Goal: Task Accomplishment & Management: Manage account settings

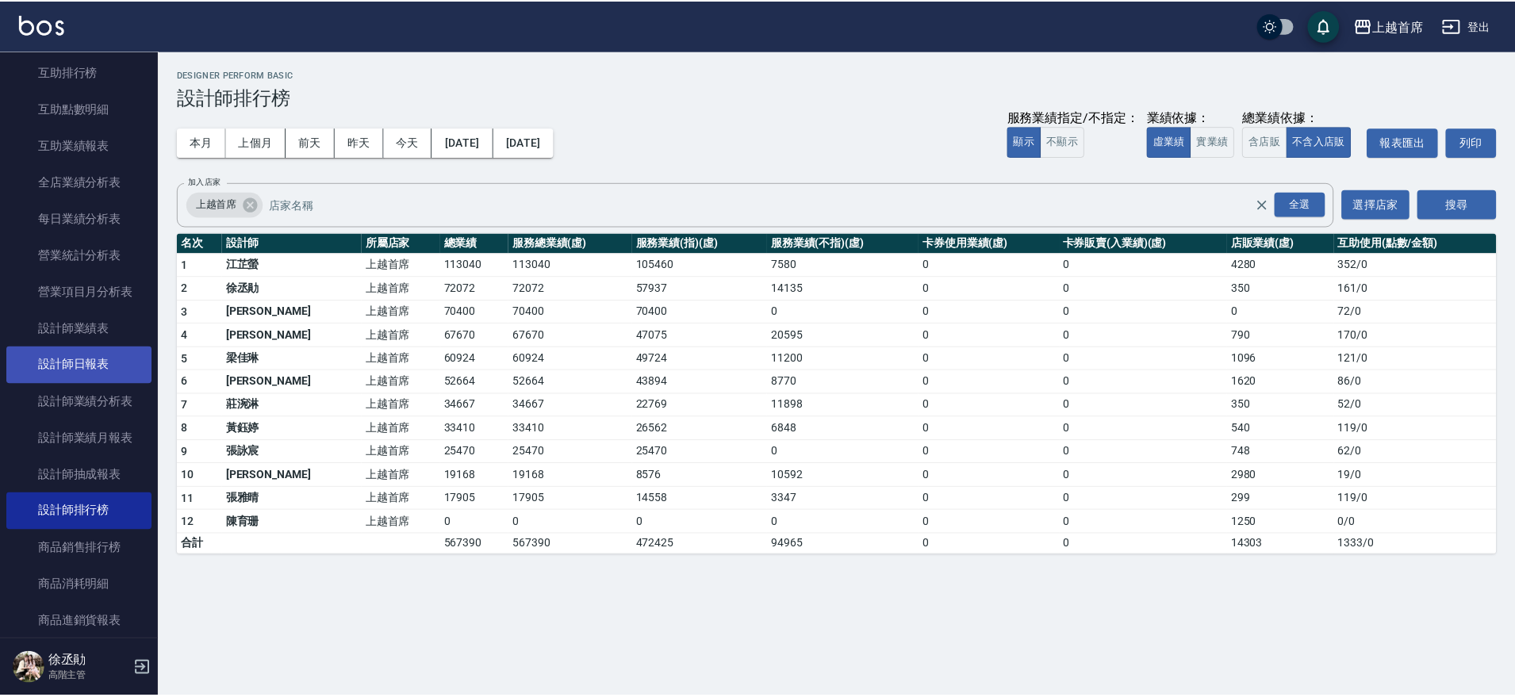
scroll to position [496, 0]
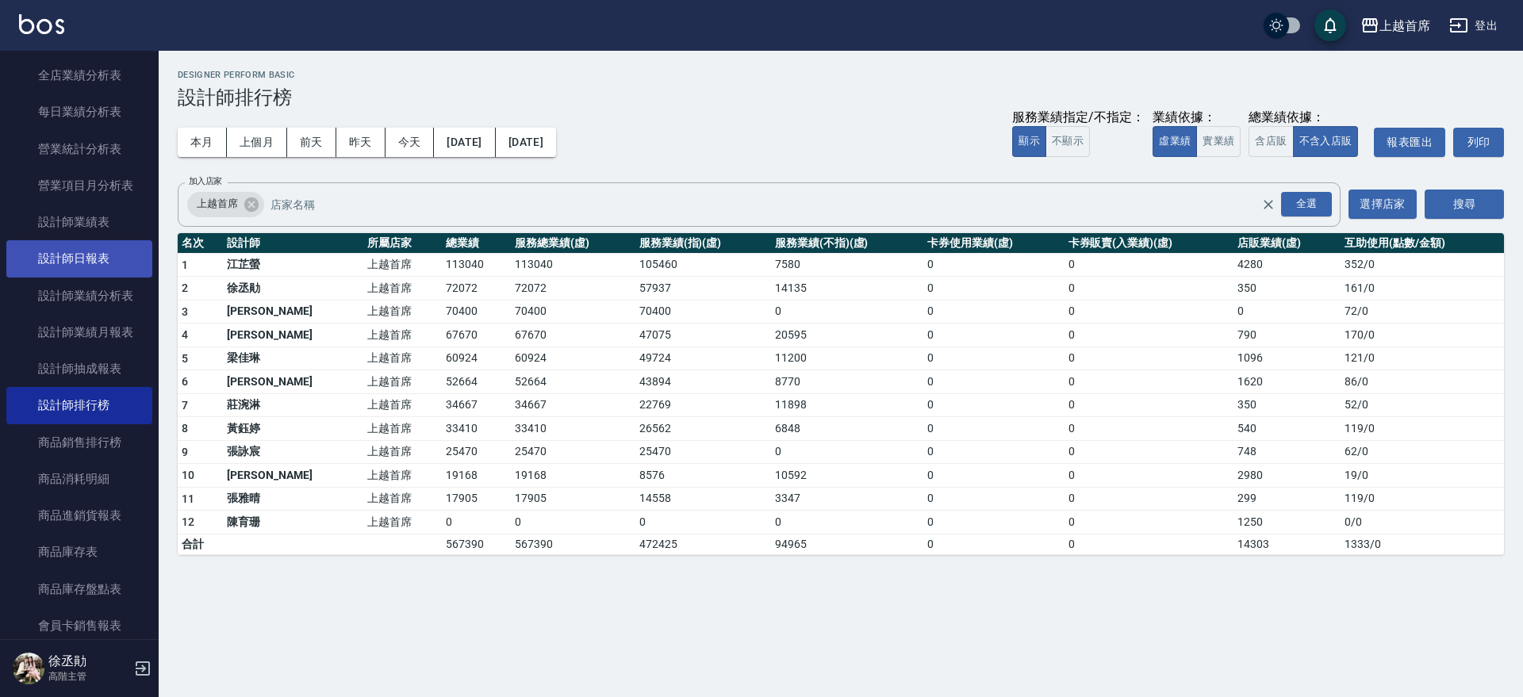
click at [113, 268] on link "設計師日報表" at bounding box center [79, 258] width 146 height 36
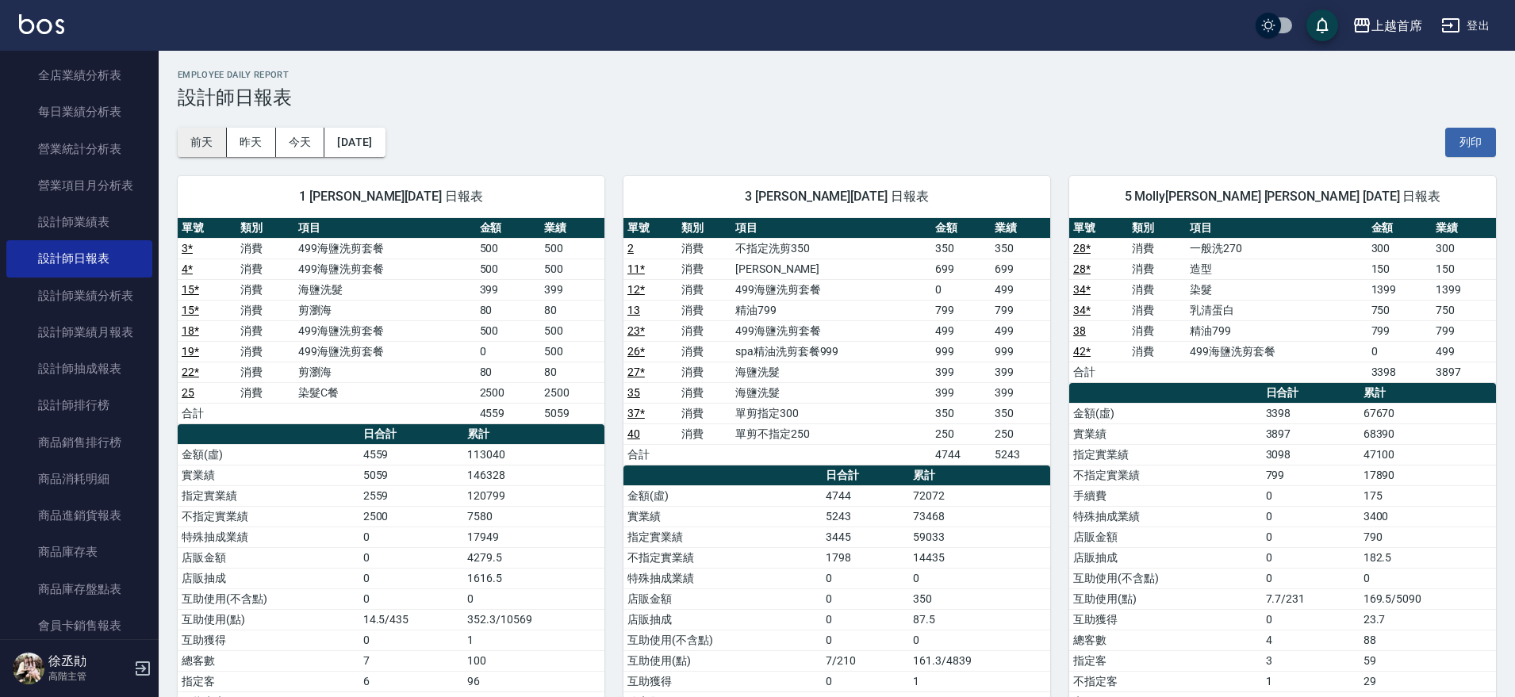
click at [202, 141] on button "前天" at bounding box center [202, 142] width 49 height 29
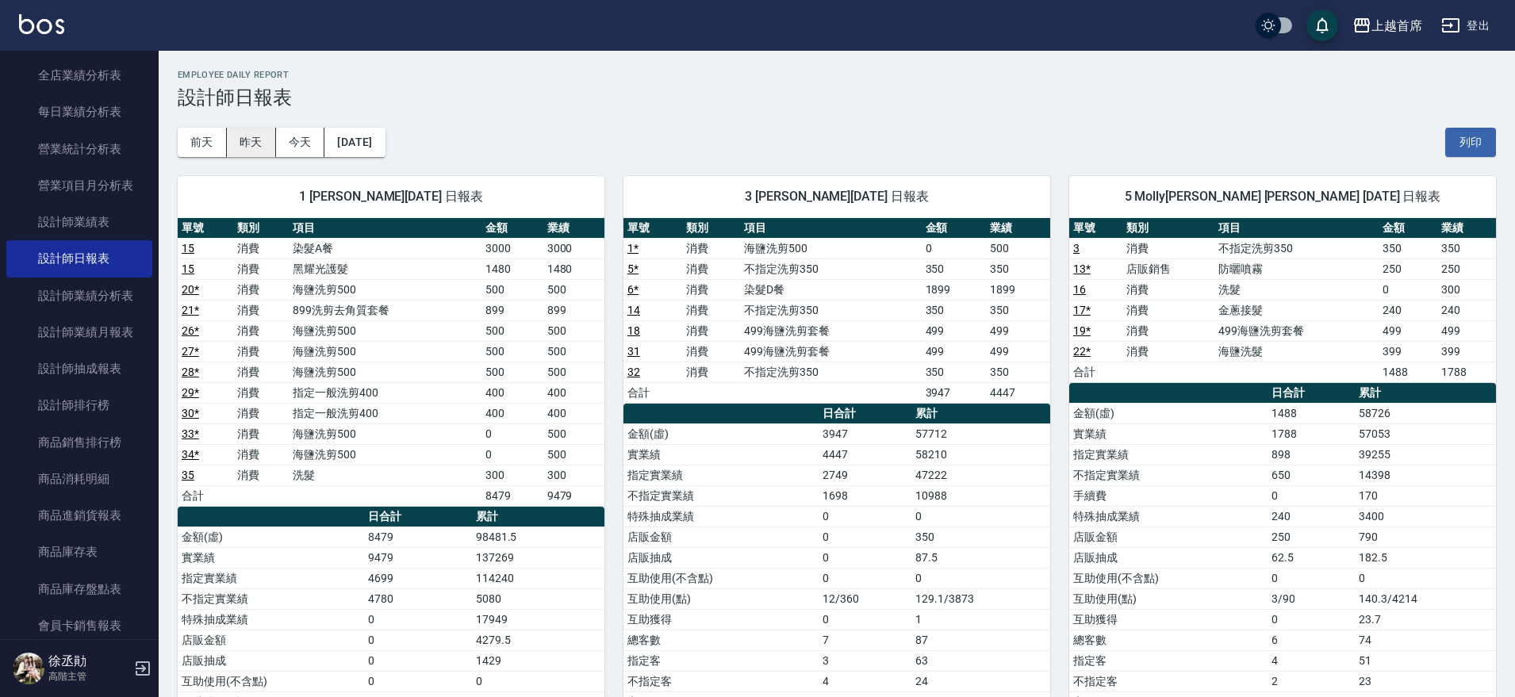
click at [243, 144] on button "昨天" at bounding box center [251, 142] width 49 height 29
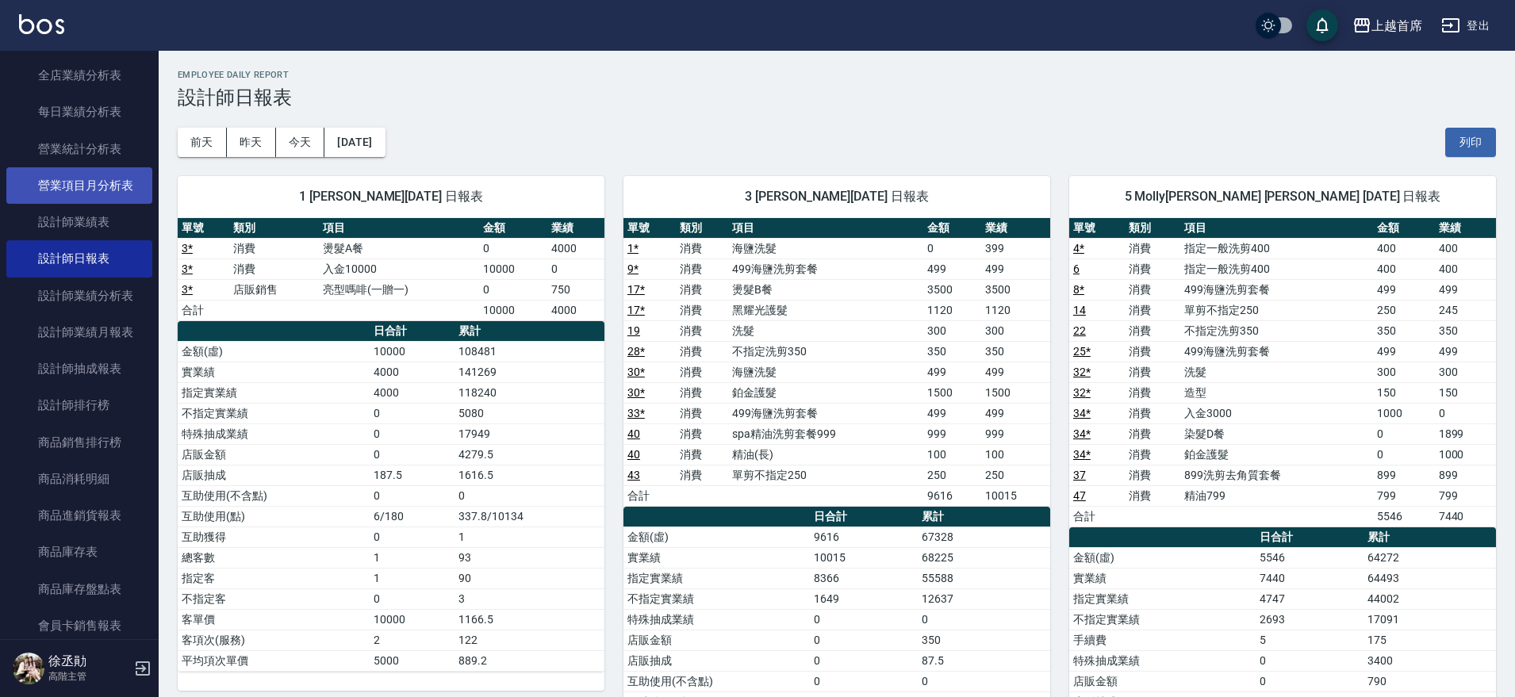
scroll to position [198, 0]
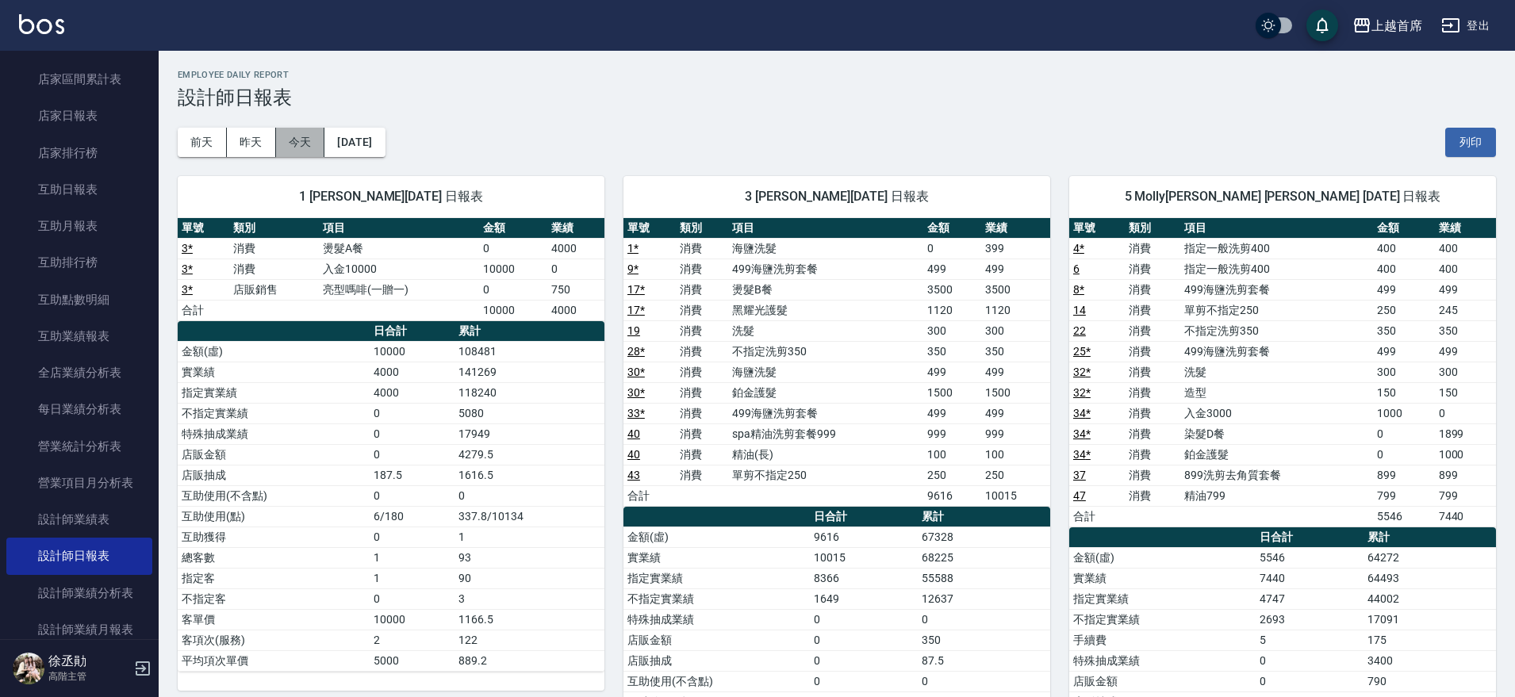
click at [297, 132] on button "今天" at bounding box center [300, 142] width 49 height 29
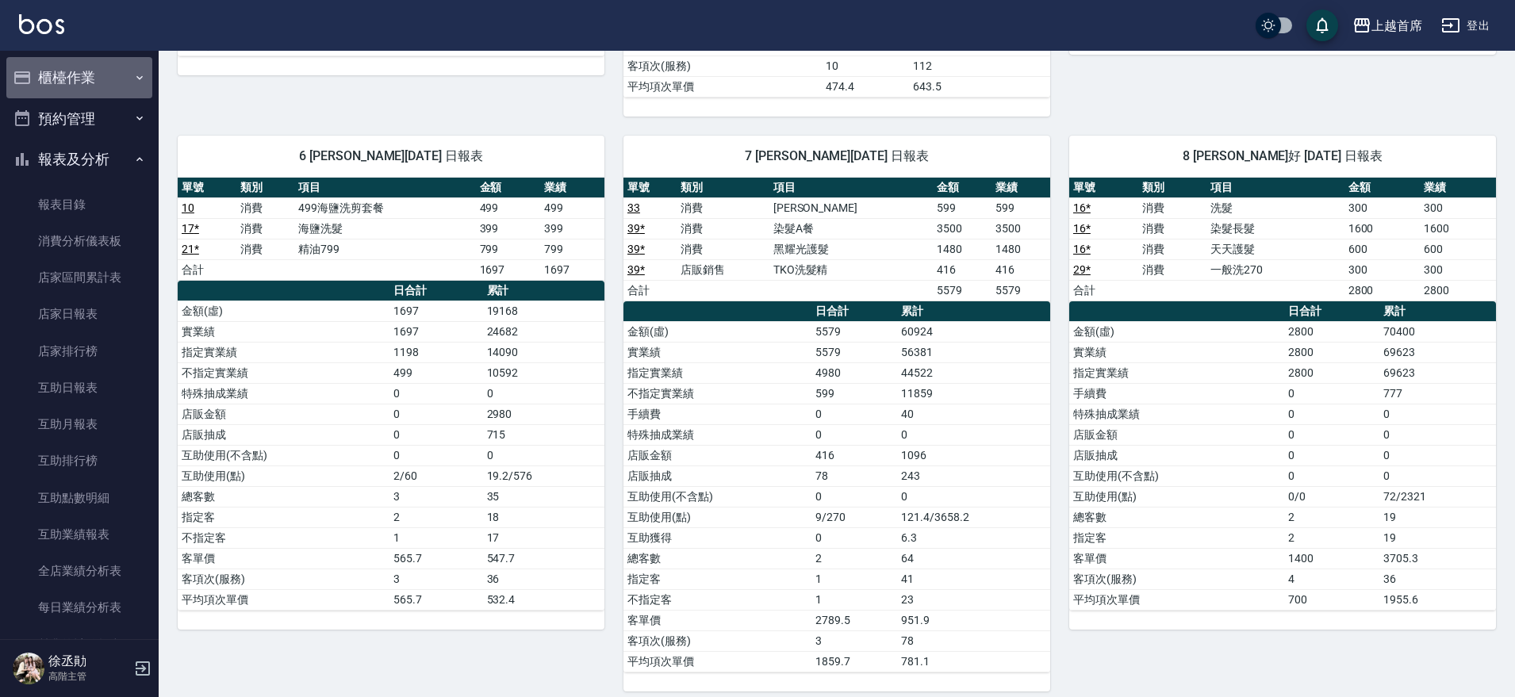
click at [105, 68] on button "櫃檯作業" at bounding box center [79, 77] width 146 height 41
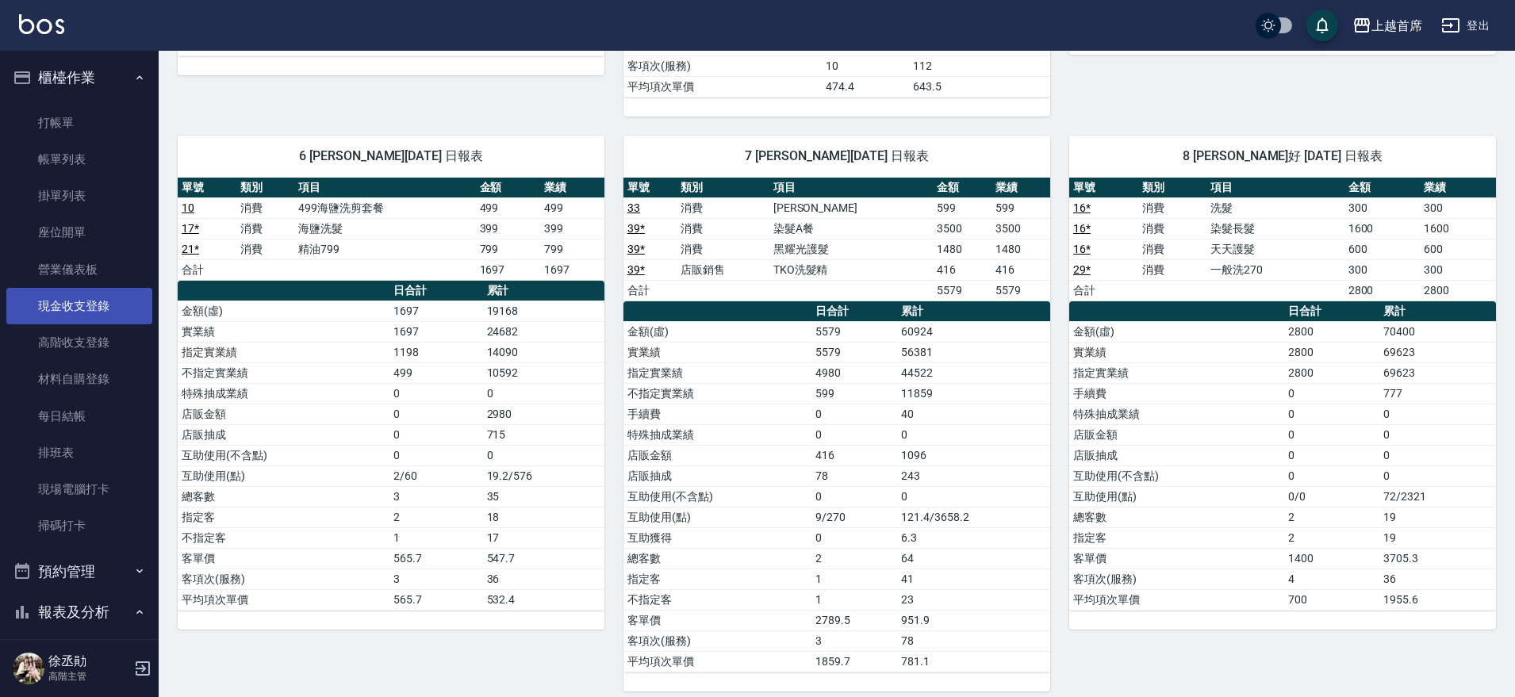
click at [125, 312] on link "現金收支登錄" at bounding box center [79, 306] width 146 height 36
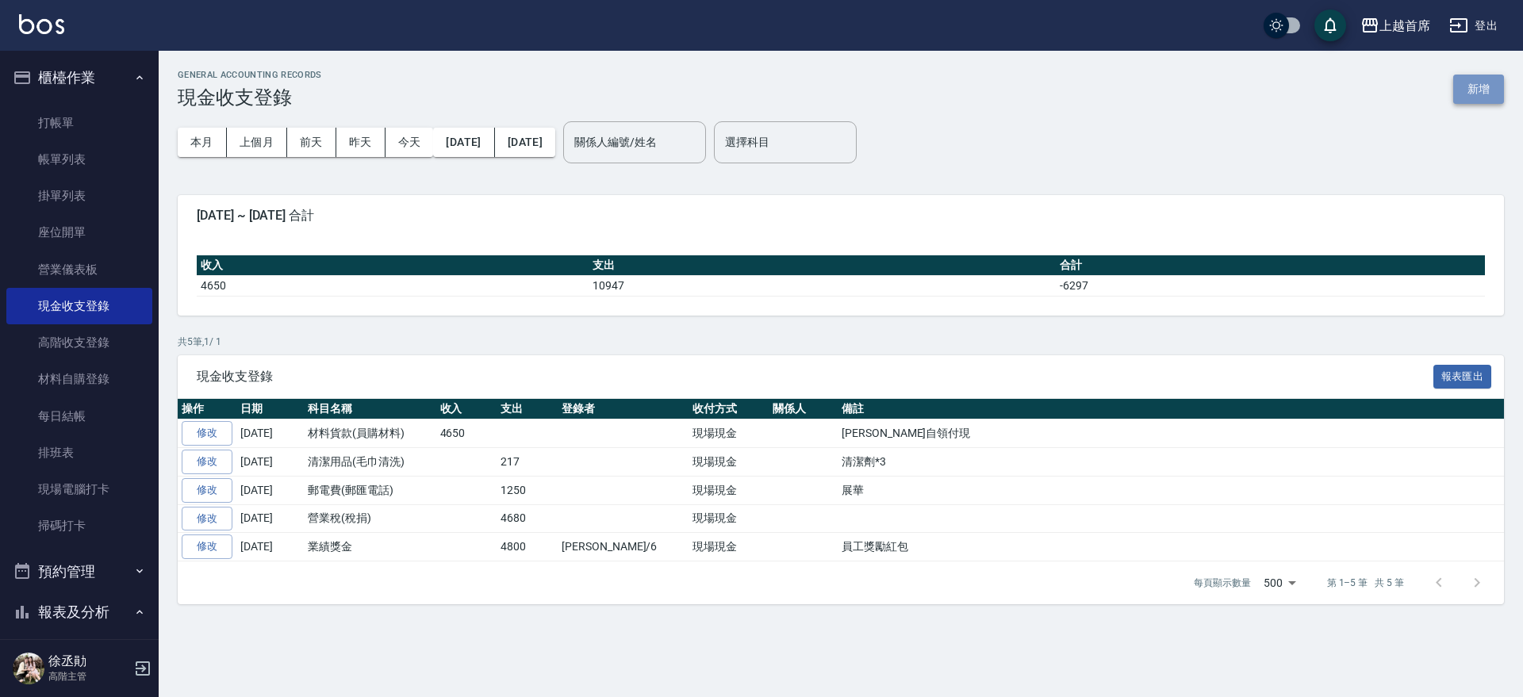
click at [1483, 75] on button "新增" at bounding box center [1478, 89] width 51 height 29
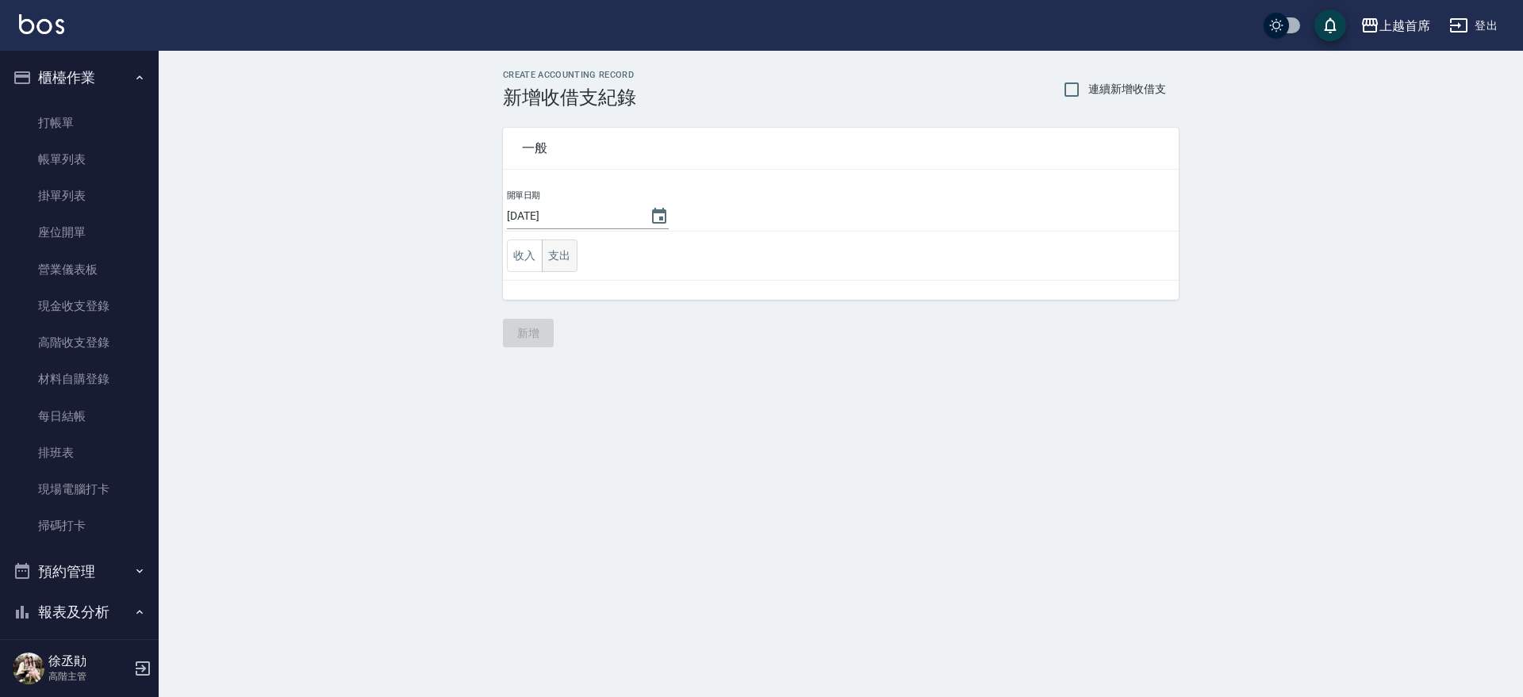
click at [561, 259] on button "支出" at bounding box center [560, 256] width 36 height 33
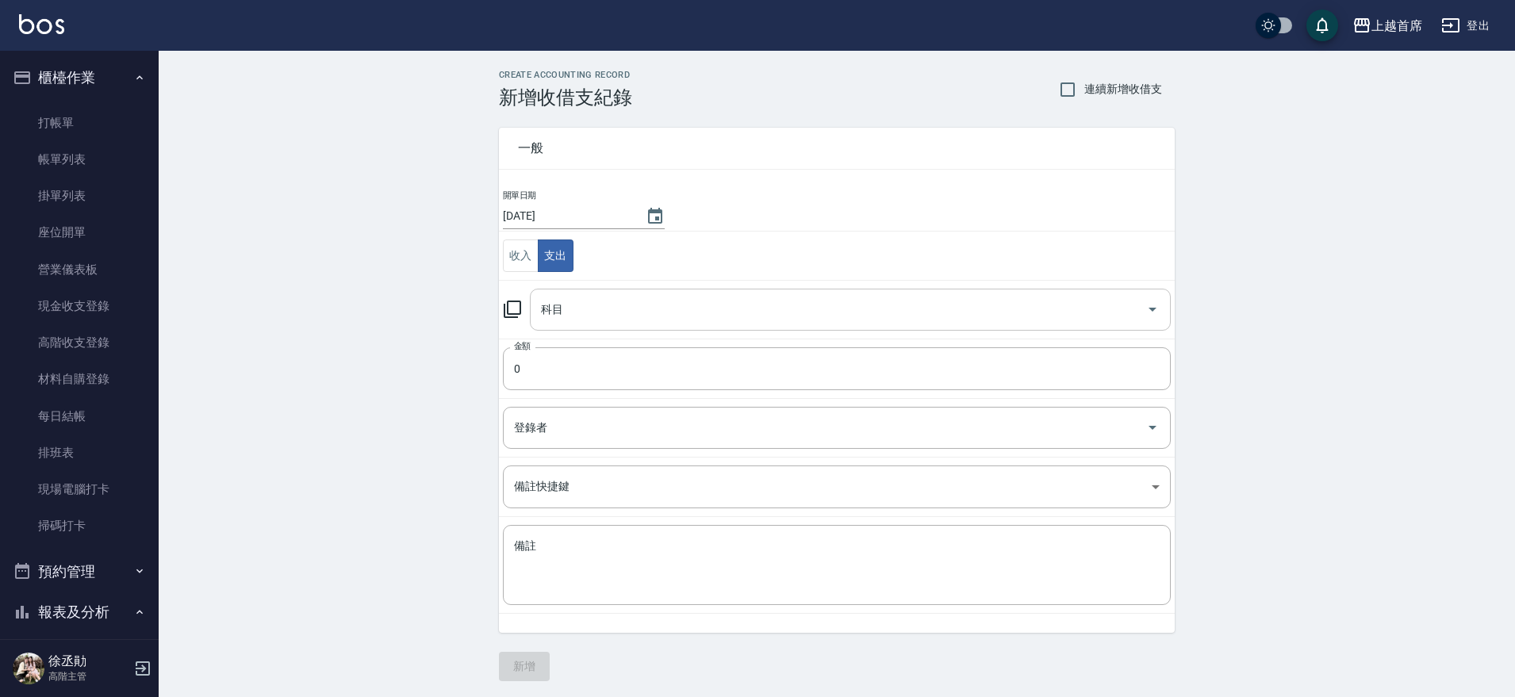
click at [566, 302] on input "科目" at bounding box center [838, 310] width 603 height 28
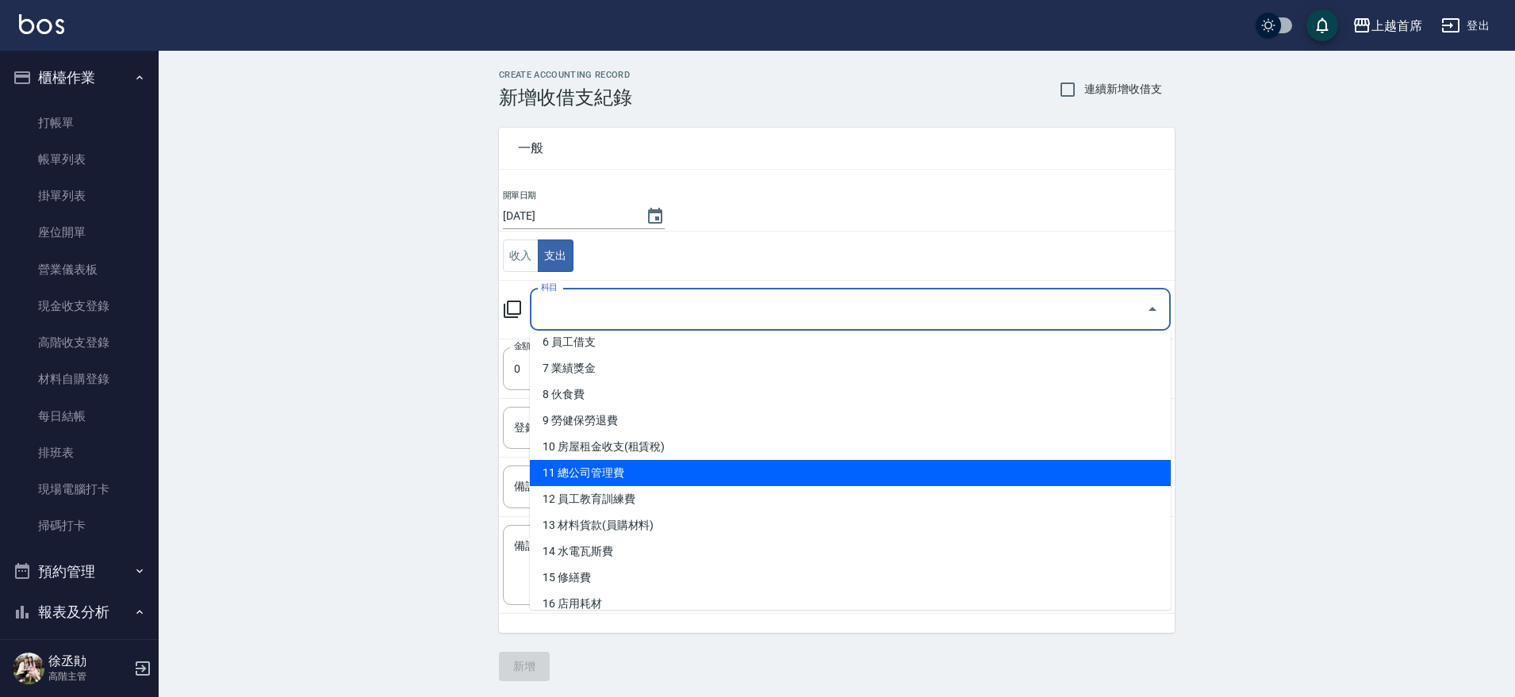
scroll to position [198, 0]
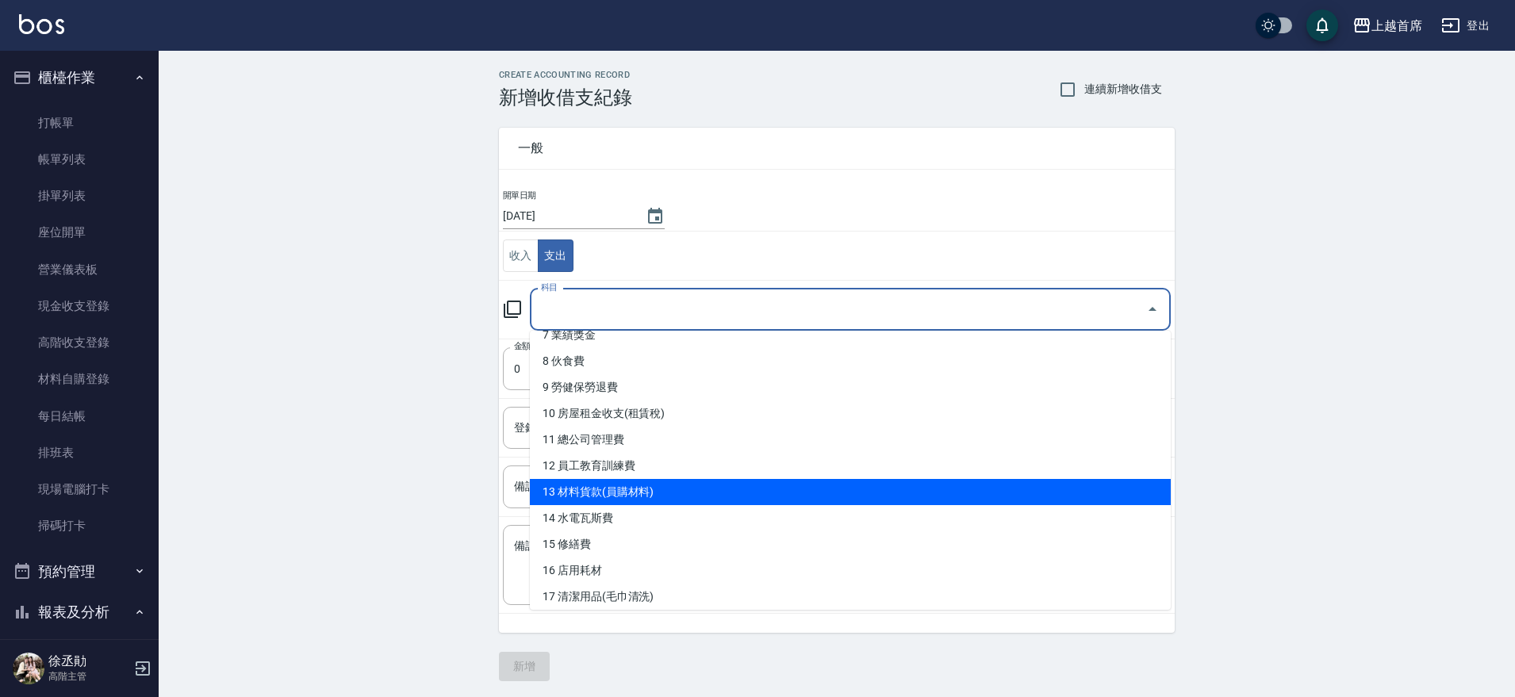
click at [617, 499] on li "13 材料貨款(員購材料)" at bounding box center [850, 492] width 641 height 26
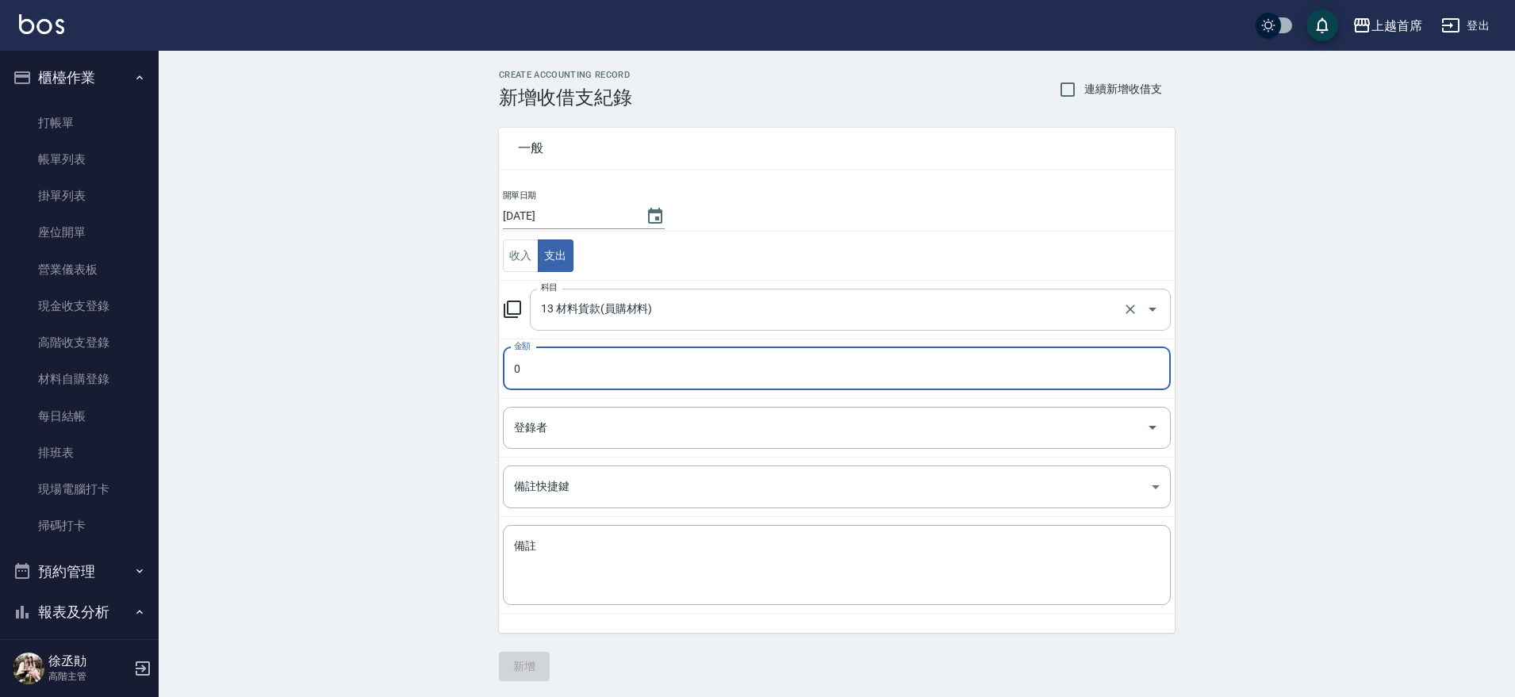
click at [746, 300] on input "13 材料貨款(員購材料)" at bounding box center [828, 310] width 582 height 28
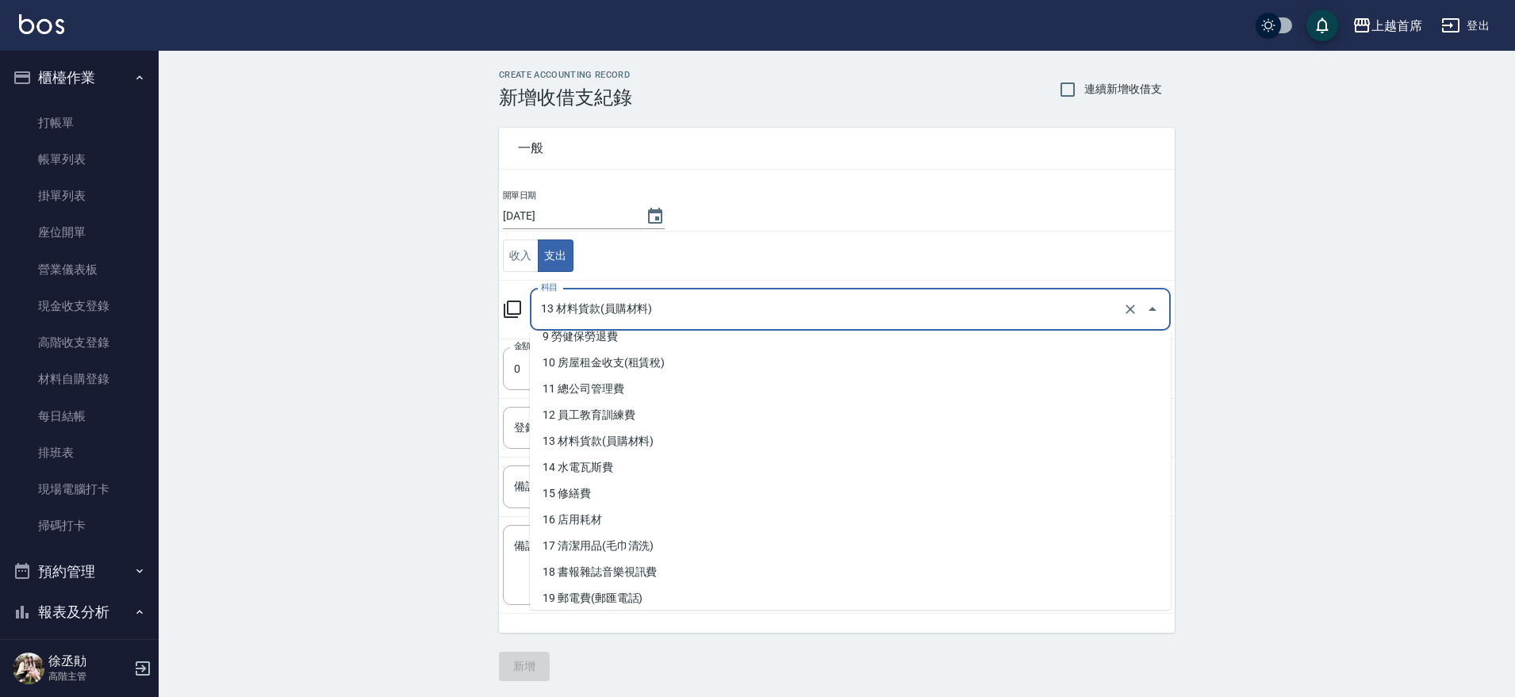
scroll to position [276, 0]
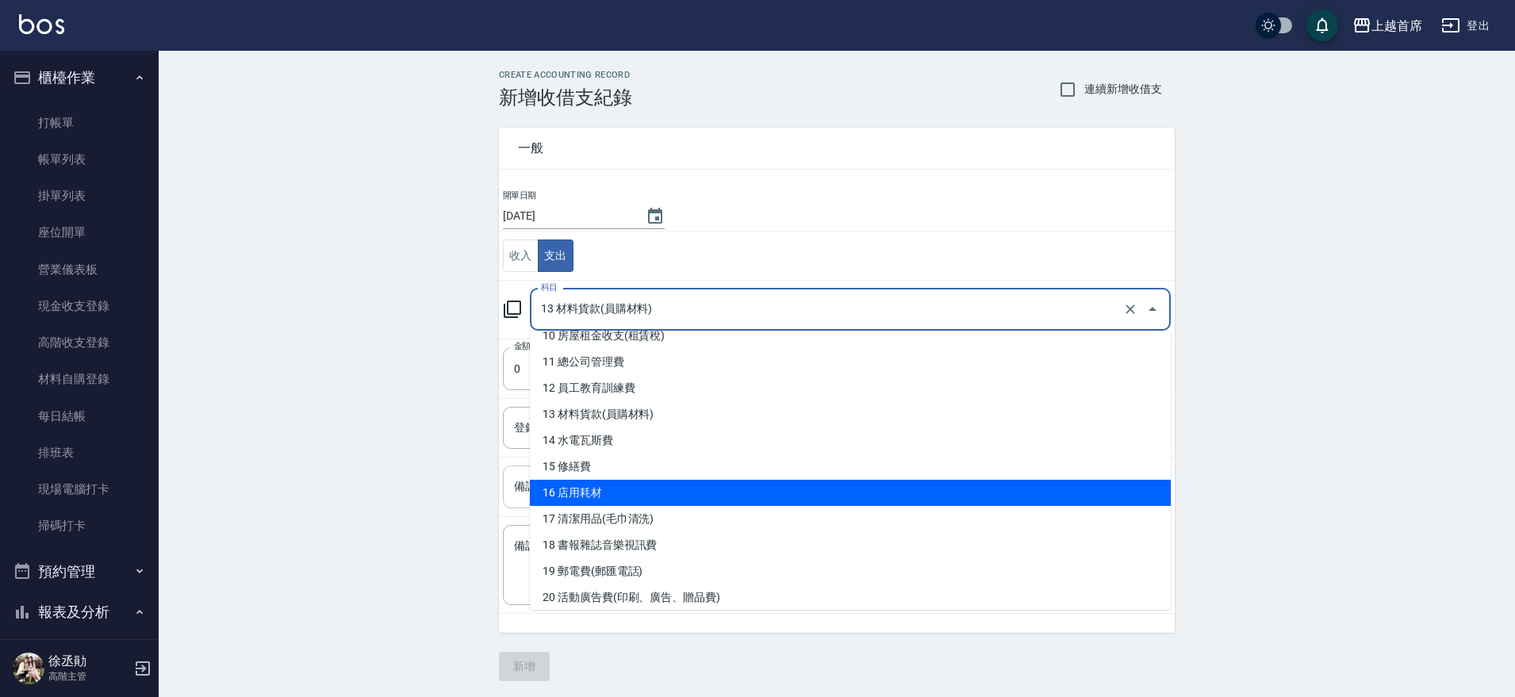
click at [647, 492] on li "16 店用耗材" at bounding box center [850, 493] width 641 height 26
type input "16 店用耗材"
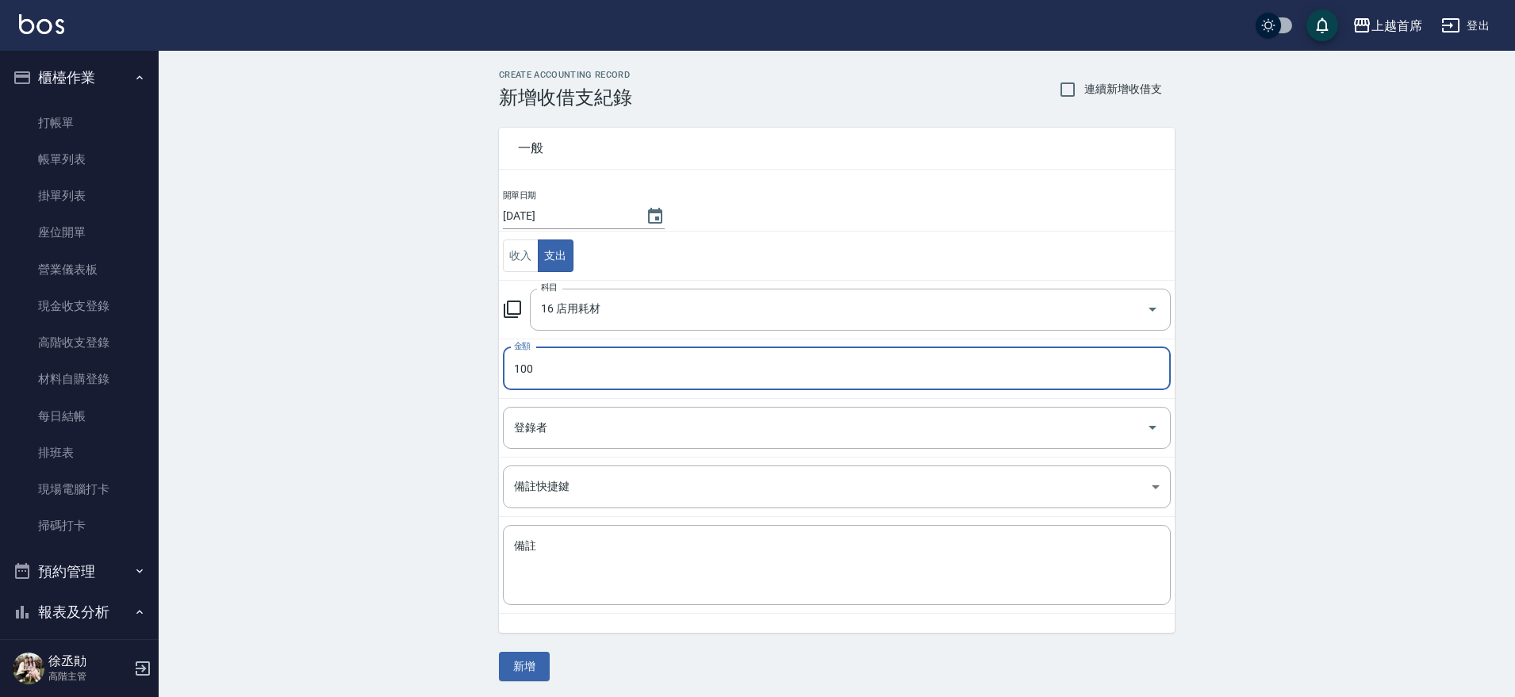
type input "100"
click at [647, 517] on td "備註 x 備註" at bounding box center [837, 565] width 676 height 97
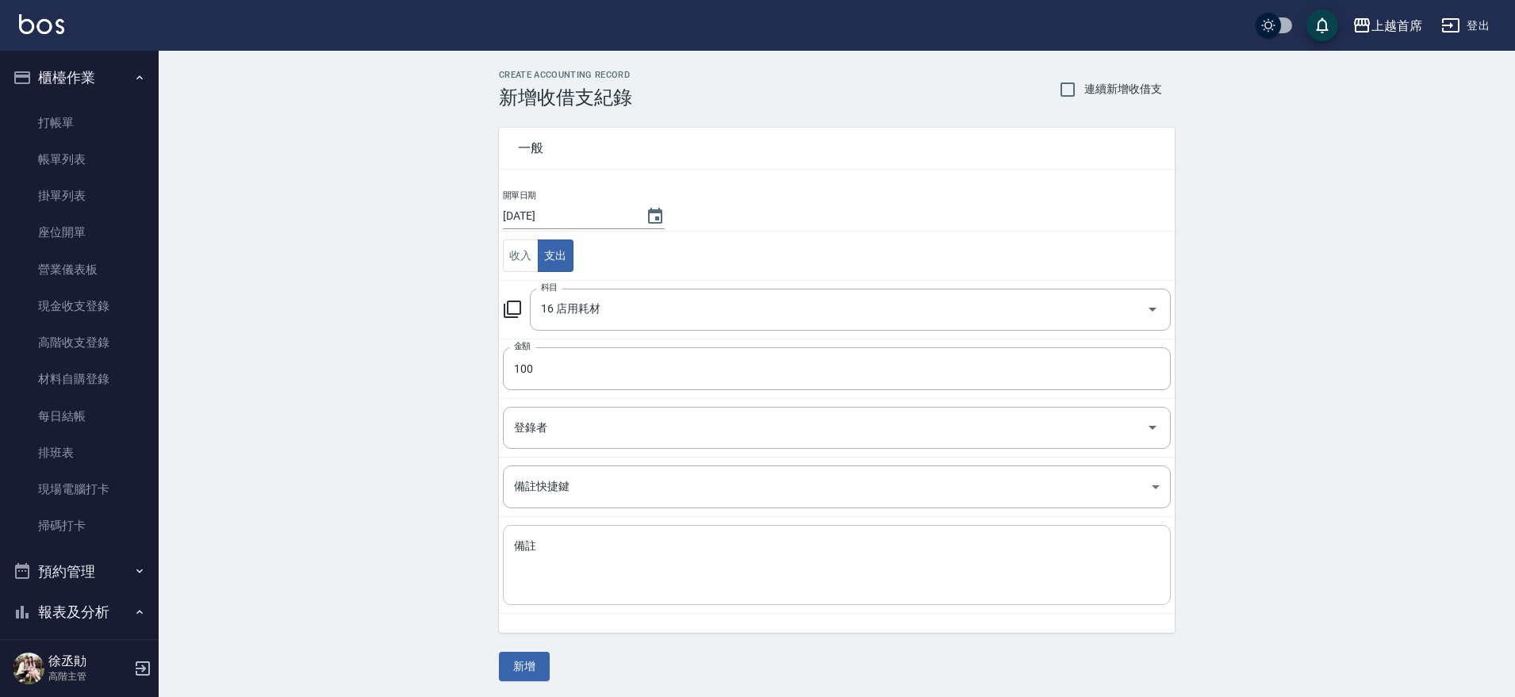
click at [674, 582] on textarea "備註" at bounding box center [837, 566] width 646 height 54
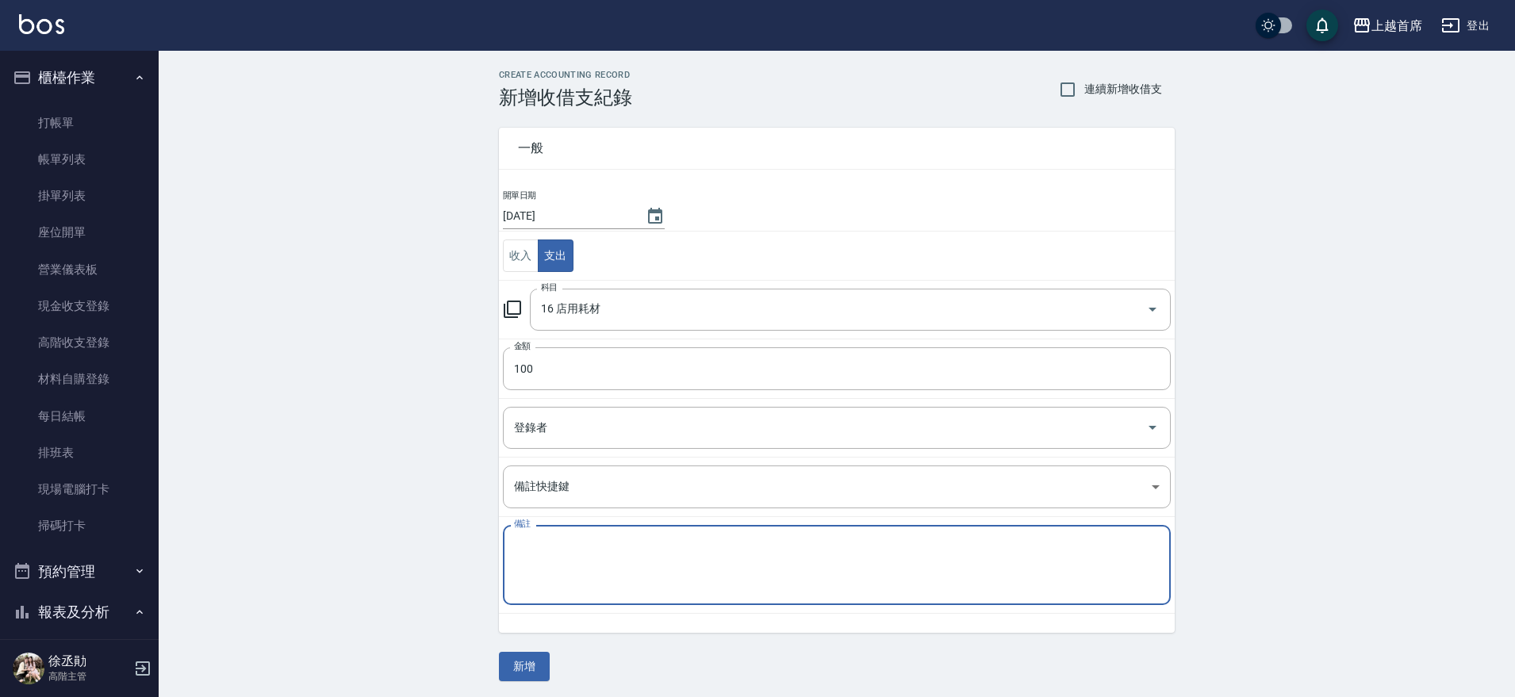
type textarea "d"
type textarea "電池"
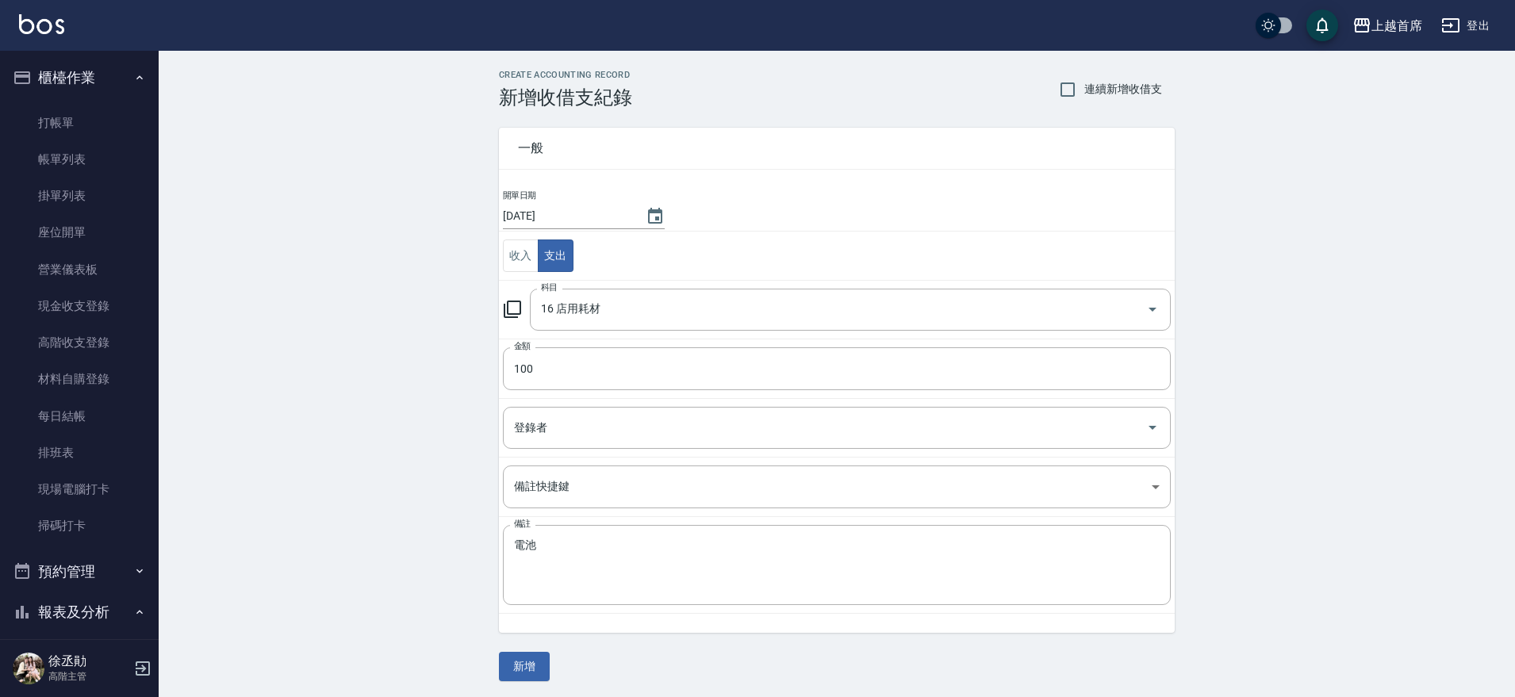
click at [550, 668] on div "一般 開單日期 2025/08/16 收入 支出 科目 16 店用耗材 科目 金額 100 金額 登錄者 登錄者 備註快捷鍵 ​ 備註快捷鍵 備註 電池 x …" at bounding box center [837, 395] width 676 height 573
click at [540, 664] on button "新增" at bounding box center [524, 666] width 51 height 29
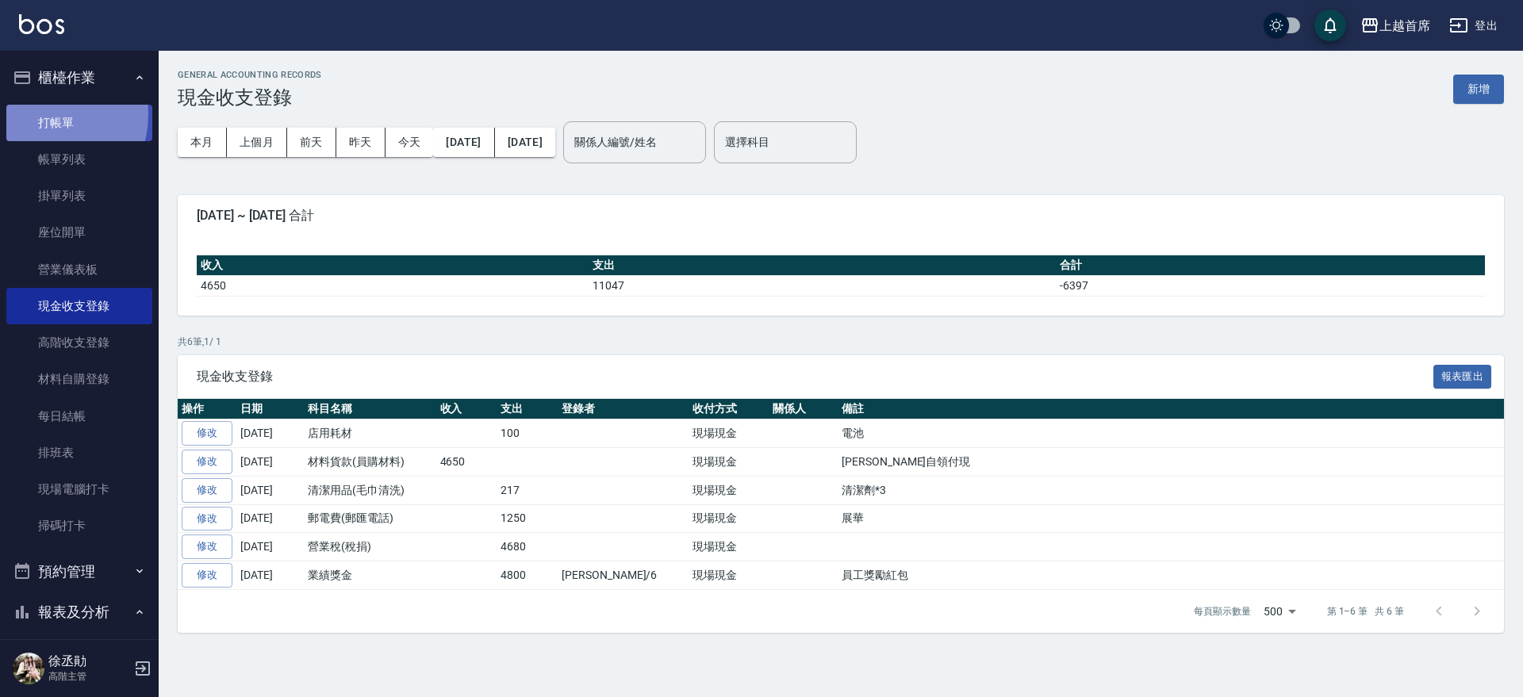
click at [44, 114] on link "打帳單" at bounding box center [79, 123] width 146 height 36
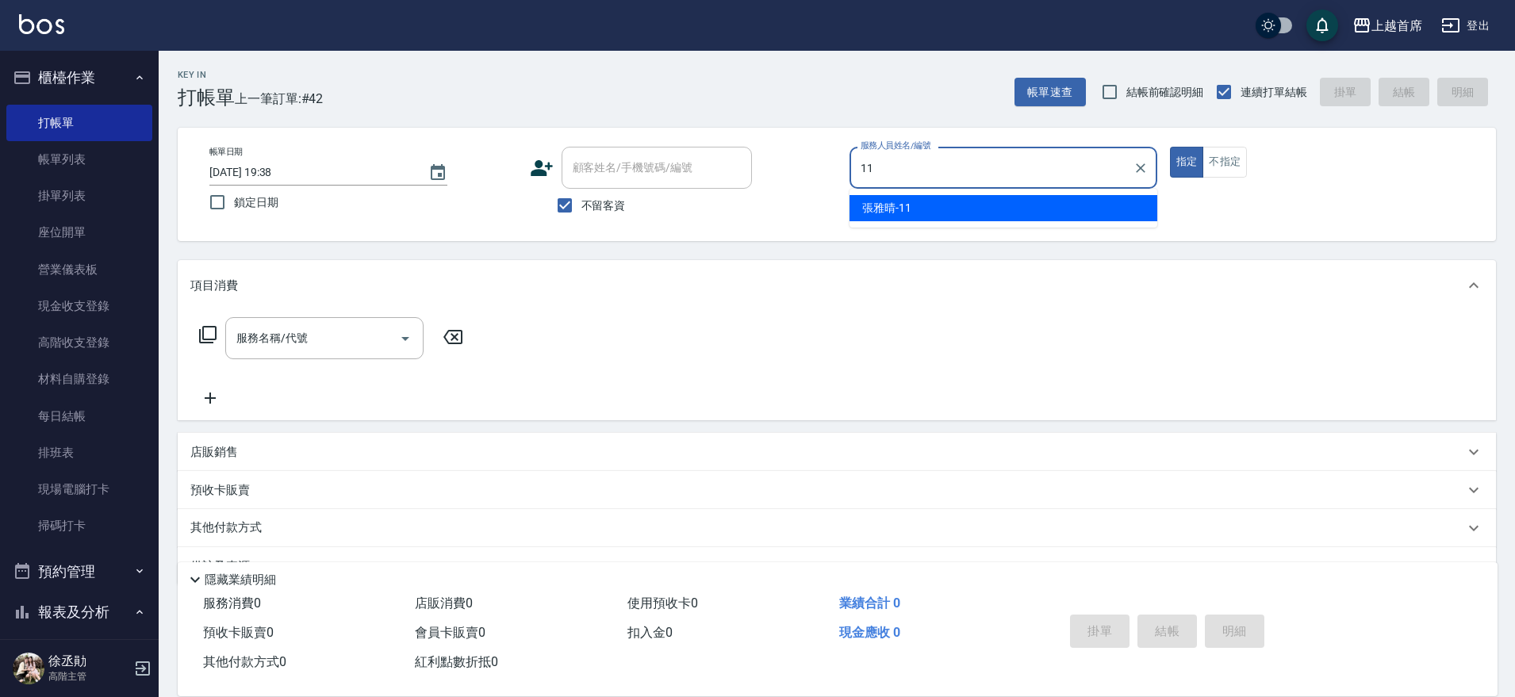
type input "張雅晴-11"
type button "true"
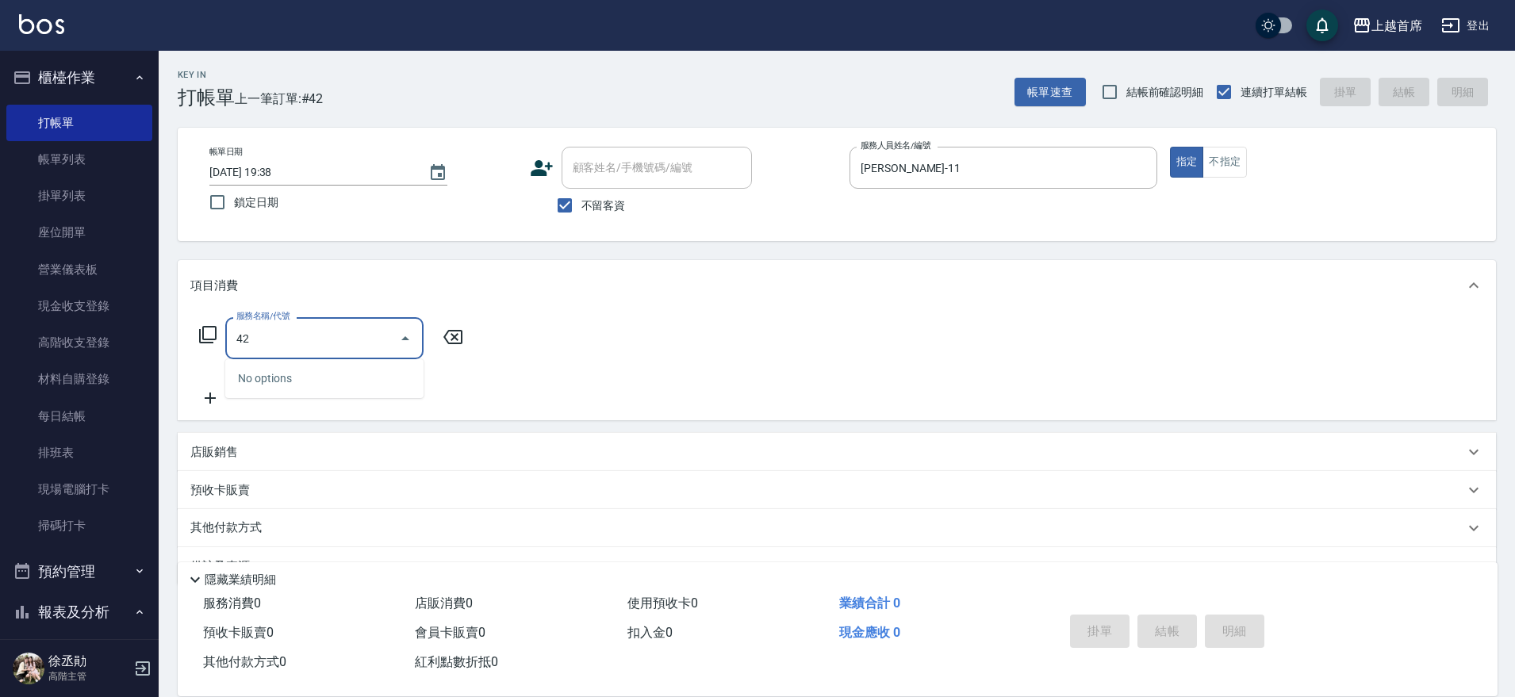
type input "4"
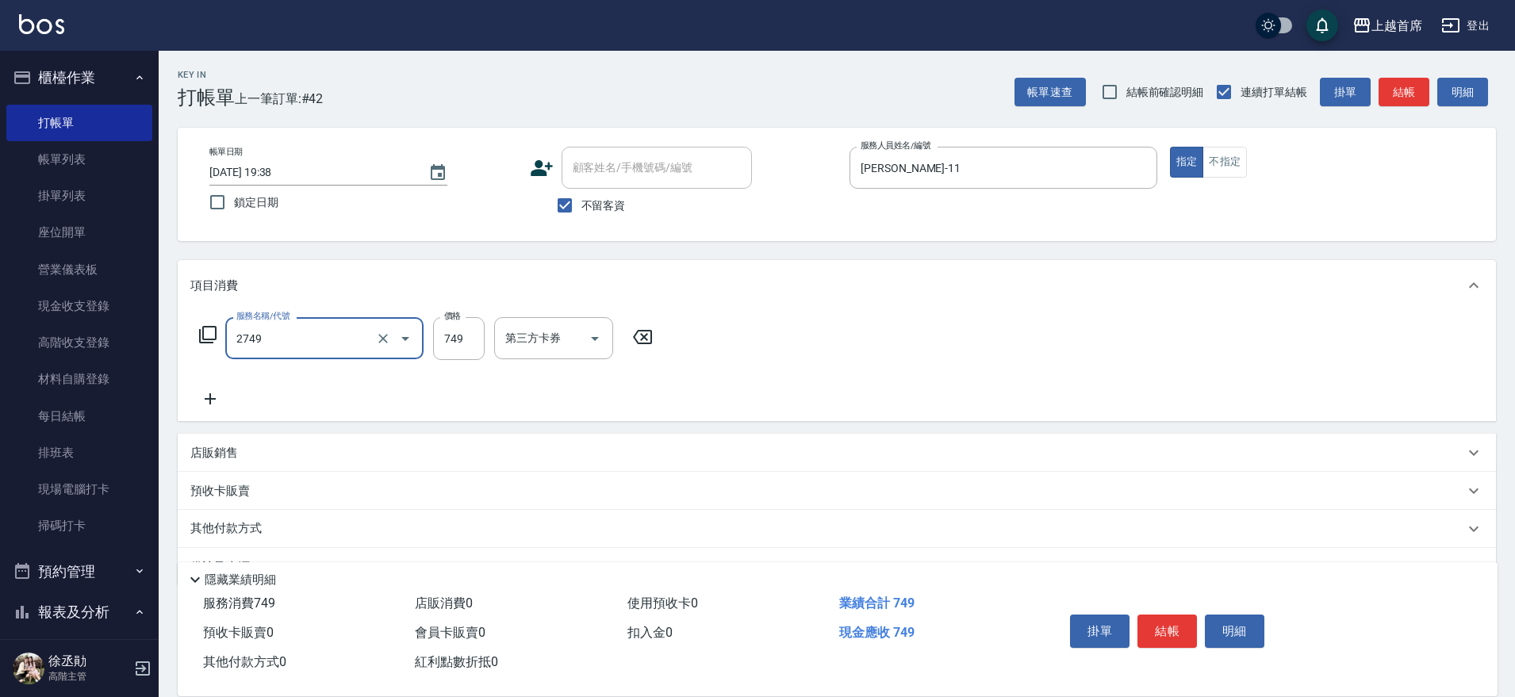
type input "海鹽洗剪749(2749)"
type input "749"
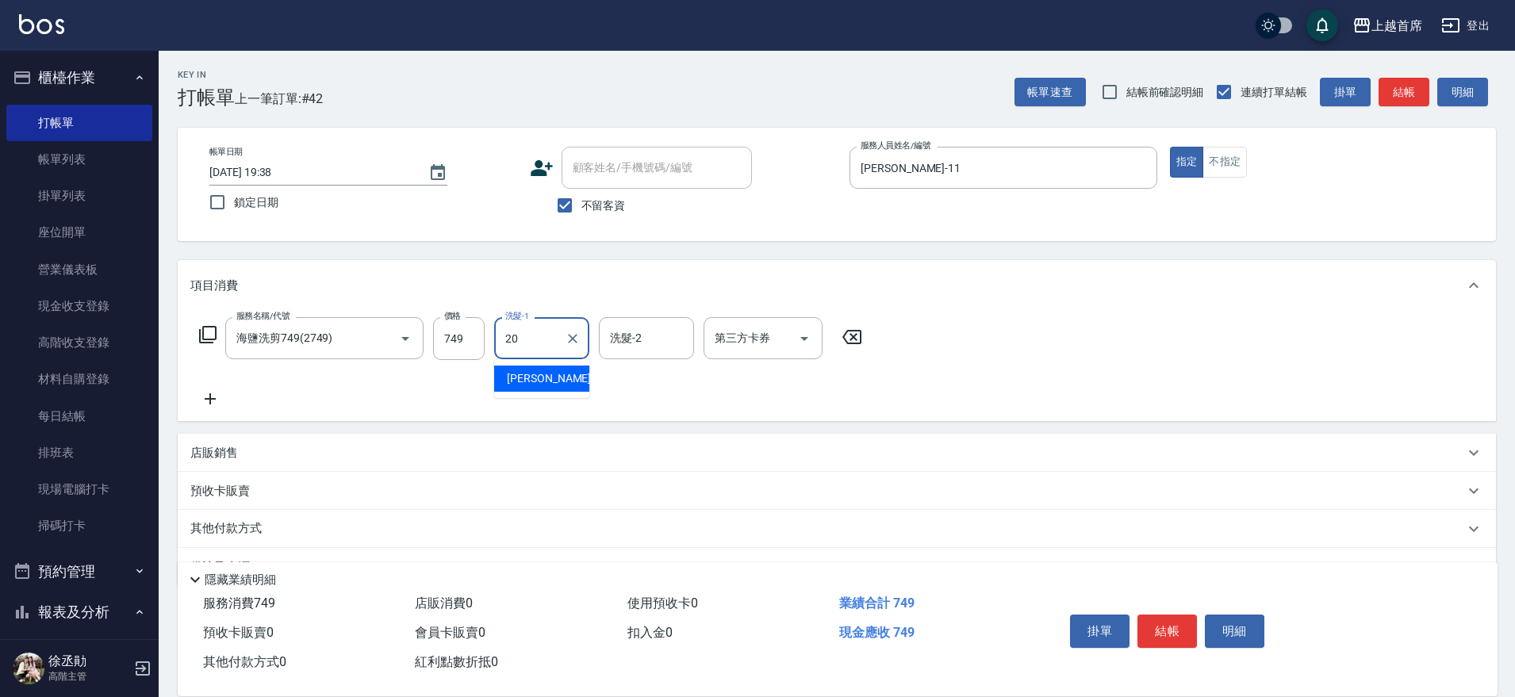
type input "鄭詩縈-20"
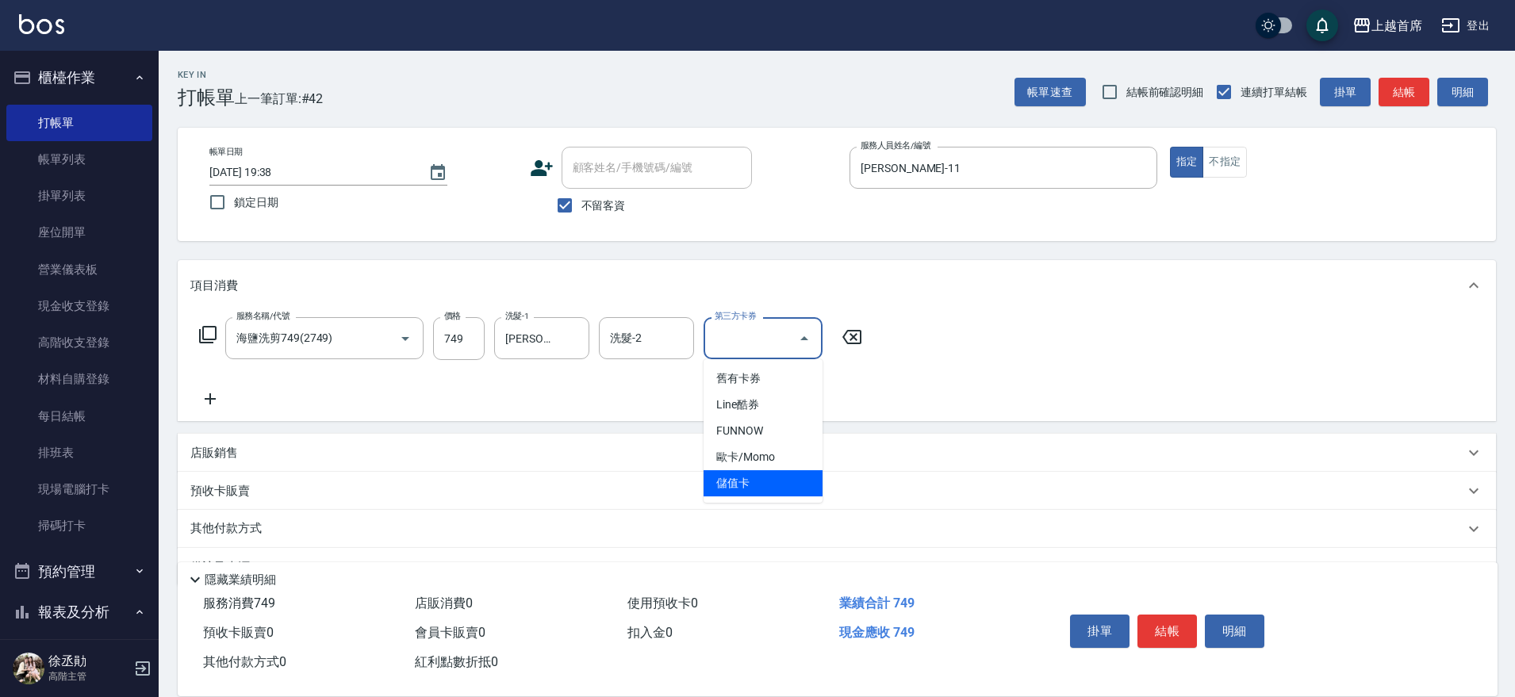
type input "儲值卡"
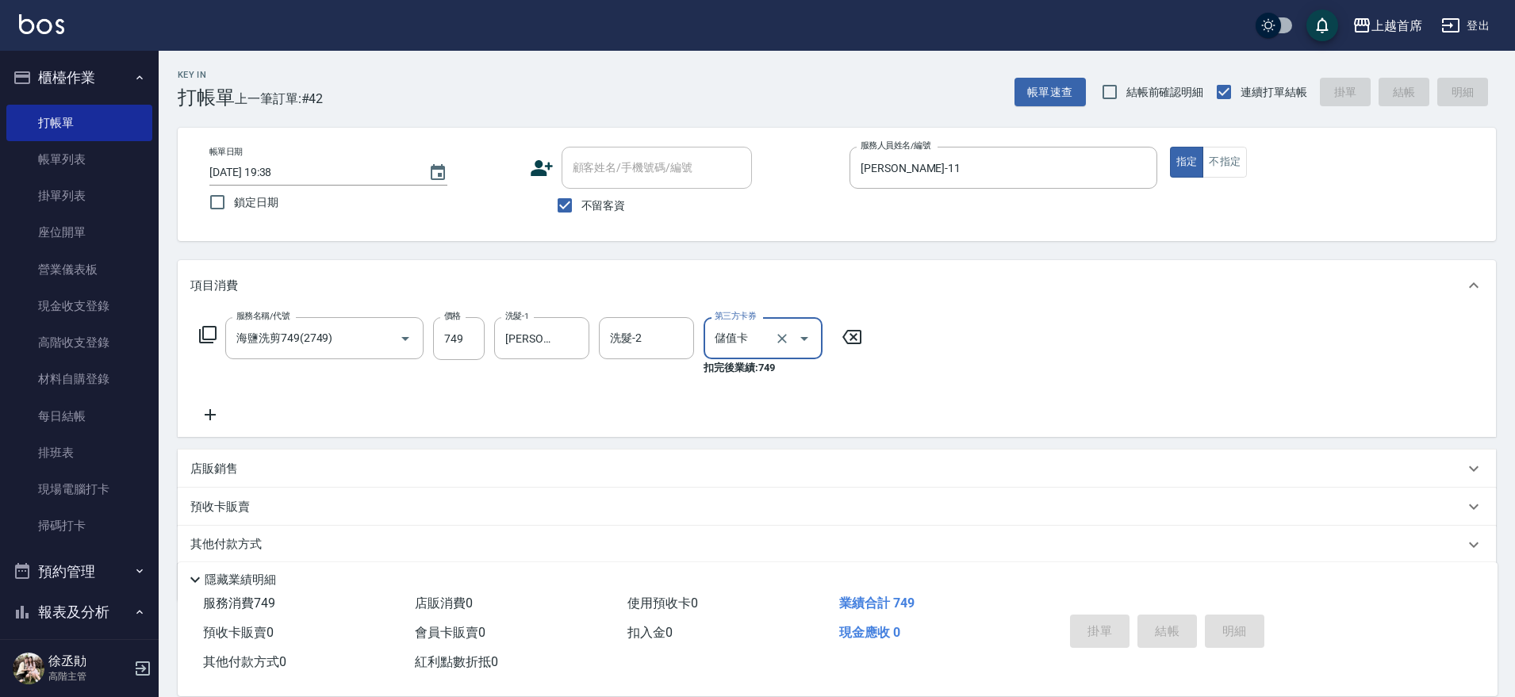
type input "2025/08/16 19:40"
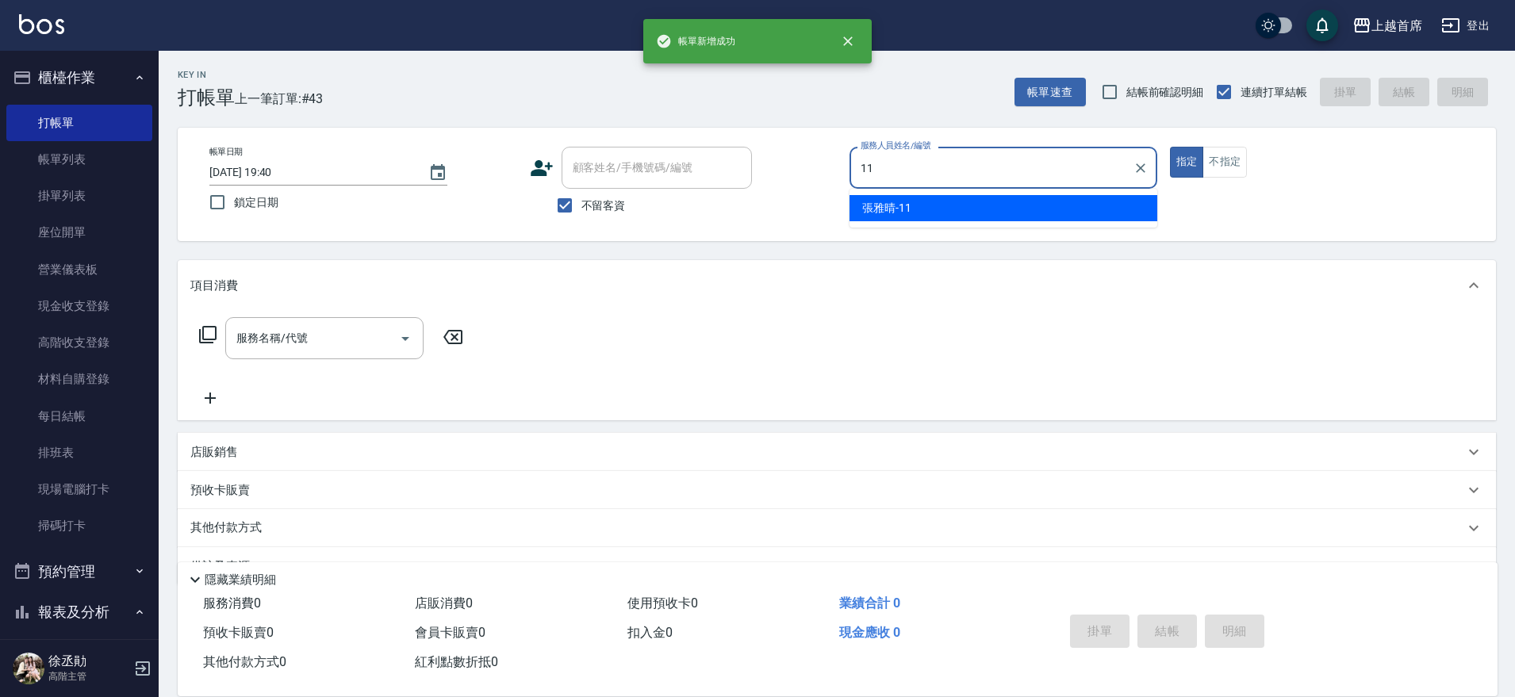
type input "張雅晴-11"
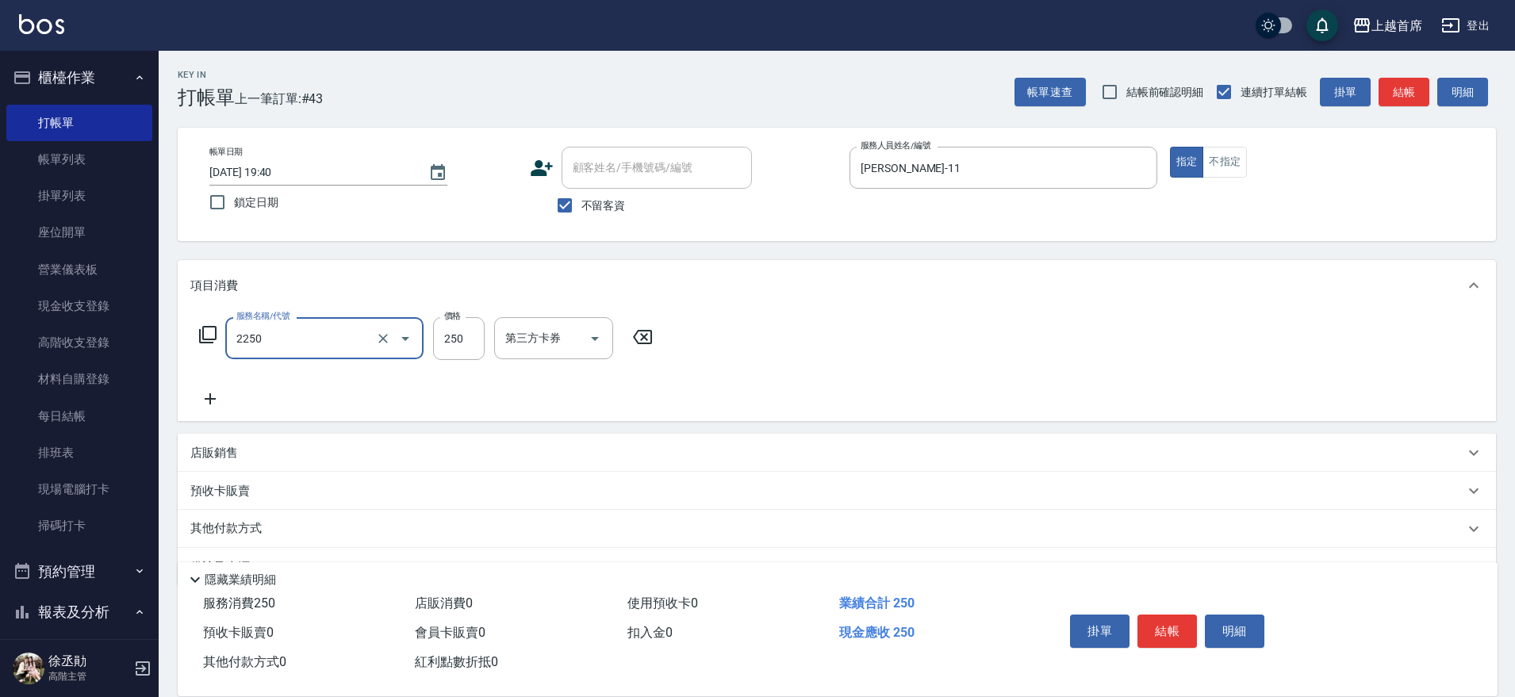
type input "單剪不指定250(2250)"
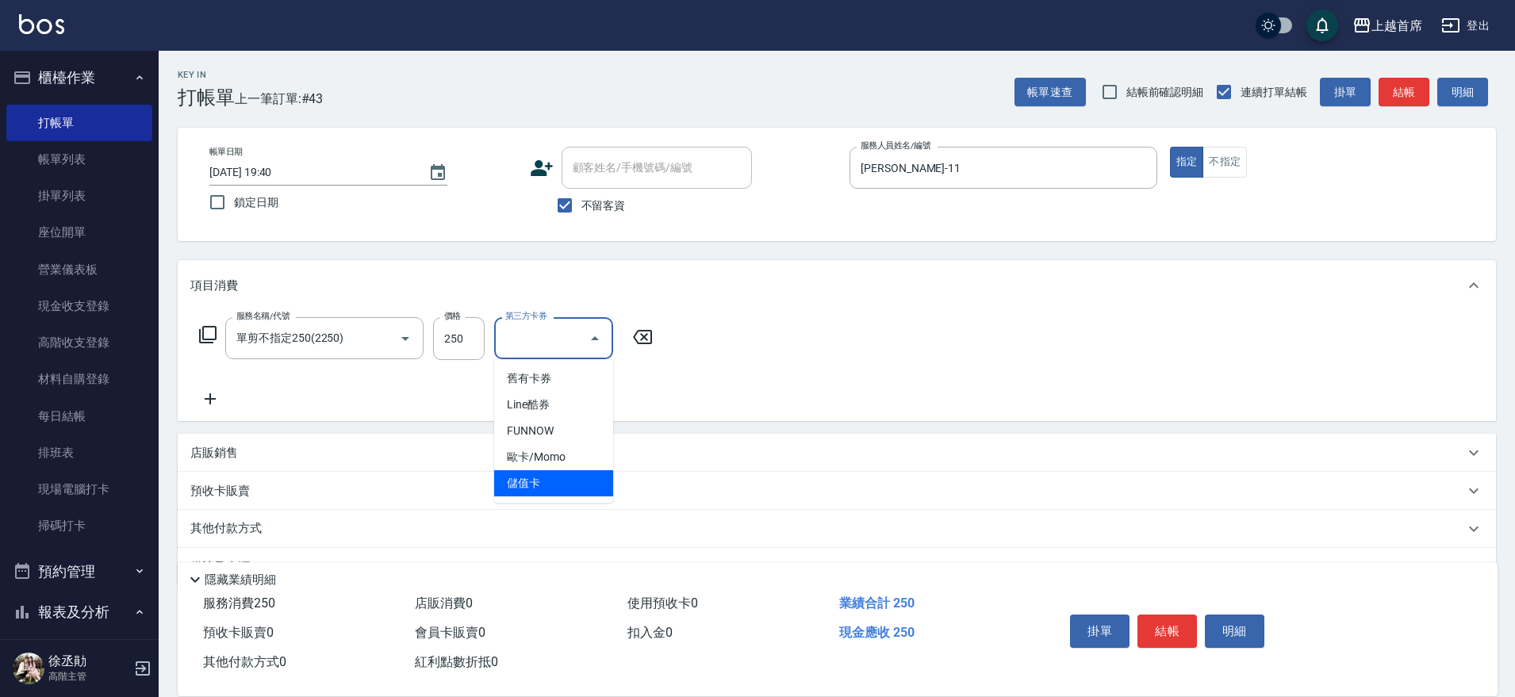
type input "儲值卡"
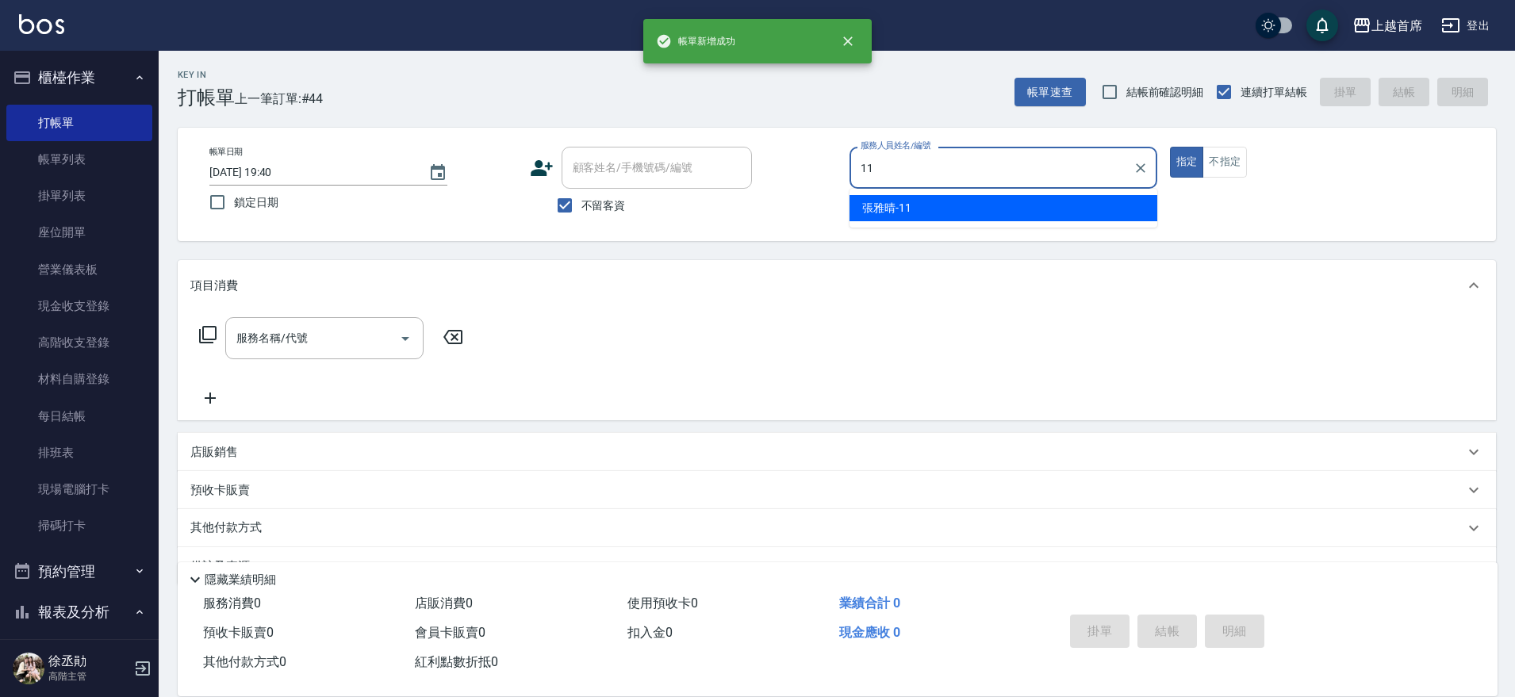
type input "張雅晴-11"
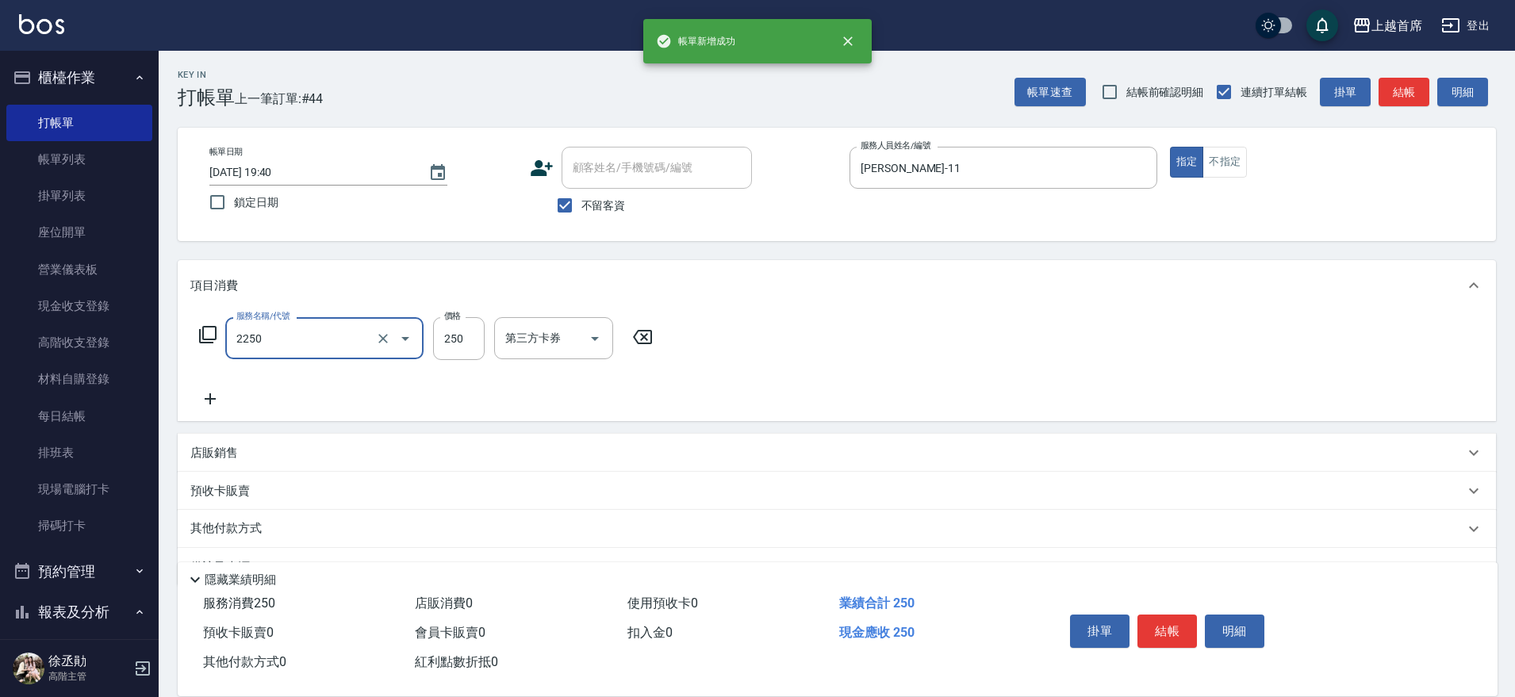
type input "單剪不指定250(2250)"
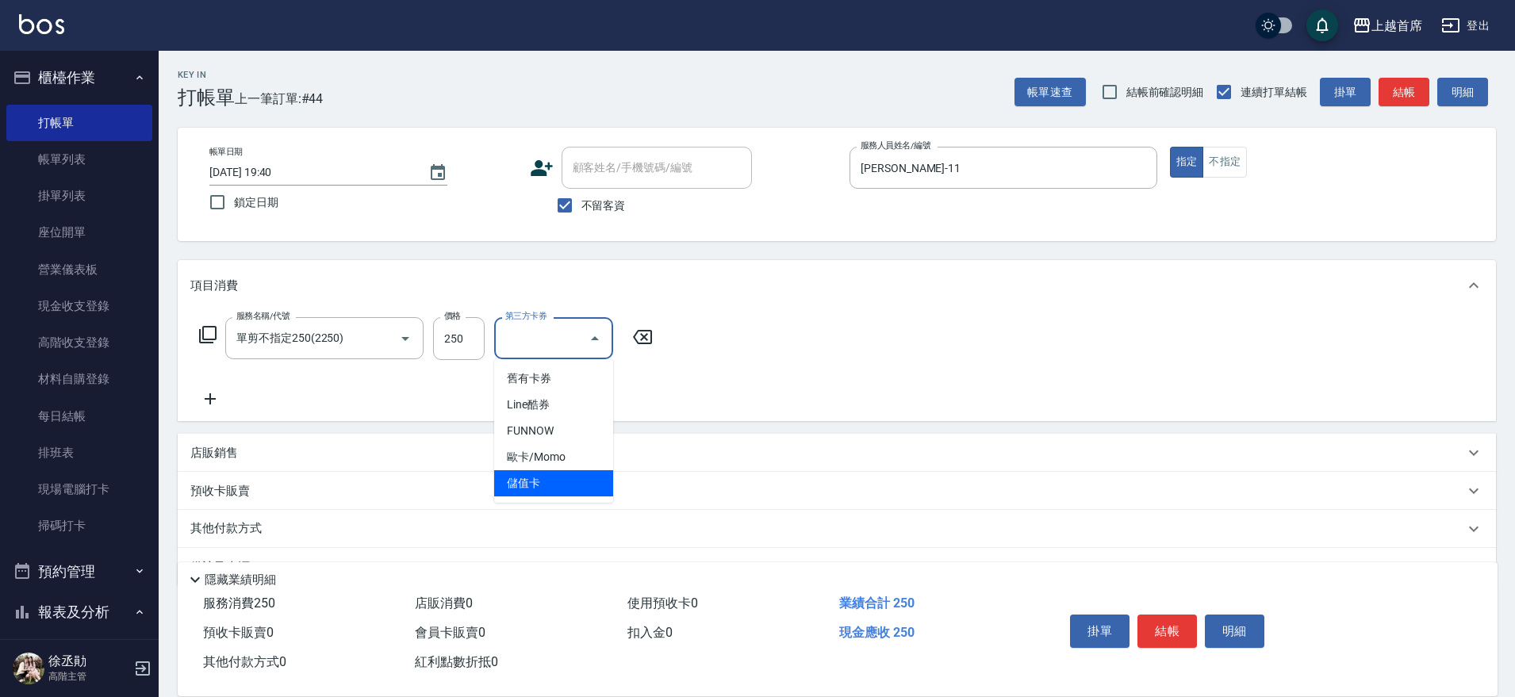
type input "儲值卡"
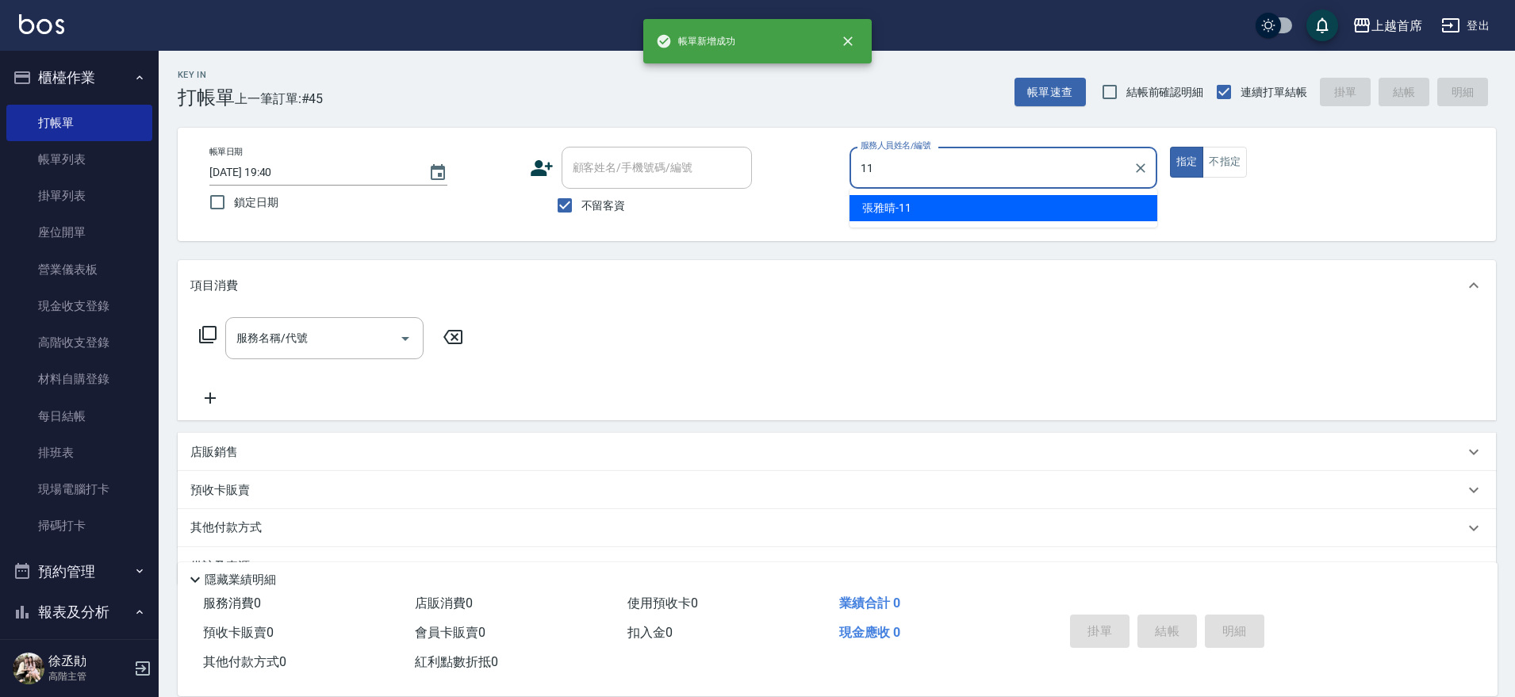
type input "張雅晴-11"
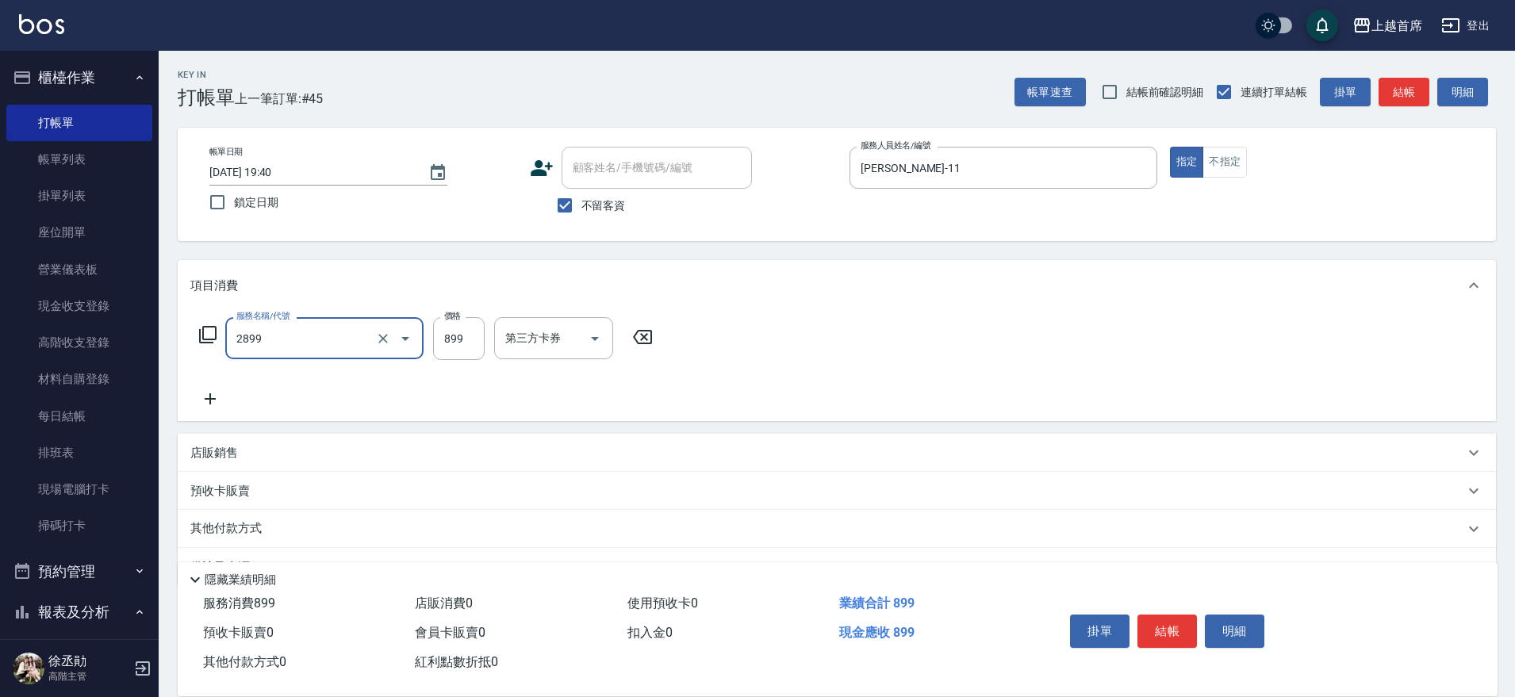
type input "899洗剪去角質套餐(2899)"
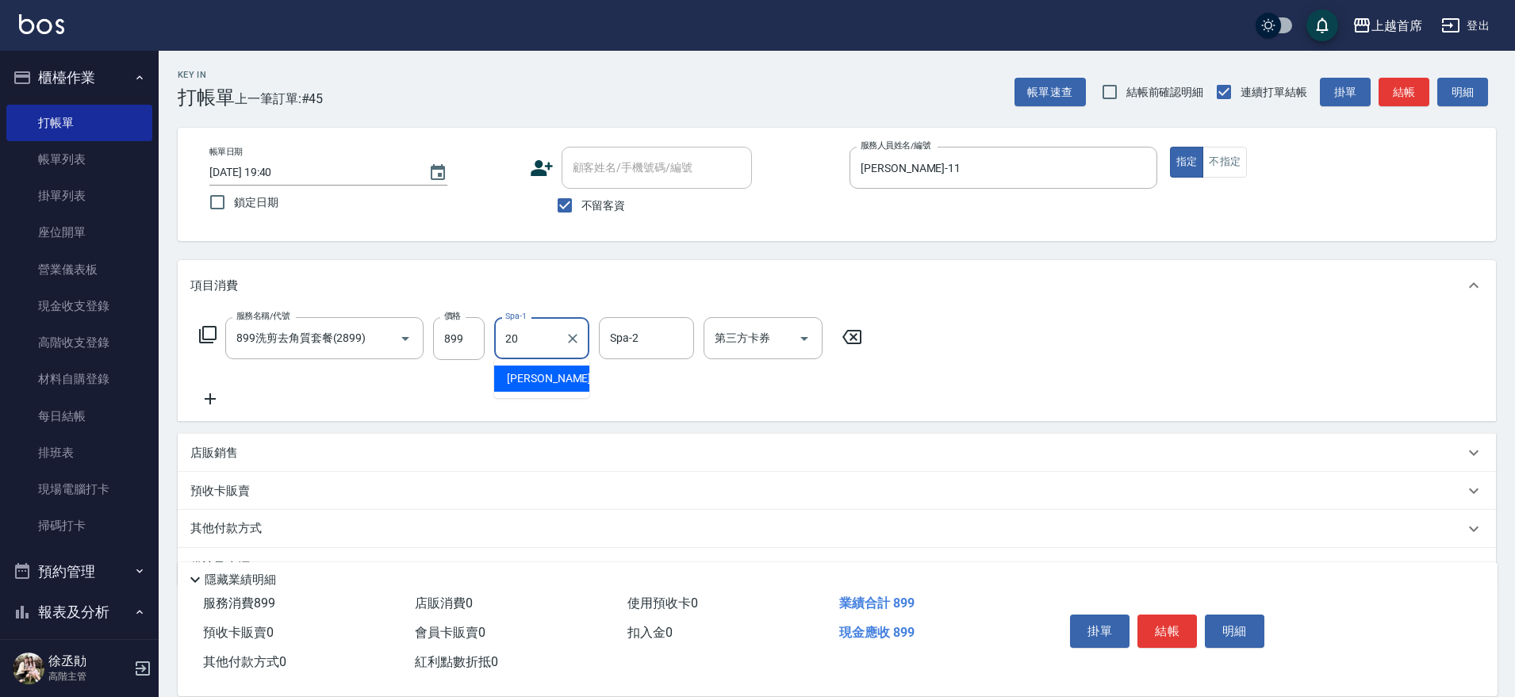
type input "鄭詩縈-20"
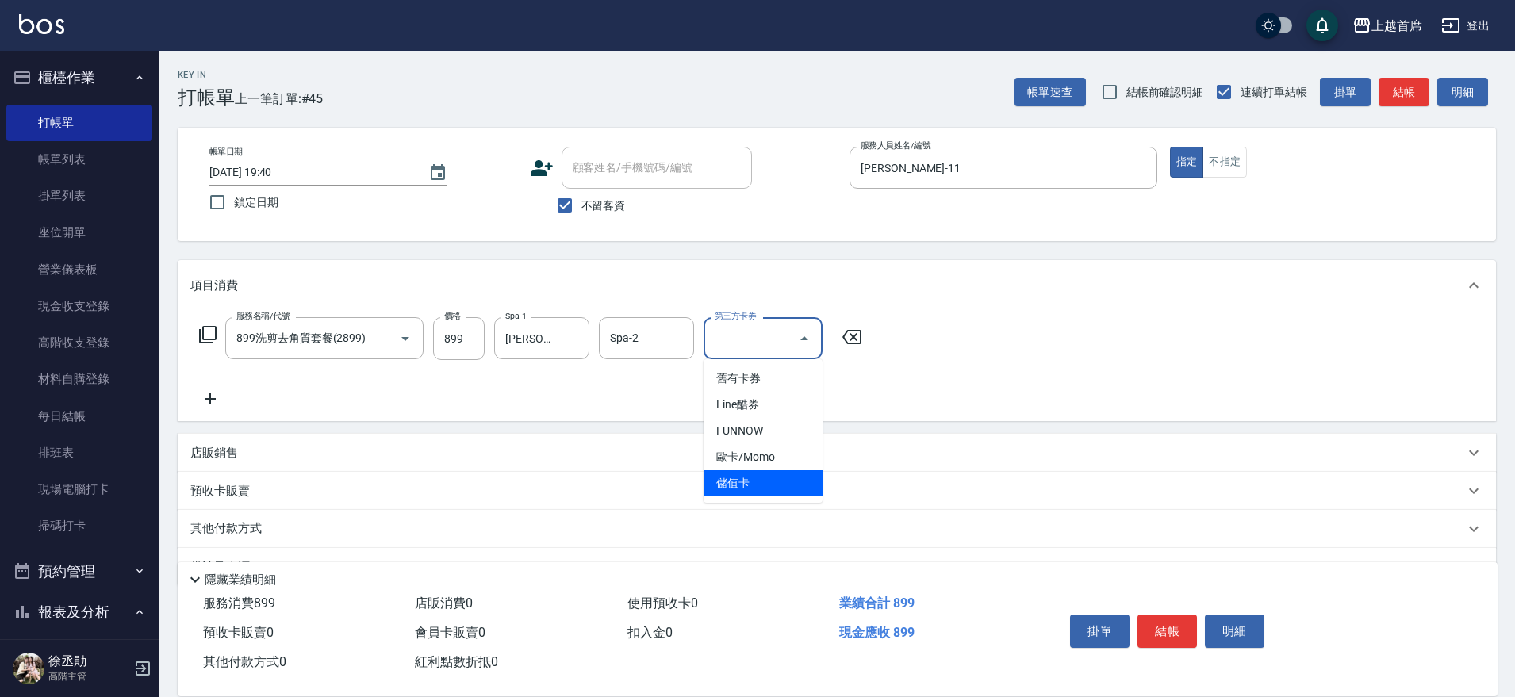
type input "儲值卡"
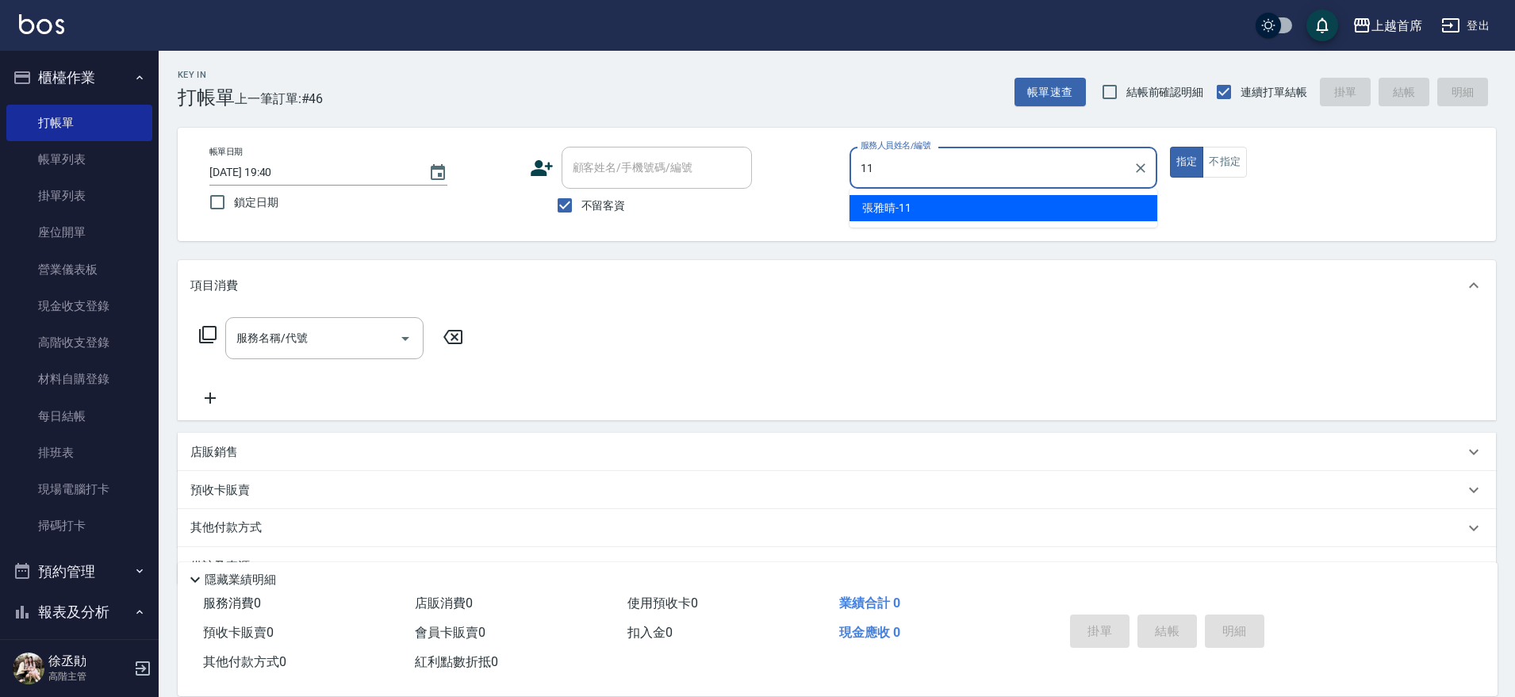
type input "張雅晴-11"
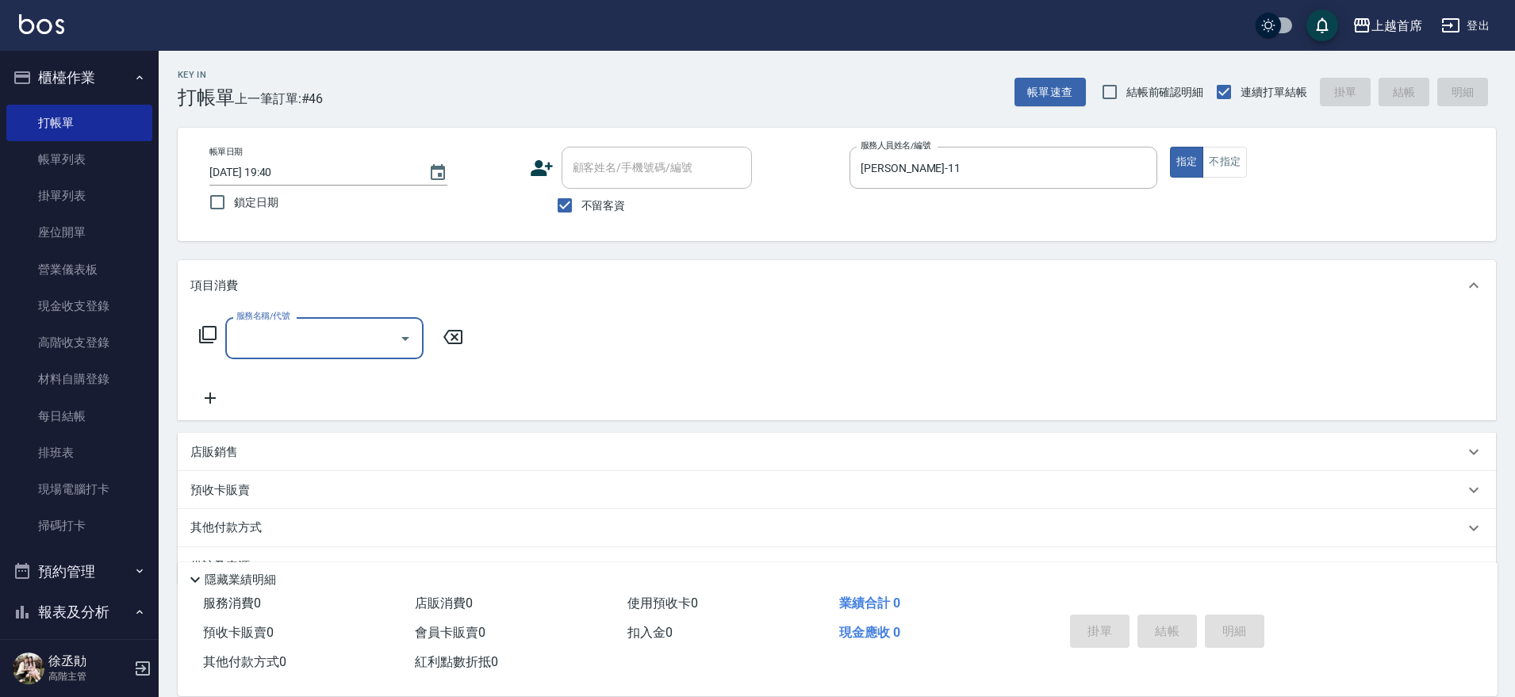
type input "2"
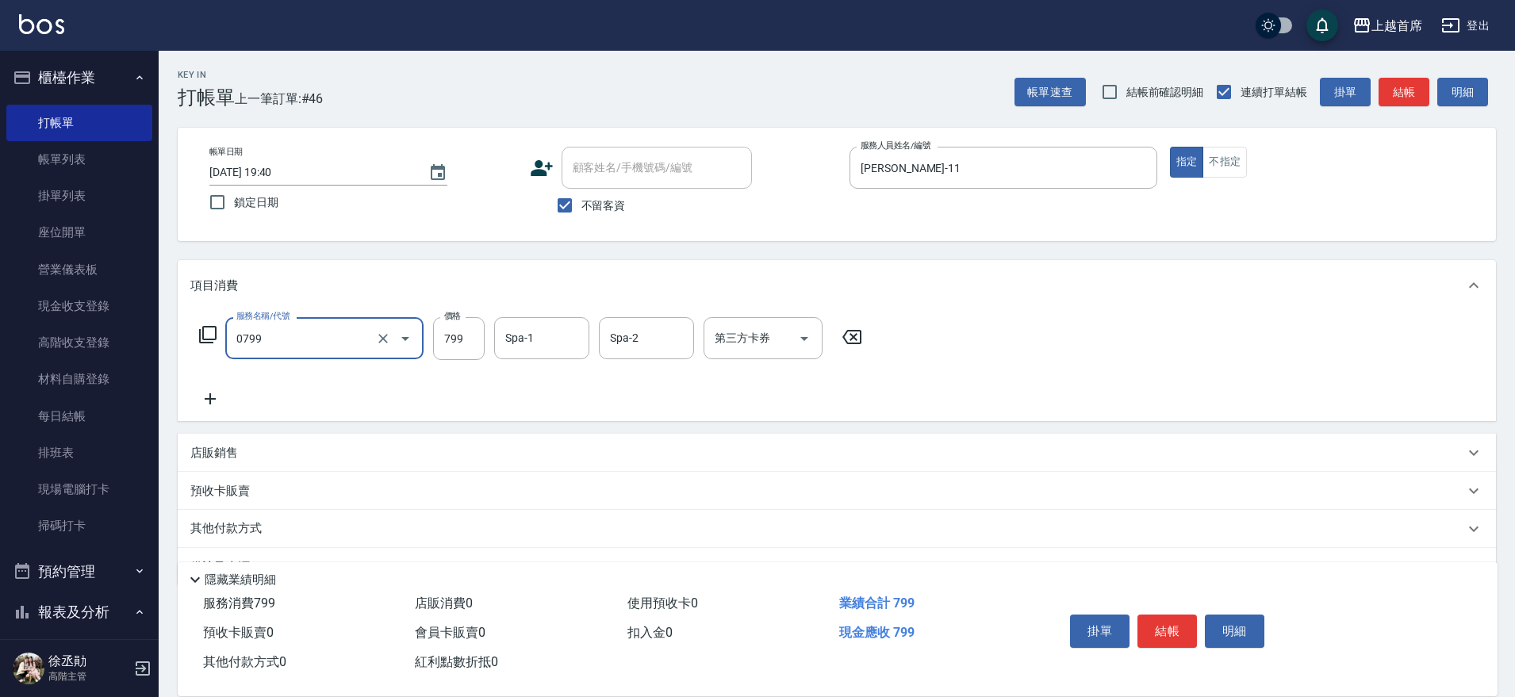
type input "精油799(0799)"
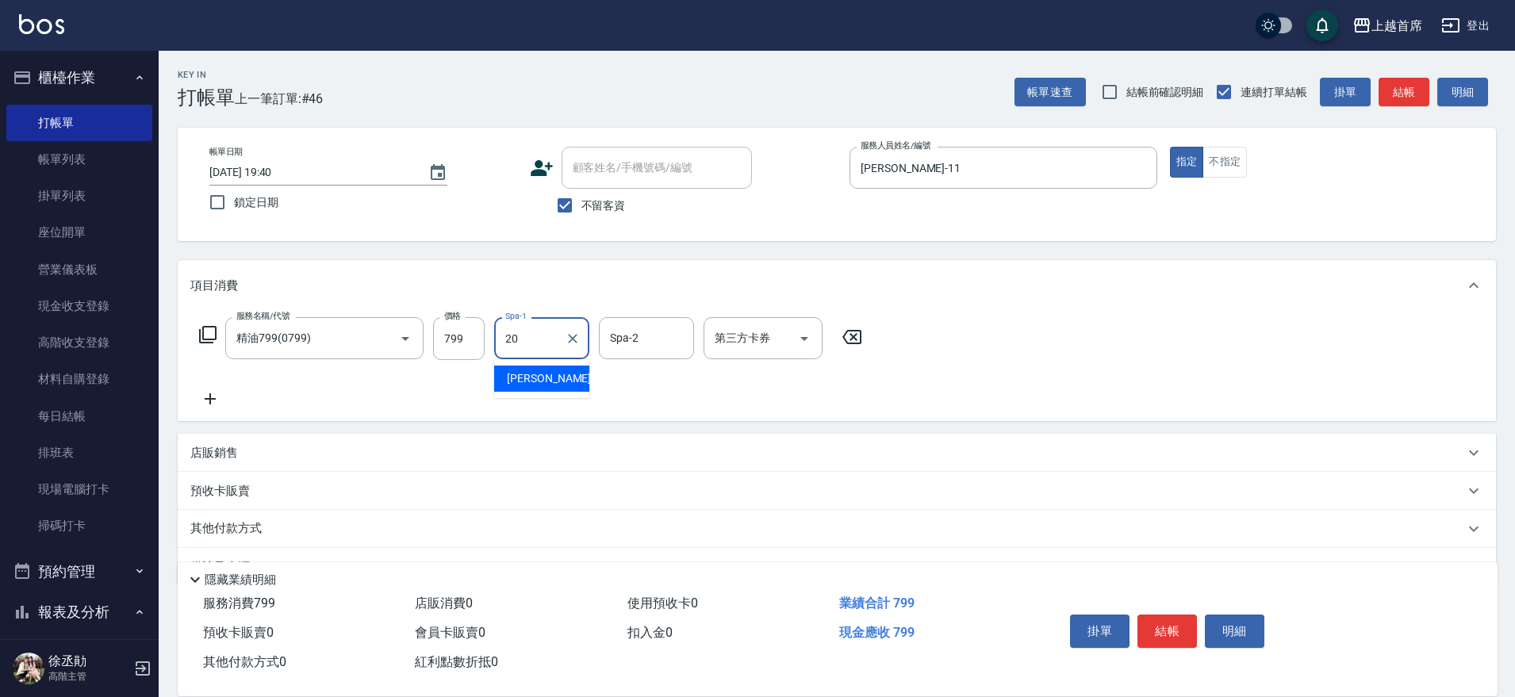
type input "鄭詩縈-20"
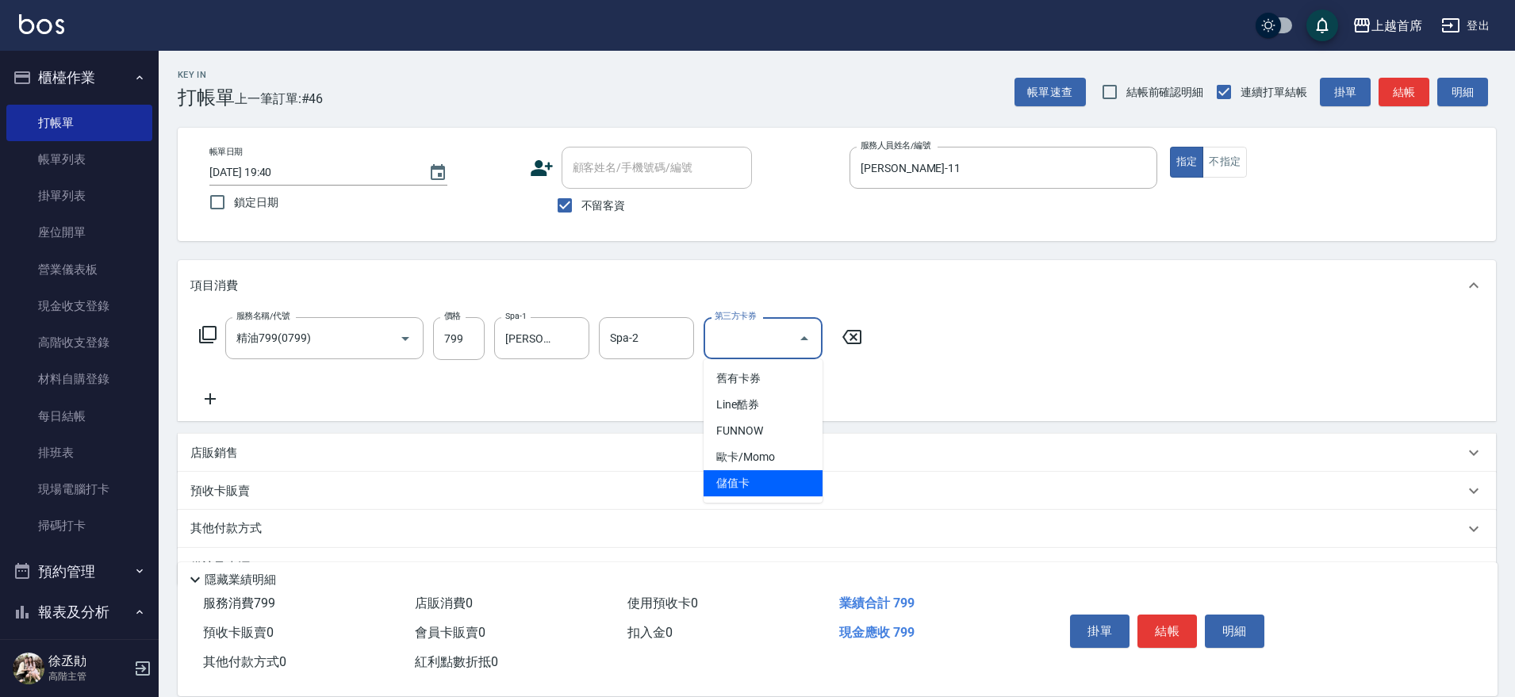
type input "儲值卡"
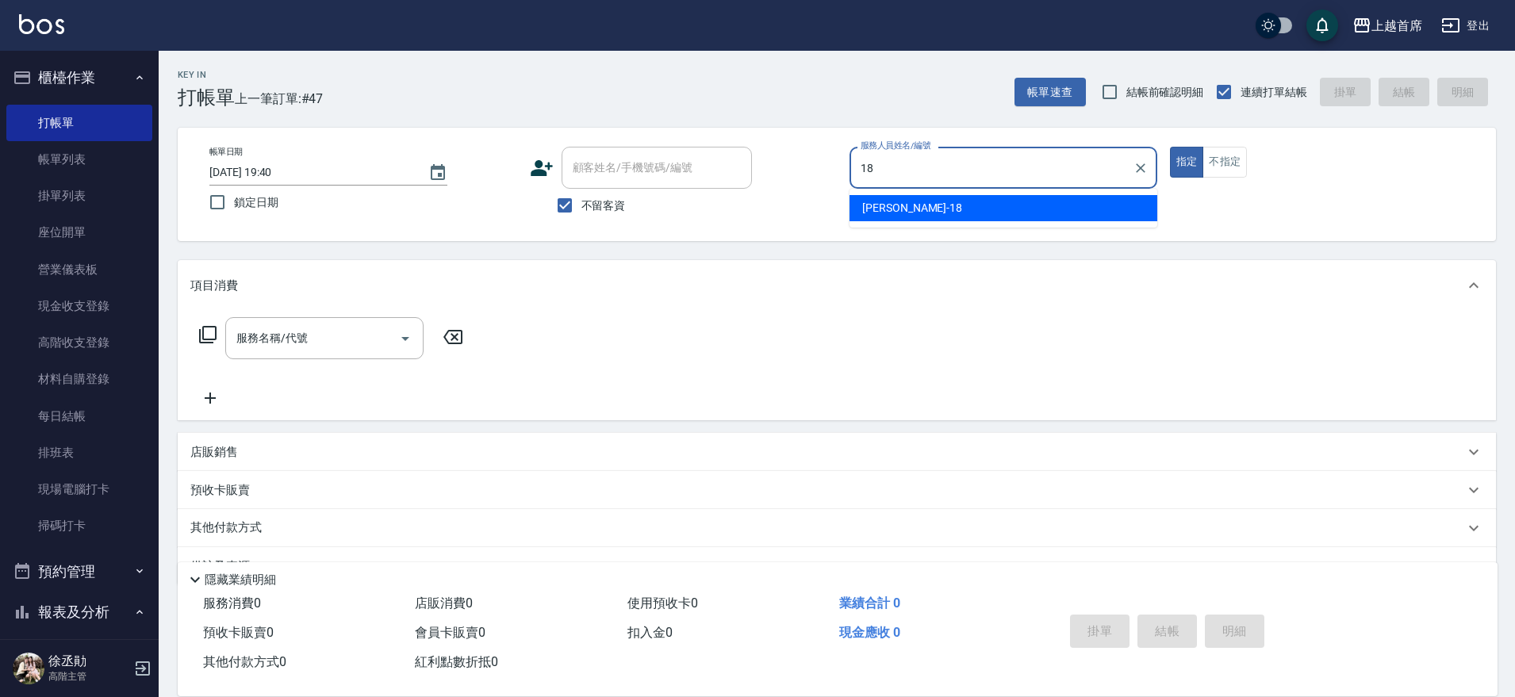
type input "Linda-18"
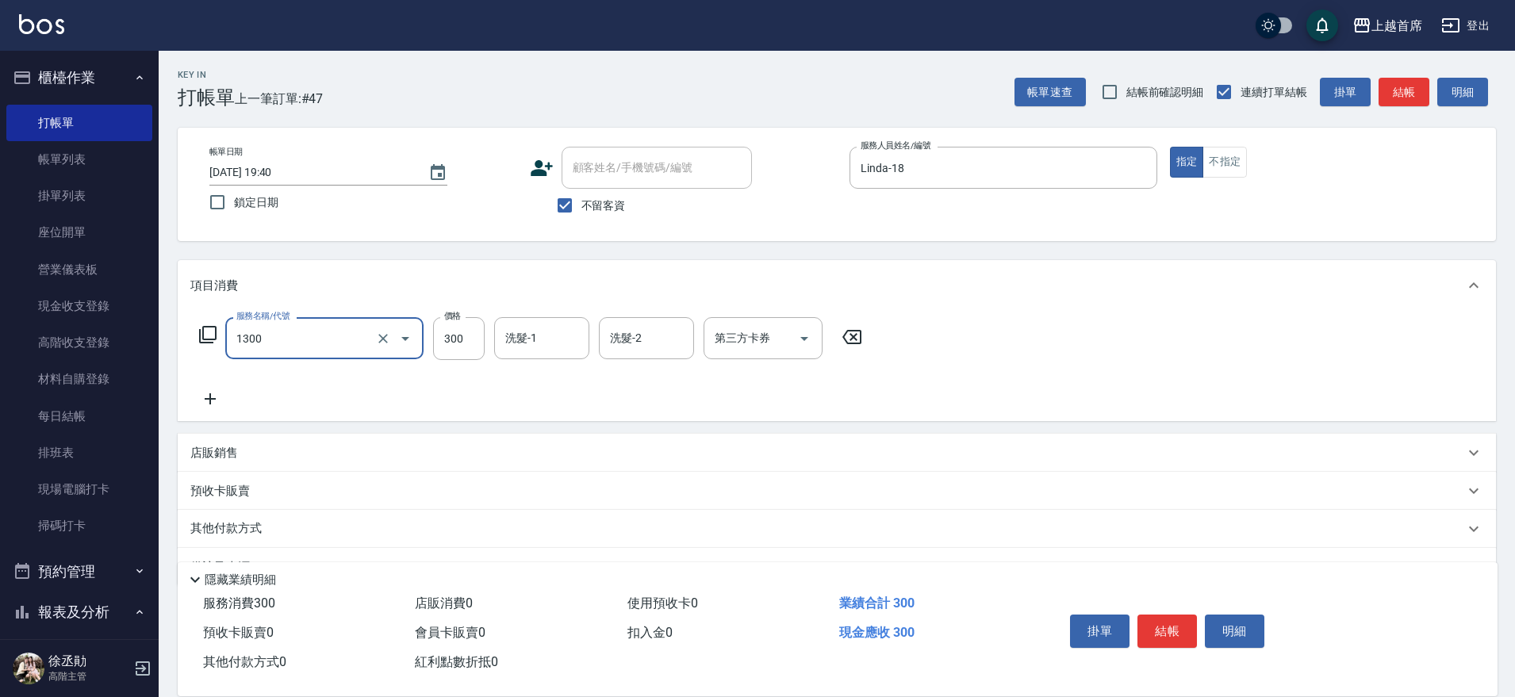
type input "洗髮(1300)"
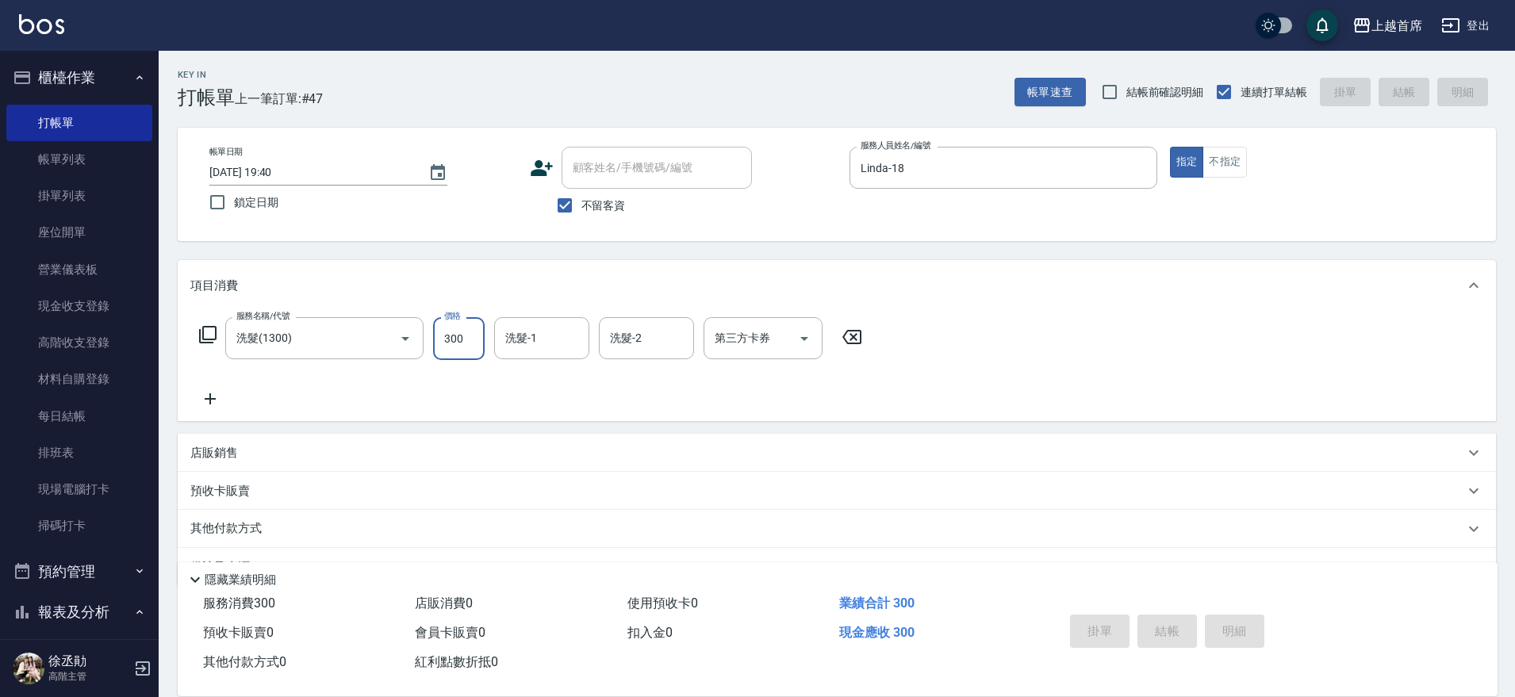
type input "2025/08/16 19:41"
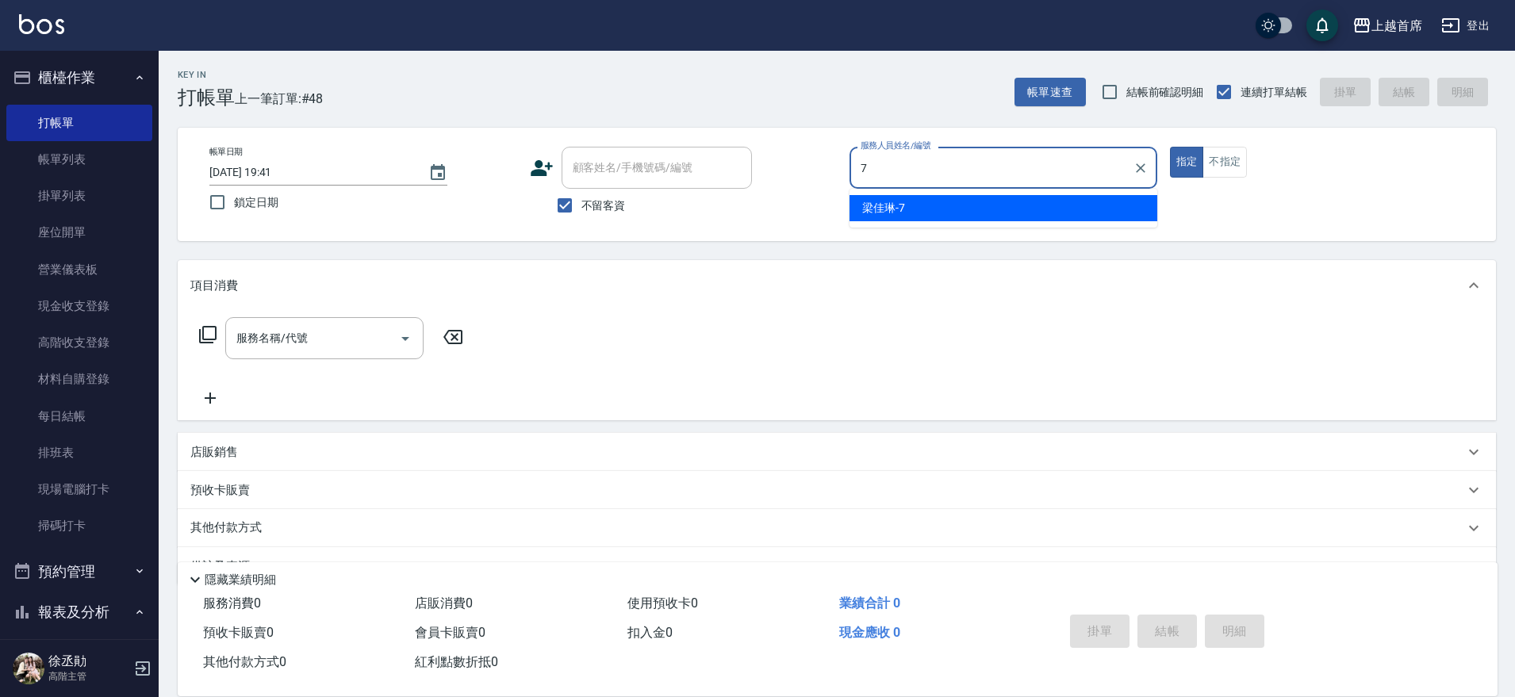
type input "梁佳琳-7"
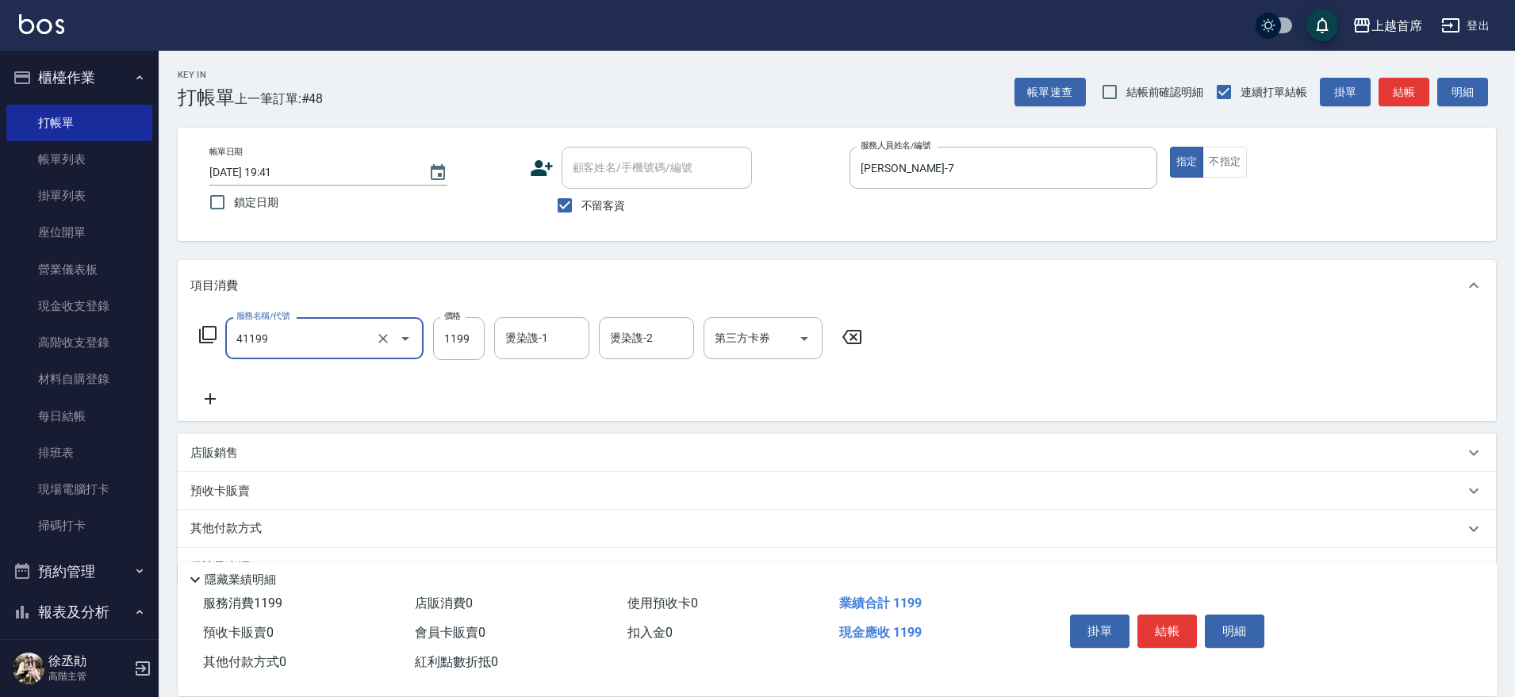
type input "長髮染髮(41199)"
type input "1199"
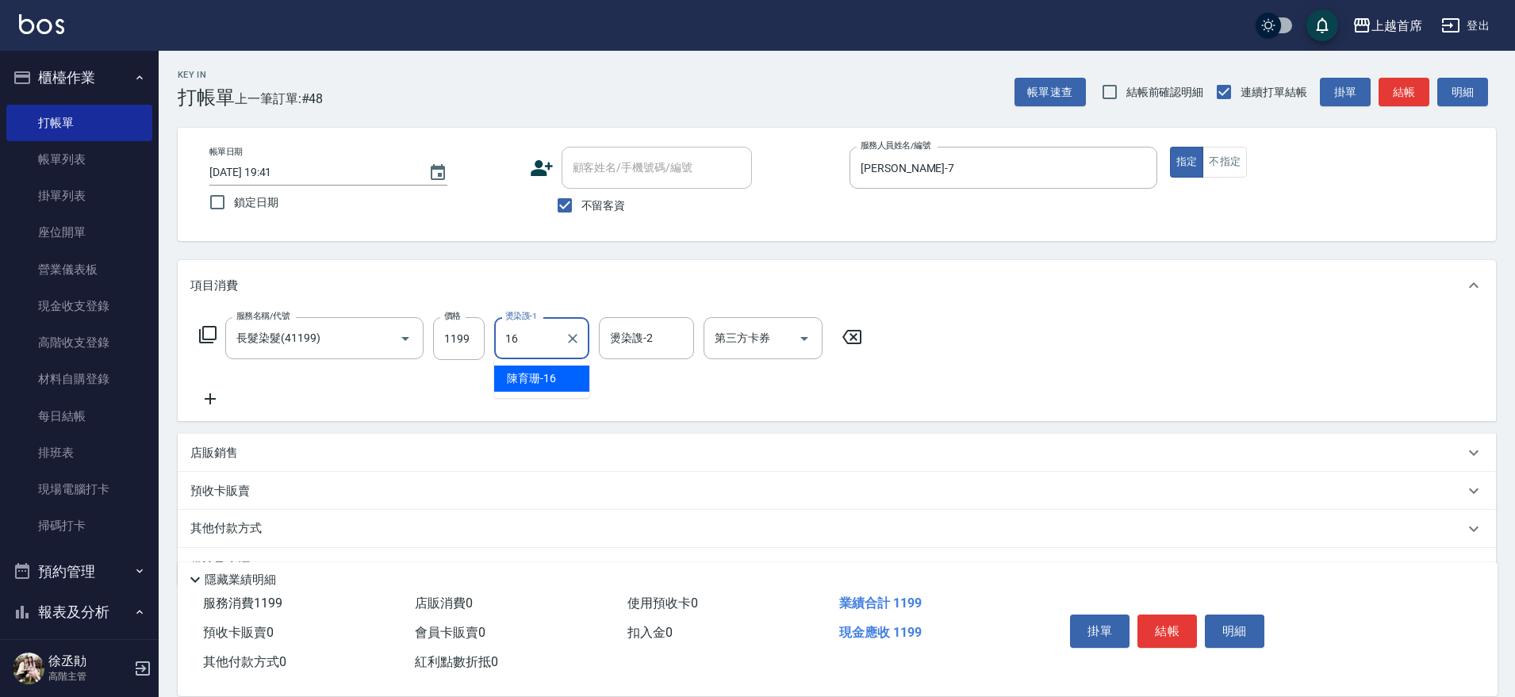
type input "陳育珊-16"
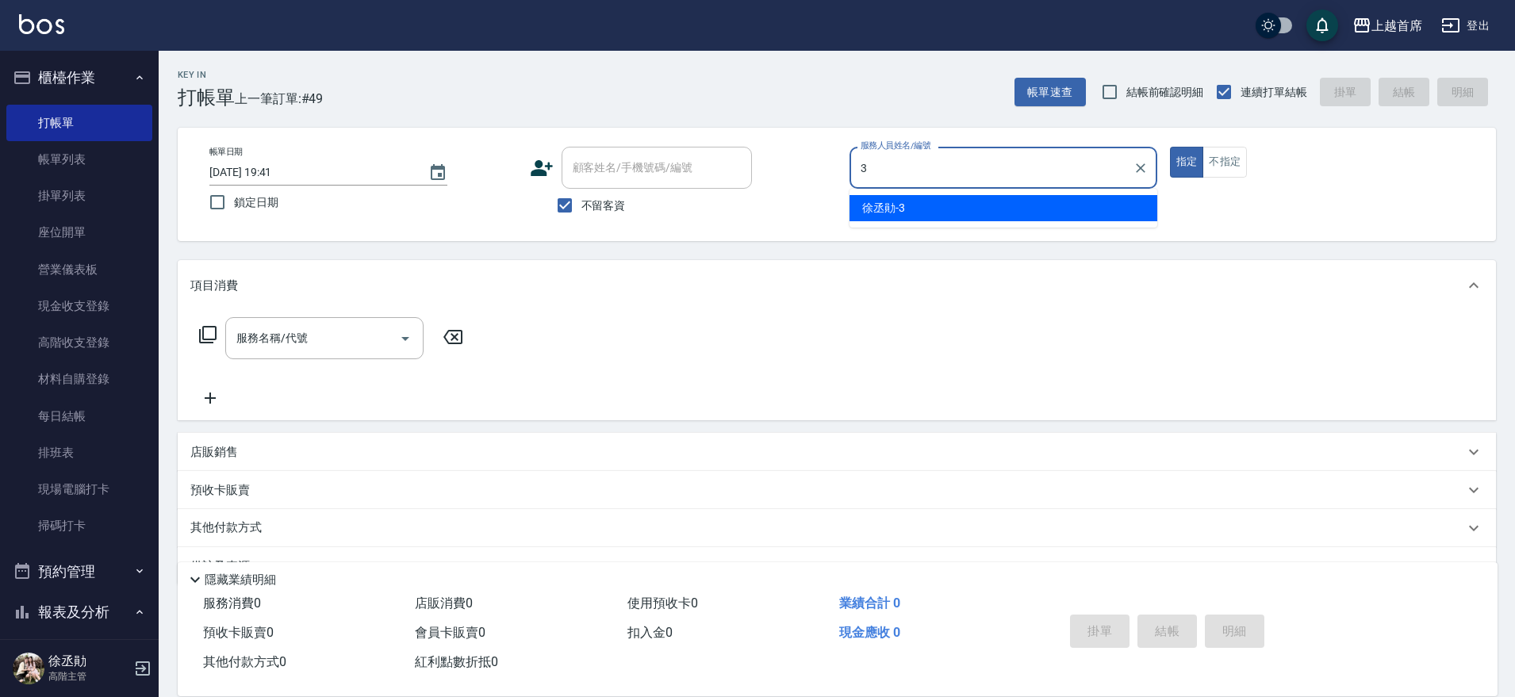
type input "徐丞勛-3"
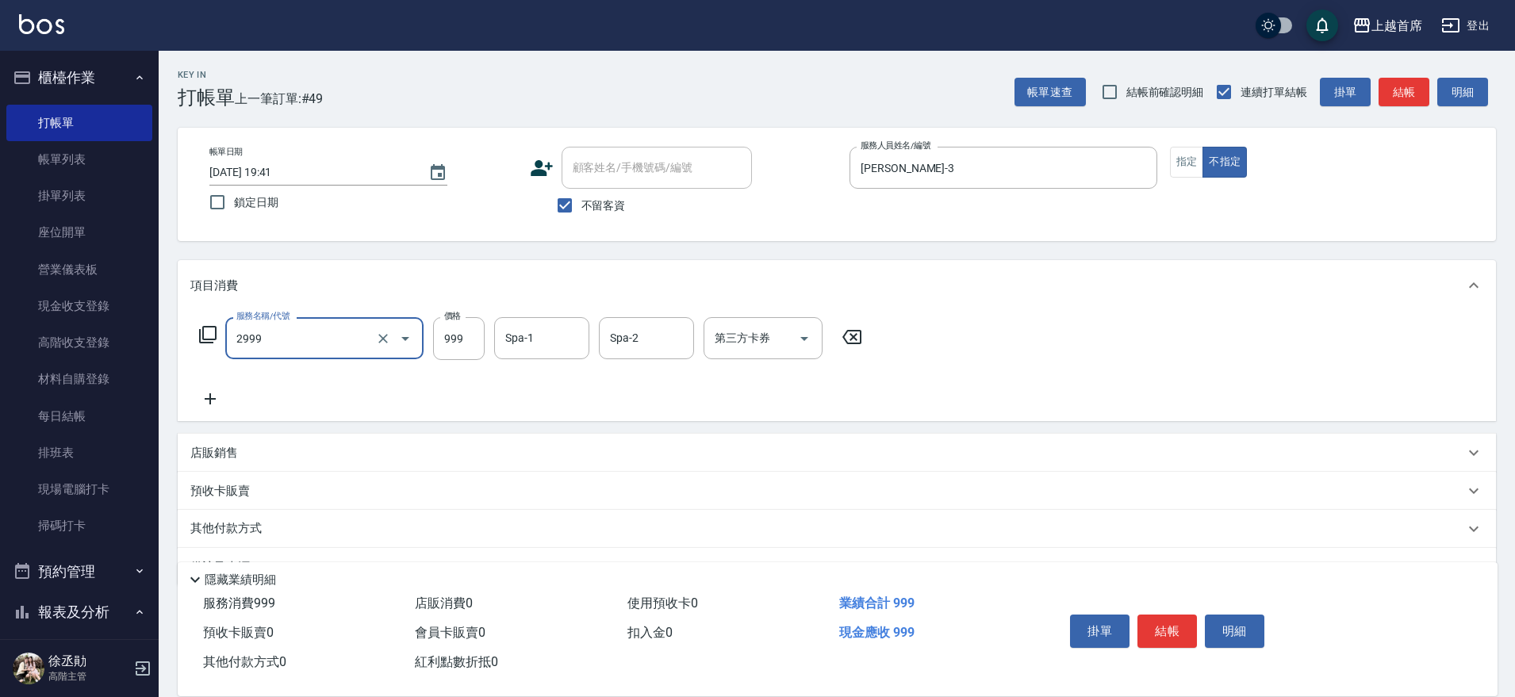
type input "spa精油洗剪套餐999(2999)"
type input "唐羽彤-39"
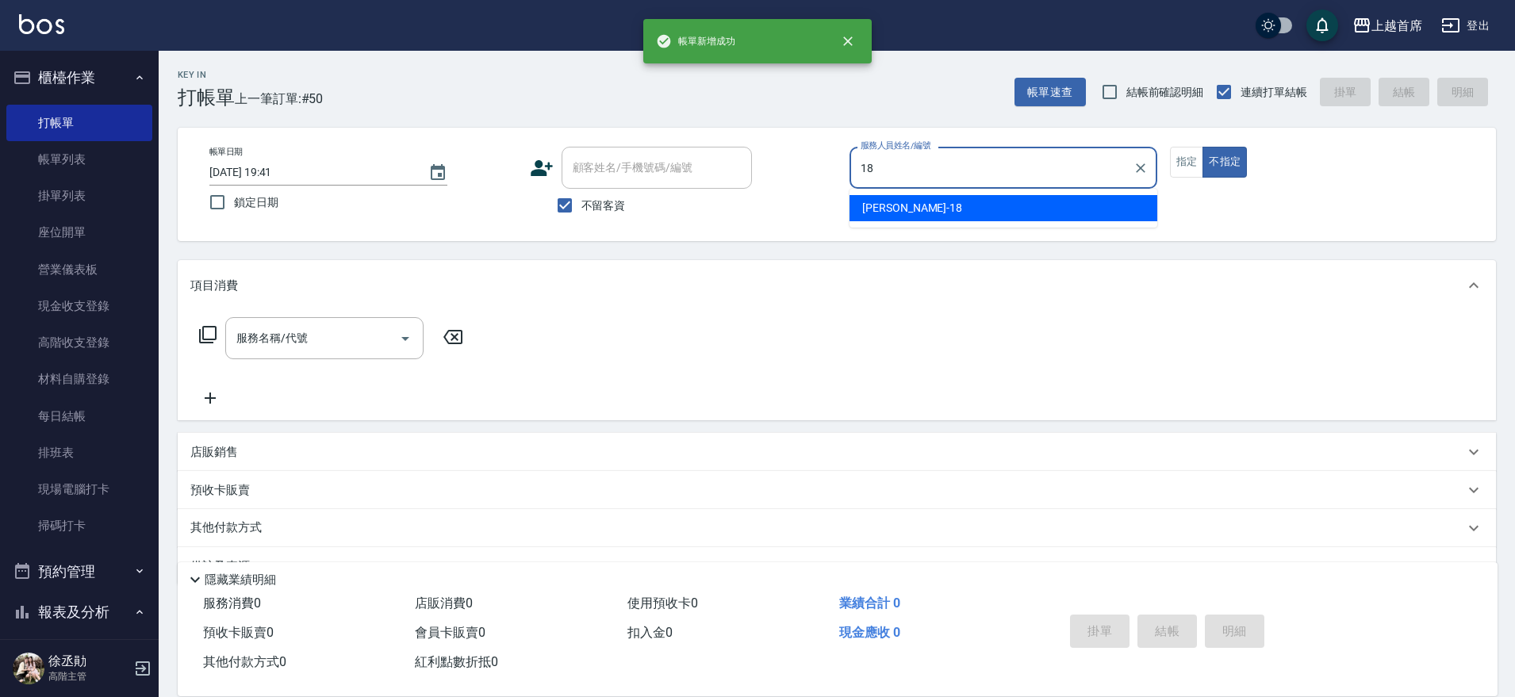
type input "Linda-18"
type button "false"
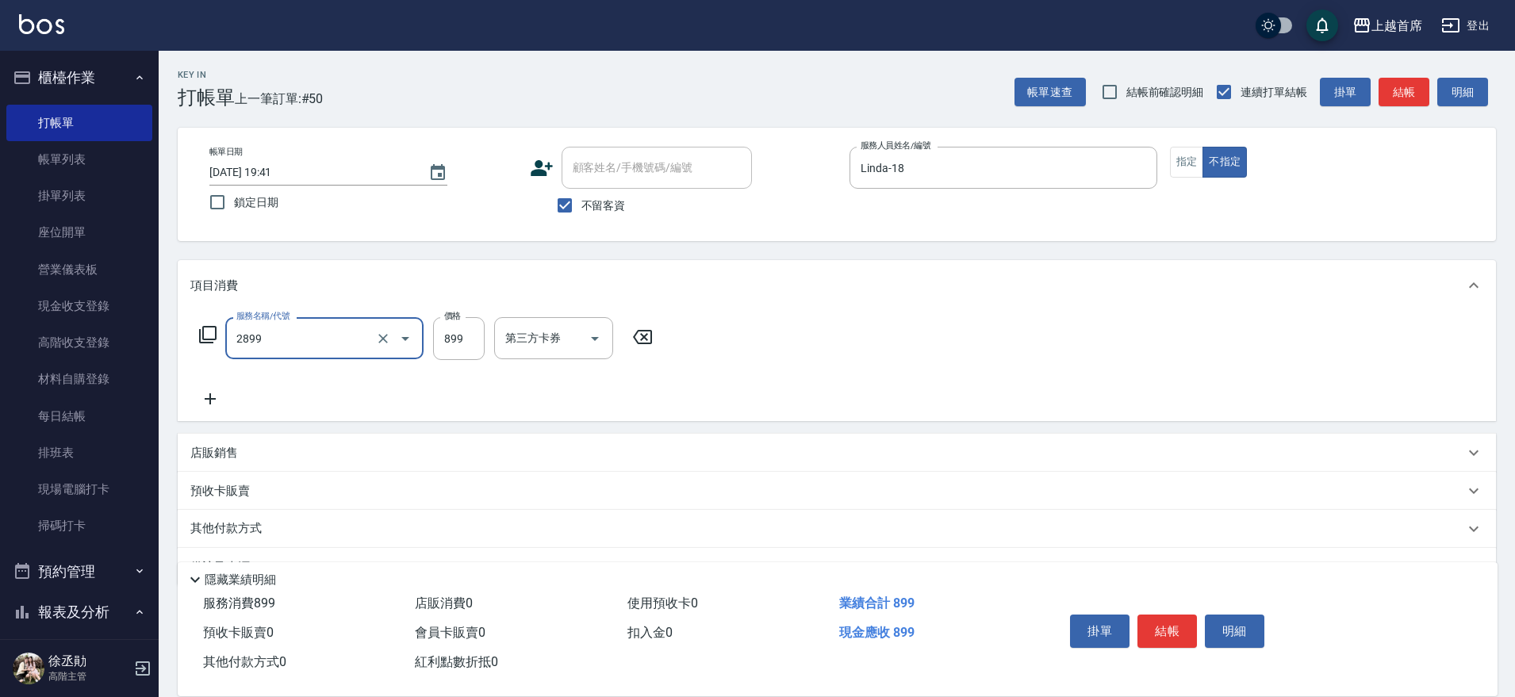
type input "899洗剪去角質套餐(2899)"
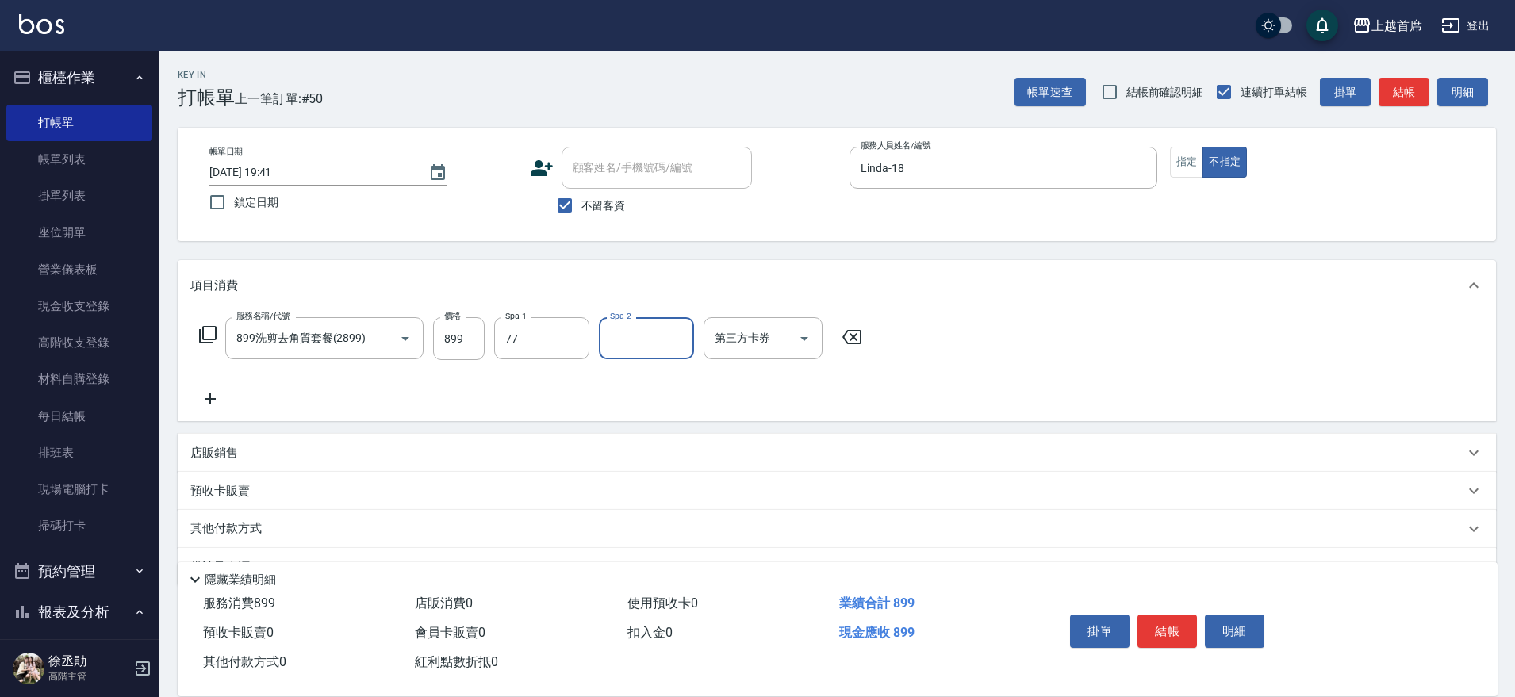
type input "黃品芳-77"
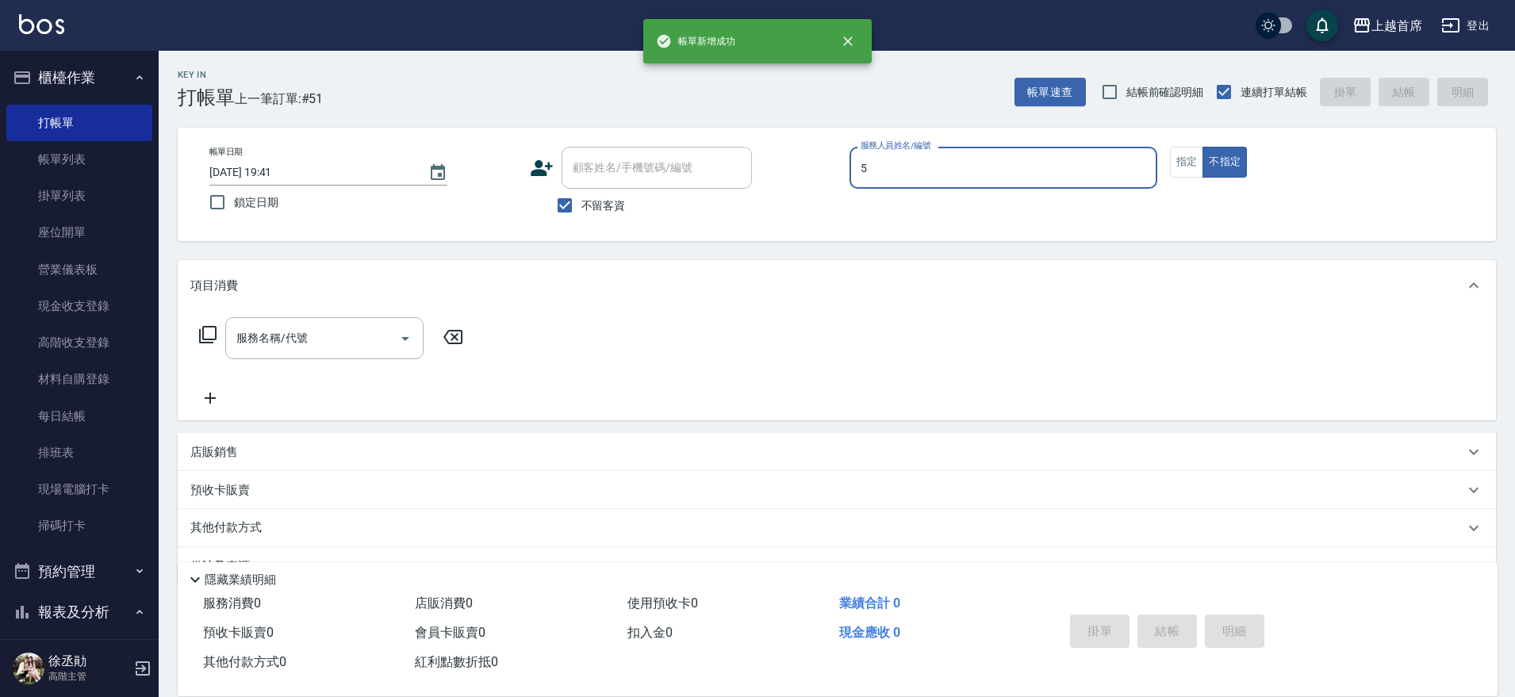
type input "Molly莫莉-5"
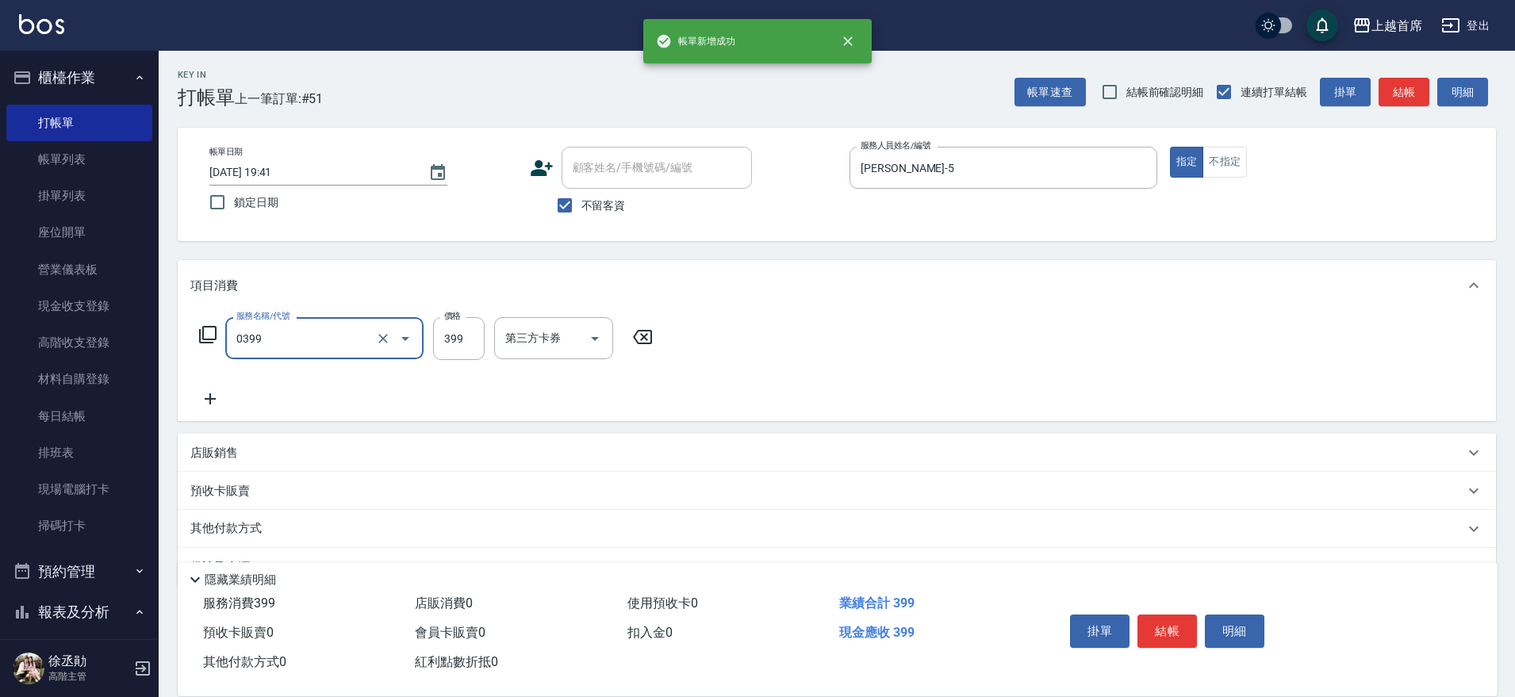
type input "海鹽洗髮(0399)"
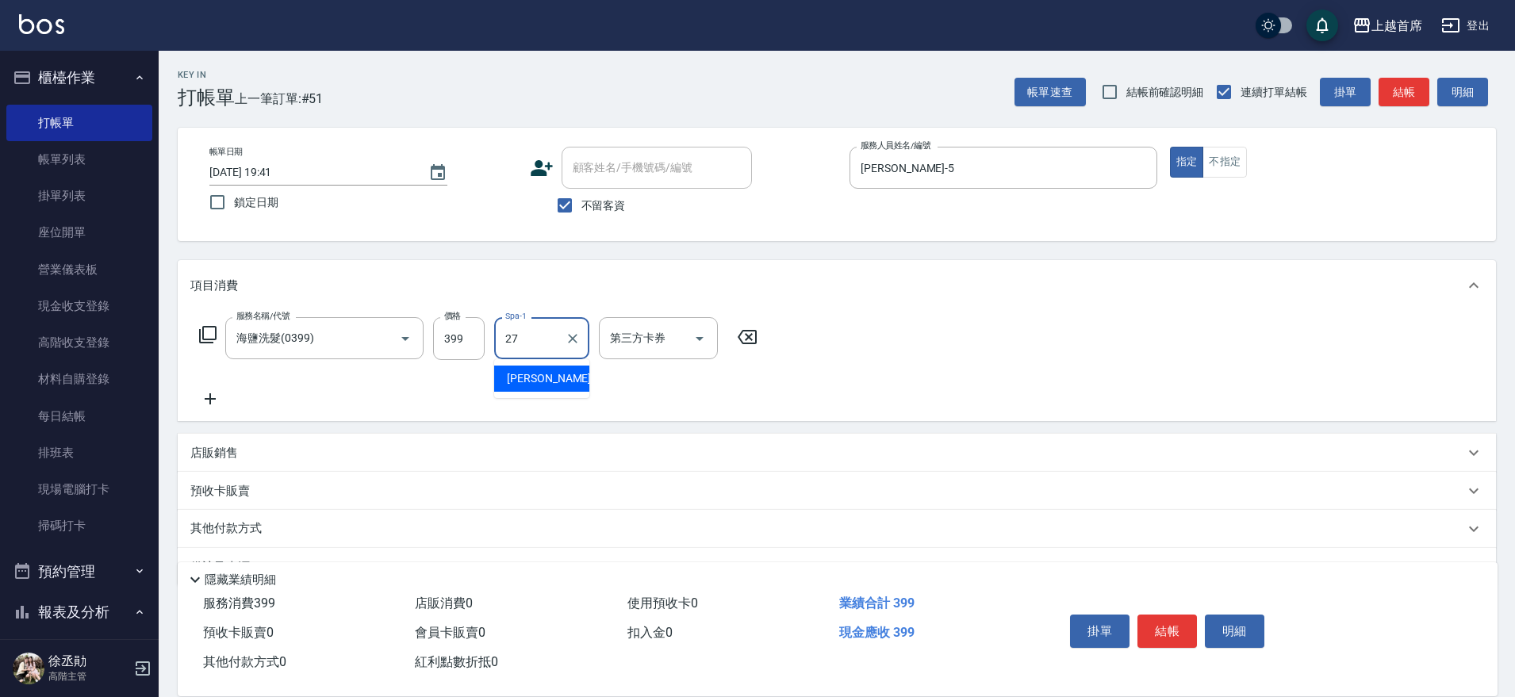
type input "蔡宛孜-27"
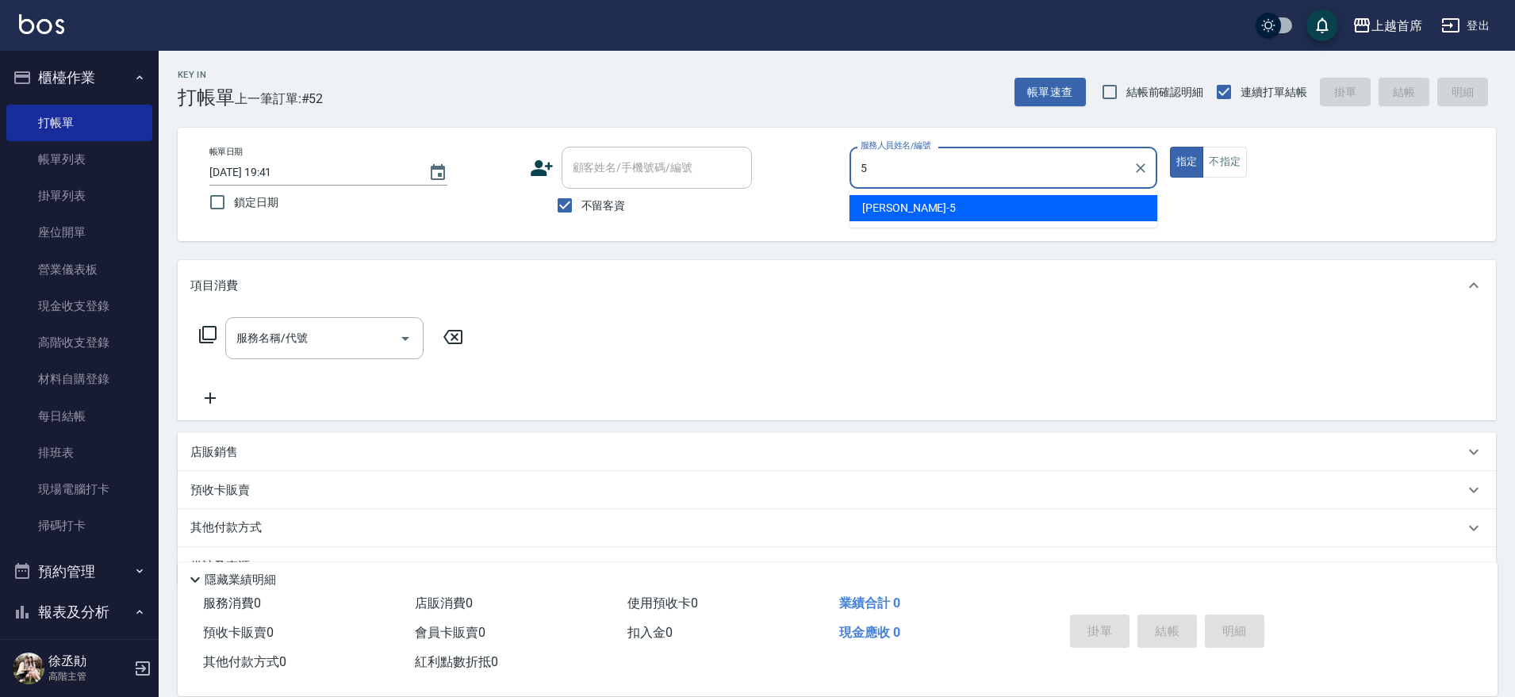
type input "Molly莫莉-5"
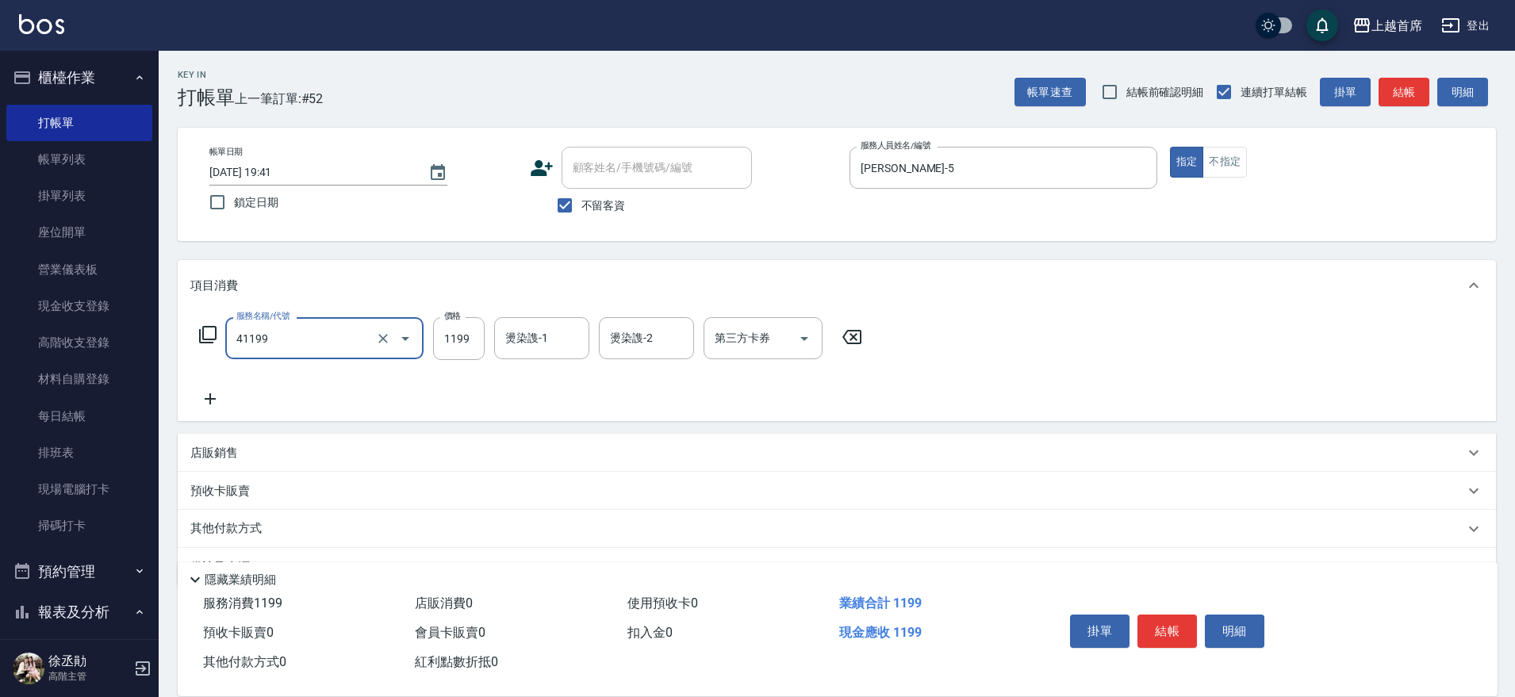
type input "長髮染髮(41199)"
type input "1399"
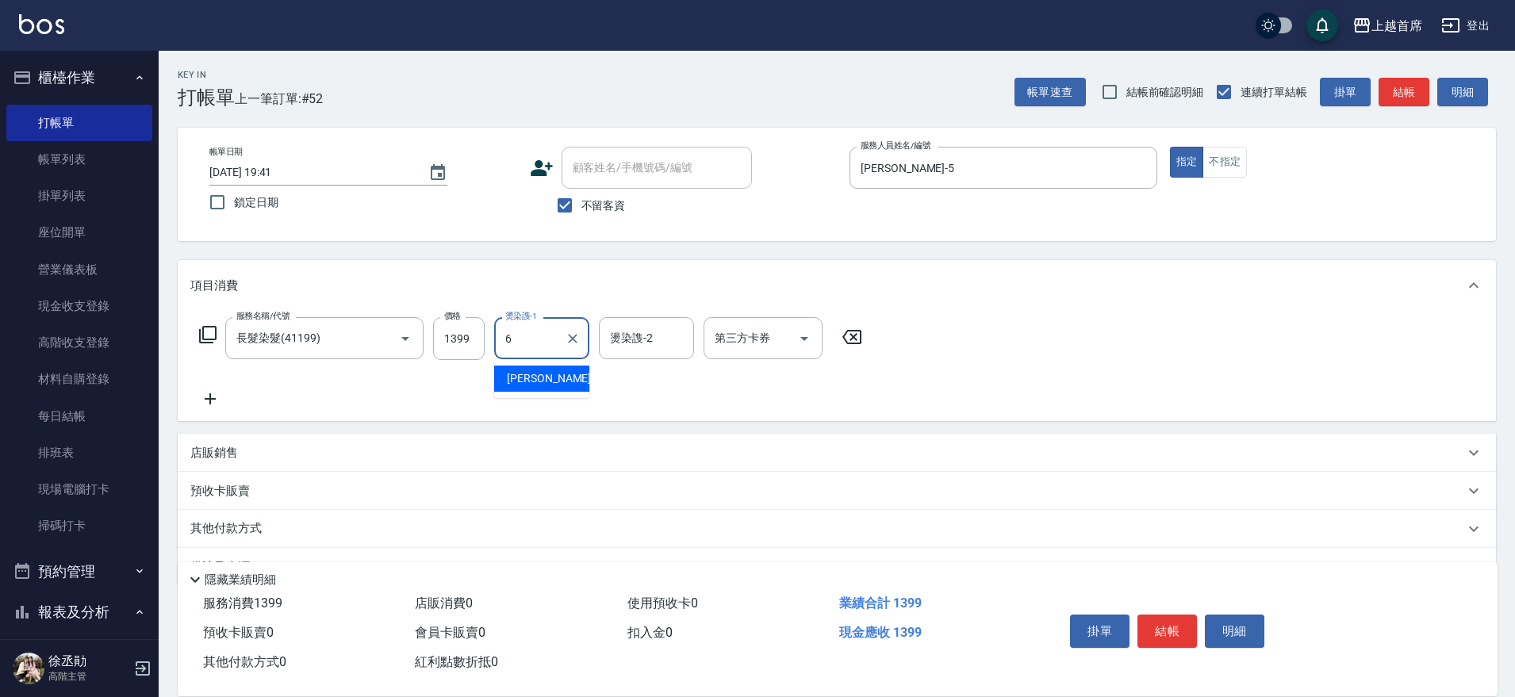
type input "Aki-6"
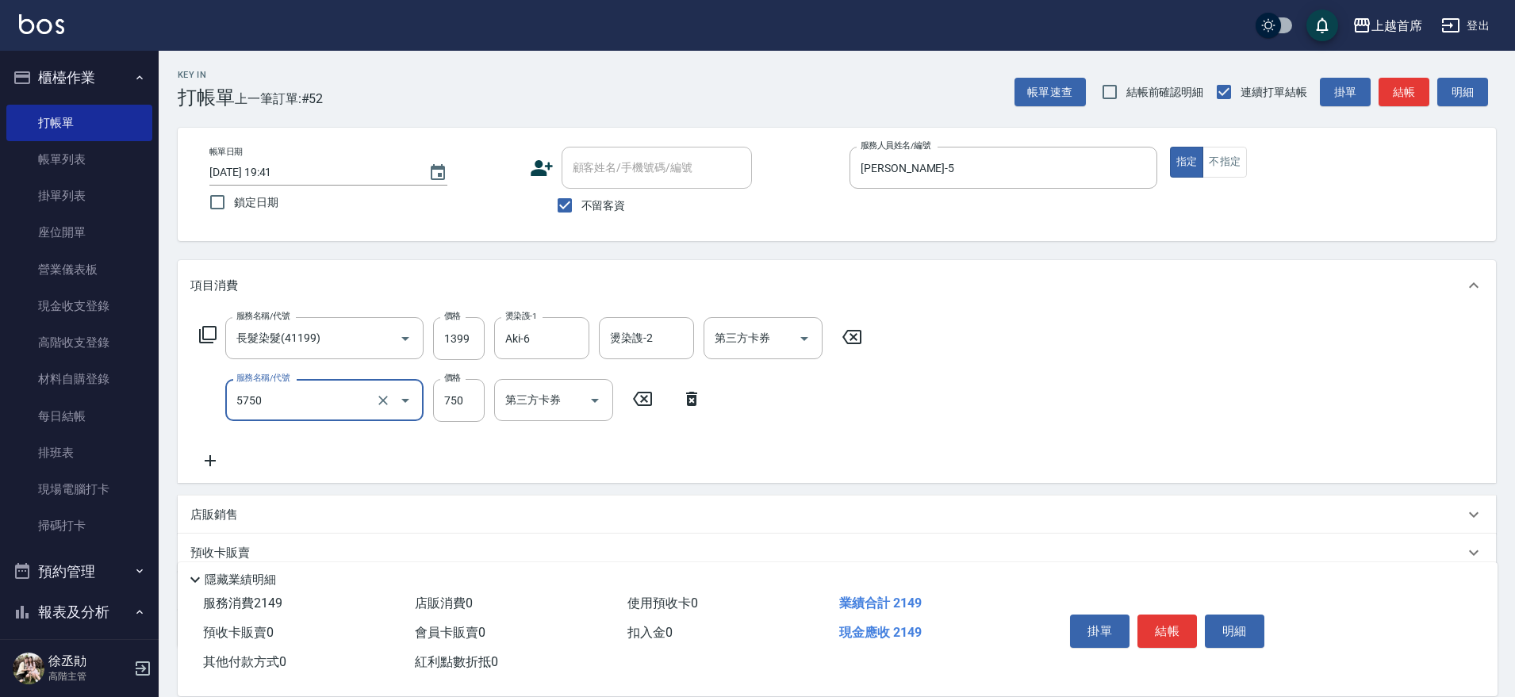
type input "乳清蛋白(5750)"
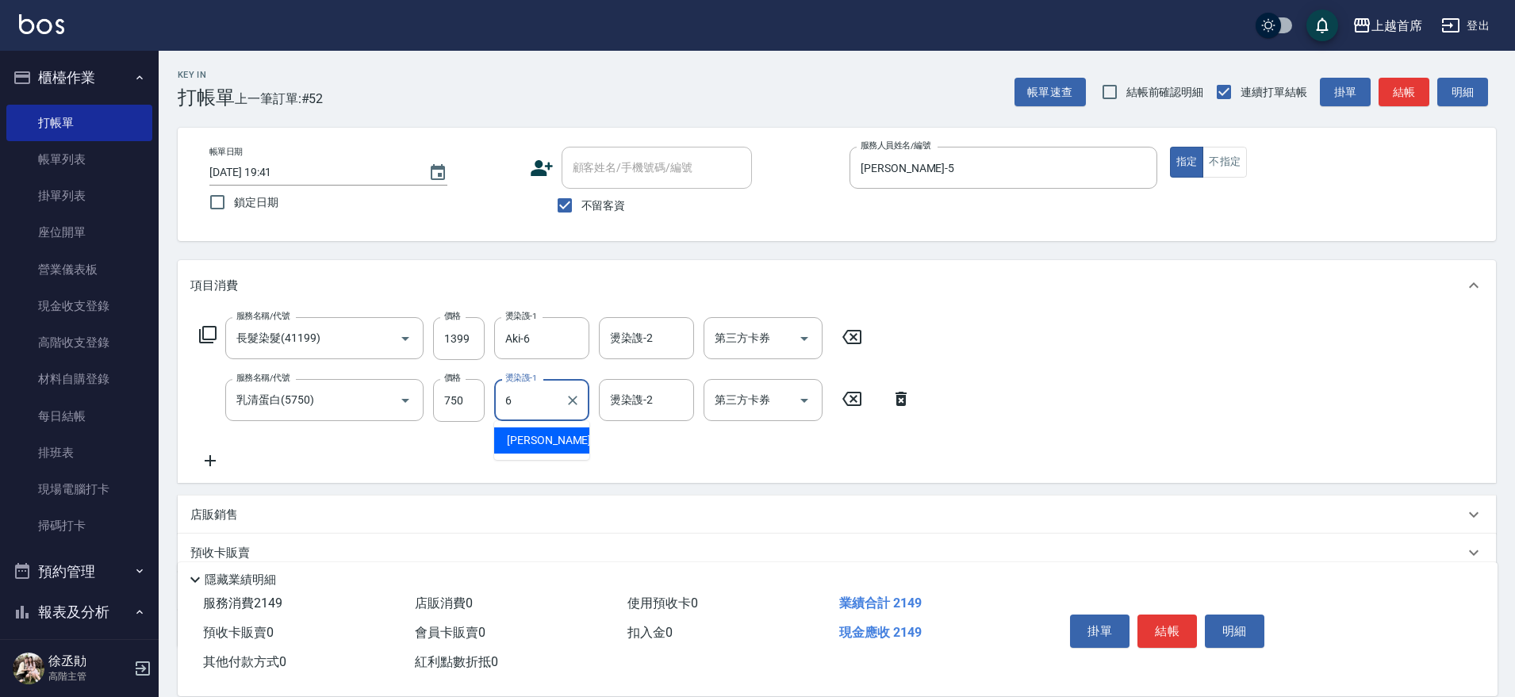
type input "Aki-6"
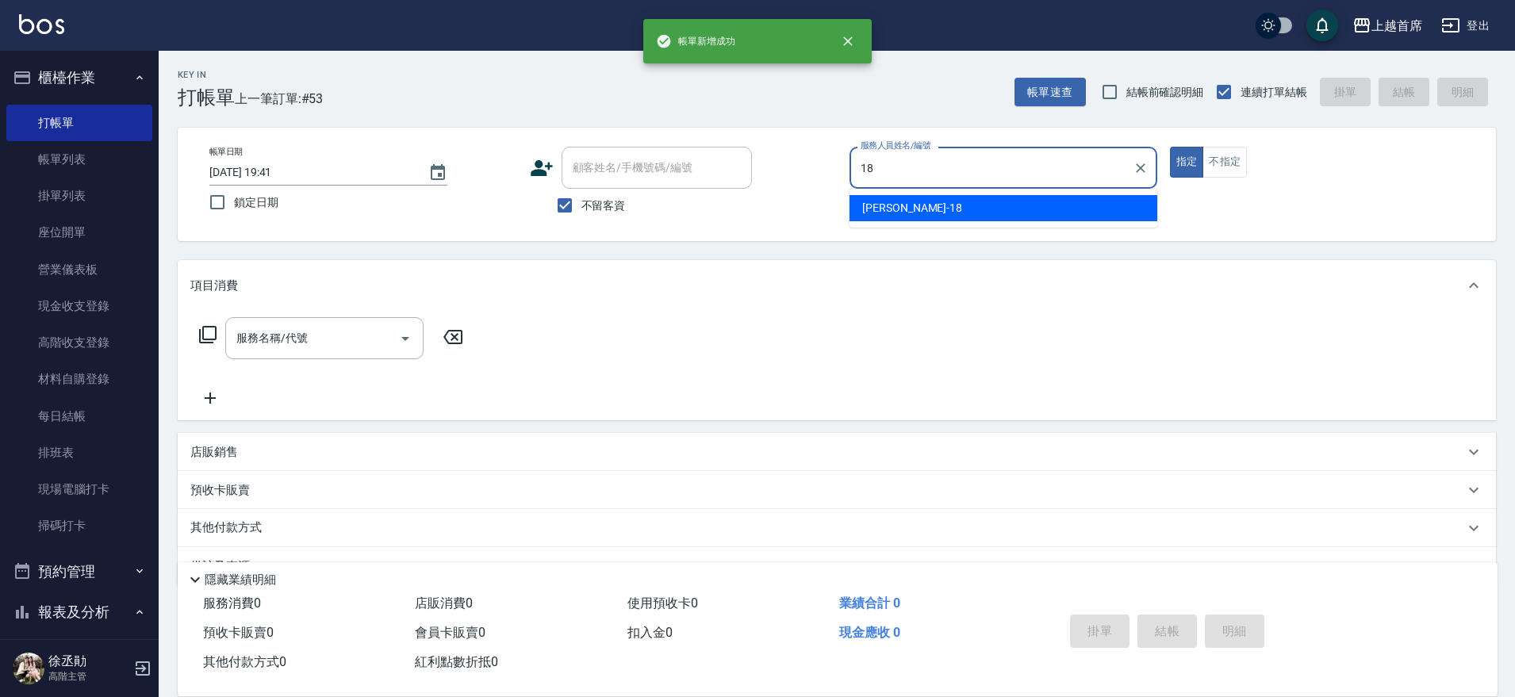
type input "Linda-18"
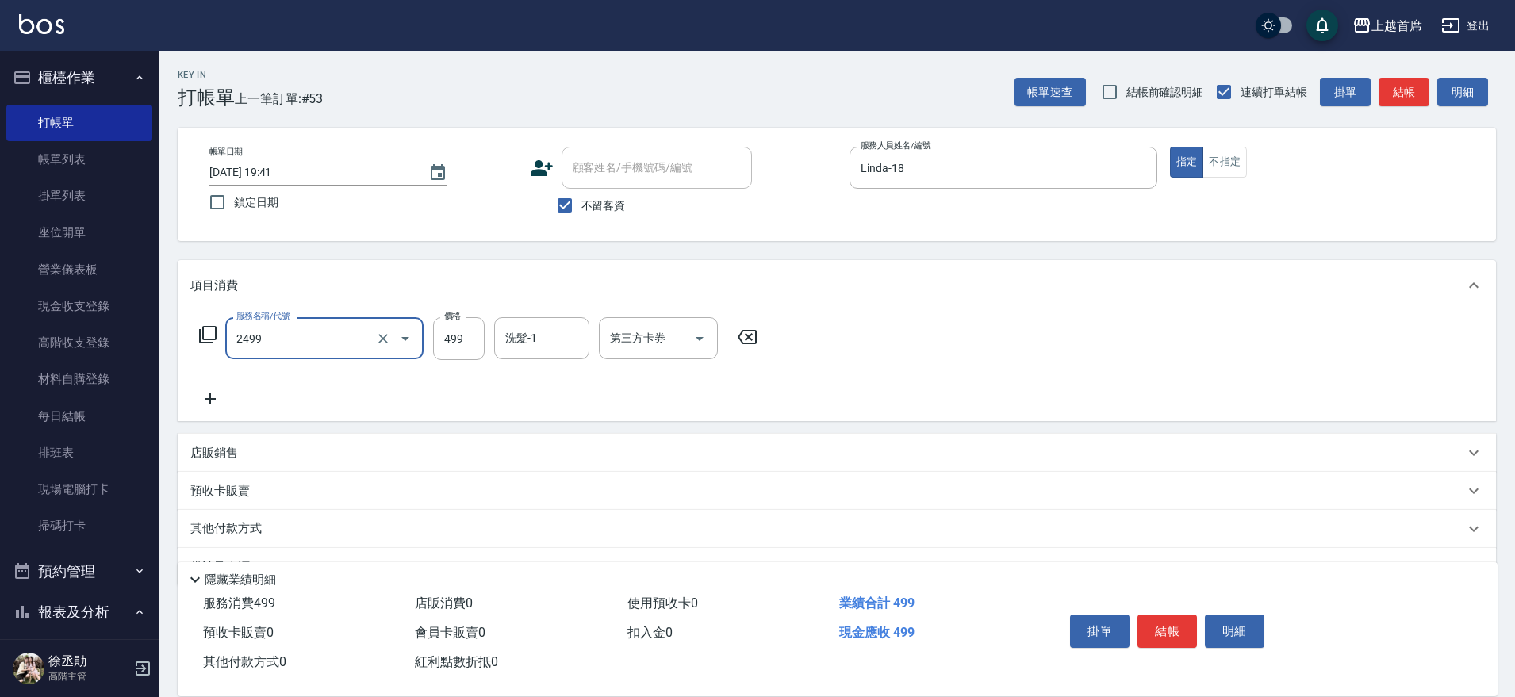
type input "499海鹽洗剪套餐(2499)"
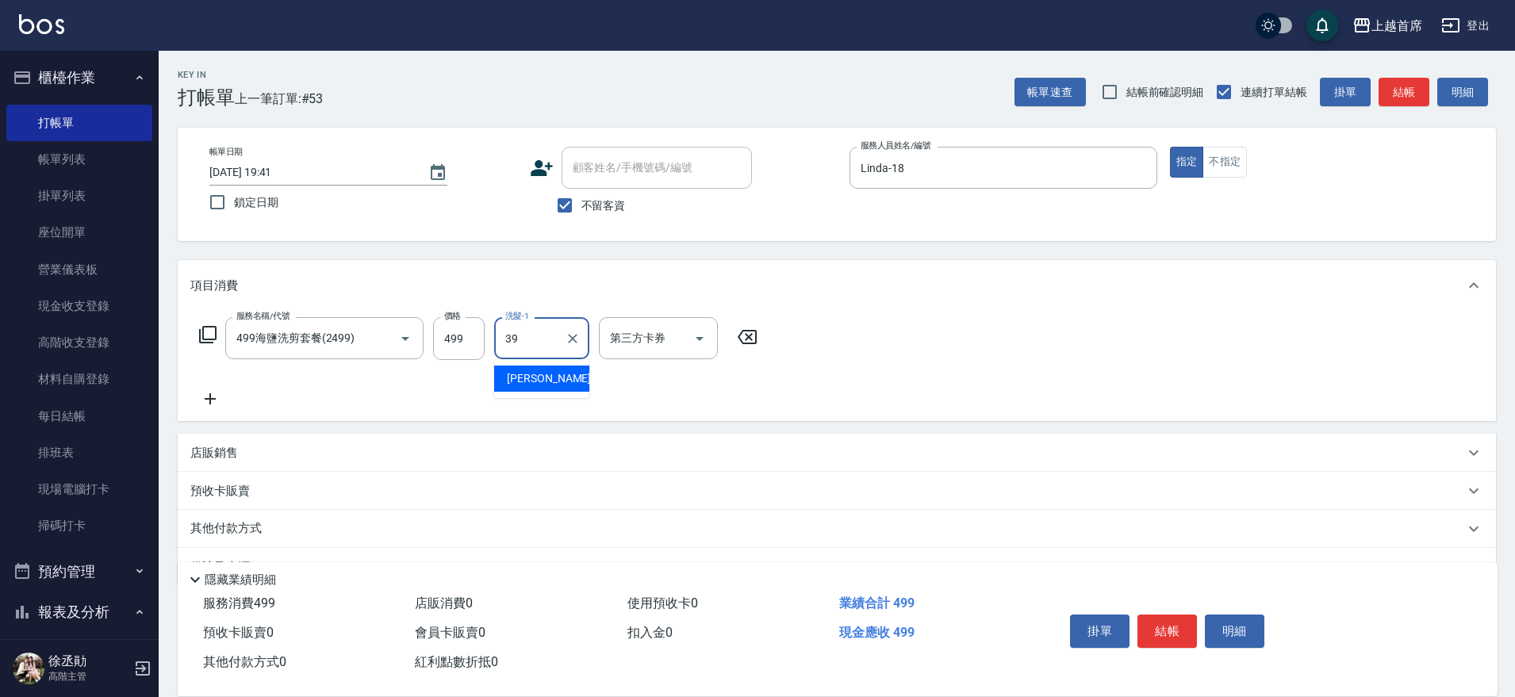
type input "唐羽彤-39"
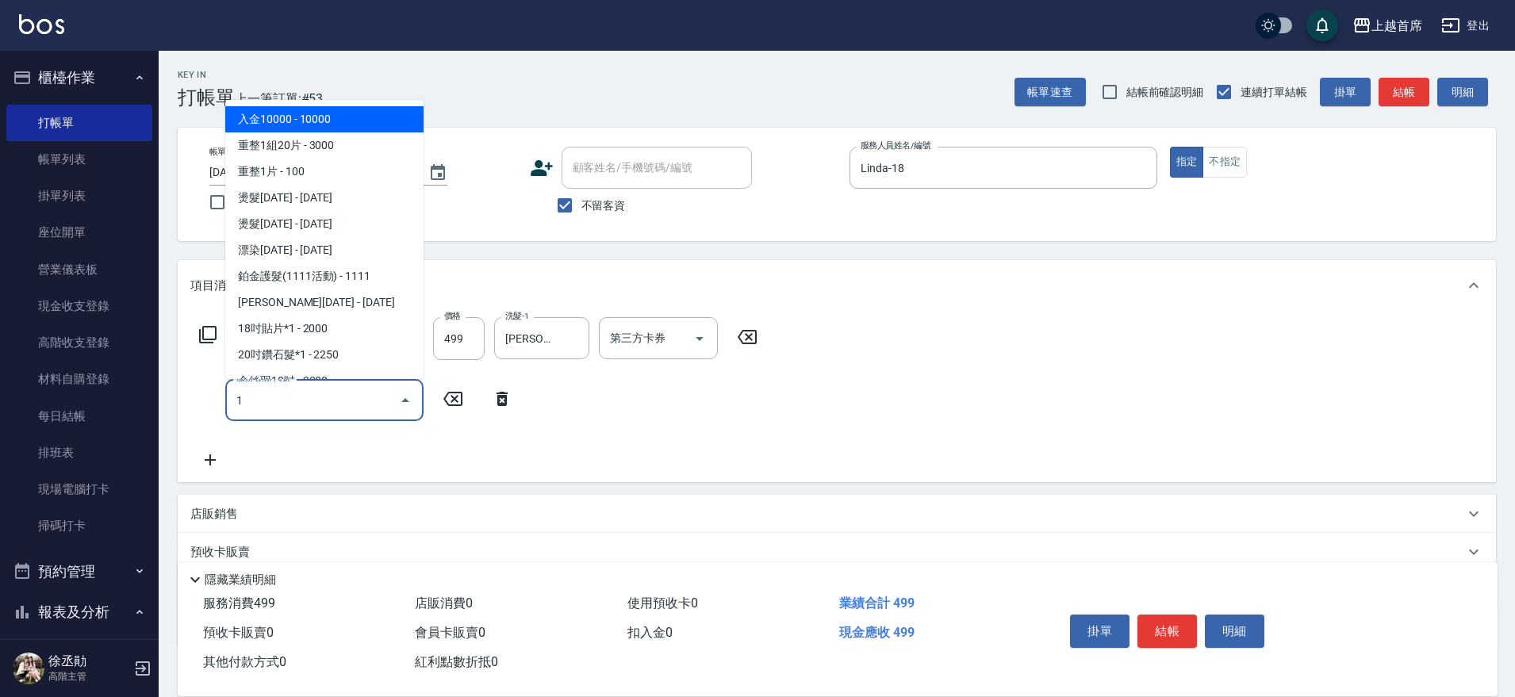
type input "1"
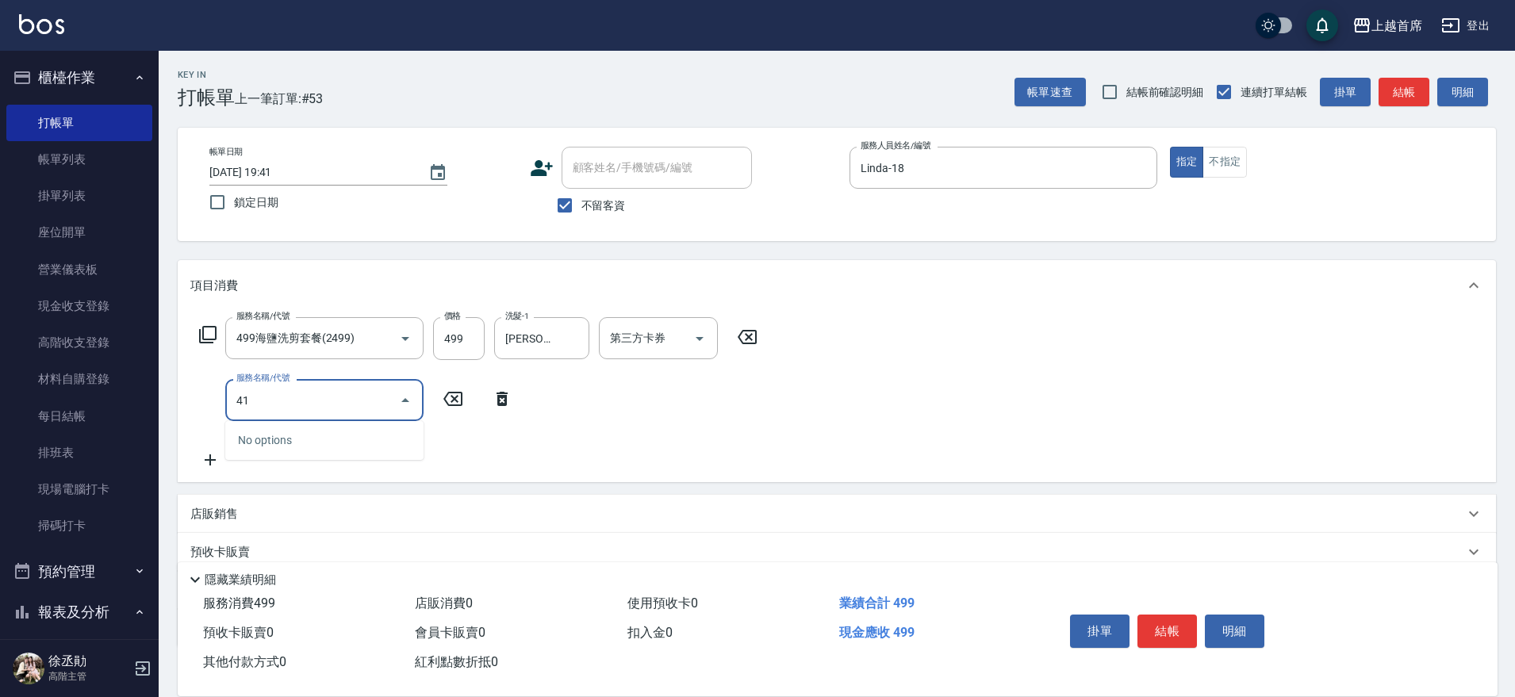
type input "4"
type input "燙髮1000(31000)"
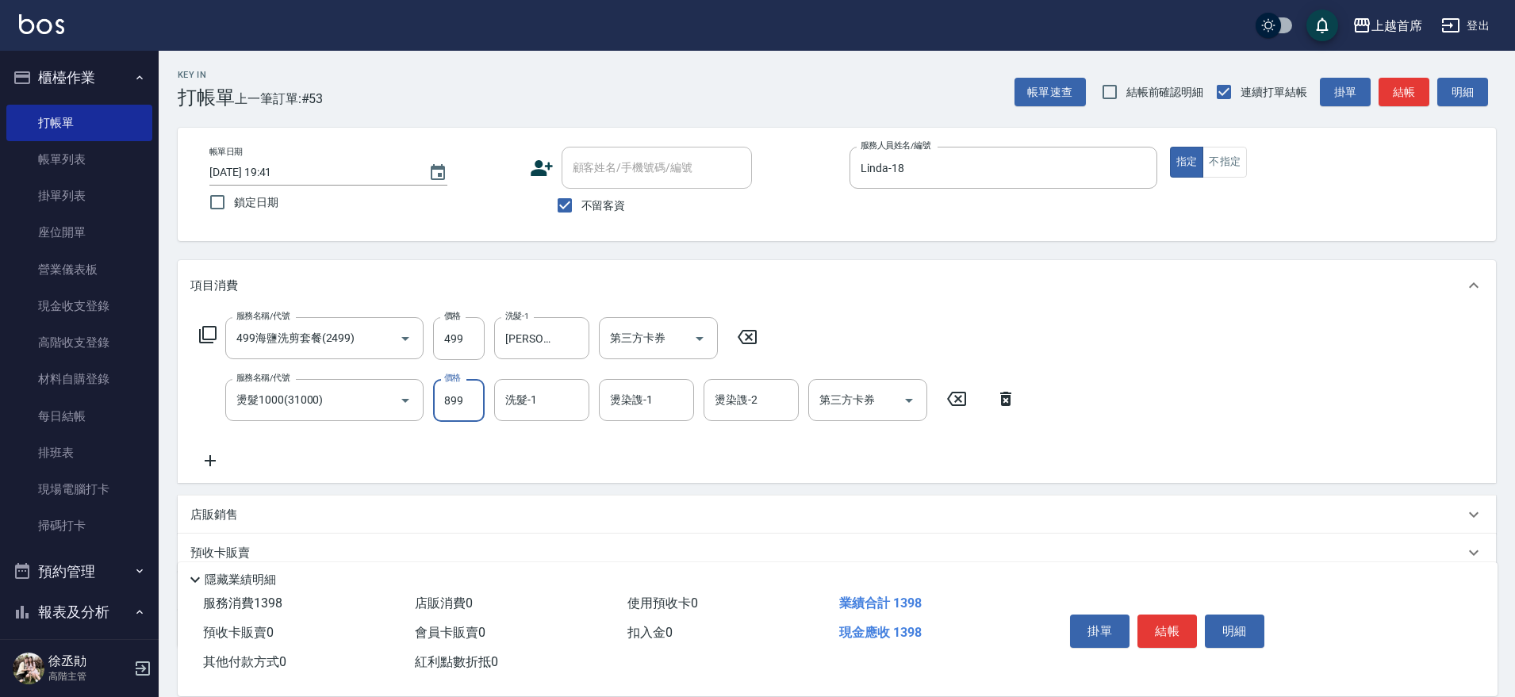
type input "899"
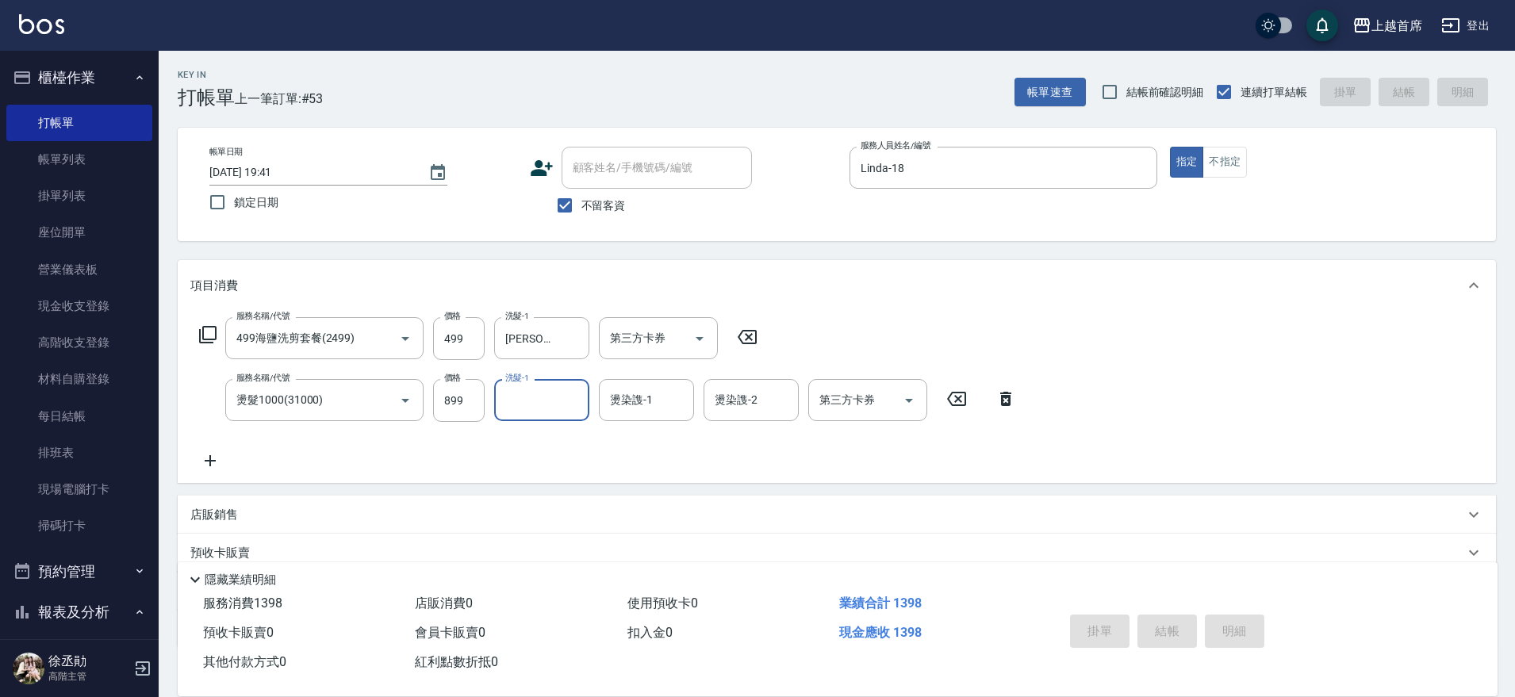
type input "2025/08/16 19:43"
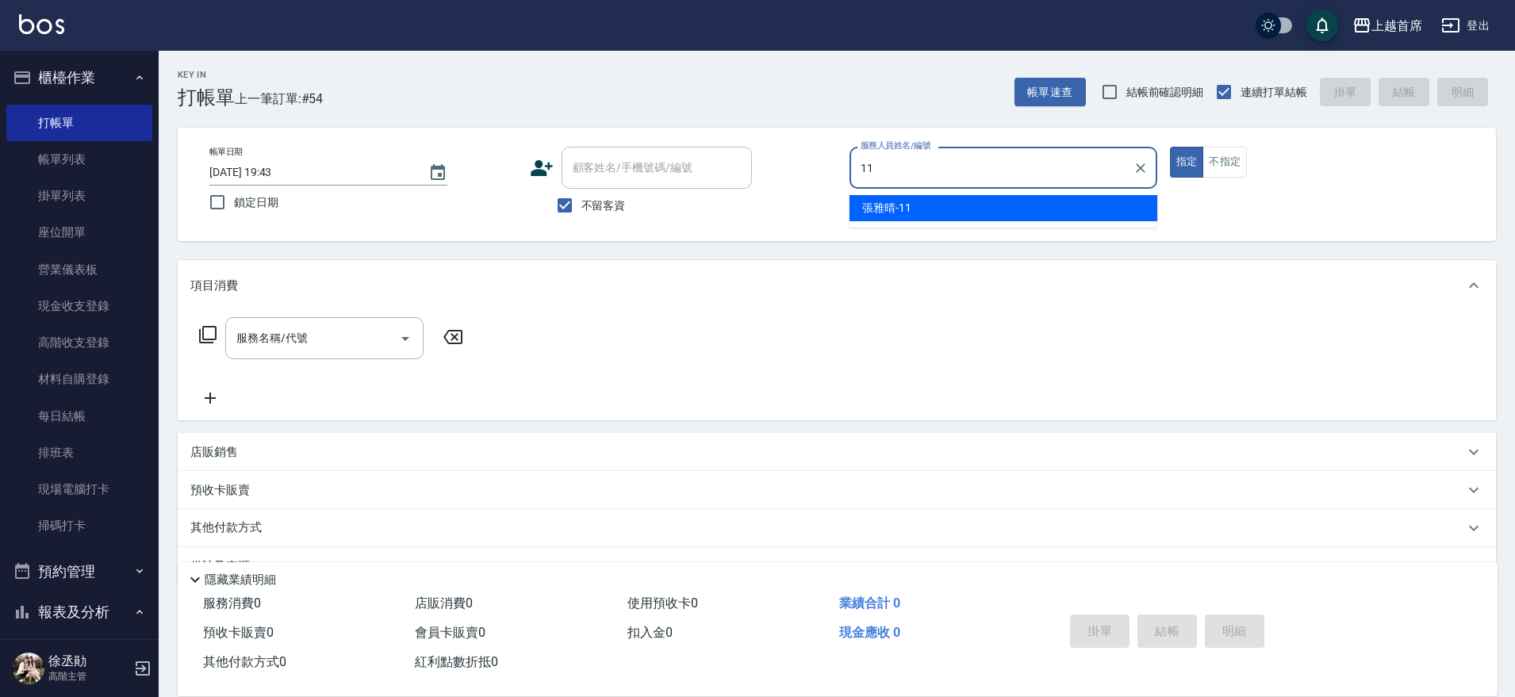
type input "張雅晴-11"
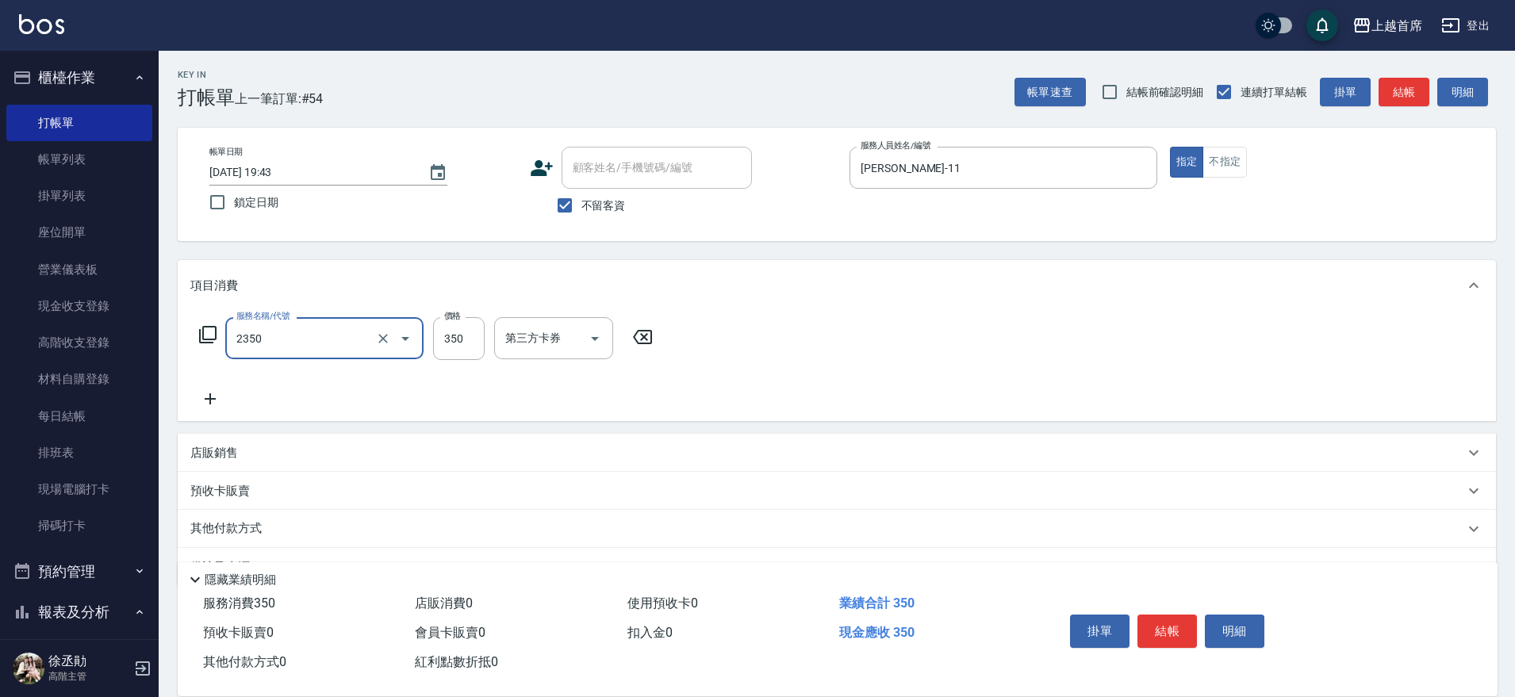
type input "不指定洗剪350(2350)"
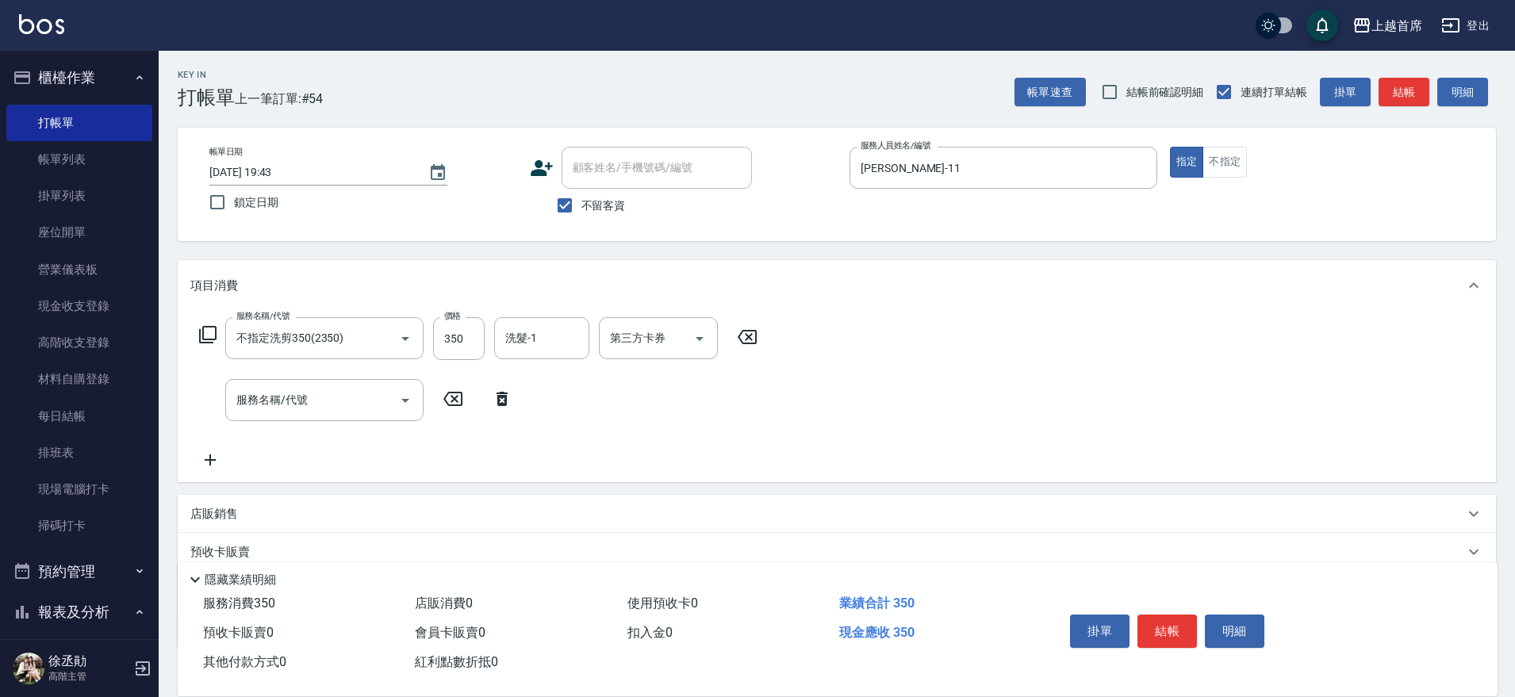
click at [253, 516] on div "店販銷售" at bounding box center [827, 514] width 1274 height 17
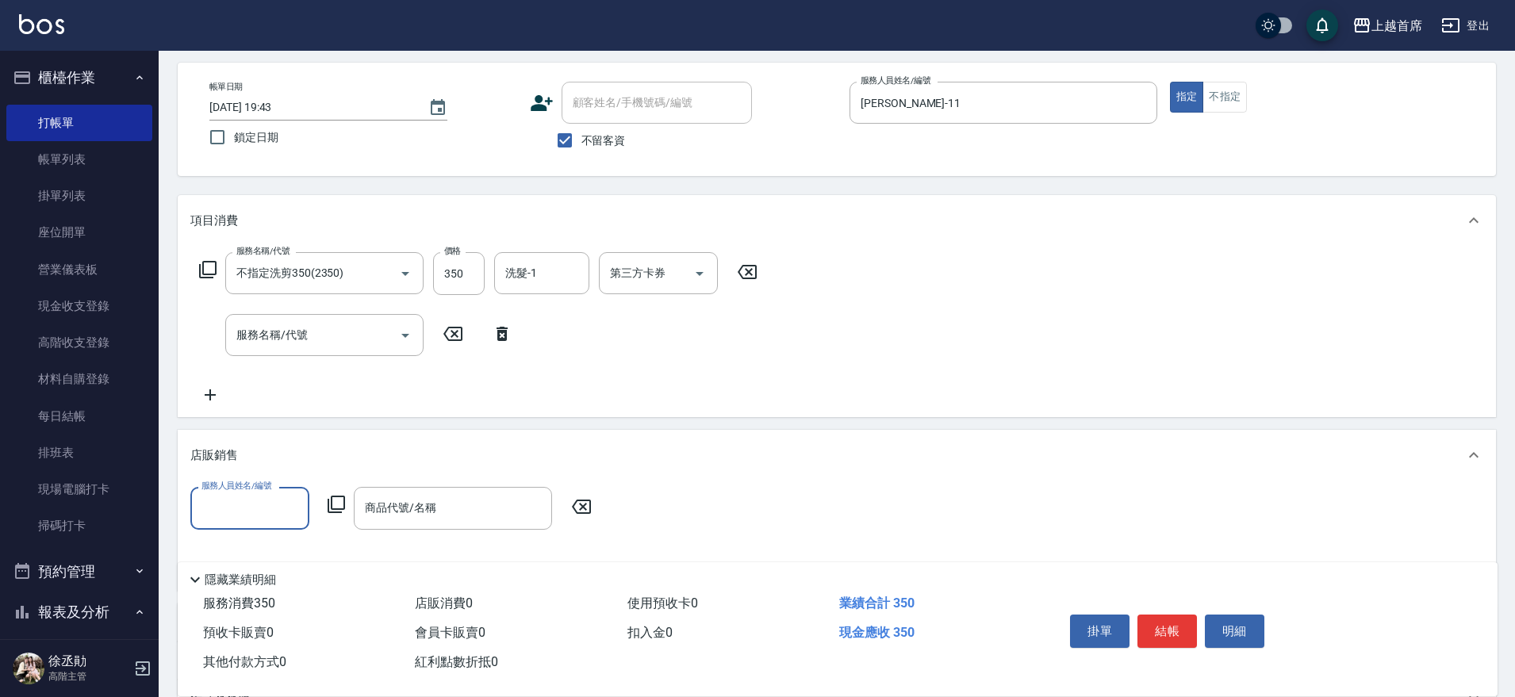
scroll to position [99, 0]
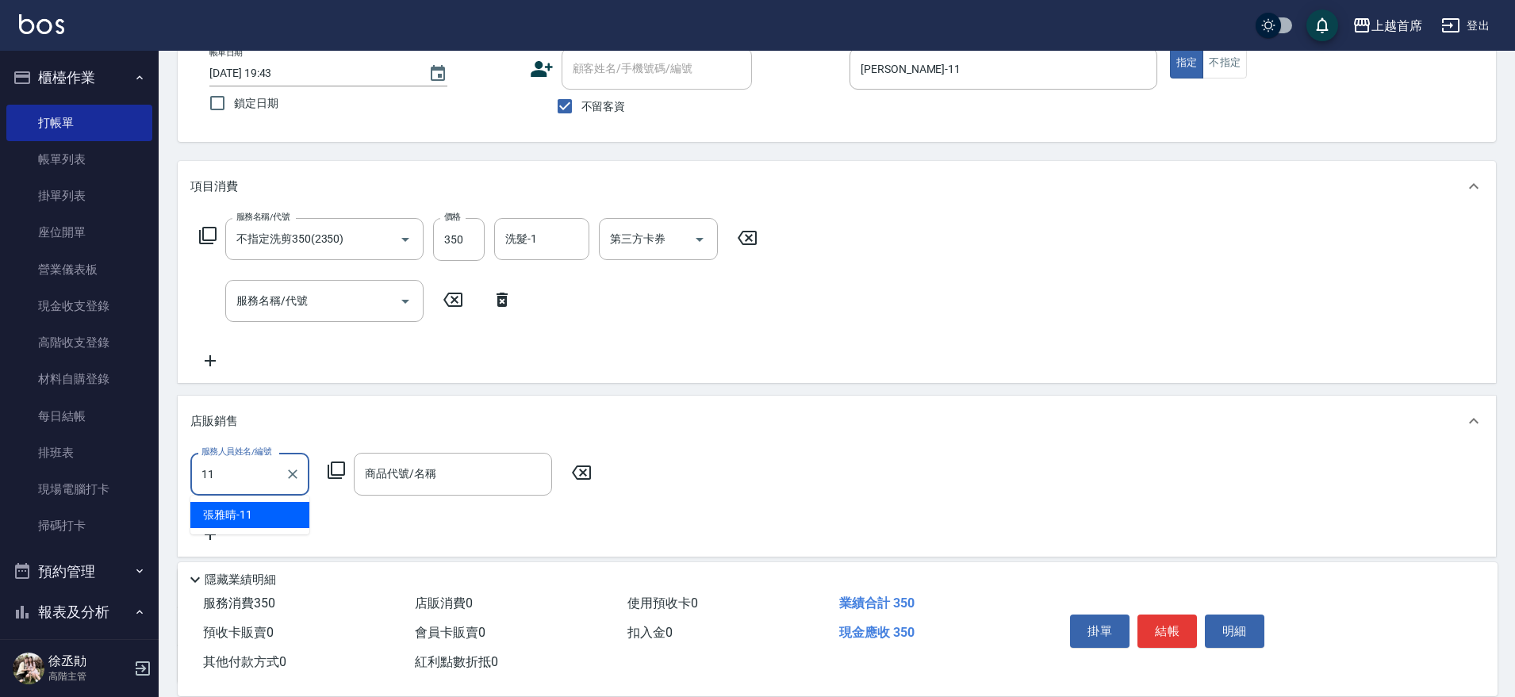
type input "張雅晴-11"
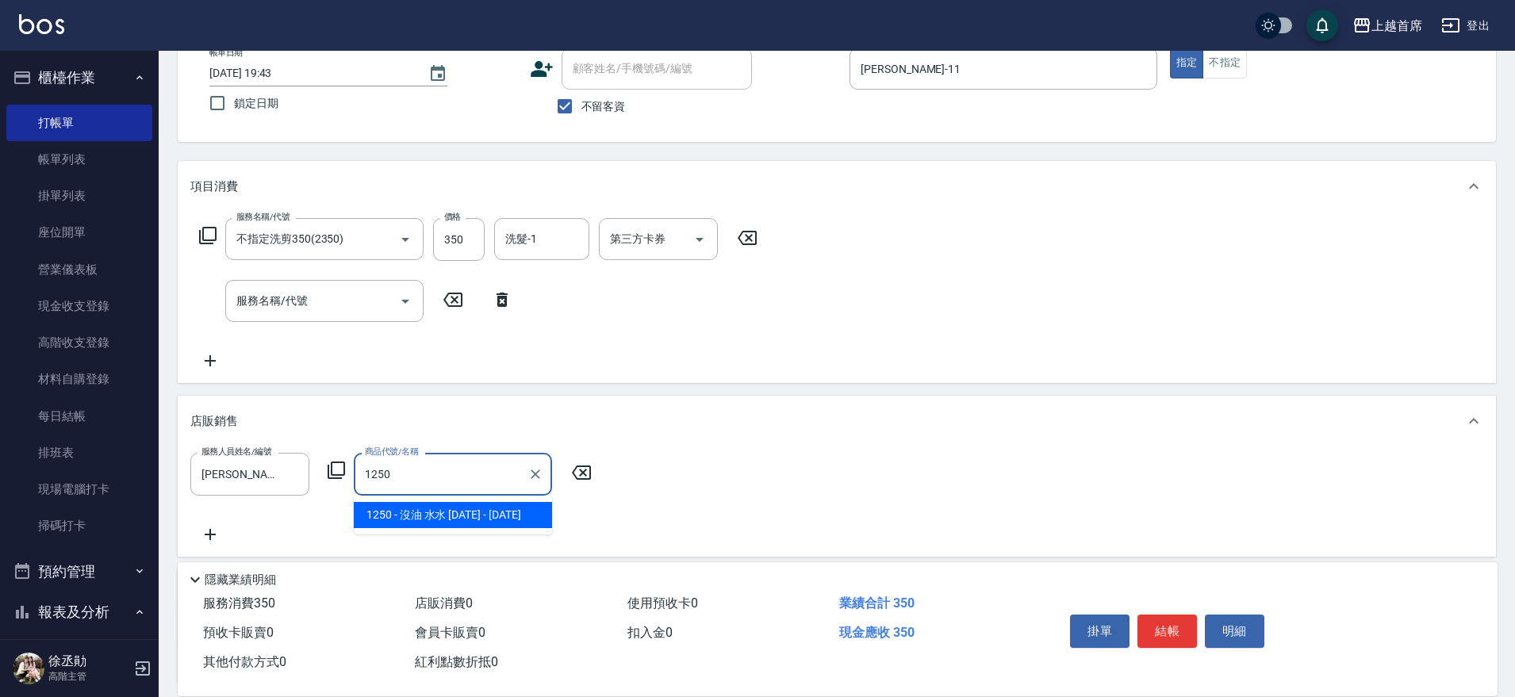
type input "沒油 水水 1250"
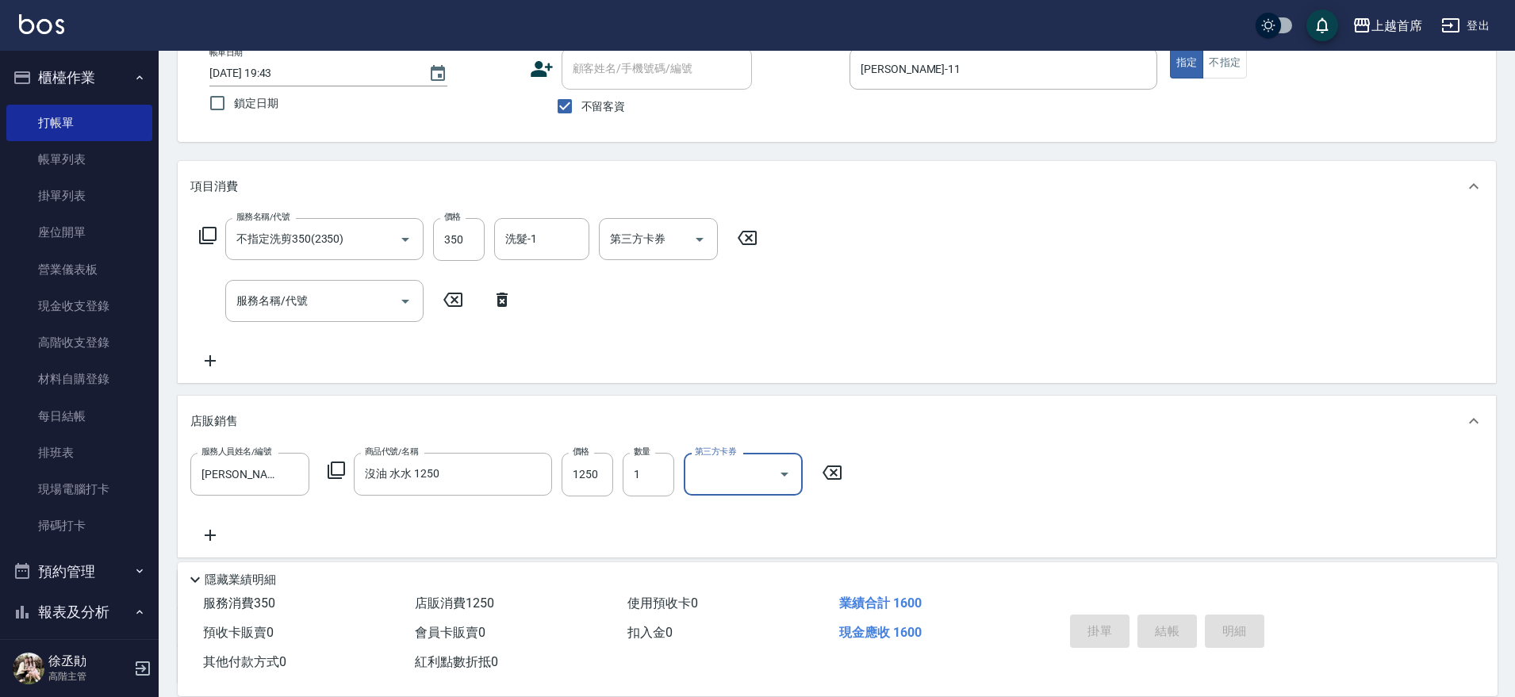
type input "2025/08/16 19:44"
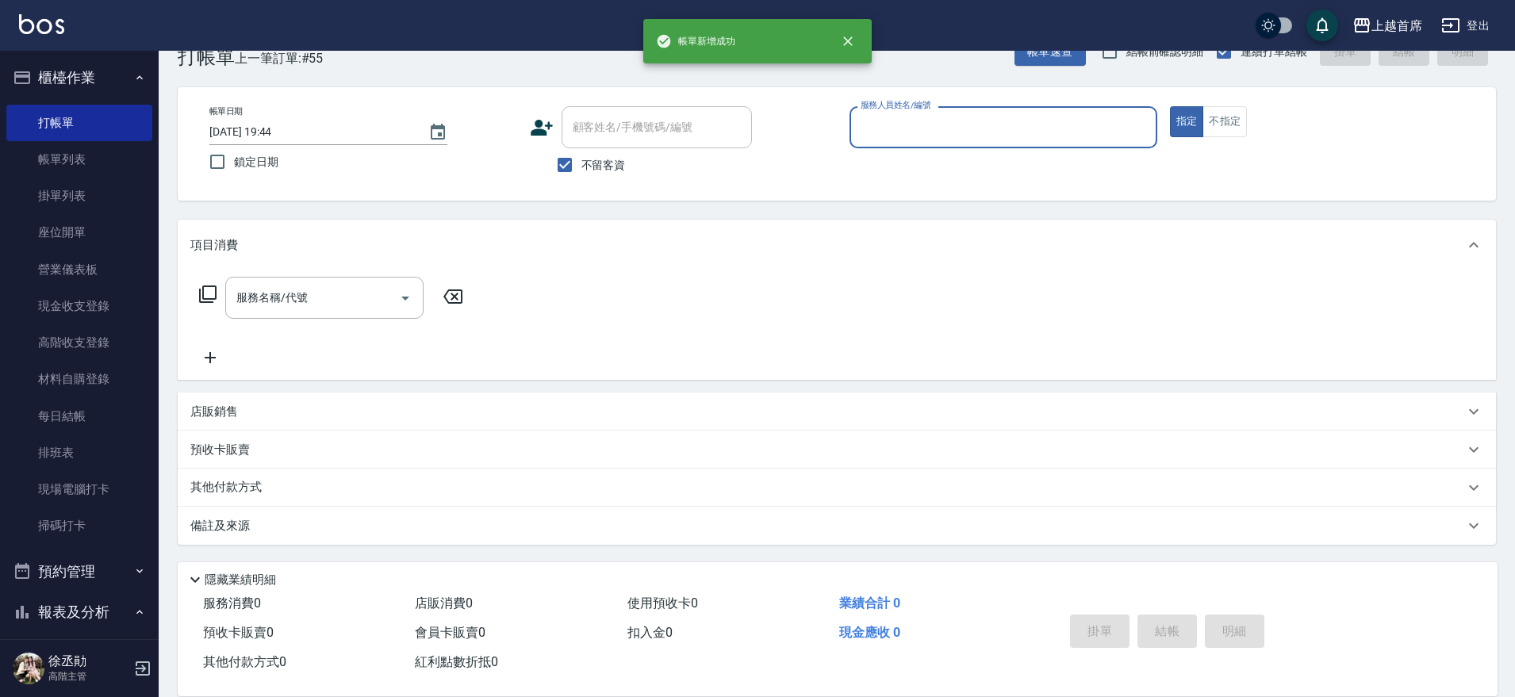
scroll to position [40, 0]
click at [121, 72] on button "櫃檯作業" at bounding box center [79, 77] width 146 height 41
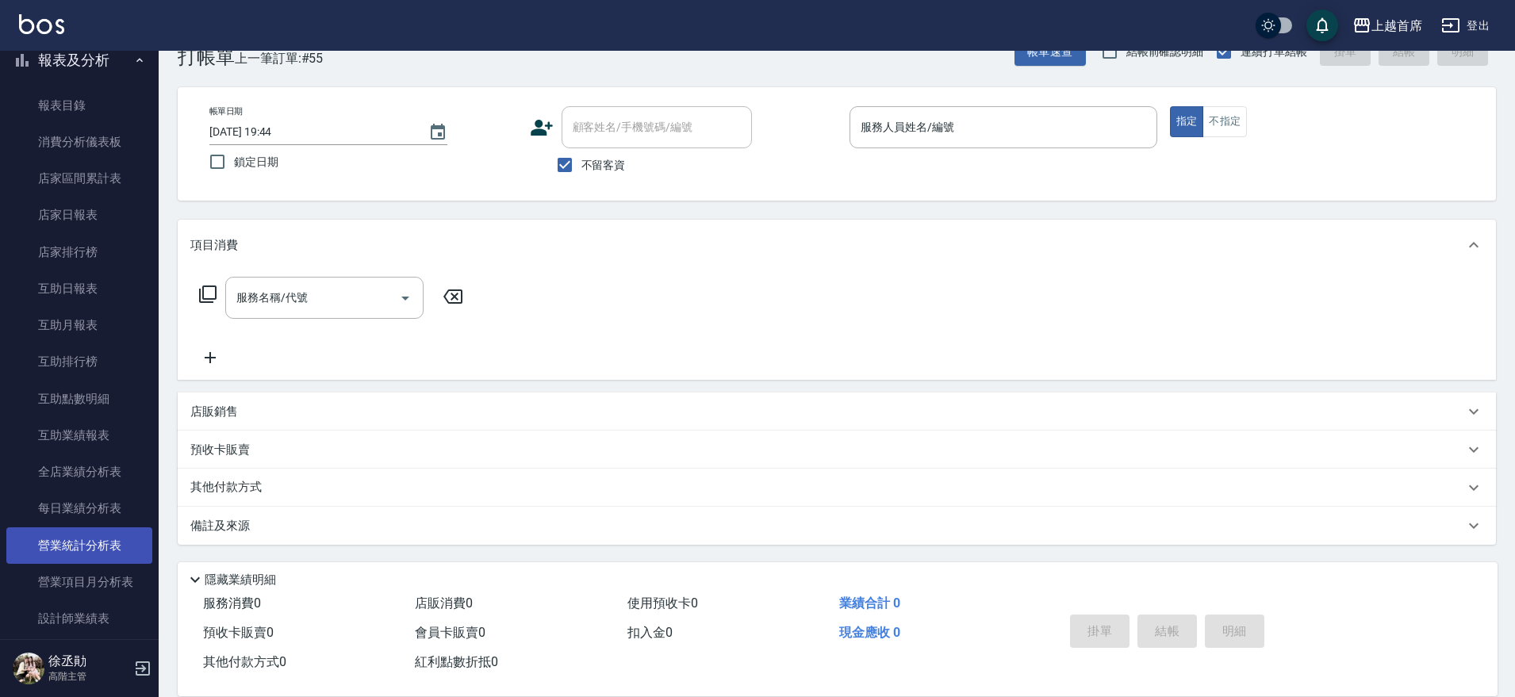
scroll to position [198, 0]
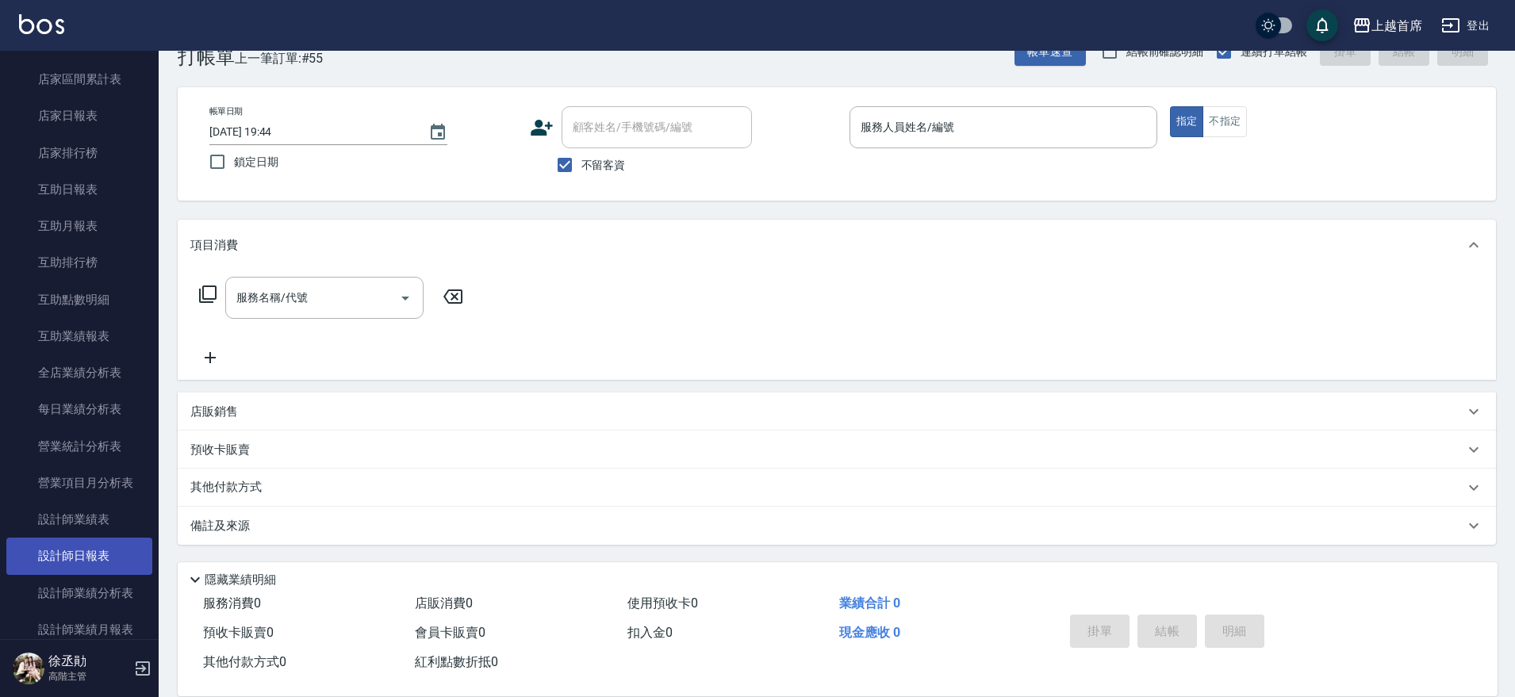
click at [123, 546] on link "設計師日報表" at bounding box center [79, 556] width 146 height 36
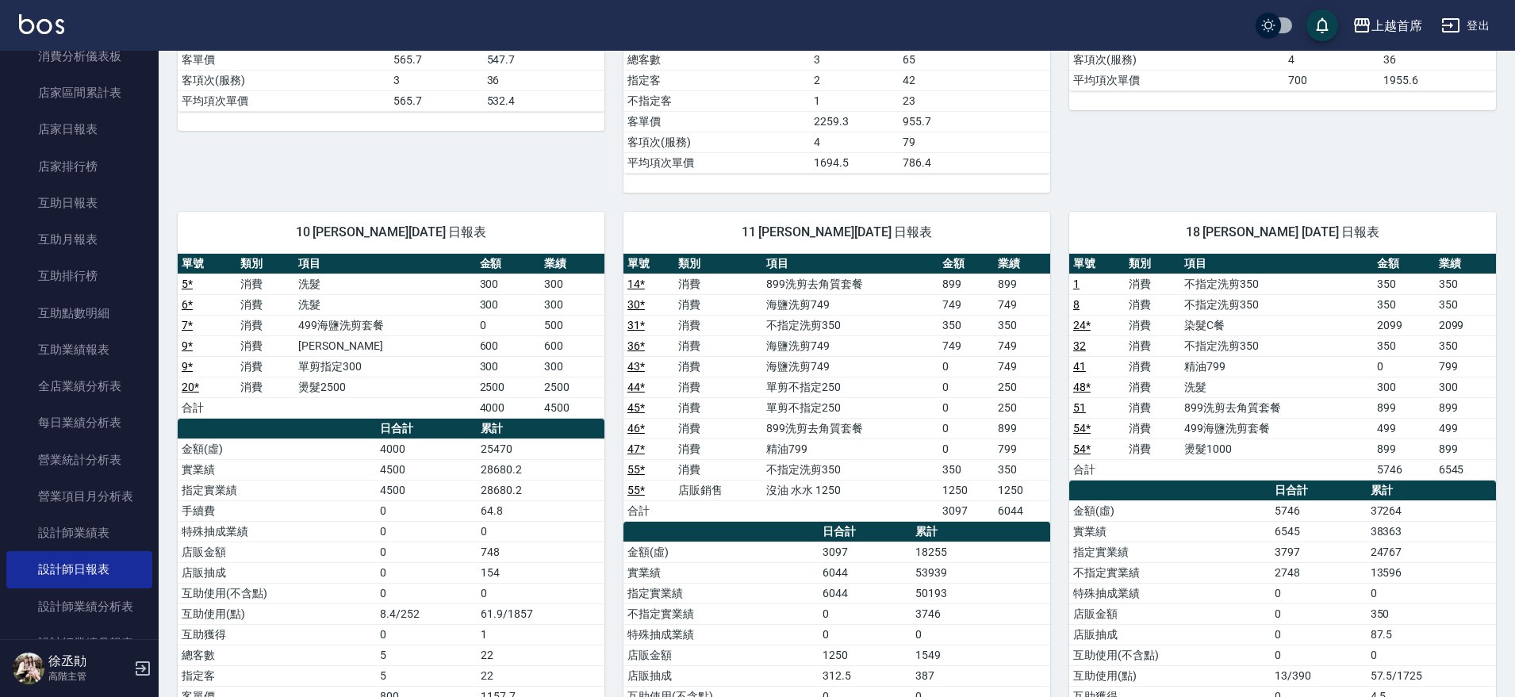
scroll to position [170, 0]
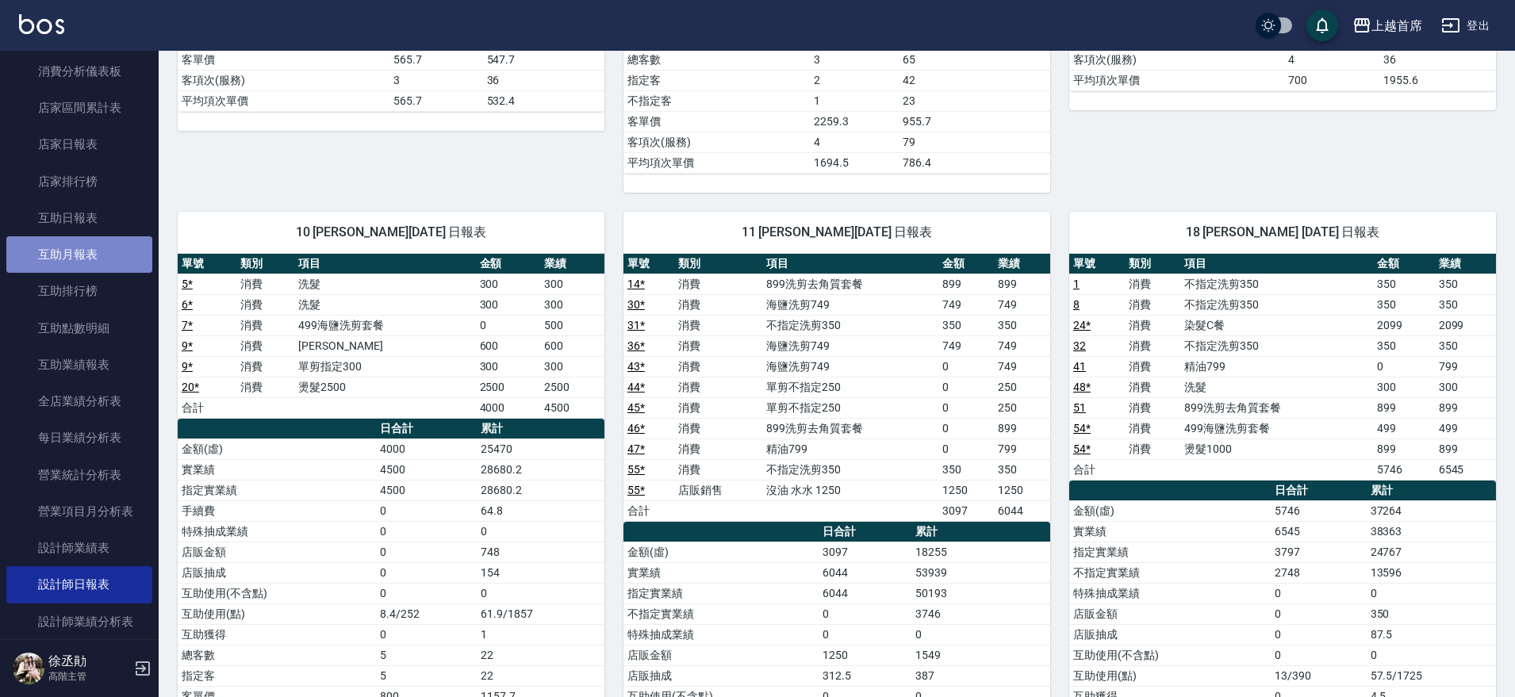
click at [86, 258] on link "互助月報表" at bounding box center [79, 254] width 146 height 36
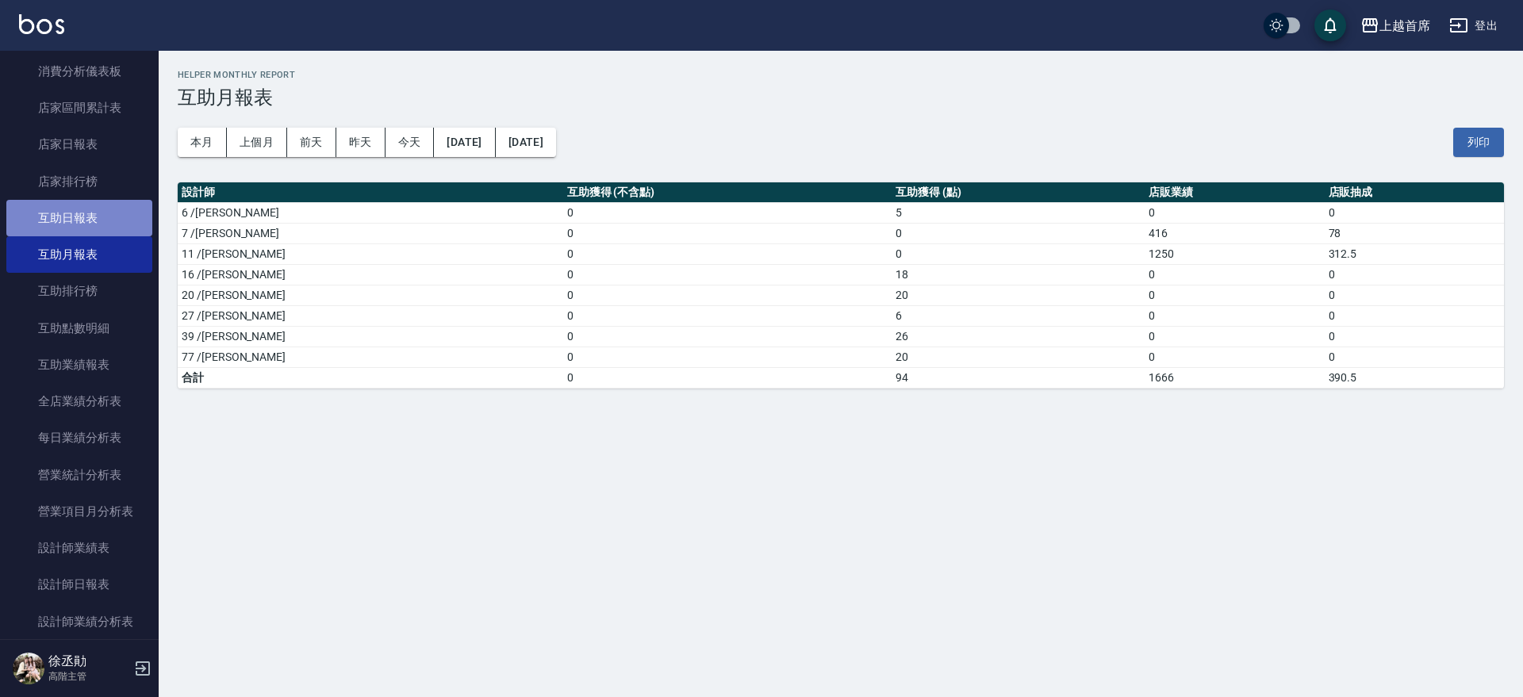
click at [95, 217] on link "互助日報表" at bounding box center [79, 218] width 146 height 36
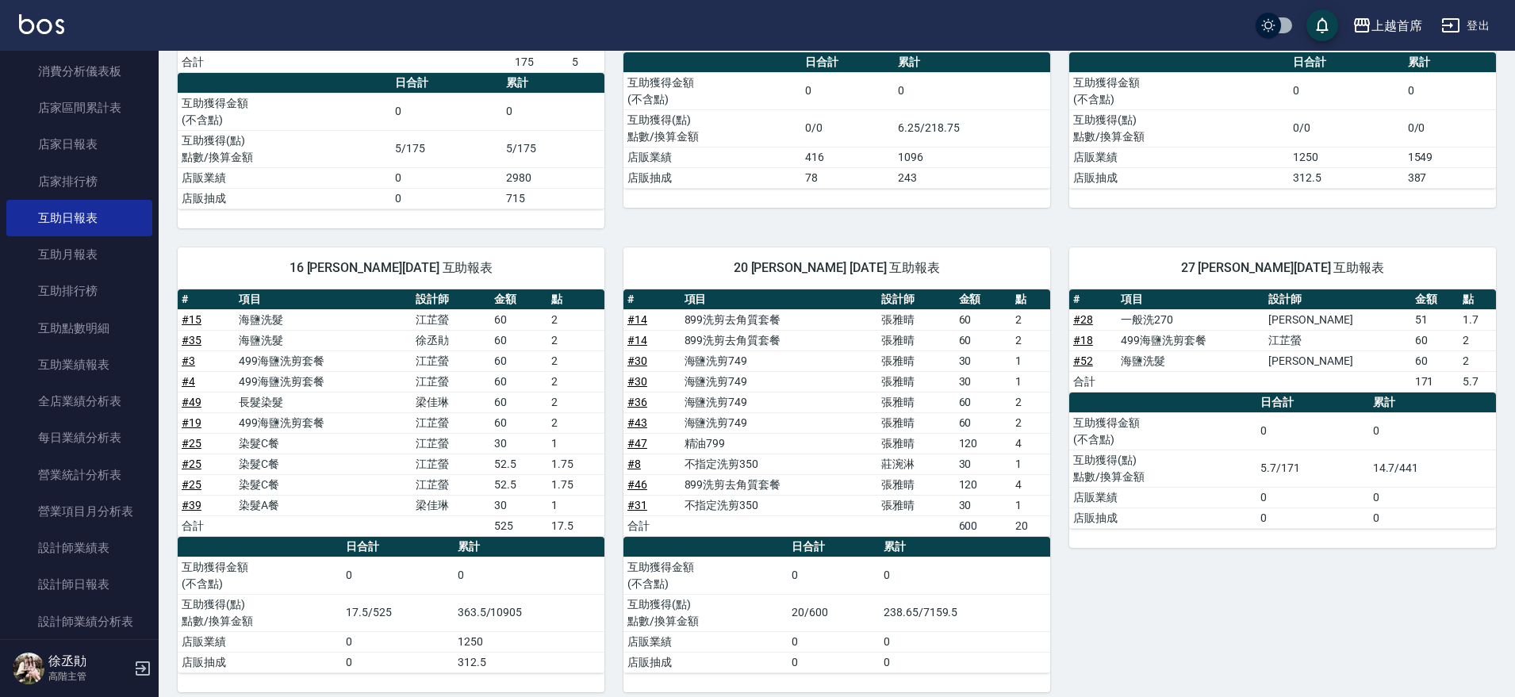
scroll to position [694, 0]
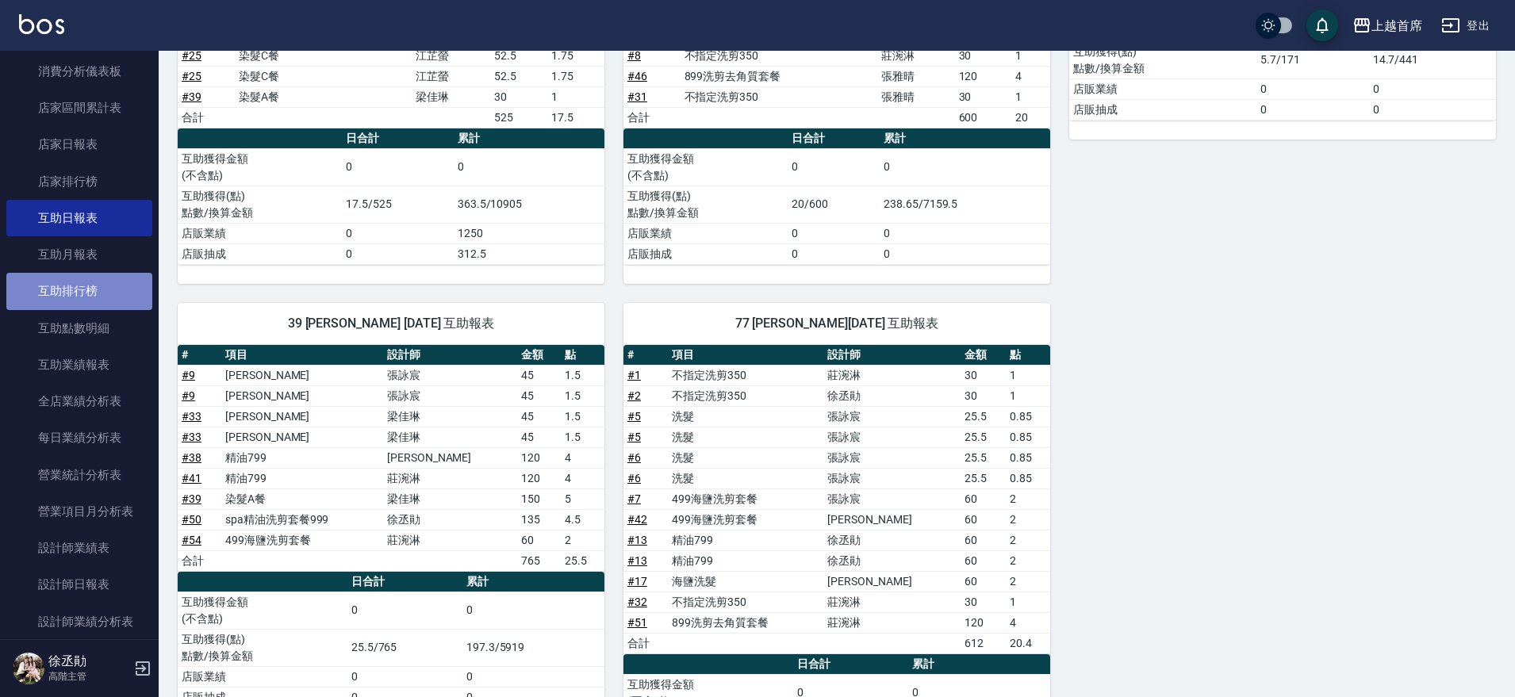
click at [84, 299] on link "互助排行榜" at bounding box center [79, 291] width 146 height 36
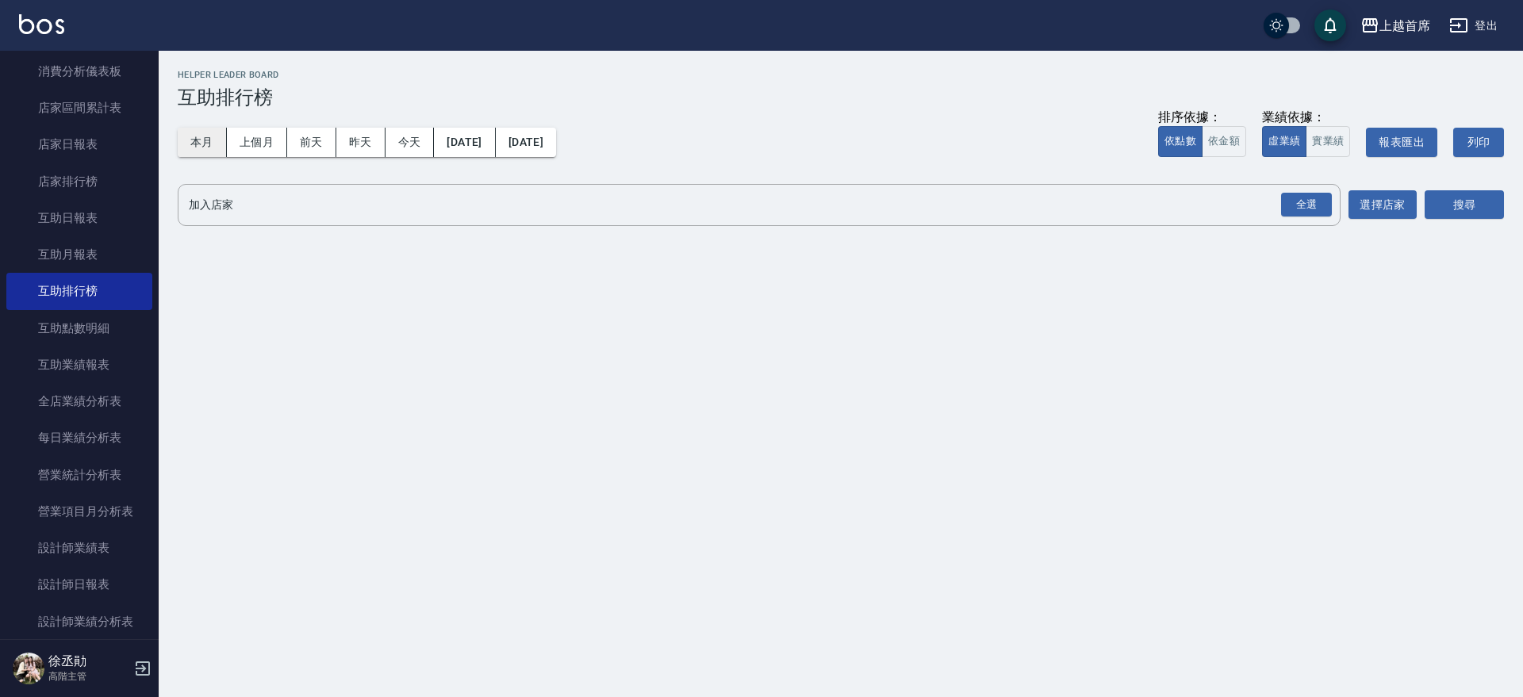
click at [188, 129] on button "本月" at bounding box center [202, 142] width 49 height 29
drag, startPoint x: 1352, startPoint y: 145, endPoint x: 1344, endPoint y: 145, distance: 8.7
click at [1352, 145] on div "排序依據： 依點數 依金額 業績依據： 虛業績 實業績 報表匯出 列印" at bounding box center [1331, 142] width 346 height 67
click at [1343, 145] on button "實業績" at bounding box center [1328, 141] width 44 height 31
click at [1235, 139] on button "依金額" at bounding box center [1224, 141] width 44 height 31
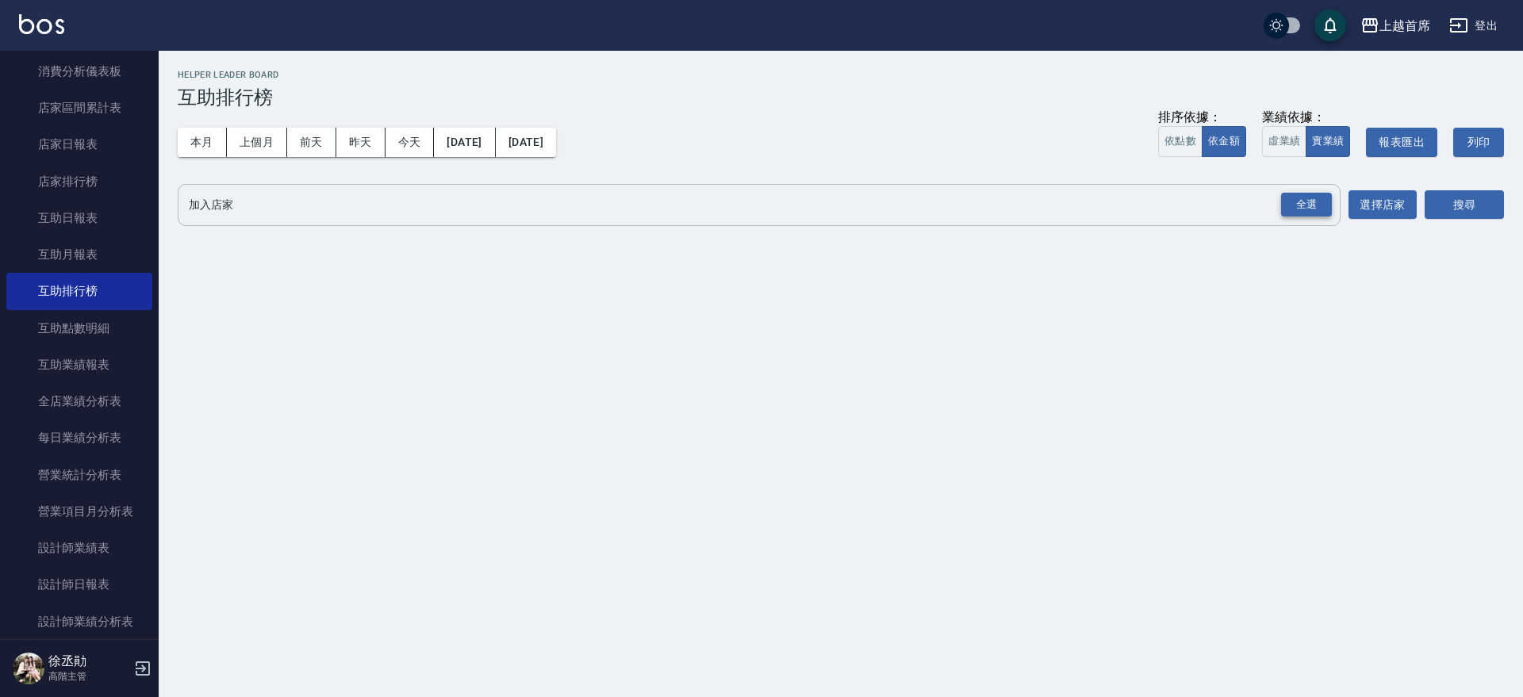
click at [1309, 201] on div "全選" at bounding box center [1306, 205] width 51 height 25
click at [1437, 194] on button "搜尋" at bounding box center [1464, 205] width 79 height 29
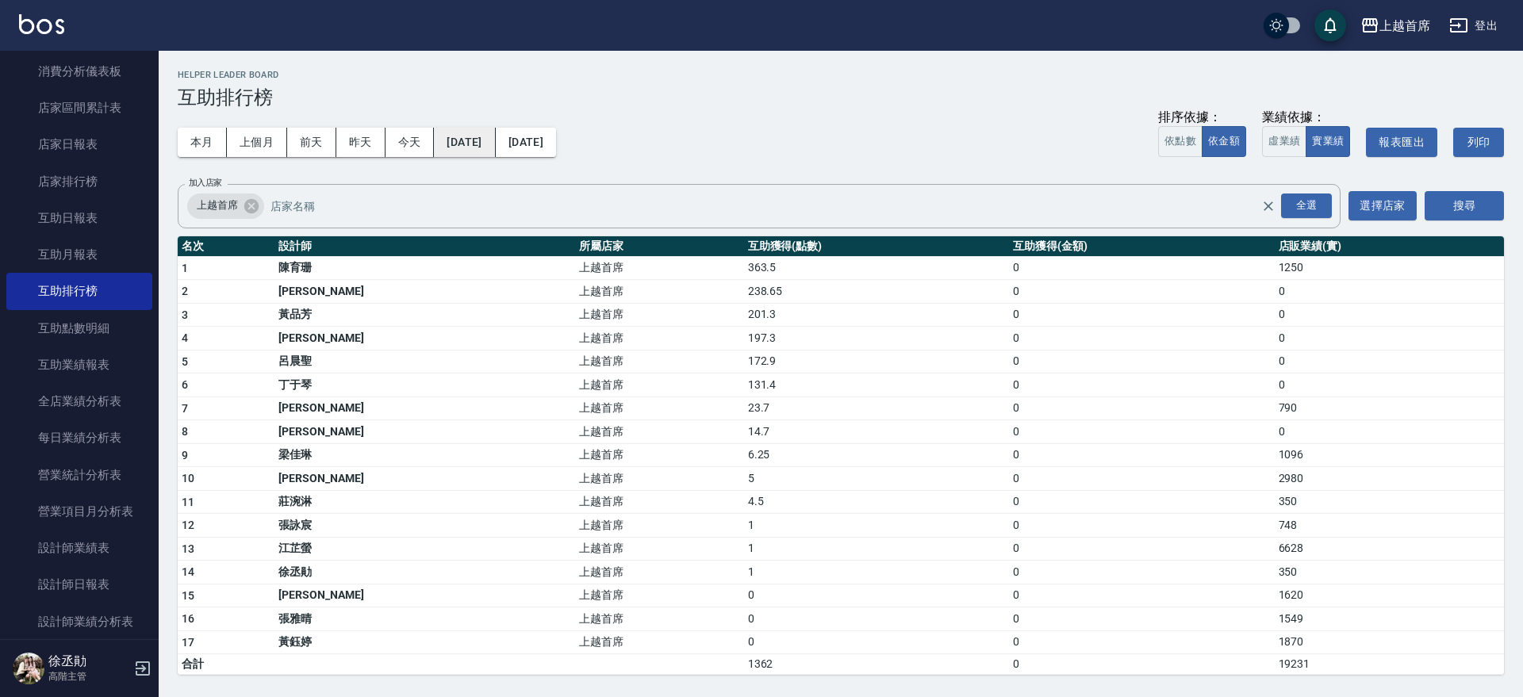
click at [493, 137] on button "[DATE]" at bounding box center [464, 142] width 61 height 29
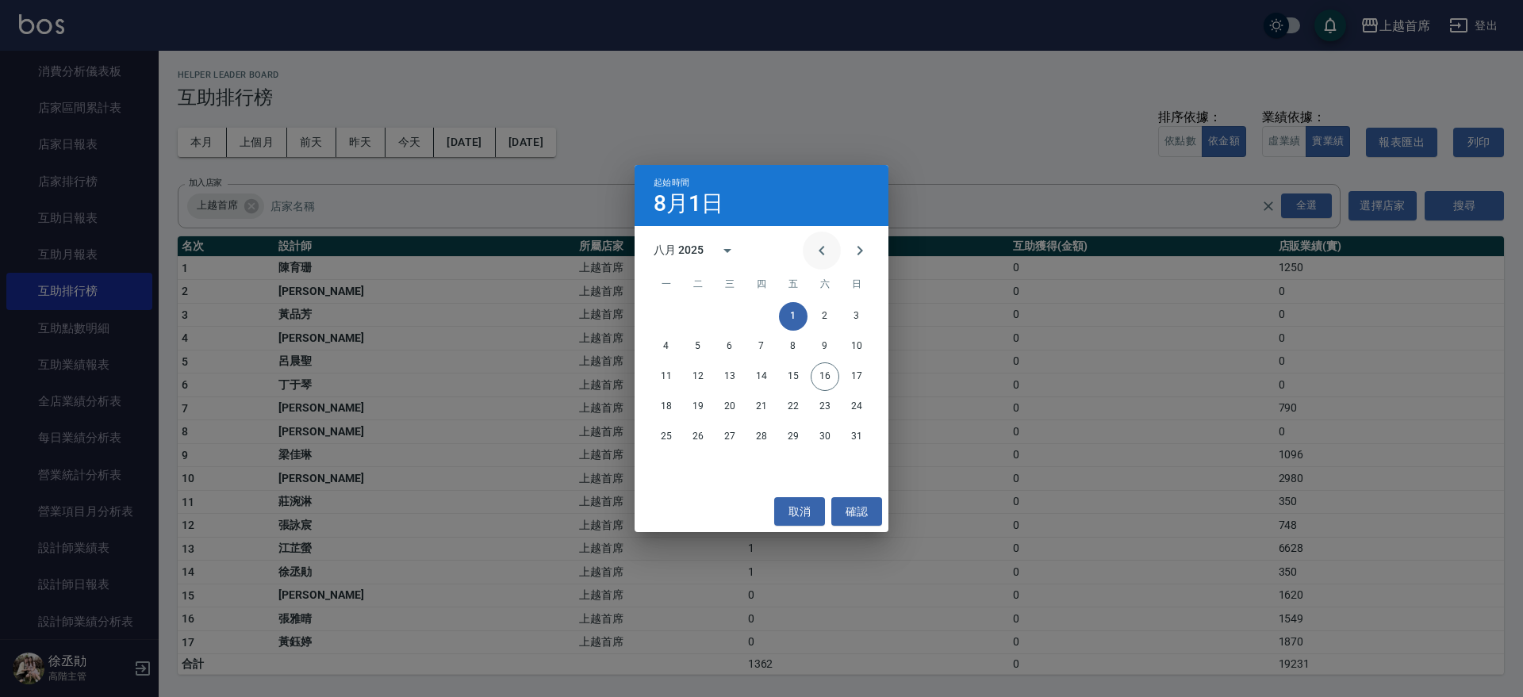
click at [819, 247] on icon "Previous month" at bounding box center [821, 250] width 19 height 19
click at [817, 247] on icon "Previous month" at bounding box center [821, 250] width 19 height 19
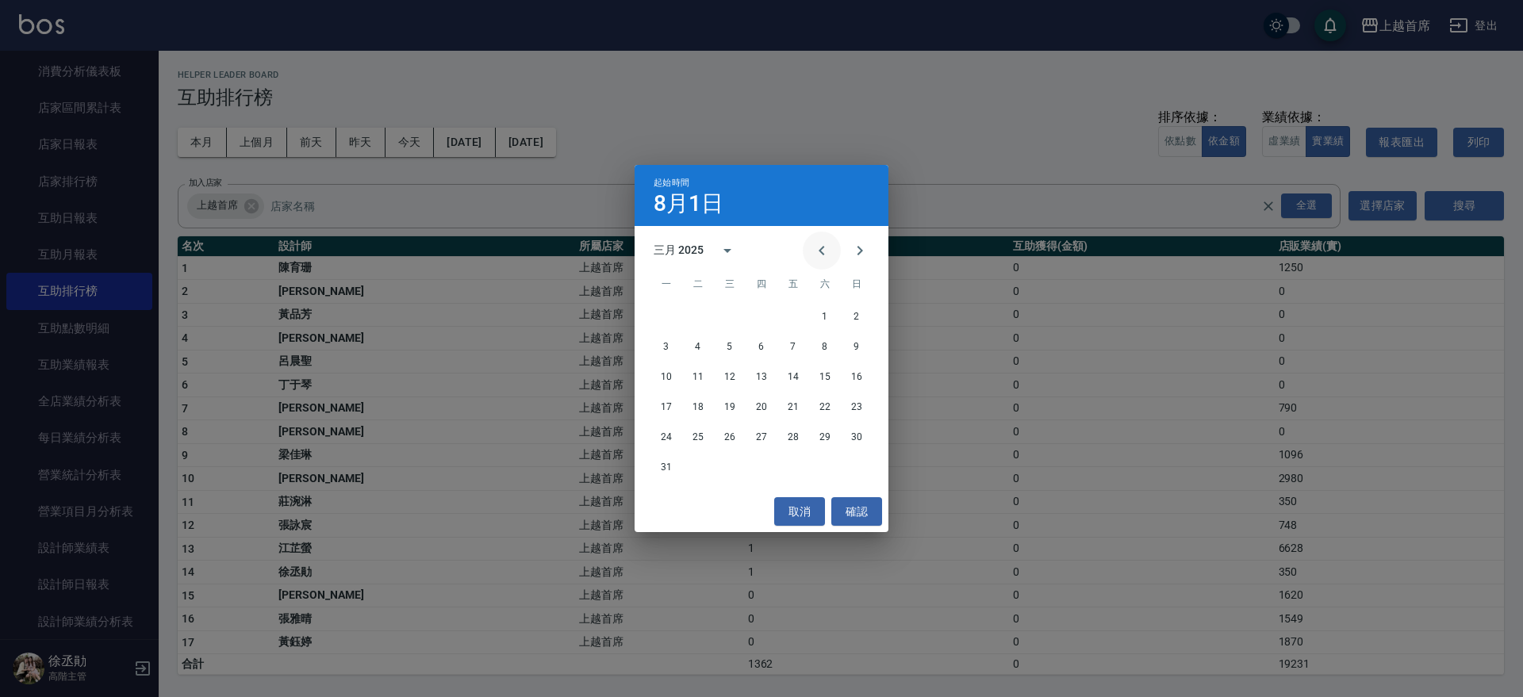
click at [816, 247] on icon "Previous month" at bounding box center [821, 250] width 19 height 19
click at [814, 247] on icon "Previous month" at bounding box center [821, 250] width 19 height 19
click at [727, 313] on button "1" at bounding box center [729, 316] width 29 height 29
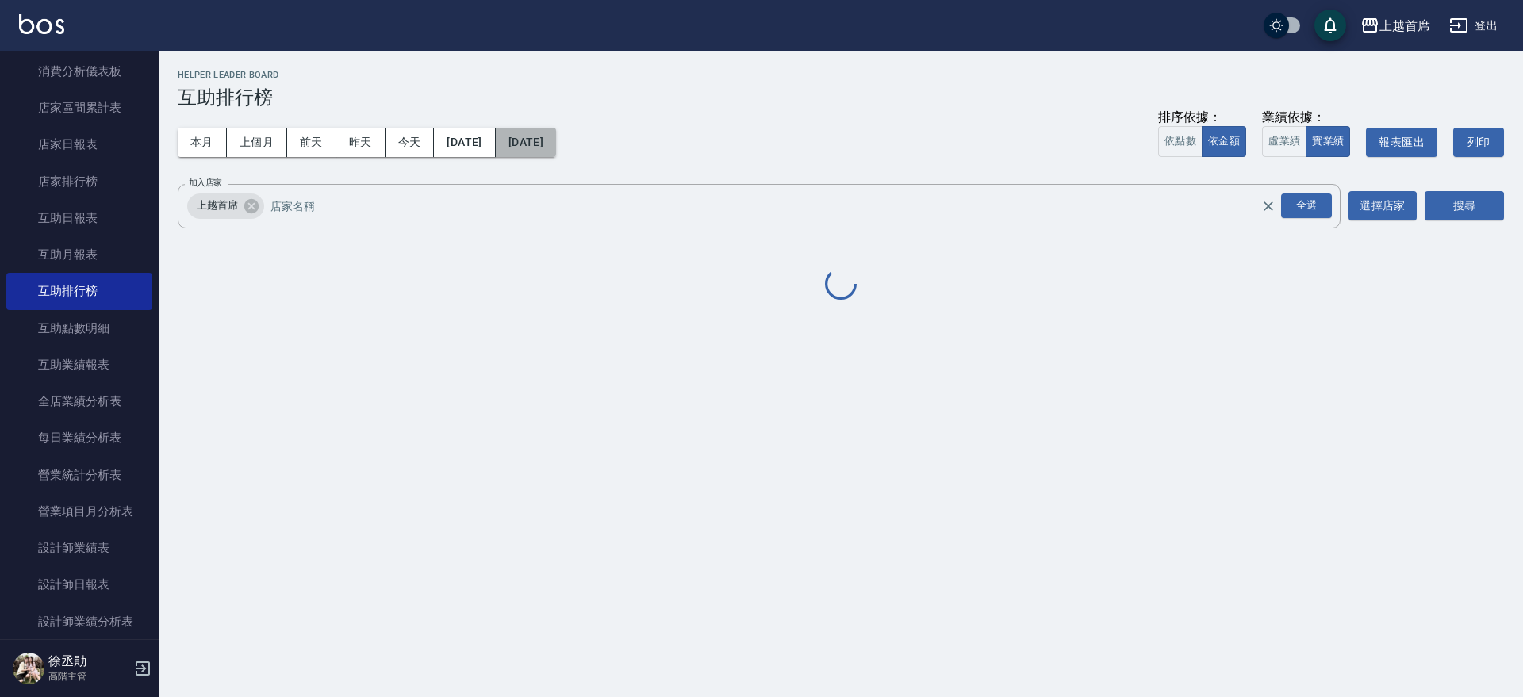
click at [556, 134] on button "[DATE]" at bounding box center [526, 142] width 60 height 29
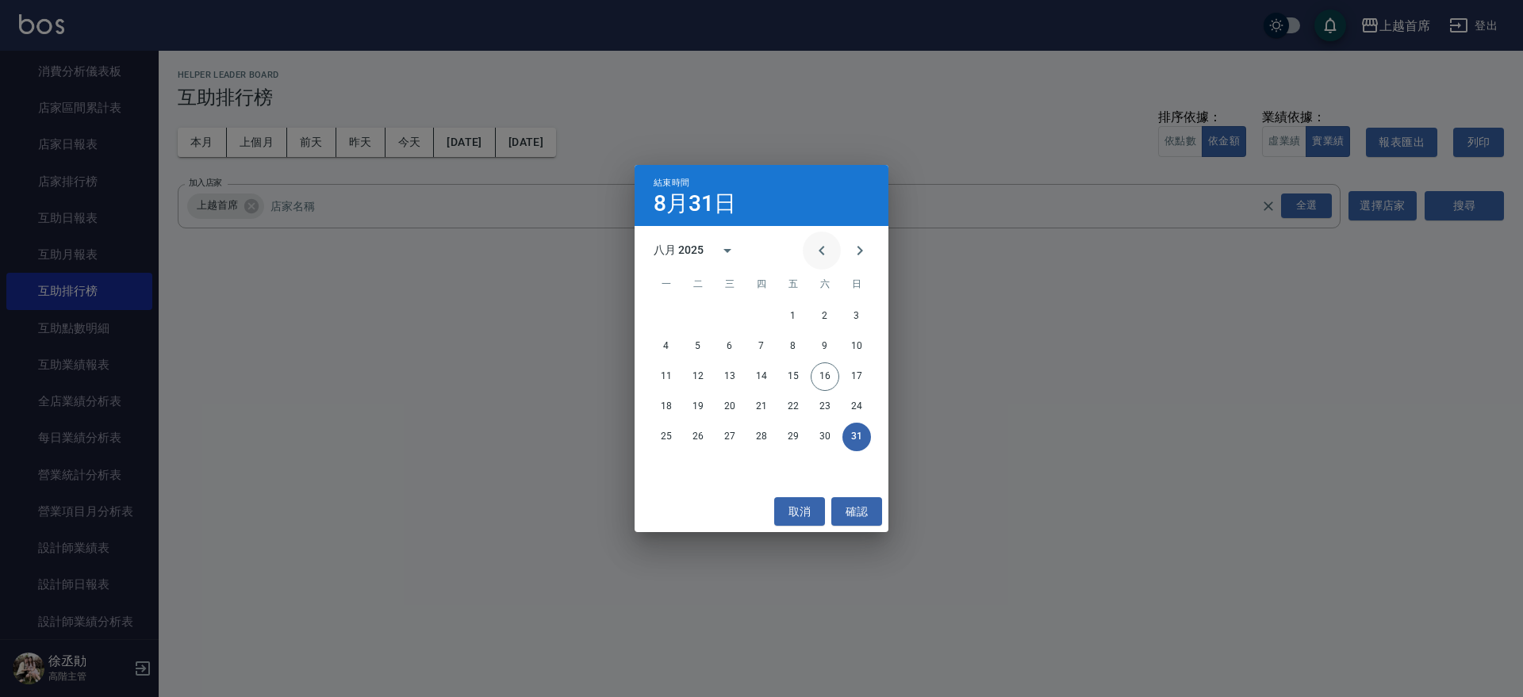
click at [807, 252] on button "Previous month" at bounding box center [822, 251] width 38 height 38
click at [808, 253] on button "Previous month" at bounding box center [822, 251] width 38 height 38
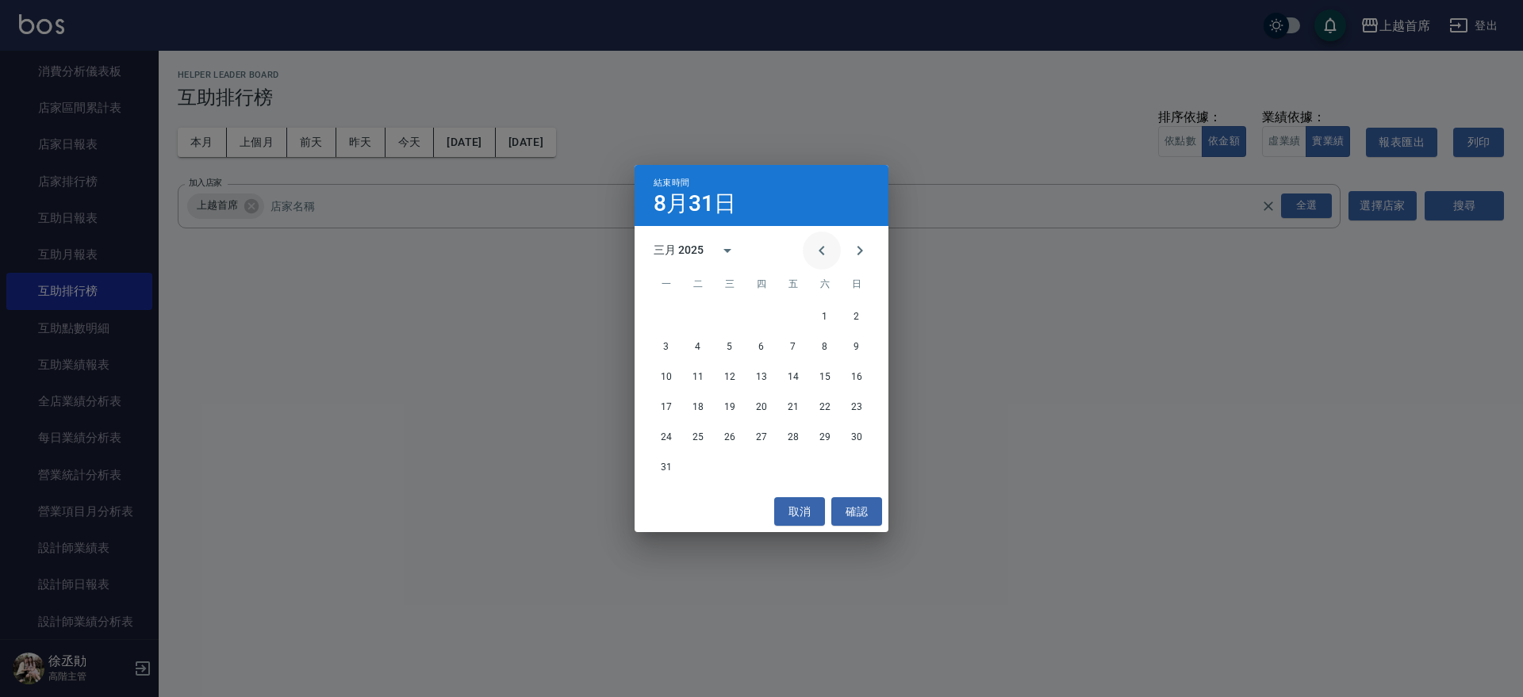
click at [808, 253] on button "Previous month" at bounding box center [822, 251] width 38 height 38
click at [792, 435] on button "31" at bounding box center [793, 437] width 29 height 29
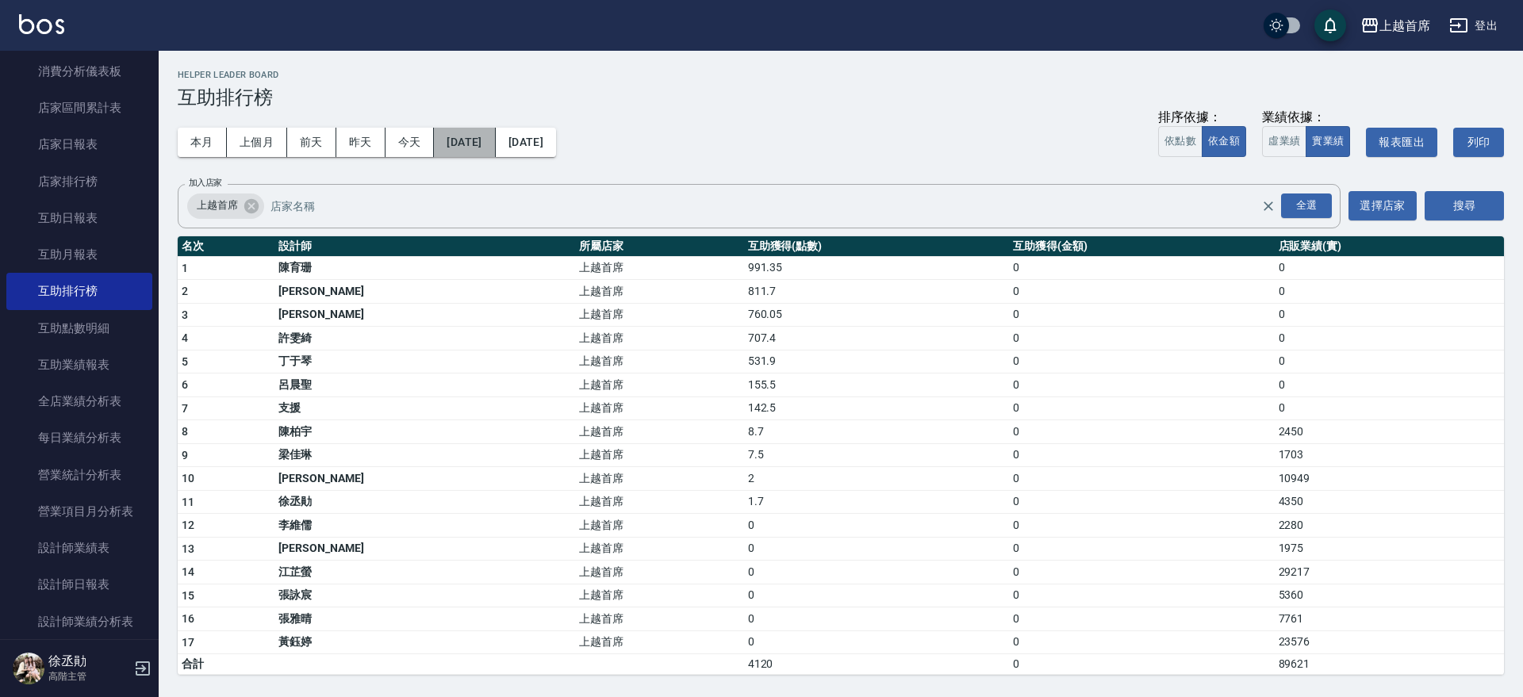
click at [470, 128] on button "2025/01/01" at bounding box center [464, 142] width 61 height 29
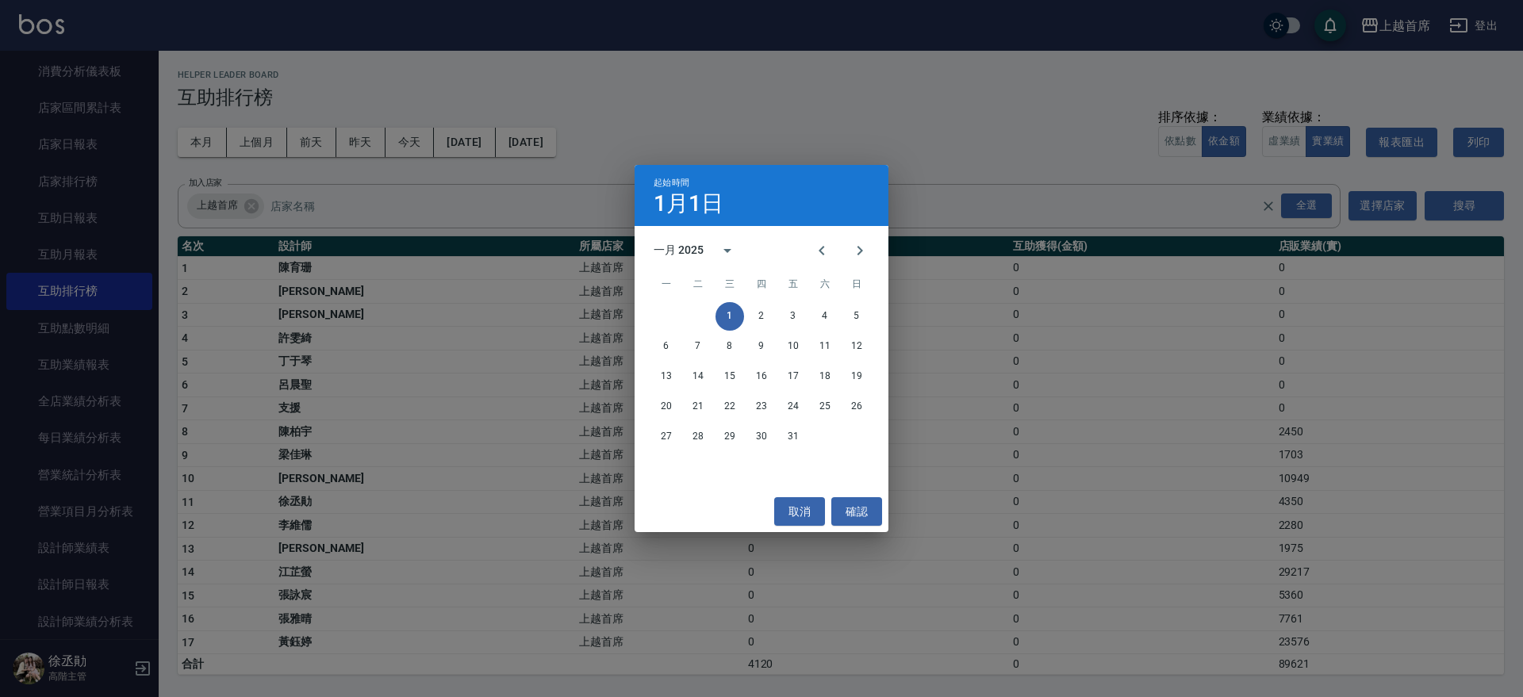
click at [792, 243] on div "一月 2025" at bounding box center [762, 251] width 254 height 24
click at [805, 251] on div "一月 2025" at bounding box center [762, 251] width 254 height 24
click at [811, 255] on button "Previous month" at bounding box center [822, 251] width 38 height 38
click at [849, 317] on button "1" at bounding box center [856, 316] width 29 height 29
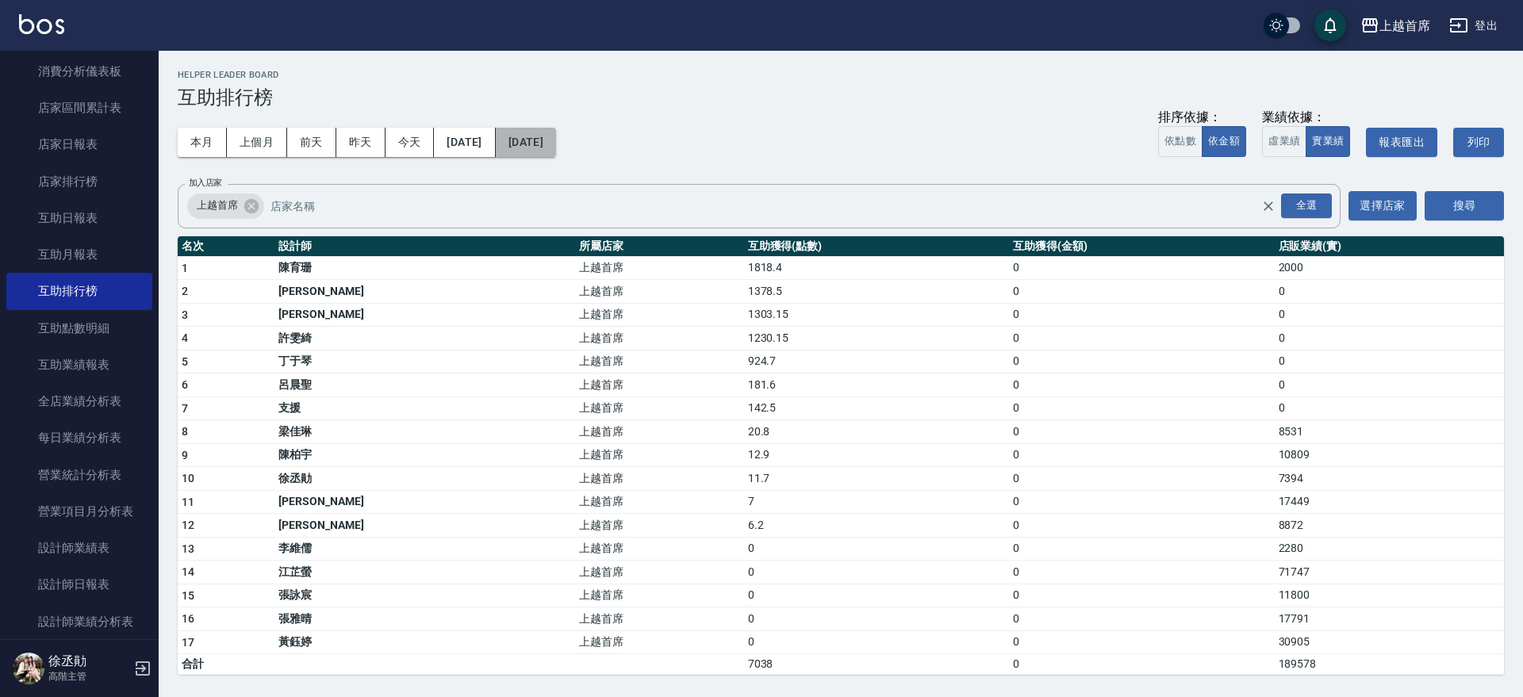
click at [556, 144] on button "2025/01/31" at bounding box center [526, 142] width 60 height 29
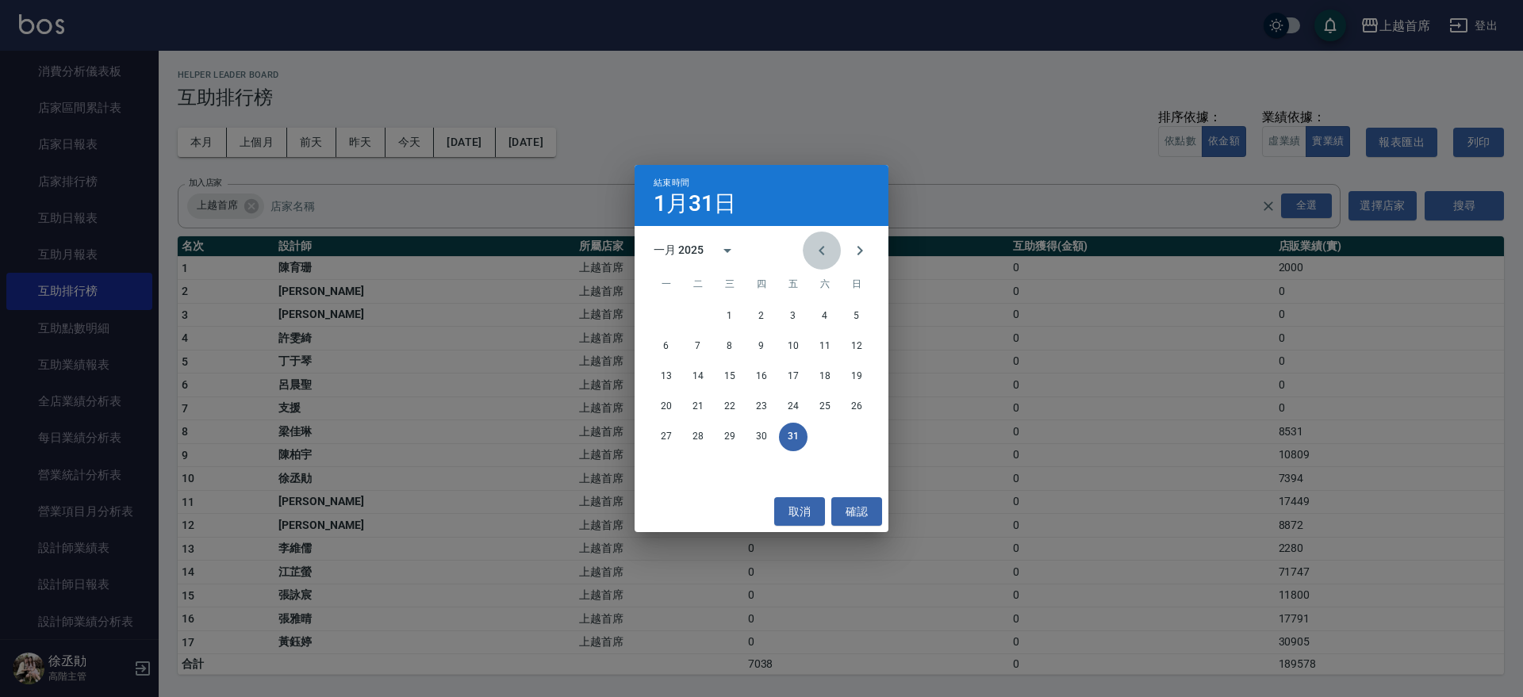
click at [822, 243] on icon "Previous month" at bounding box center [821, 250] width 19 height 19
click at [707, 459] on button "31" at bounding box center [698, 467] width 29 height 29
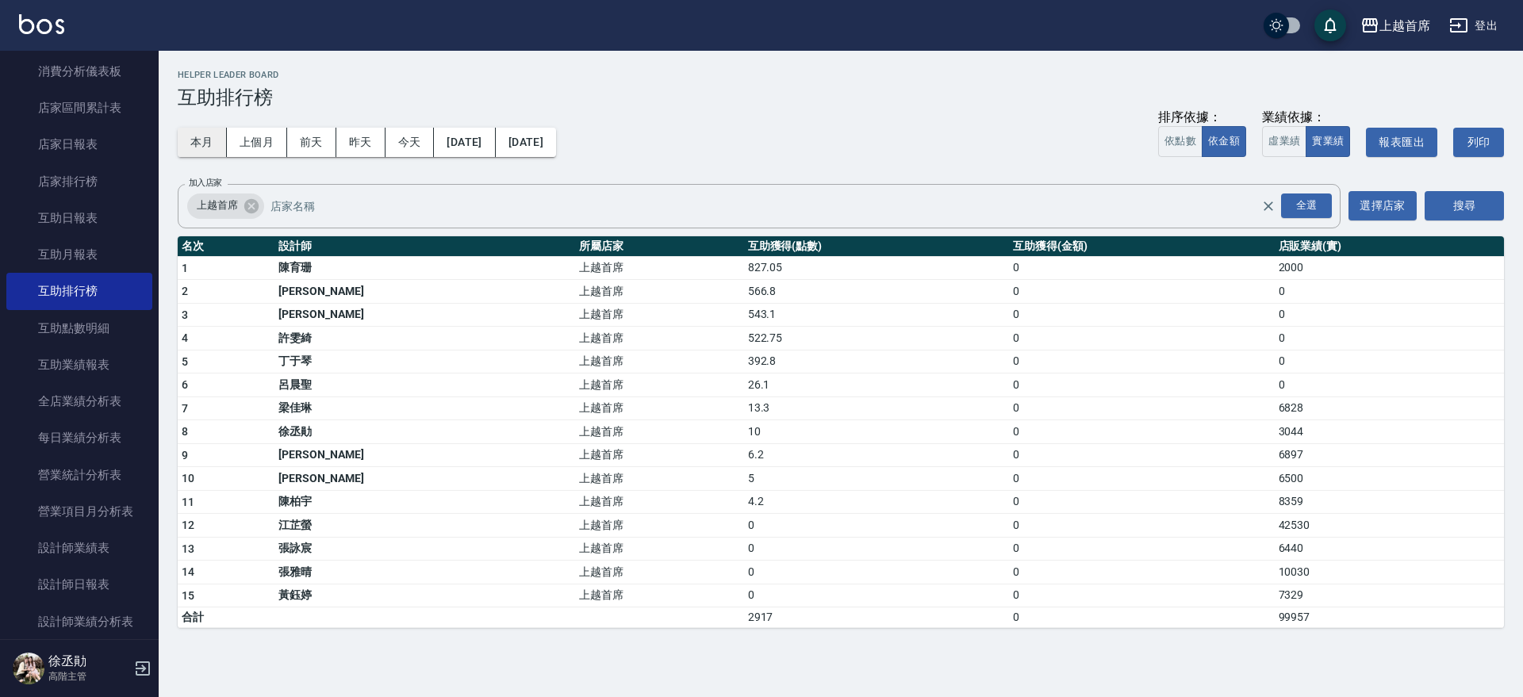
click at [197, 146] on button "本月" at bounding box center [202, 142] width 49 height 29
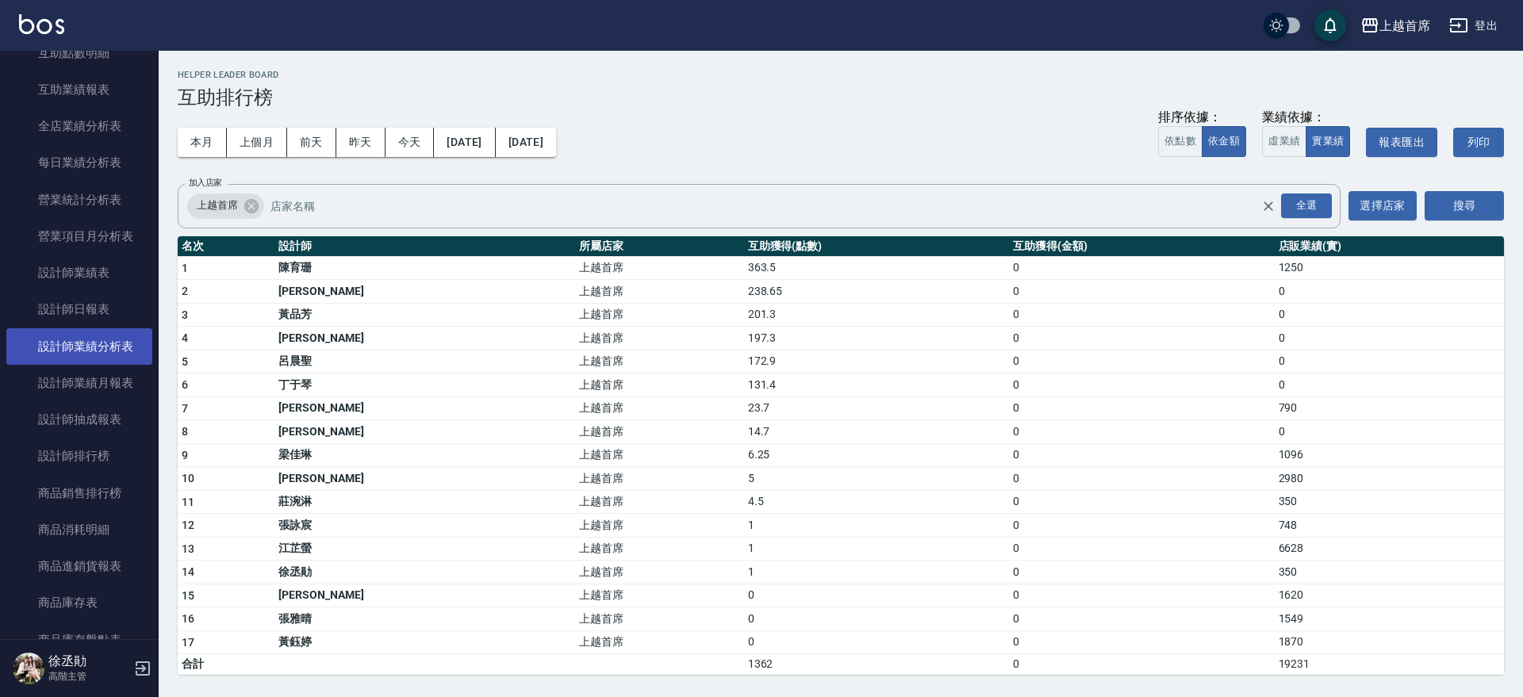
scroll to position [467, 0]
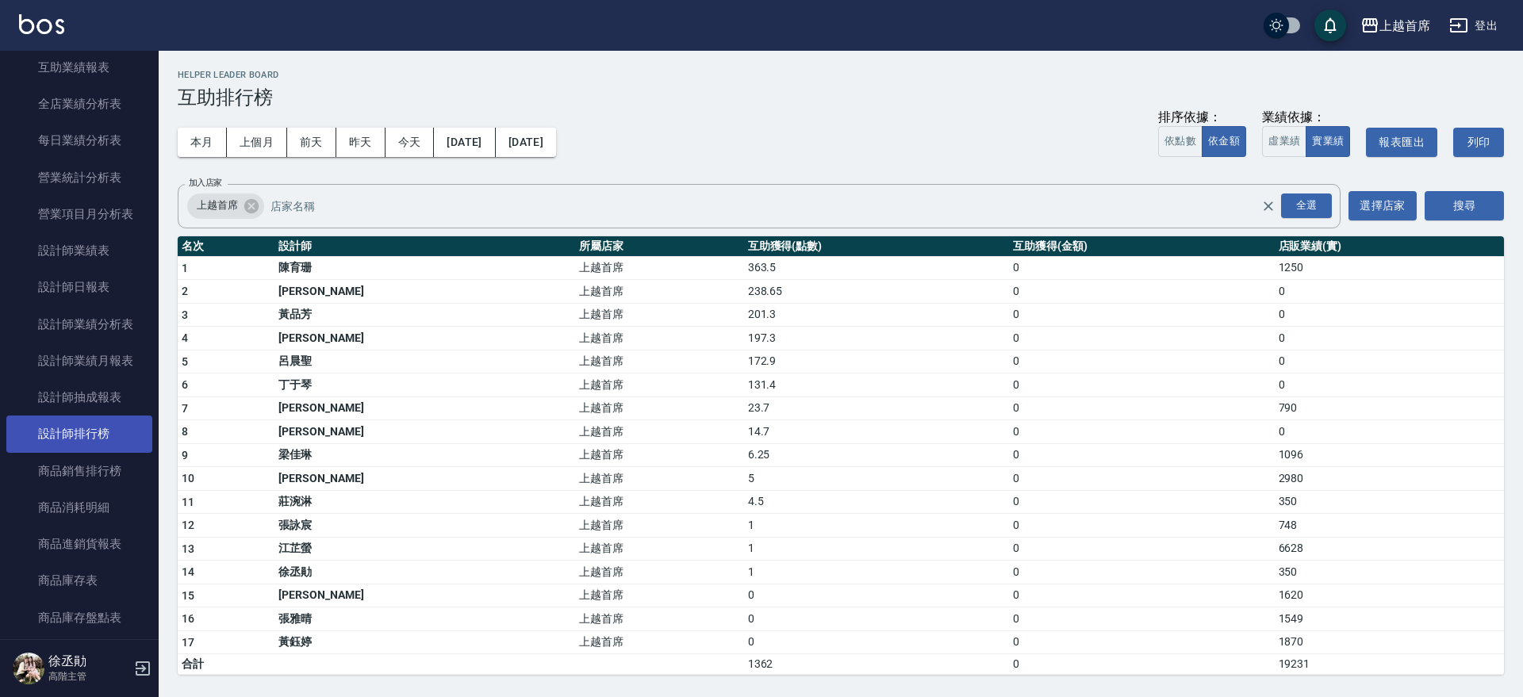
click at [99, 445] on link "設計師排行榜" at bounding box center [79, 434] width 146 height 36
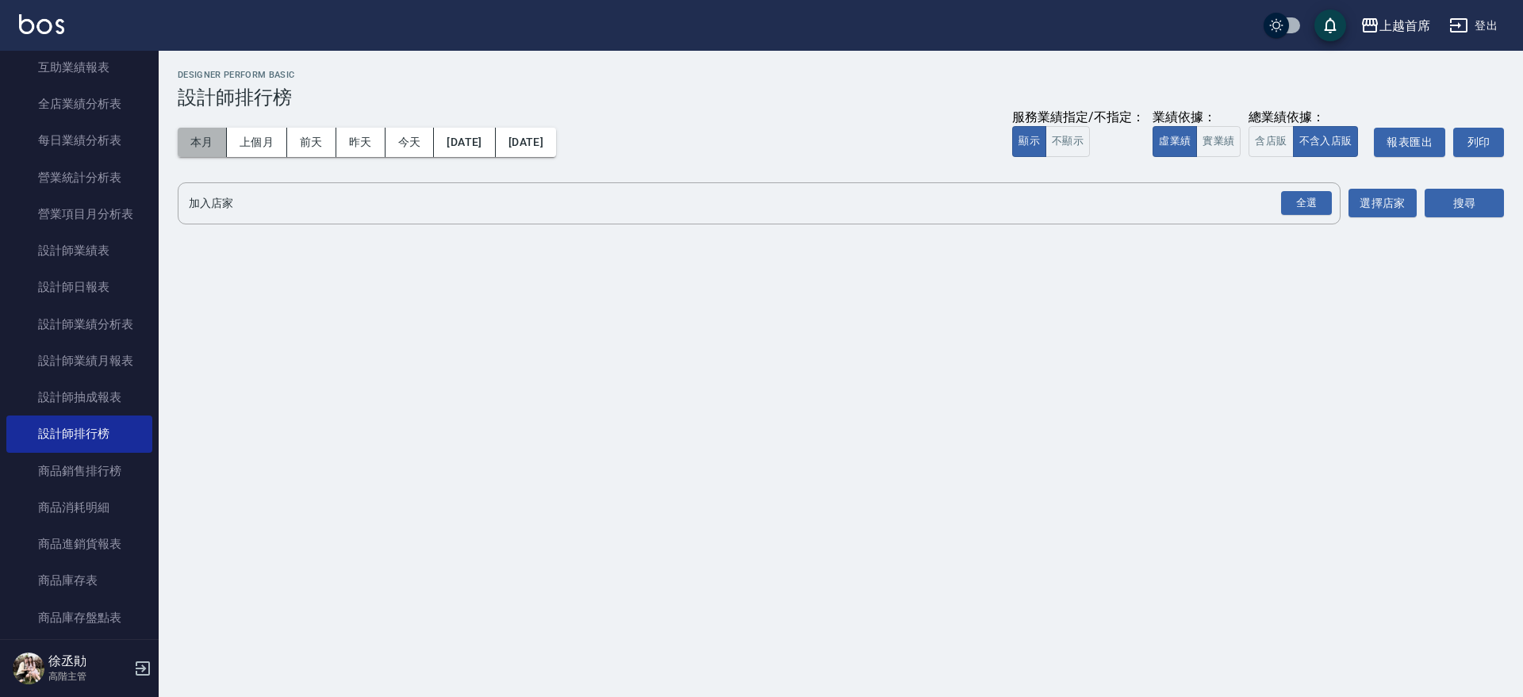
click at [205, 131] on button "本月" at bounding box center [202, 142] width 49 height 29
click at [1221, 120] on div "業績依據：" at bounding box center [1196, 117] width 88 height 17
drag, startPoint x: 1229, startPoint y: 136, endPoint x: 1255, endPoint y: 139, distance: 25.6
click at [1230, 136] on button "實業績" at bounding box center [1218, 141] width 44 height 31
click at [1256, 139] on button "含店販" at bounding box center [1270, 141] width 44 height 31
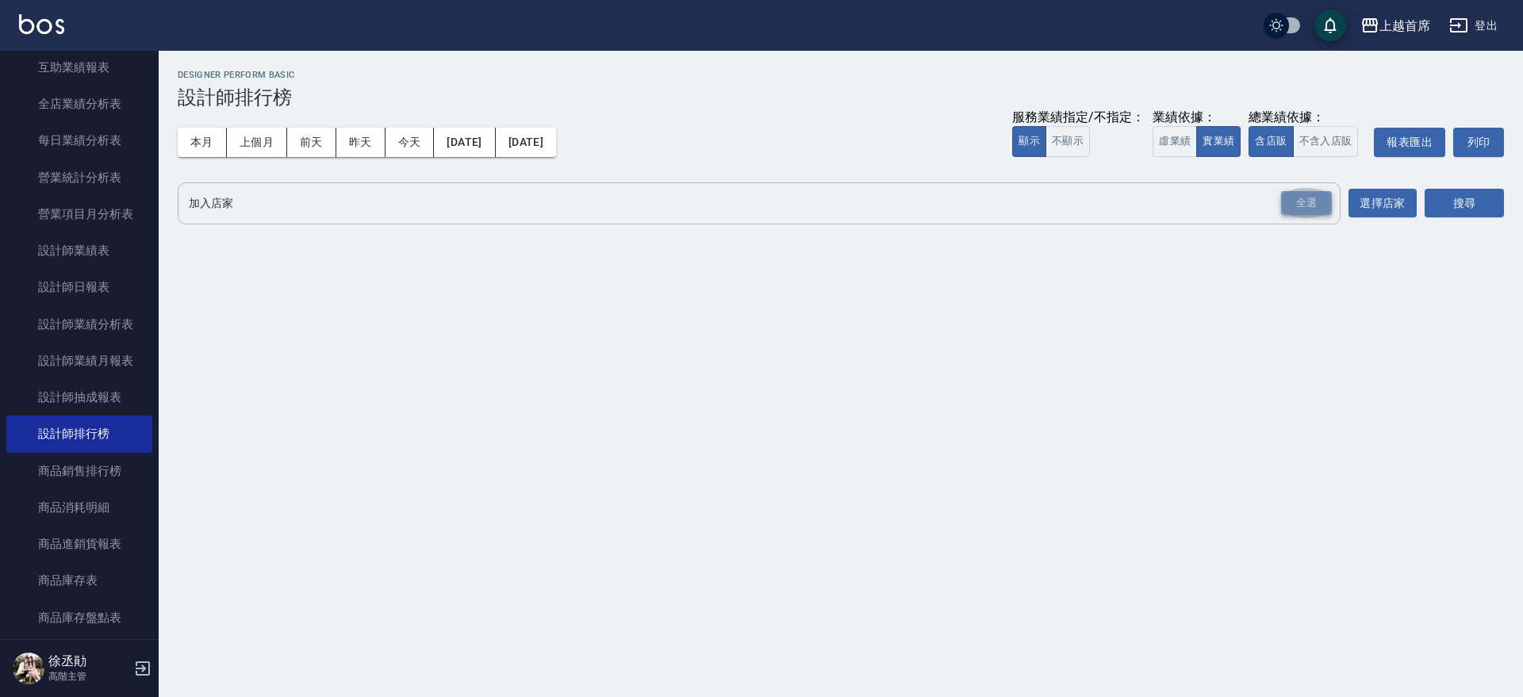
click at [1310, 198] on div "全選" at bounding box center [1306, 203] width 51 height 25
click at [1450, 199] on button "搜尋" at bounding box center [1464, 204] width 79 height 29
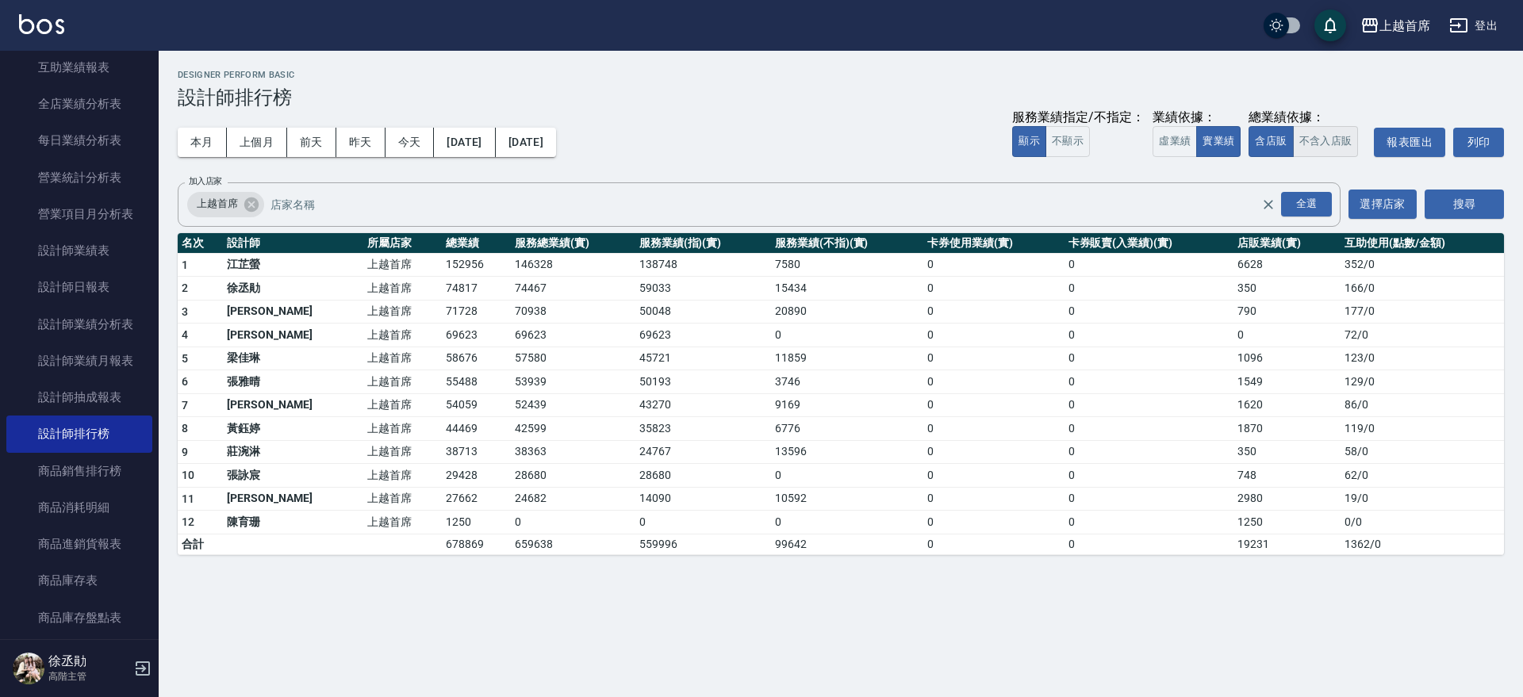
click at [1352, 144] on button "不含入店販" at bounding box center [1326, 141] width 66 height 31
click at [405, 135] on button "今天" at bounding box center [409, 142] width 49 height 29
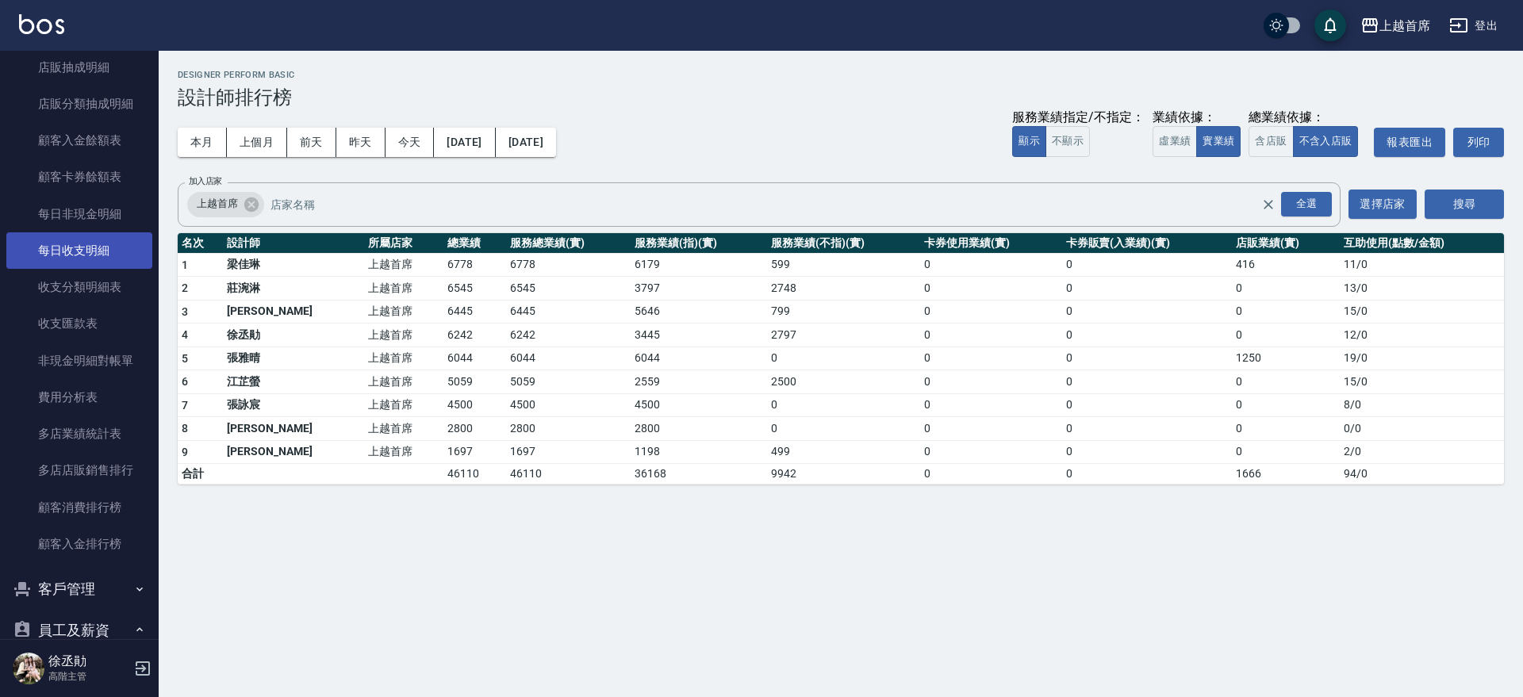
scroll to position [1260, 0]
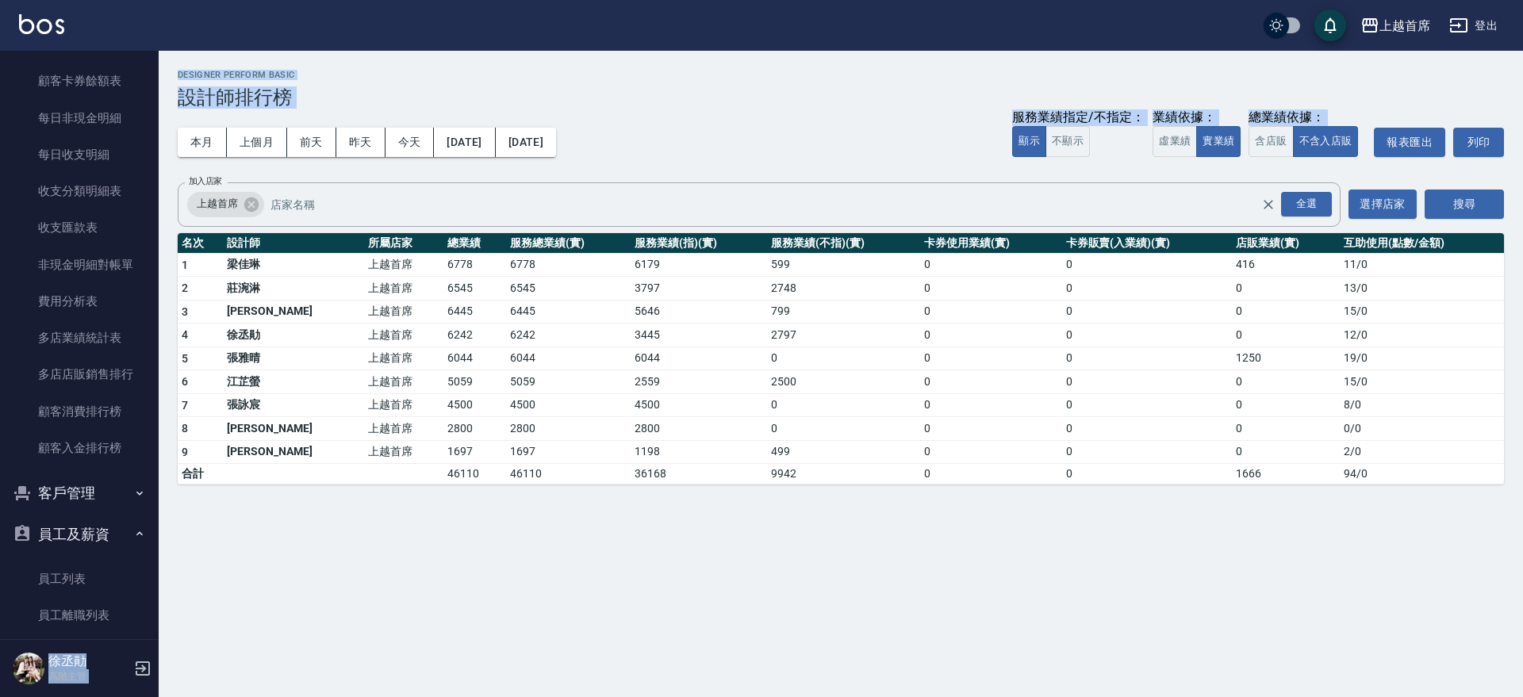
drag, startPoint x: 148, startPoint y: 393, endPoint x: 195, endPoint y: 177, distance: 221.5
click at [195, 177] on div "上越首席 登出 櫃檯作業 打帳單 帳單列表 掛單列表 座位開單 營業儀表板 現金收支登錄 高階收支登錄 材料自購登錄 每日結帳 排班表 現場電腦打卡 掃碼打卡…" at bounding box center [761, 348] width 1523 height 697
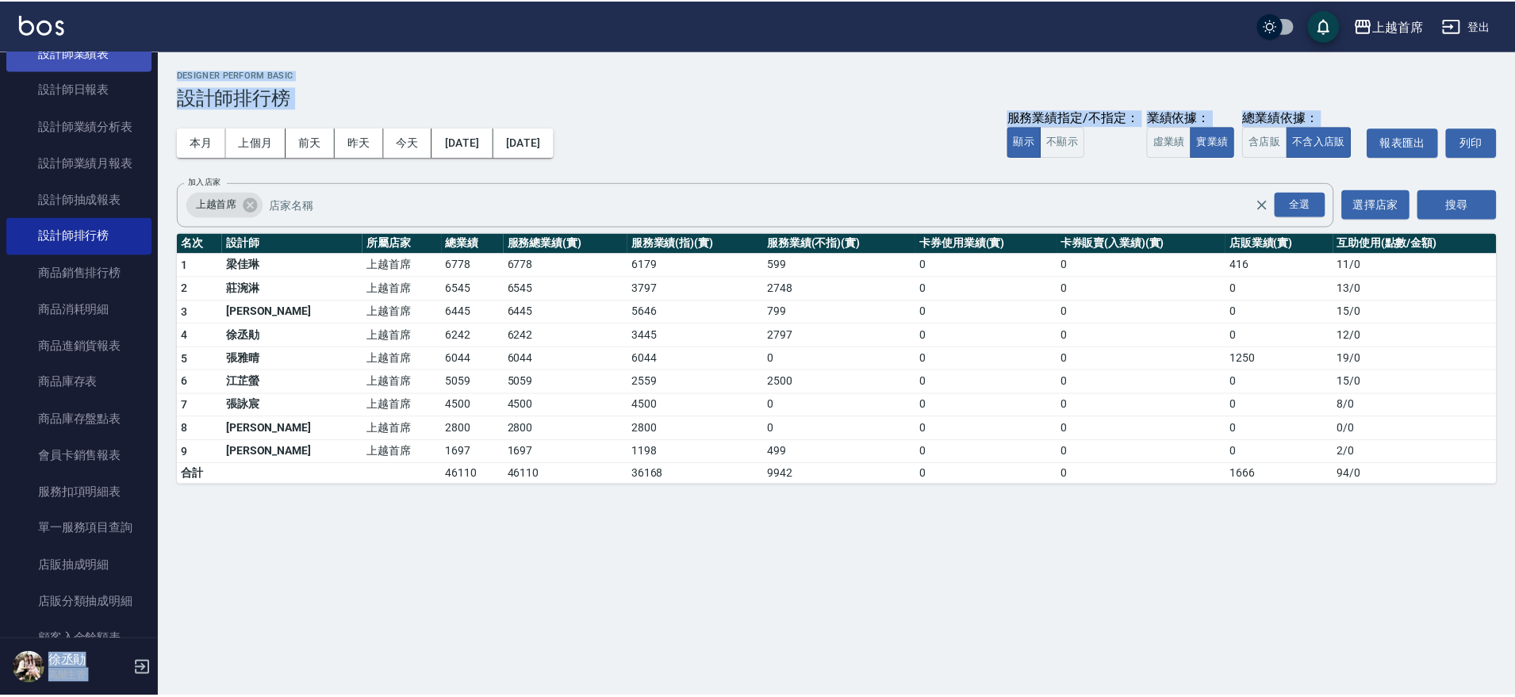
scroll to position [0, 0]
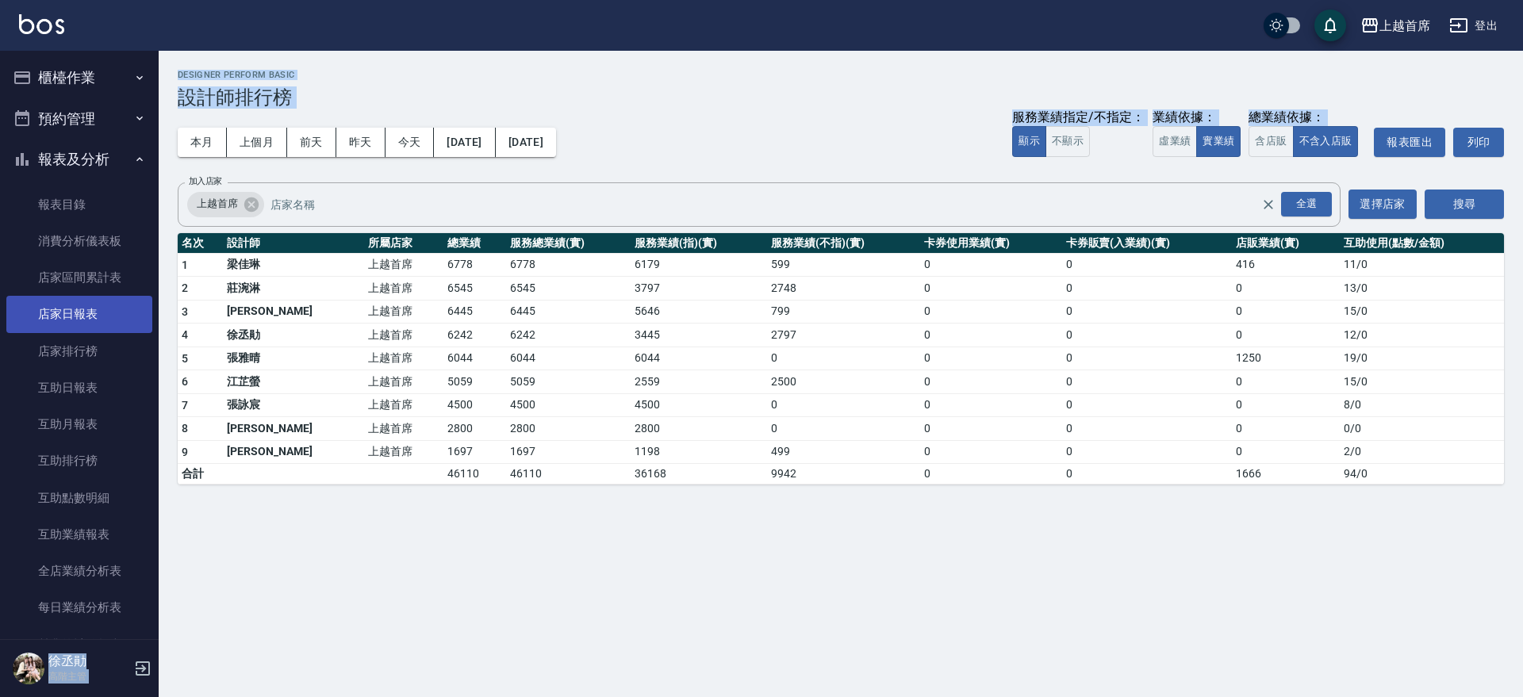
click at [71, 308] on link "店家日報表" at bounding box center [79, 314] width 146 height 36
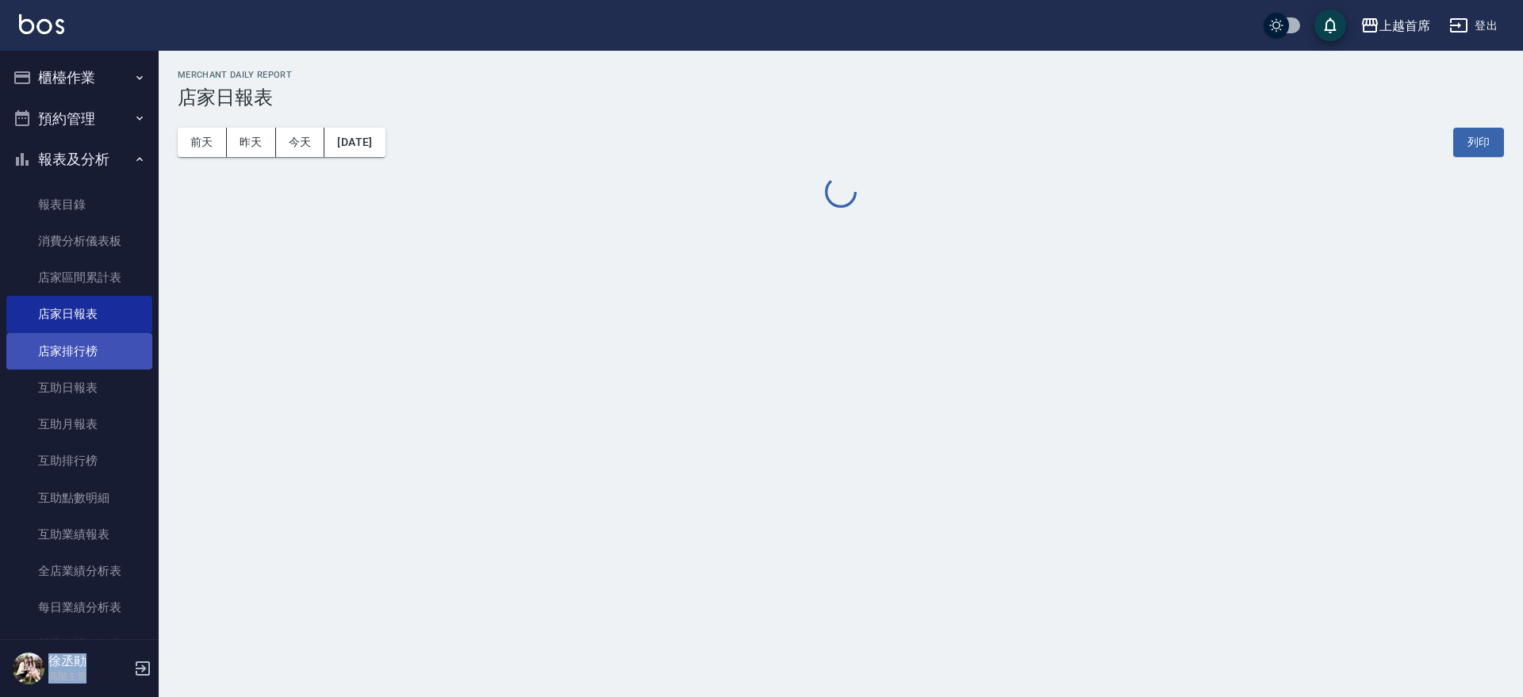
click at [67, 361] on link "店家排行榜" at bounding box center [79, 351] width 146 height 36
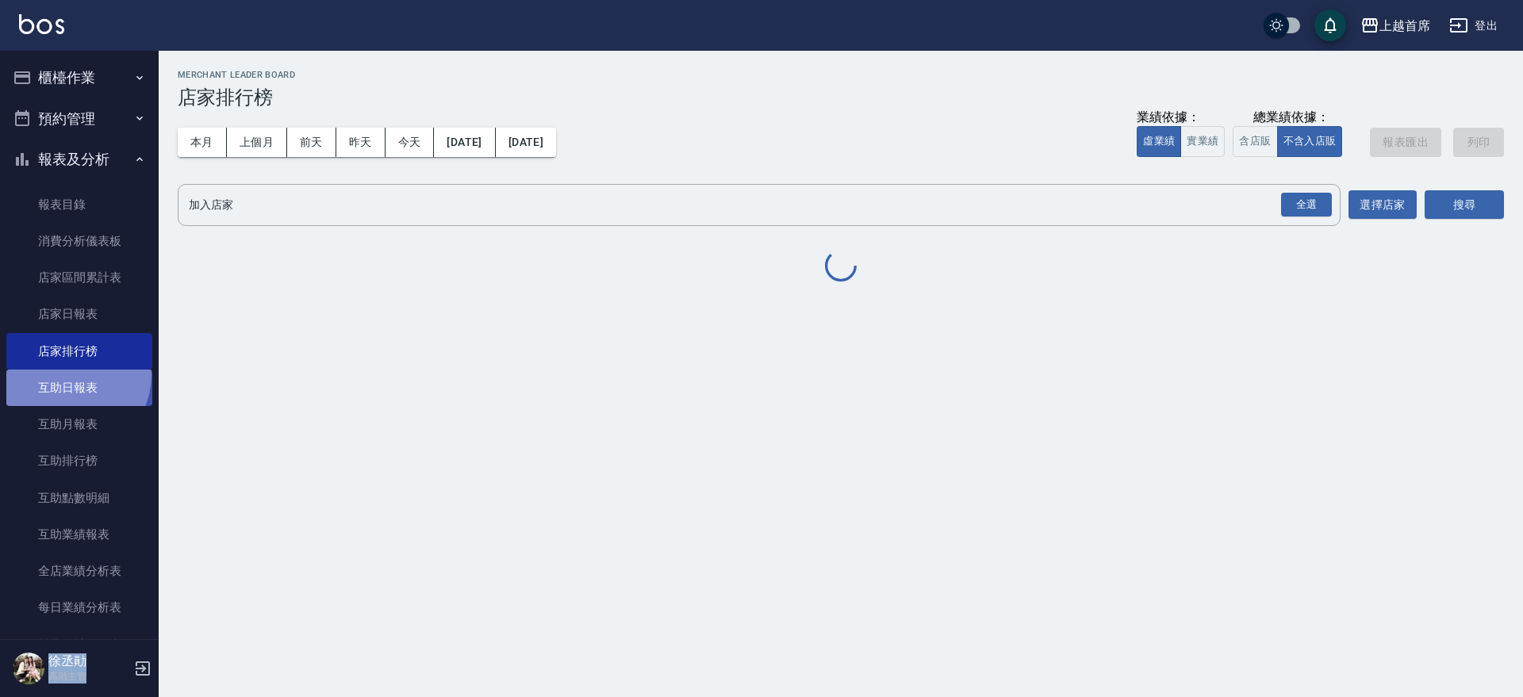
click at [66, 374] on link "互助日報表" at bounding box center [79, 388] width 146 height 36
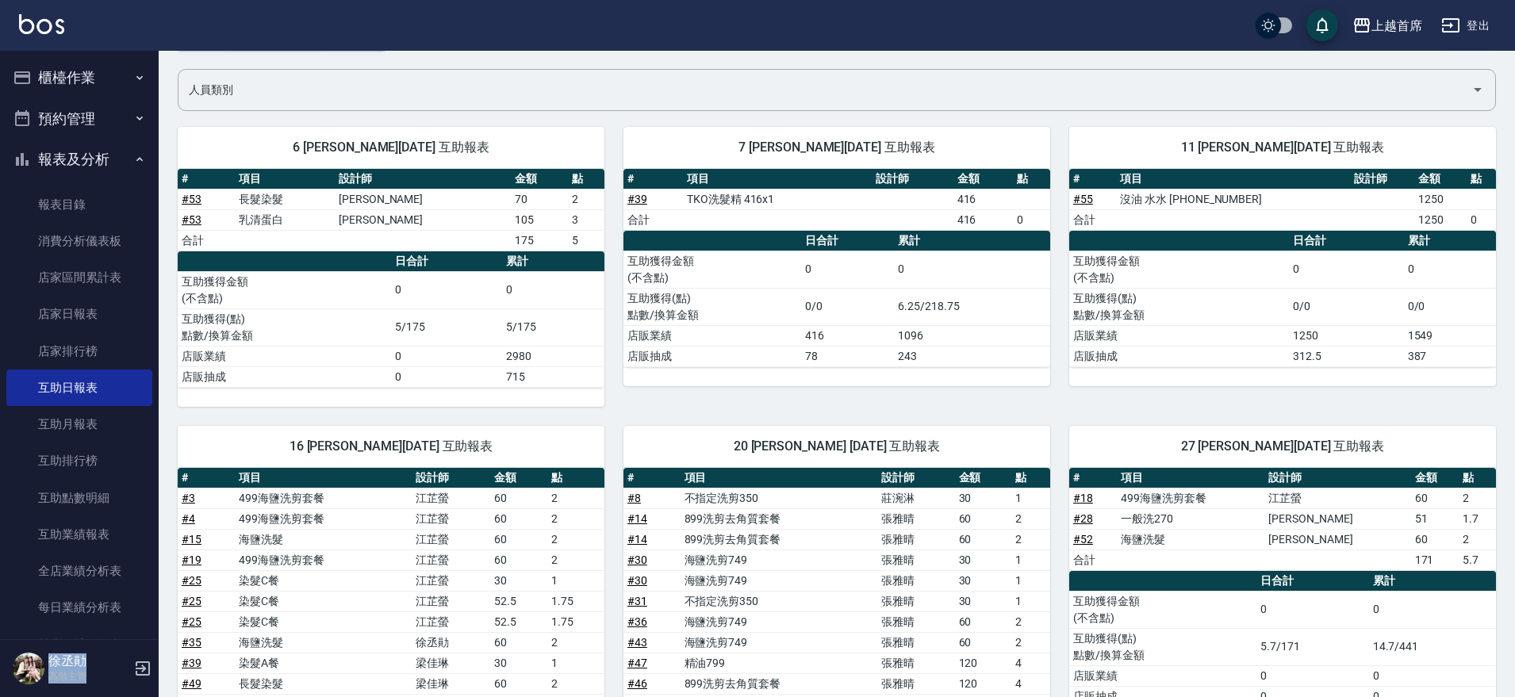
scroll to position [198, 0]
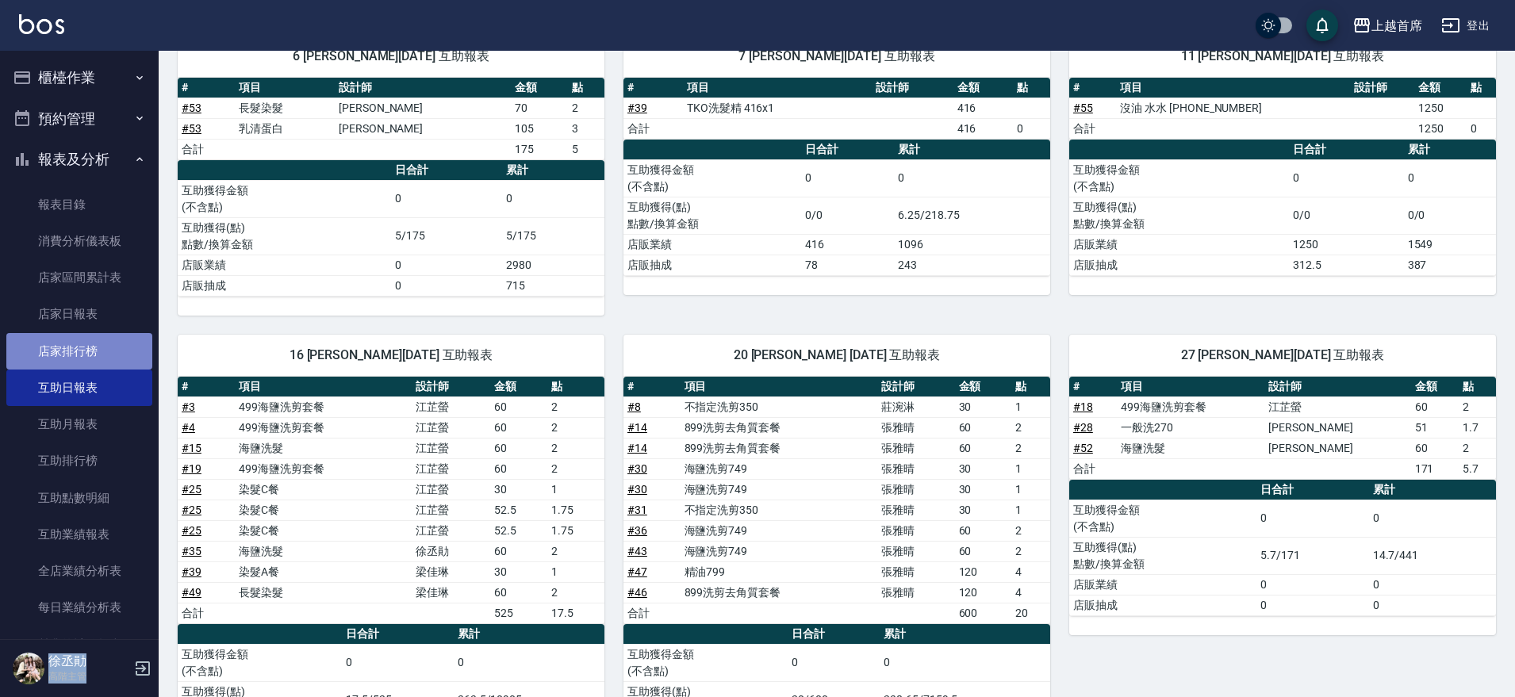
click at [90, 343] on link "店家排行榜" at bounding box center [79, 351] width 146 height 36
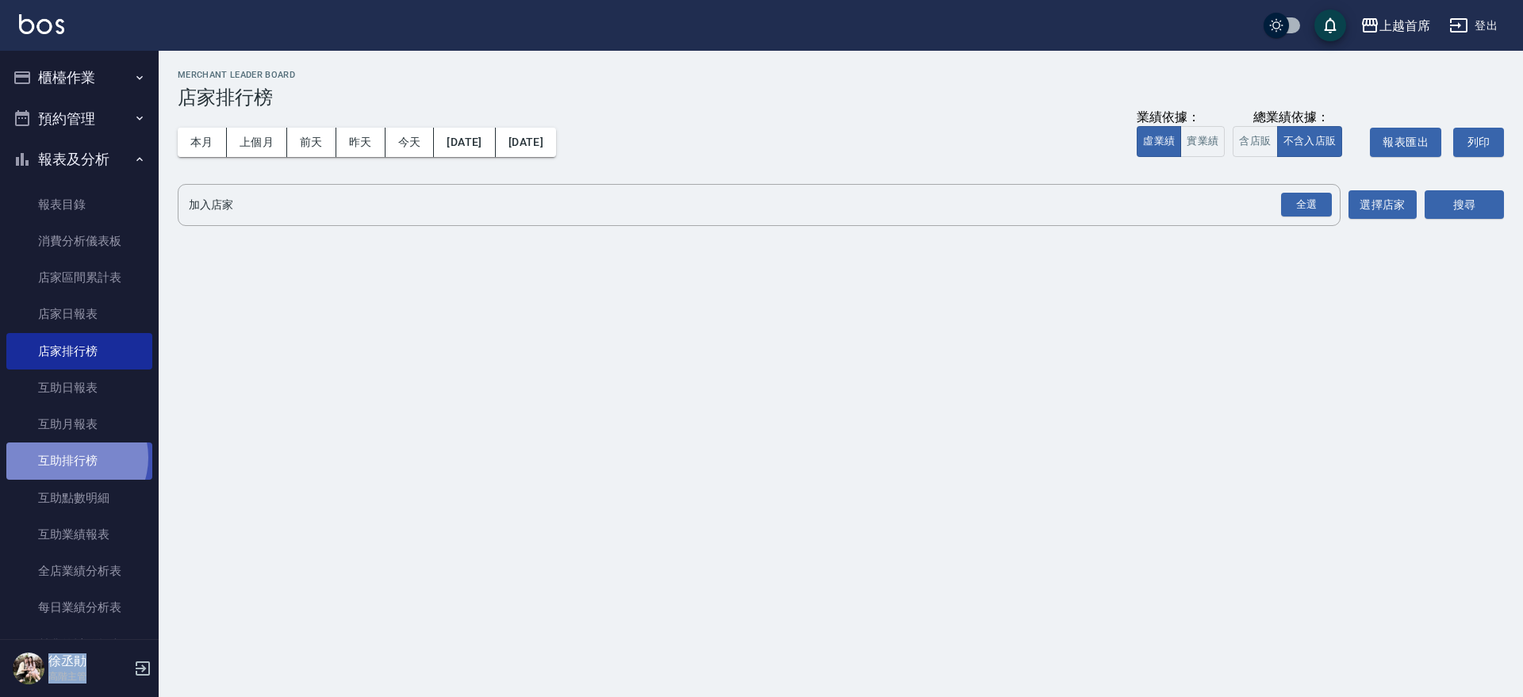
click at [69, 458] on link "互助排行榜" at bounding box center [79, 461] width 146 height 36
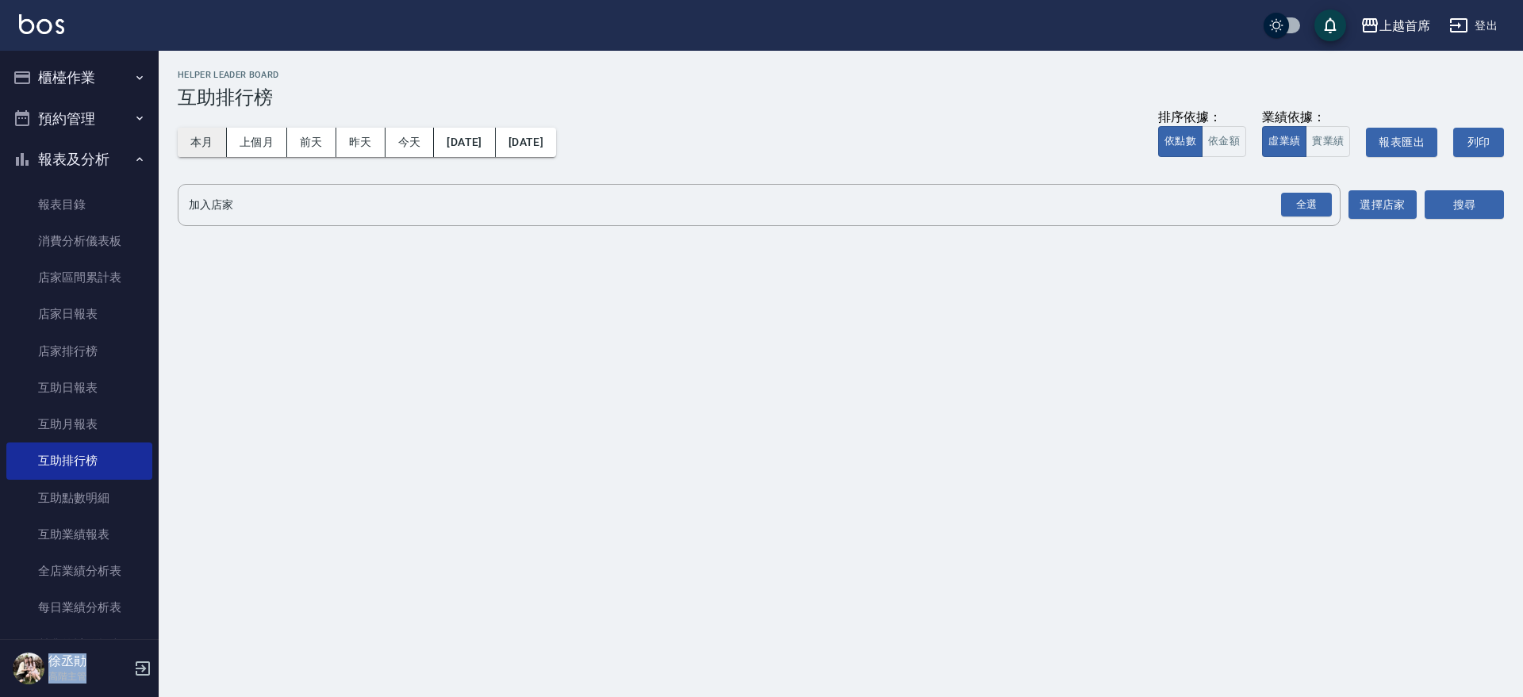
click at [193, 143] on button "本月" at bounding box center [202, 142] width 49 height 29
drag, startPoint x: 1310, startPoint y: 199, endPoint x: 1326, endPoint y: 199, distance: 15.9
click at [1309, 199] on div "全選" at bounding box center [1306, 205] width 51 height 25
drag, startPoint x: 1471, startPoint y: 199, endPoint x: 1379, endPoint y: 156, distance: 102.2
click at [1470, 199] on button "搜尋" at bounding box center [1464, 205] width 79 height 29
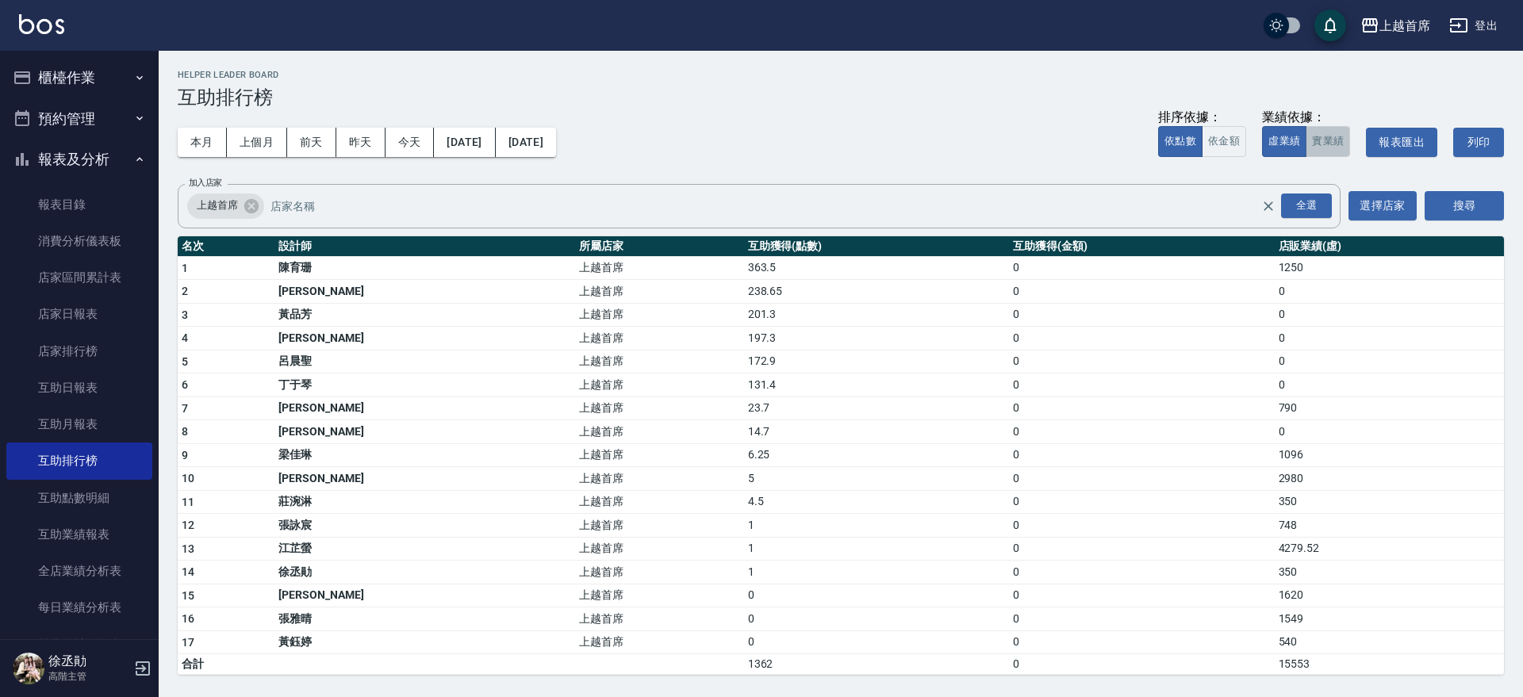
click at [1340, 138] on button "實業績" at bounding box center [1328, 141] width 44 height 31
click at [96, 73] on button "櫃檯作業" at bounding box center [79, 77] width 146 height 41
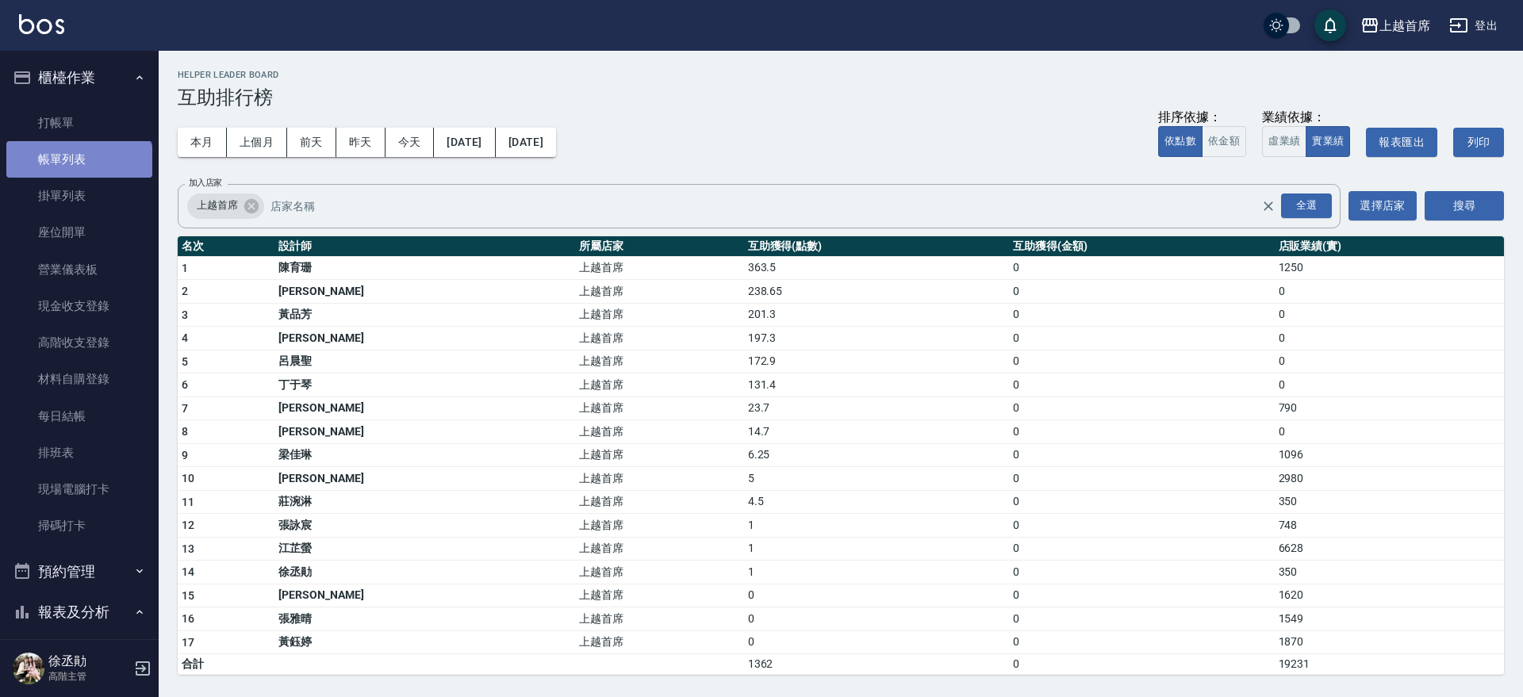
click at [78, 169] on link "帳單列表" at bounding box center [79, 159] width 146 height 36
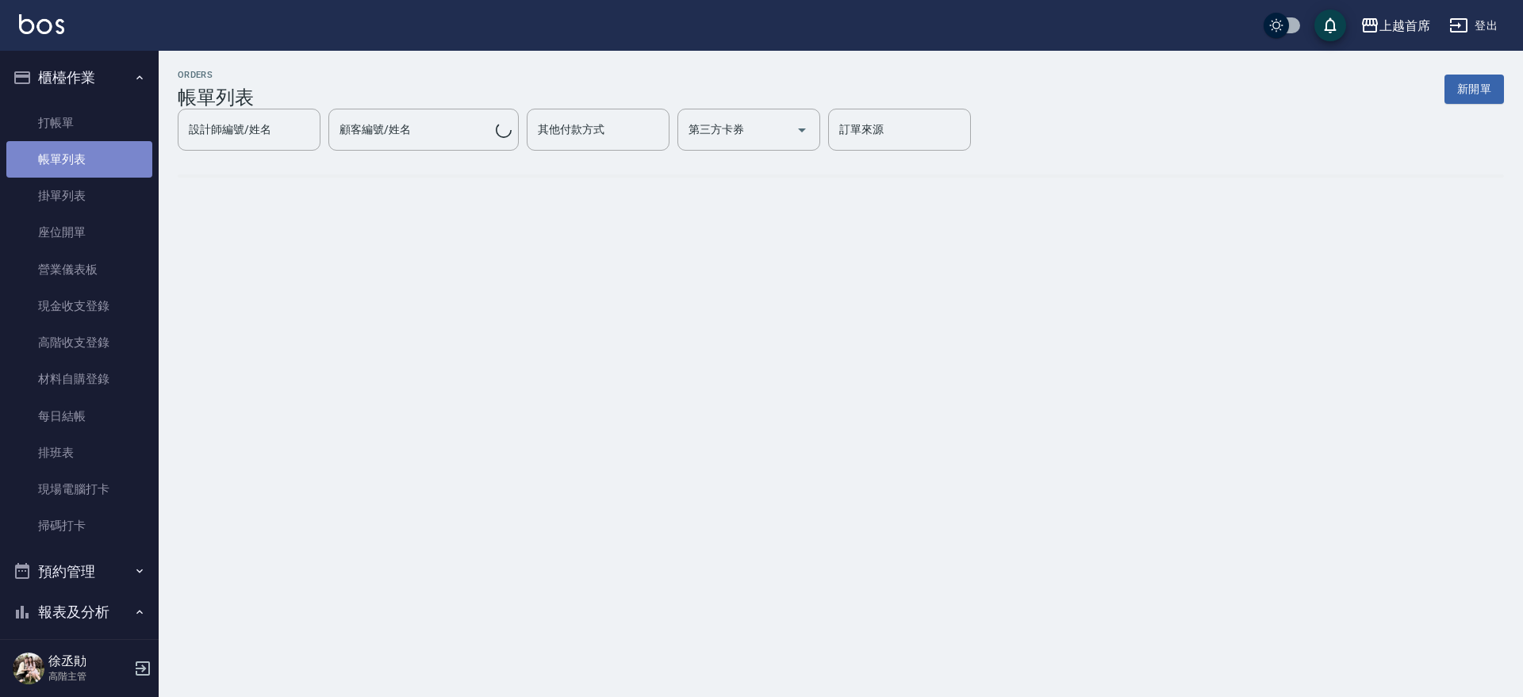
click at [93, 149] on link "帳單列表" at bounding box center [79, 159] width 146 height 36
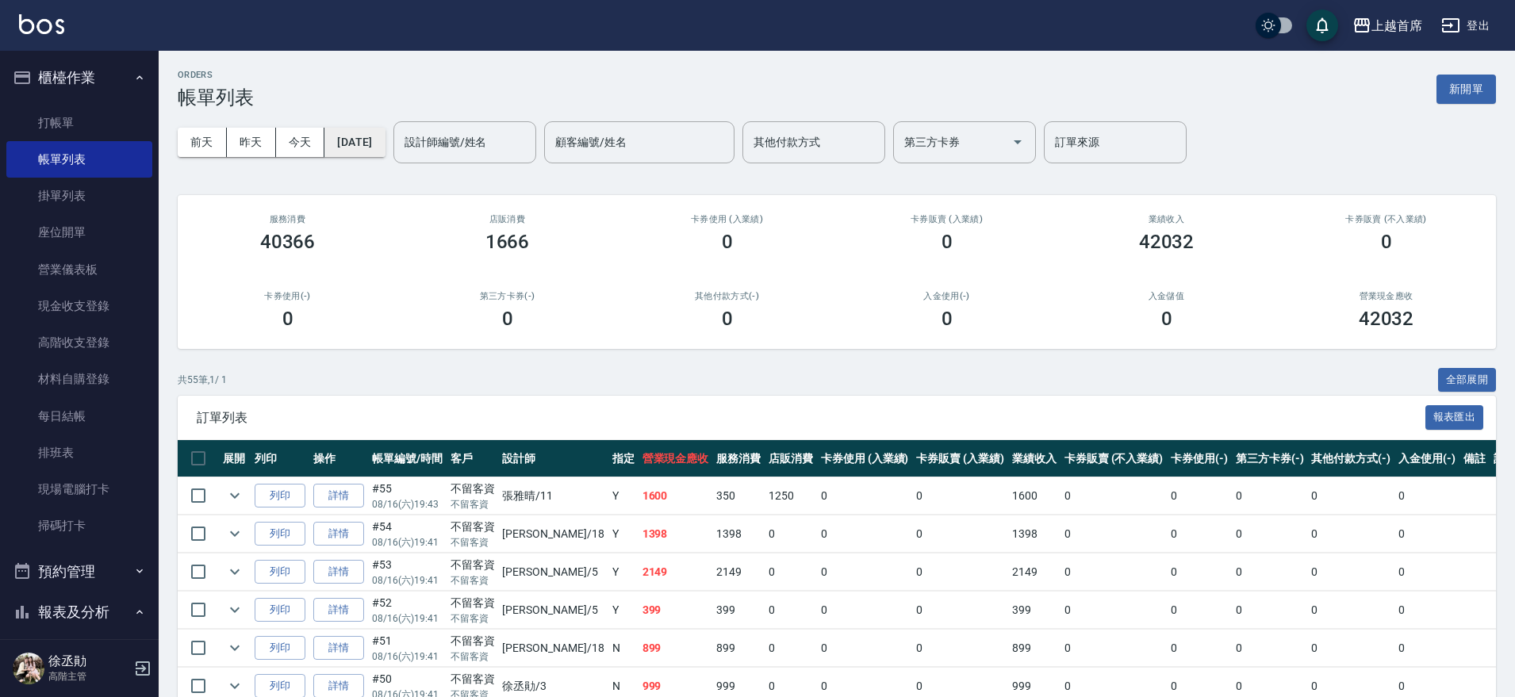
click at [382, 140] on button "[DATE]" at bounding box center [354, 142] width 60 height 29
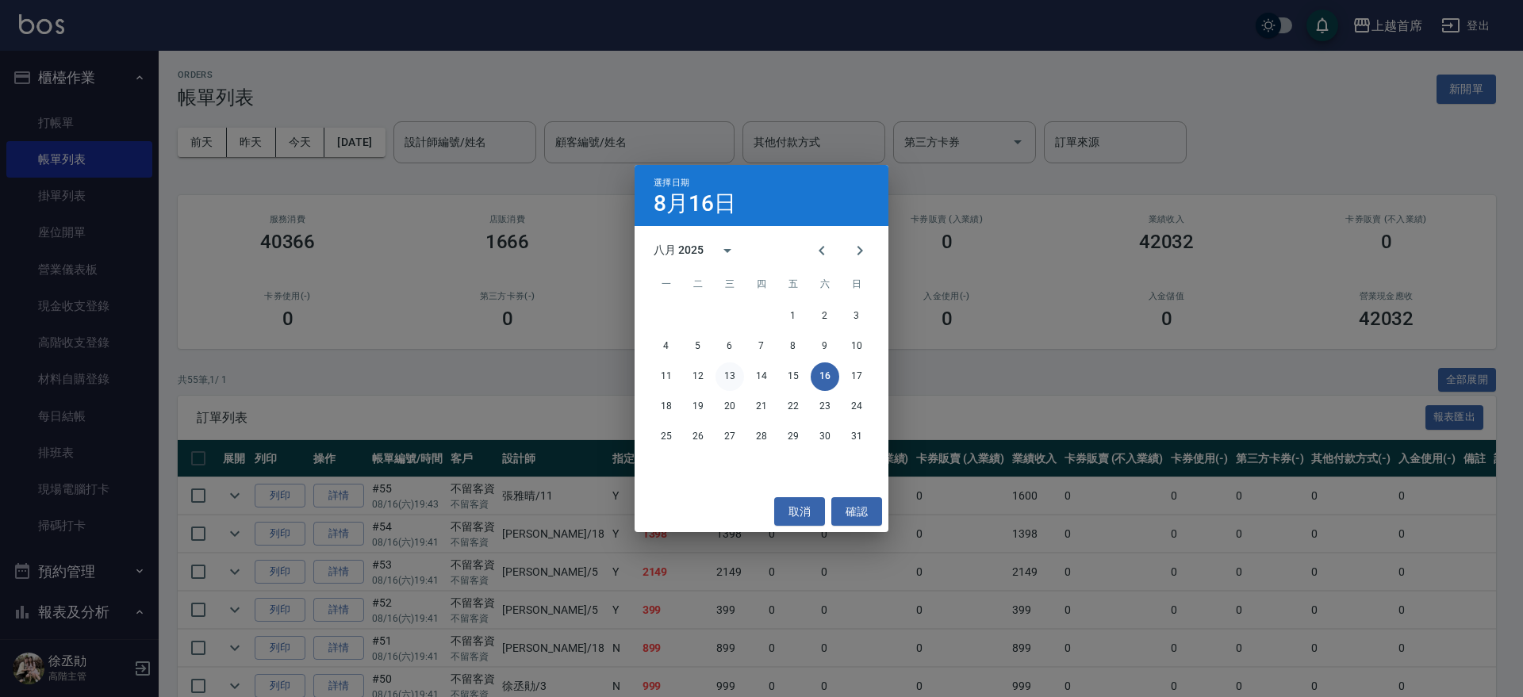
click at [731, 375] on button "13" at bounding box center [729, 376] width 29 height 29
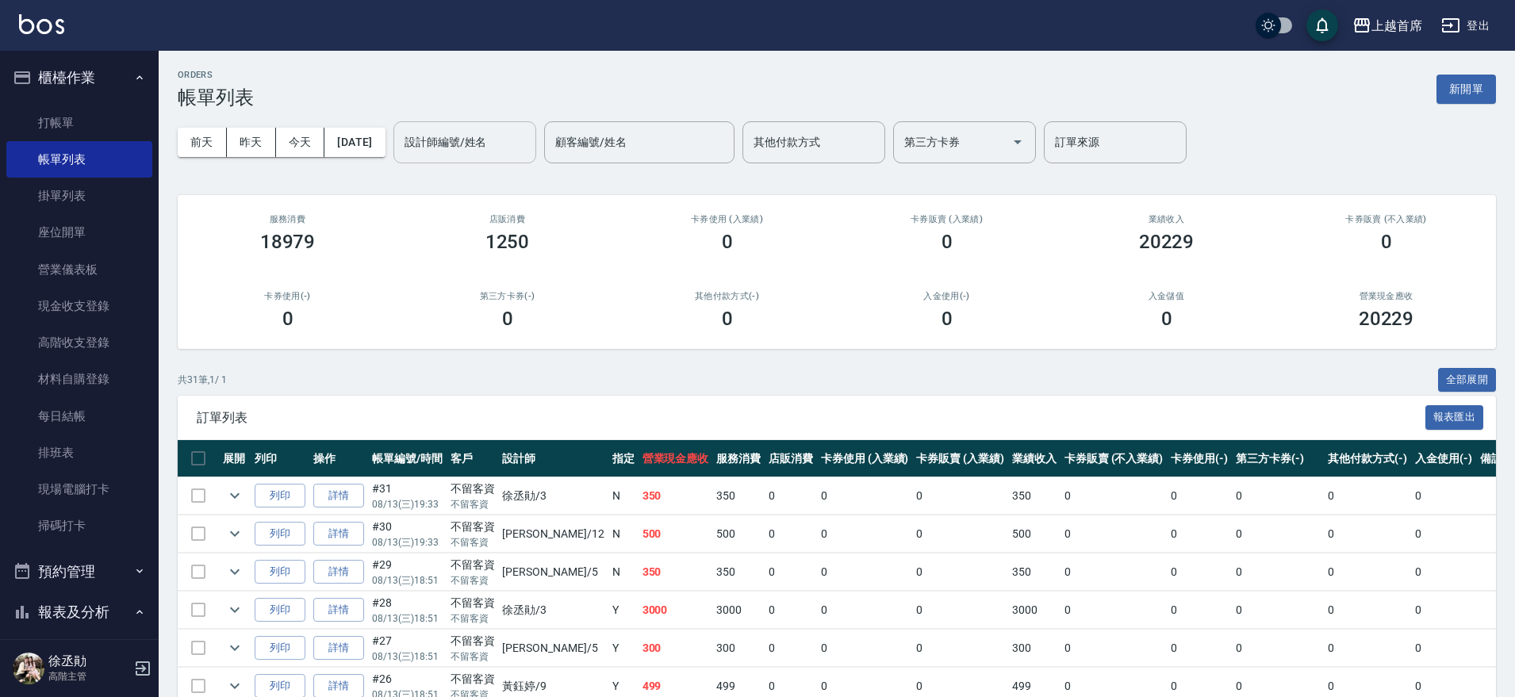
click at [487, 140] on input "設計師編號/姓名" at bounding box center [465, 142] width 128 height 28
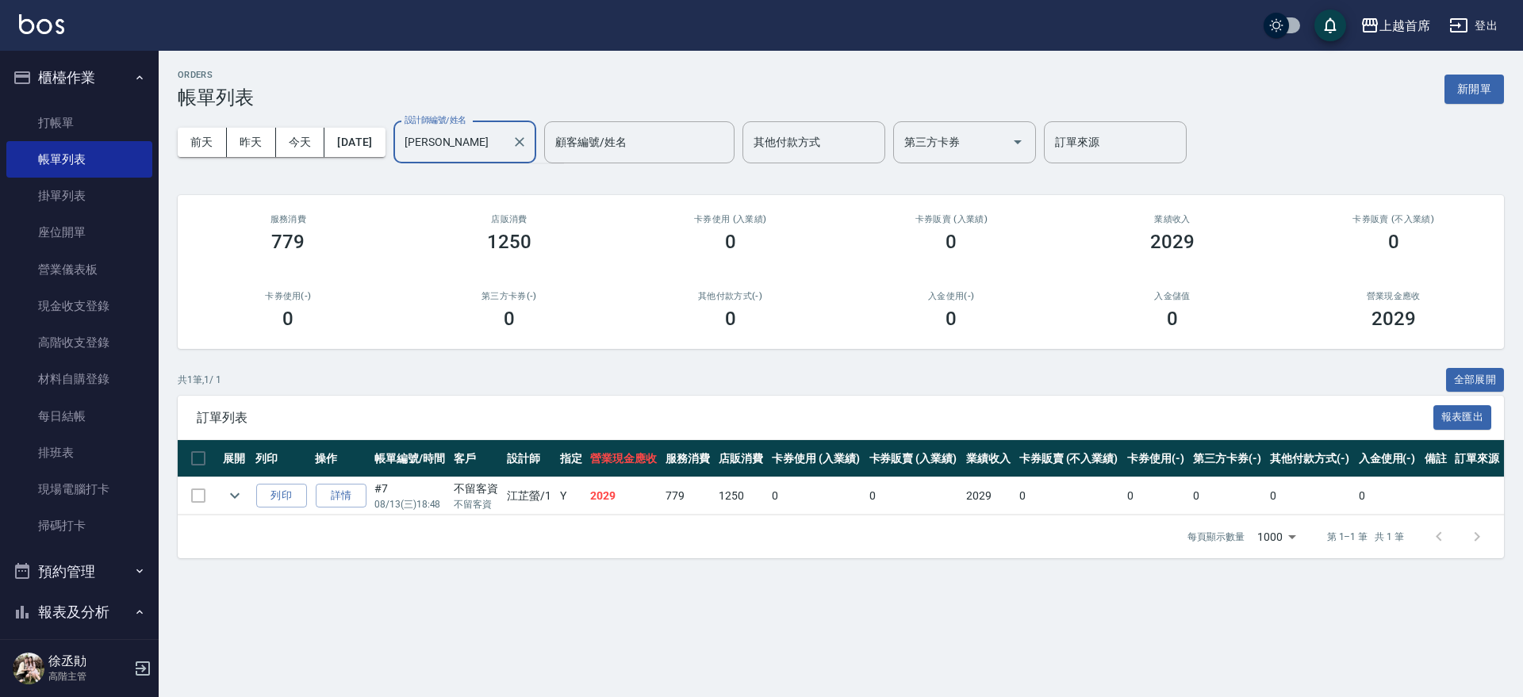
type input "江"
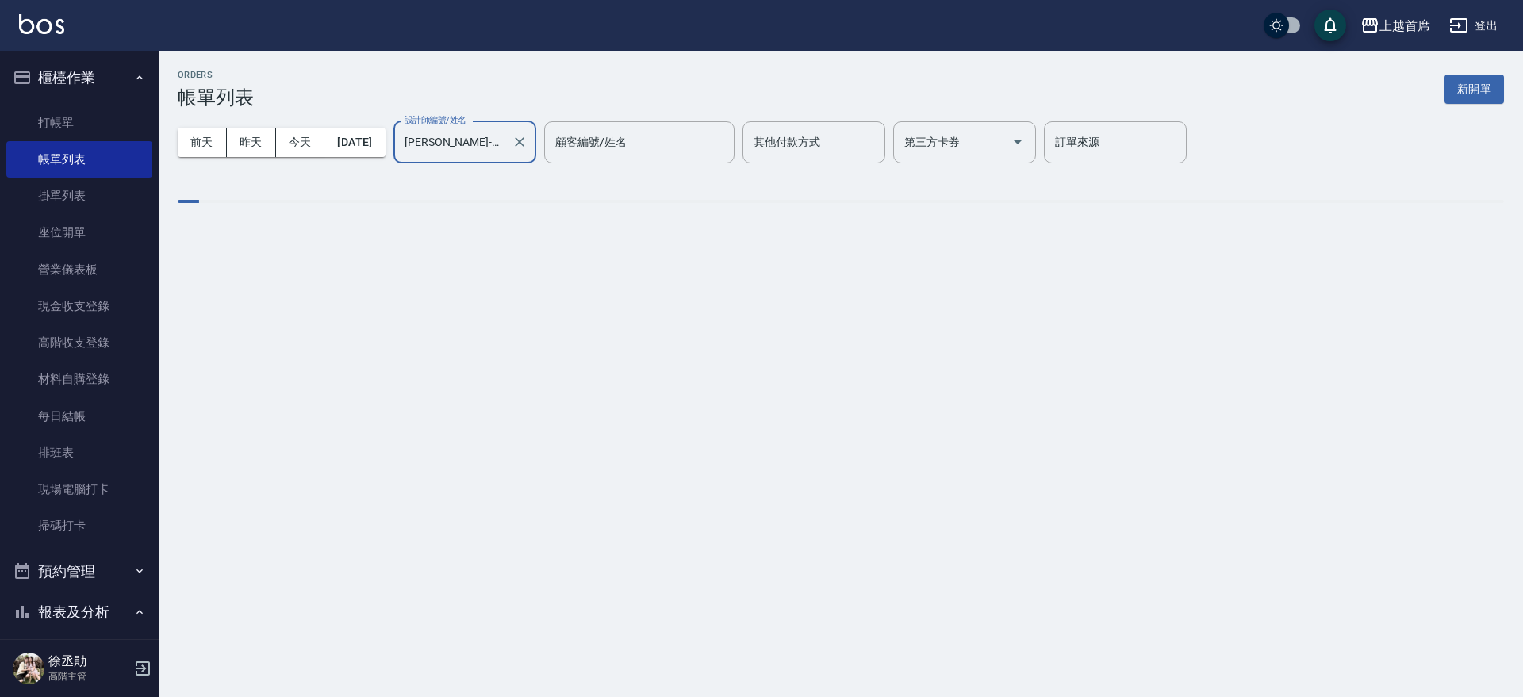
type input "張雅晴-11"
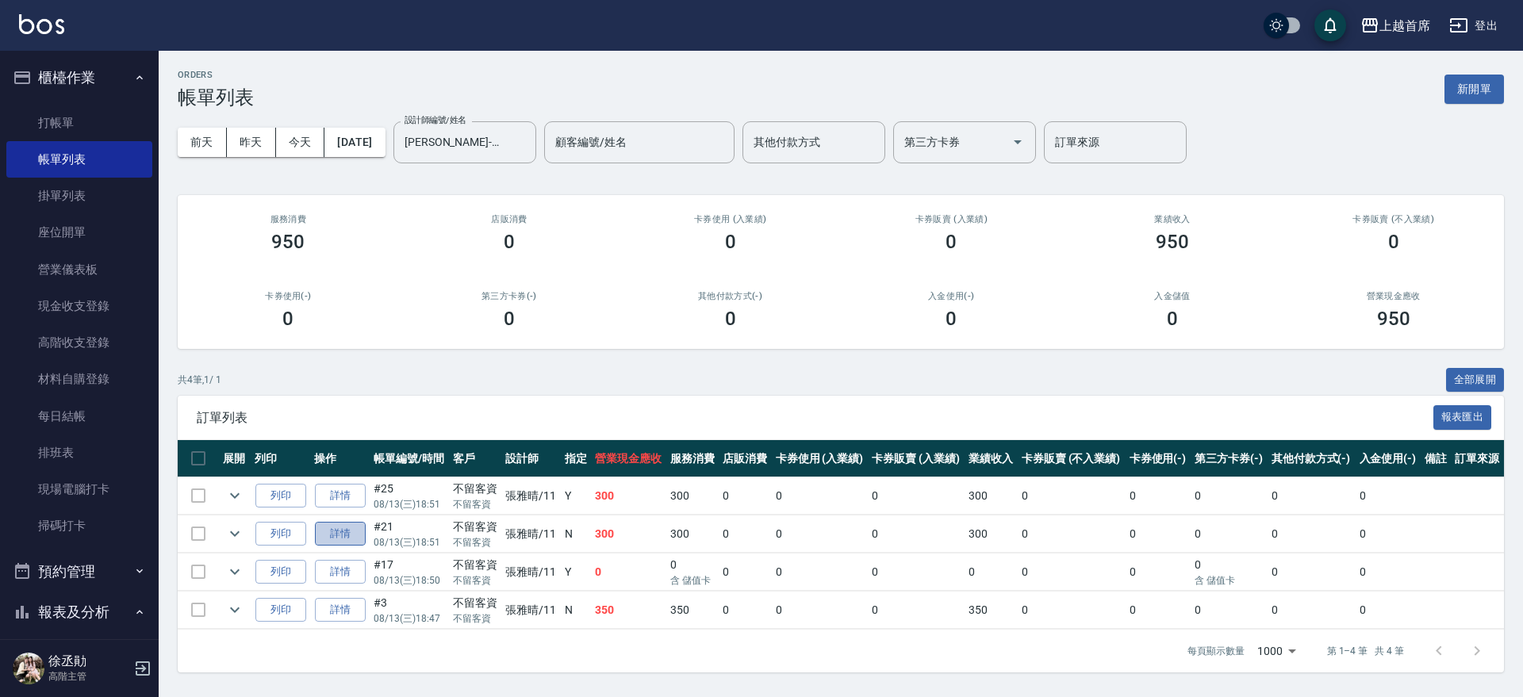
click at [328, 529] on link "詳情" at bounding box center [340, 534] width 51 height 25
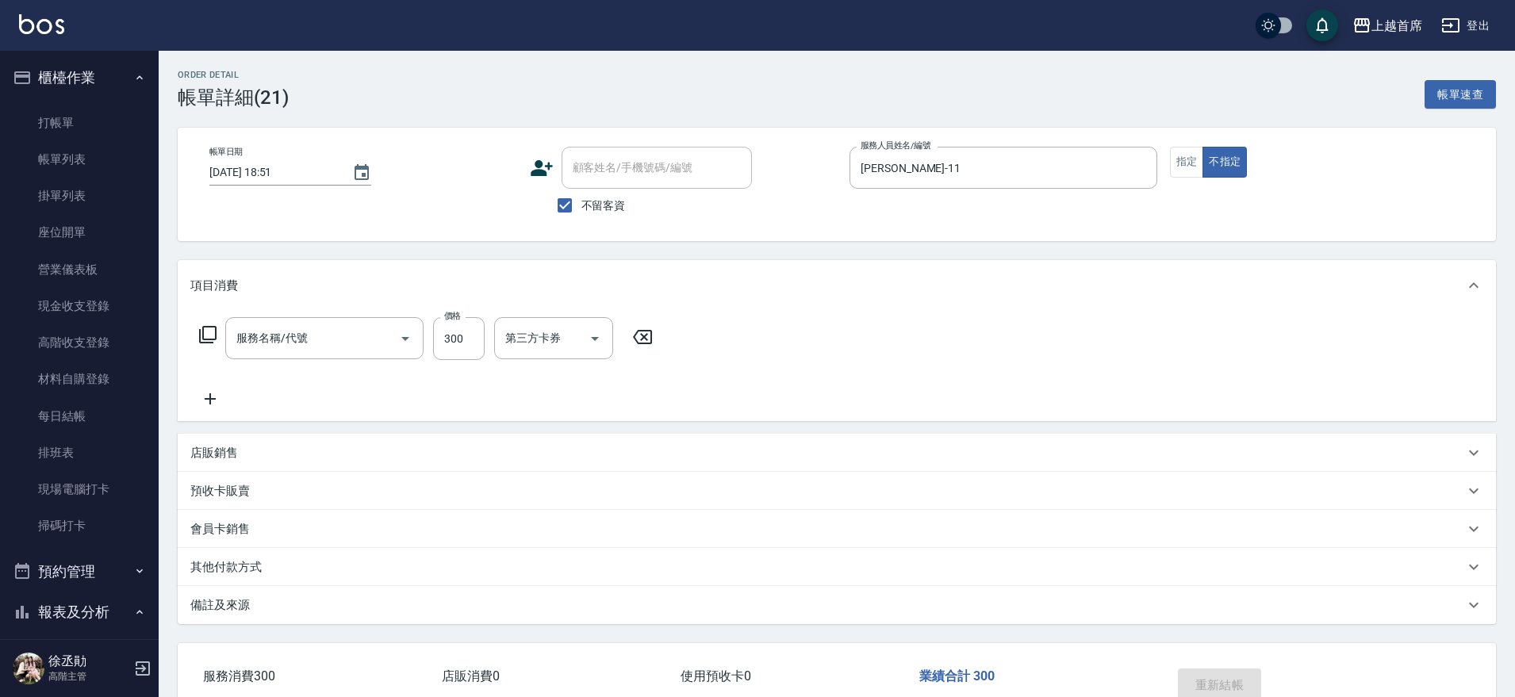
type input "2025/08/13 18:51"
checkbox input "true"
type input "張雅晴-11"
type input "洗髮(1300)"
click at [572, 342] on icon "Clear" at bounding box center [573, 339] width 16 height 16
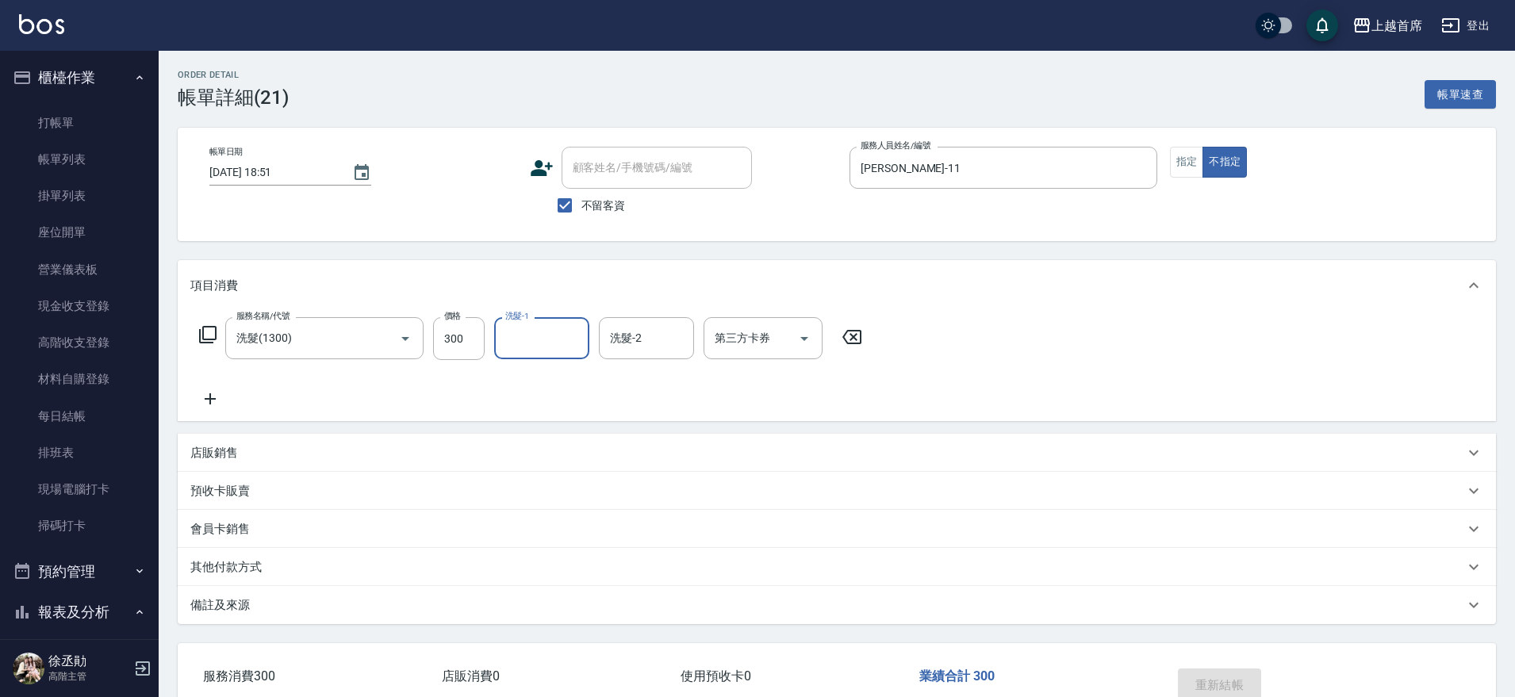
click at [523, 333] on input "洗髮-1" at bounding box center [541, 338] width 81 height 28
type input "鄭詩縈-20"
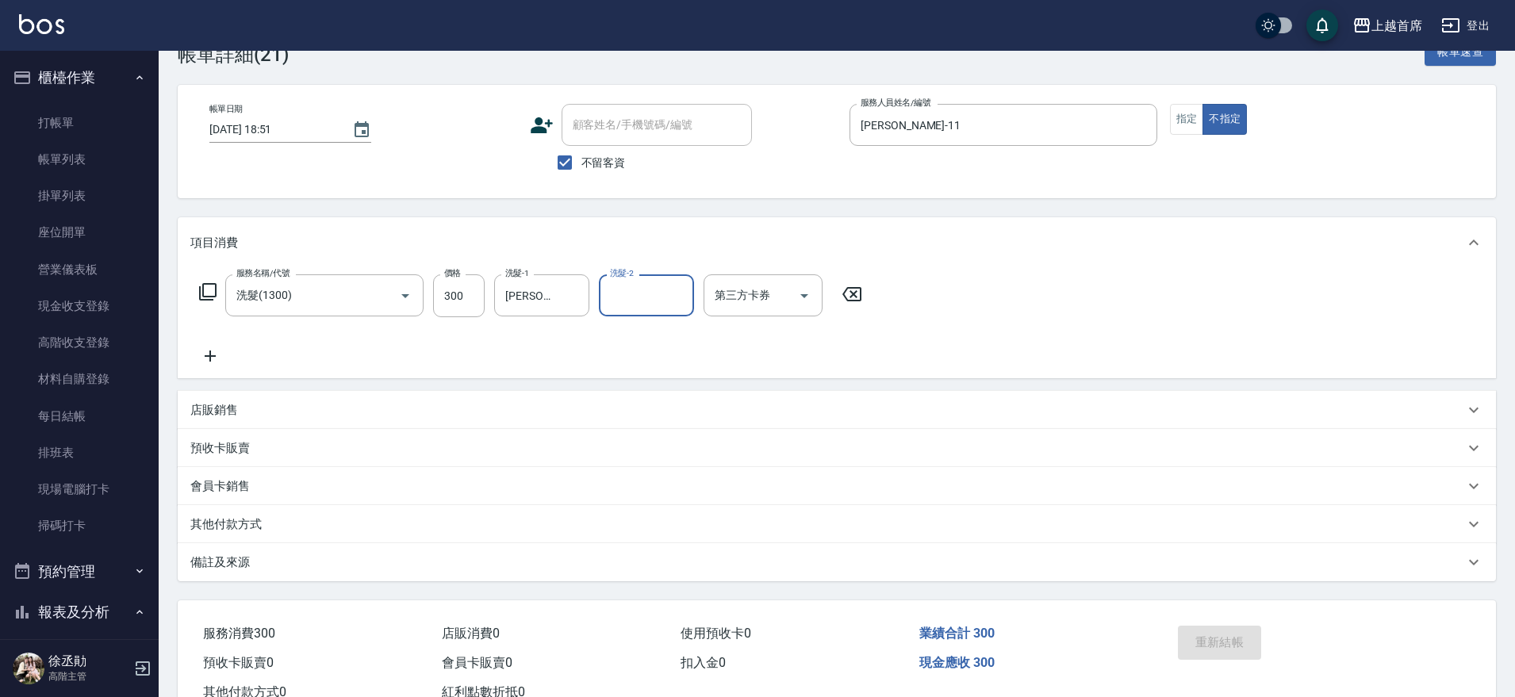
scroll to position [98, 0]
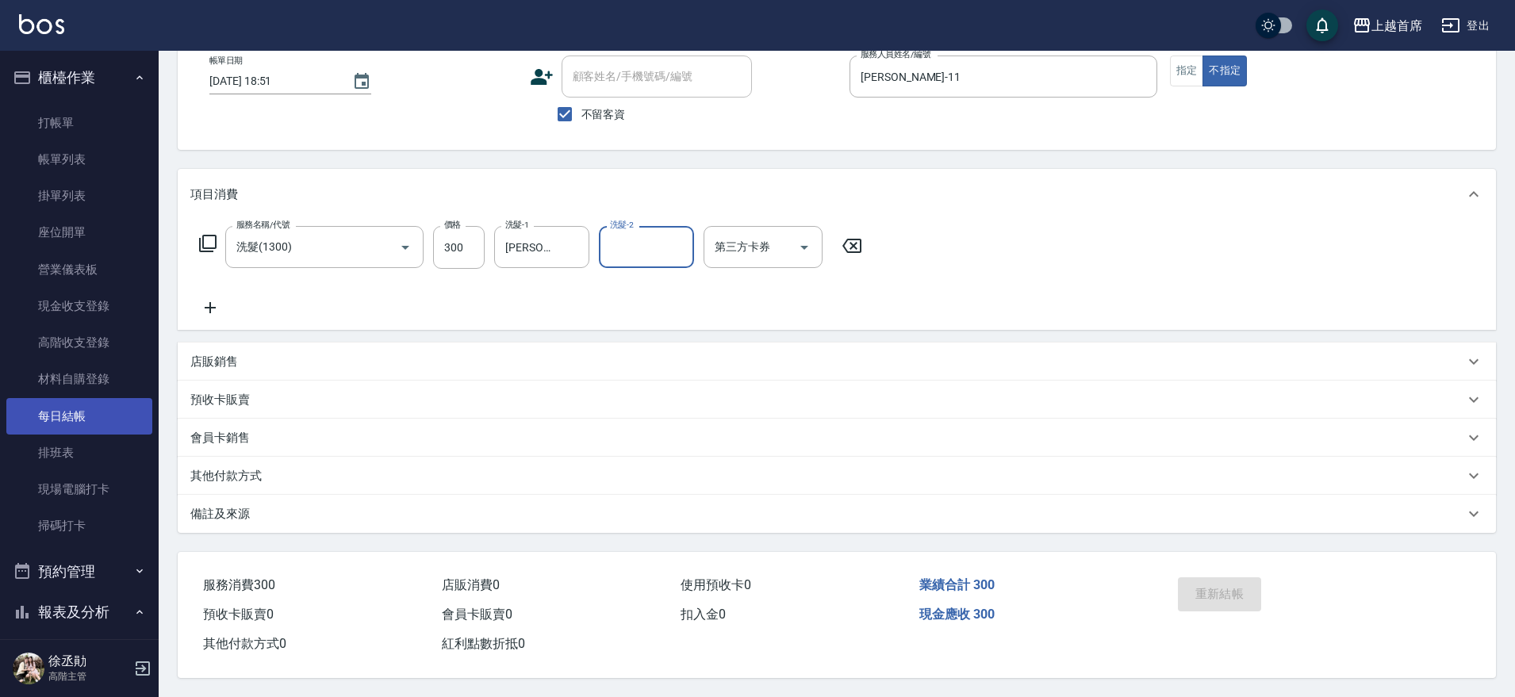
click at [51, 411] on link "每日結帳" at bounding box center [79, 416] width 146 height 36
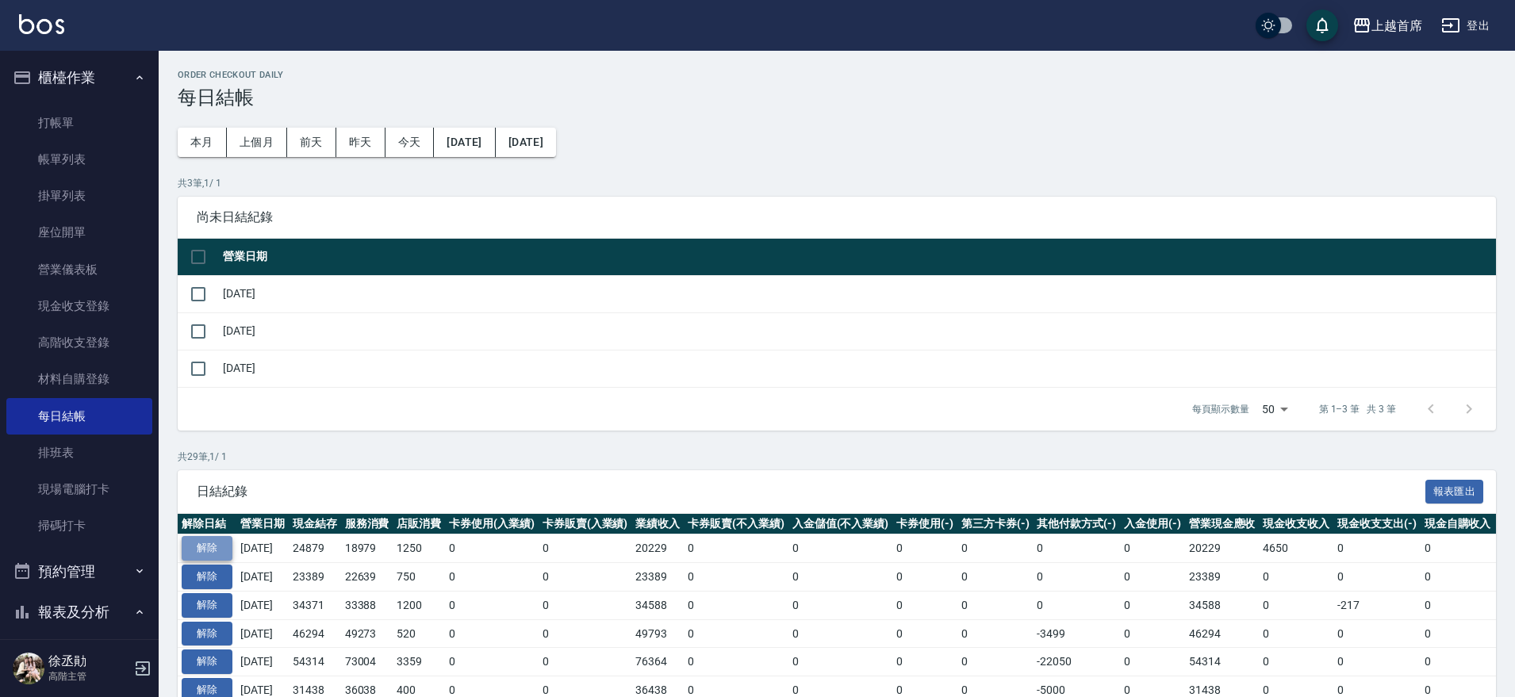
click at [219, 545] on button "解除" at bounding box center [207, 548] width 51 height 25
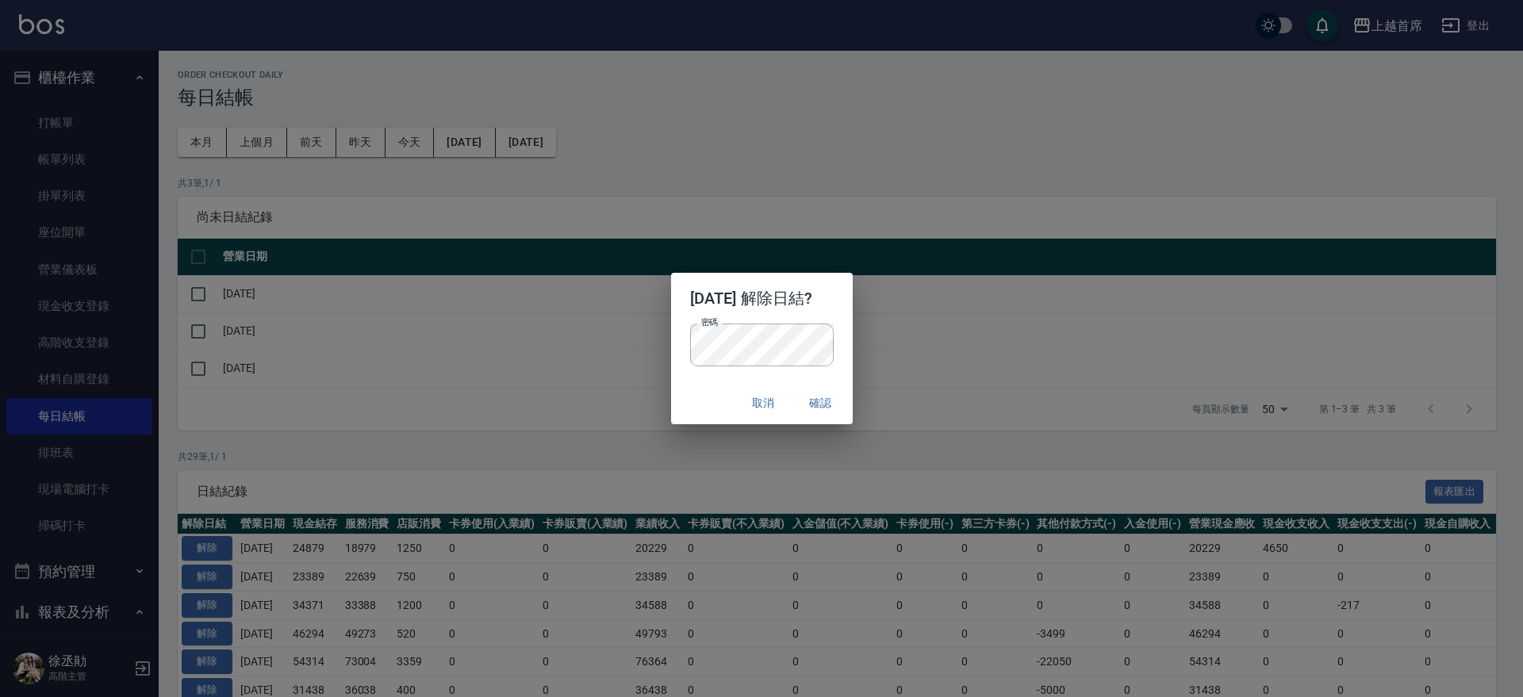
click at [715, 375] on div "密碼 密碼" at bounding box center [762, 353] width 182 height 59
click at [839, 399] on button "確認" at bounding box center [821, 403] width 51 height 29
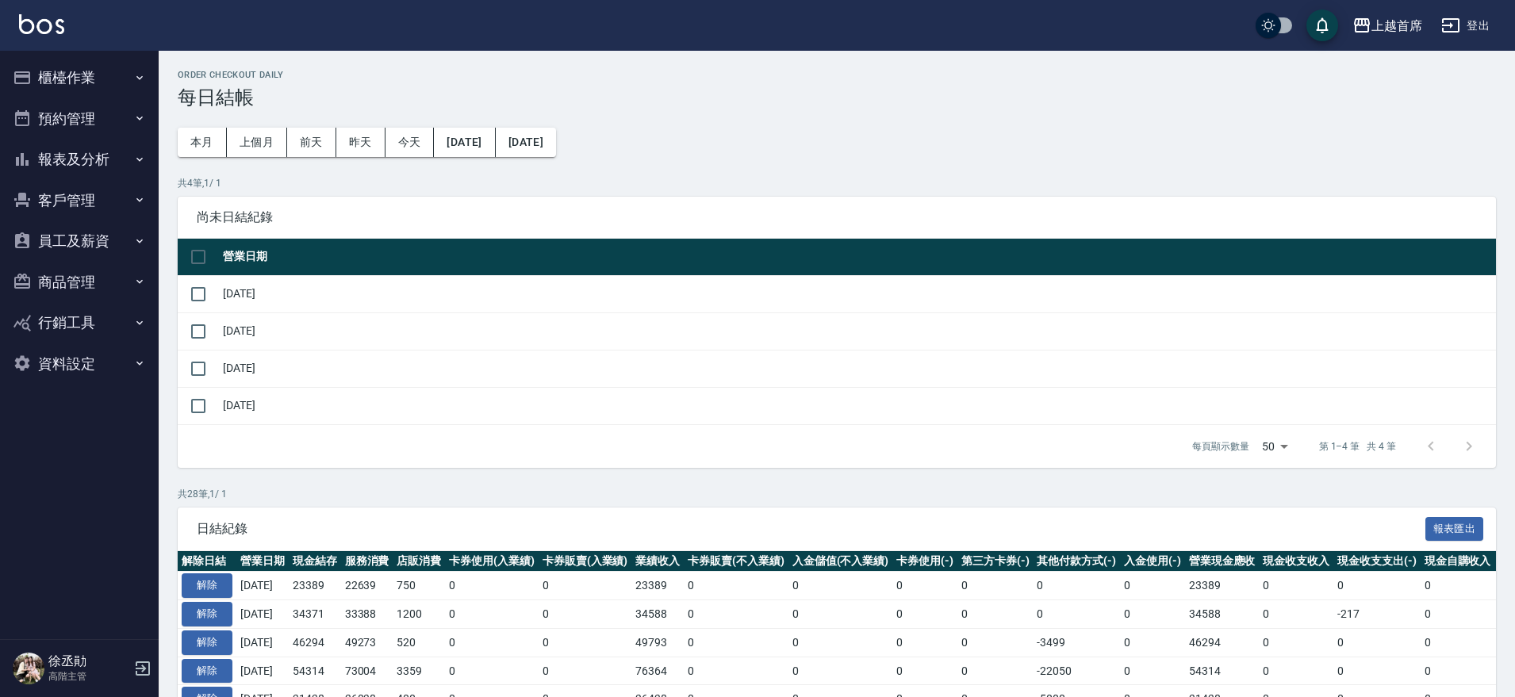
click at [102, 87] on button "櫃檯作業" at bounding box center [79, 77] width 146 height 41
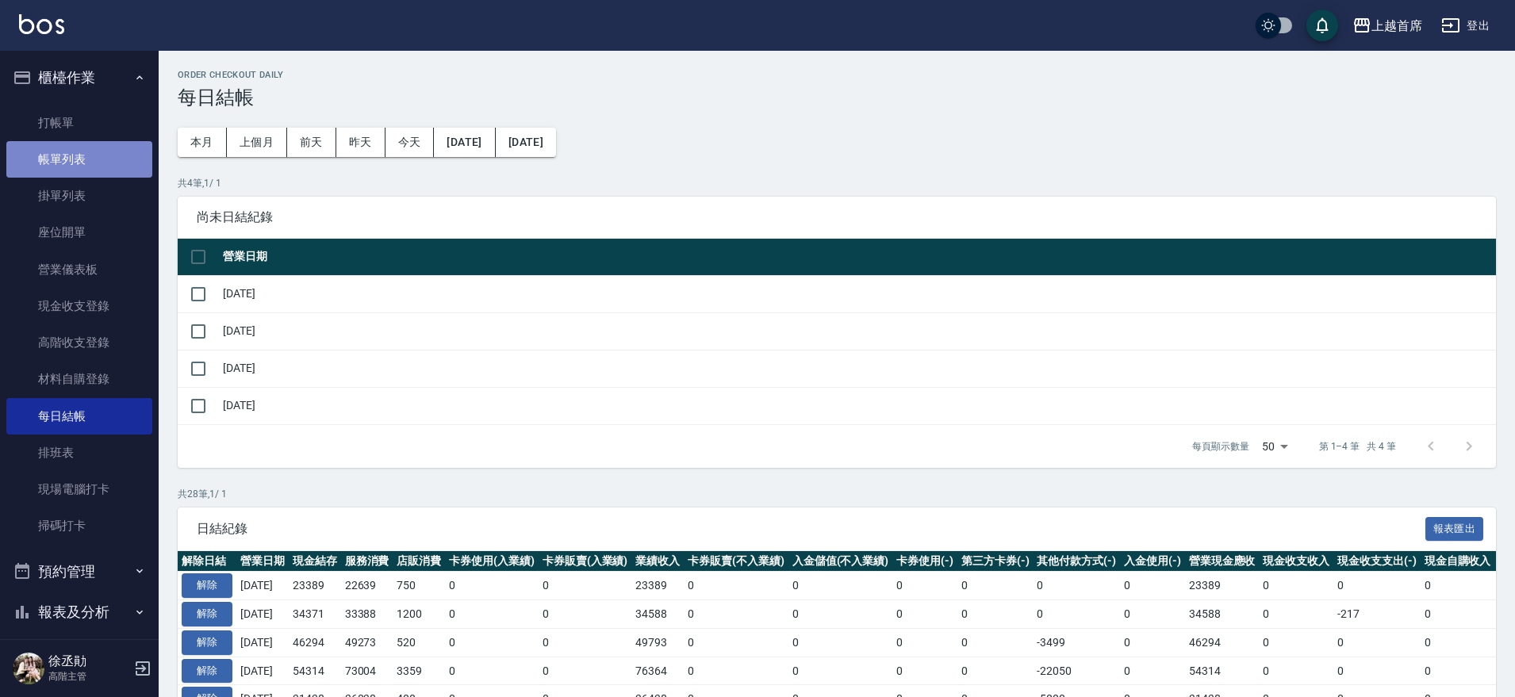
click at [105, 163] on link "帳單列表" at bounding box center [79, 159] width 146 height 36
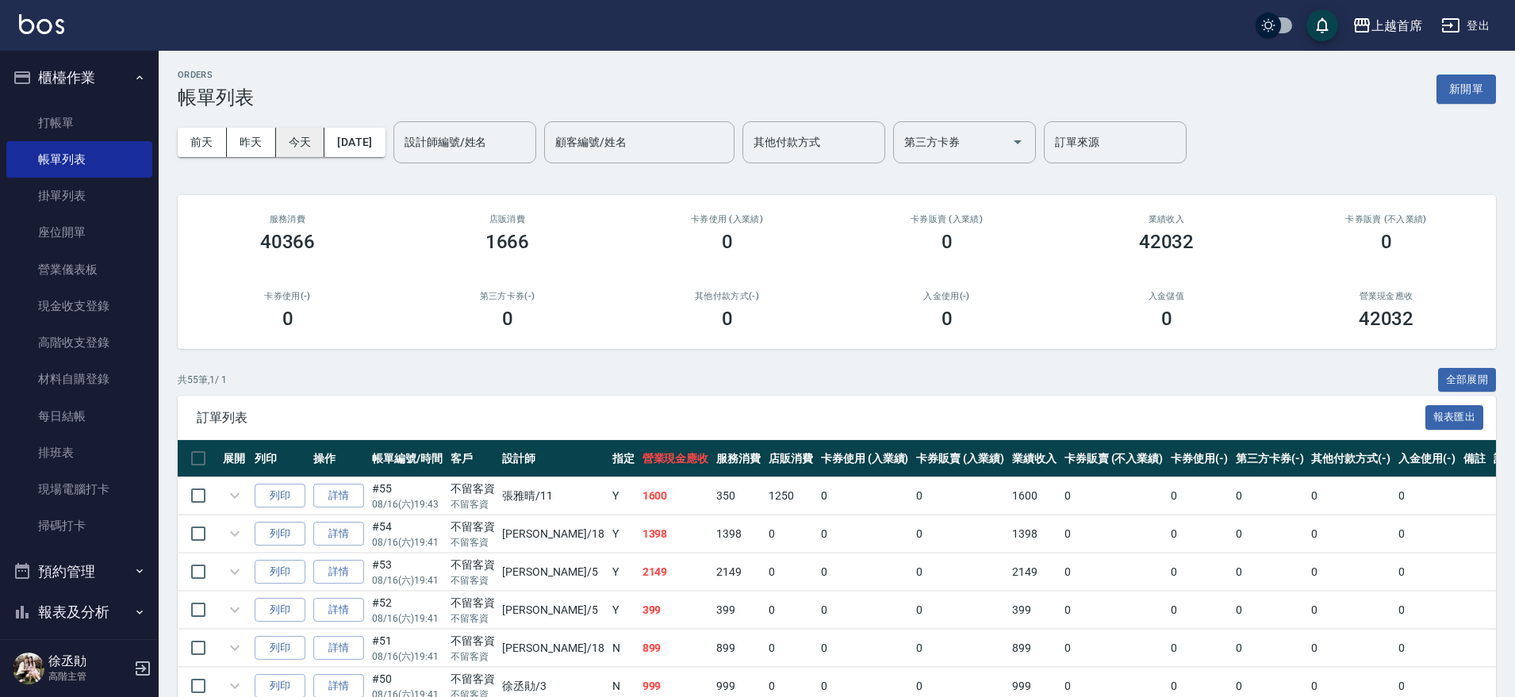
click at [320, 132] on button "今天" at bounding box center [300, 142] width 49 height 29
click at [369, 132] on button "[DATE]" at bounding box center [354, 142] width 60 height 29
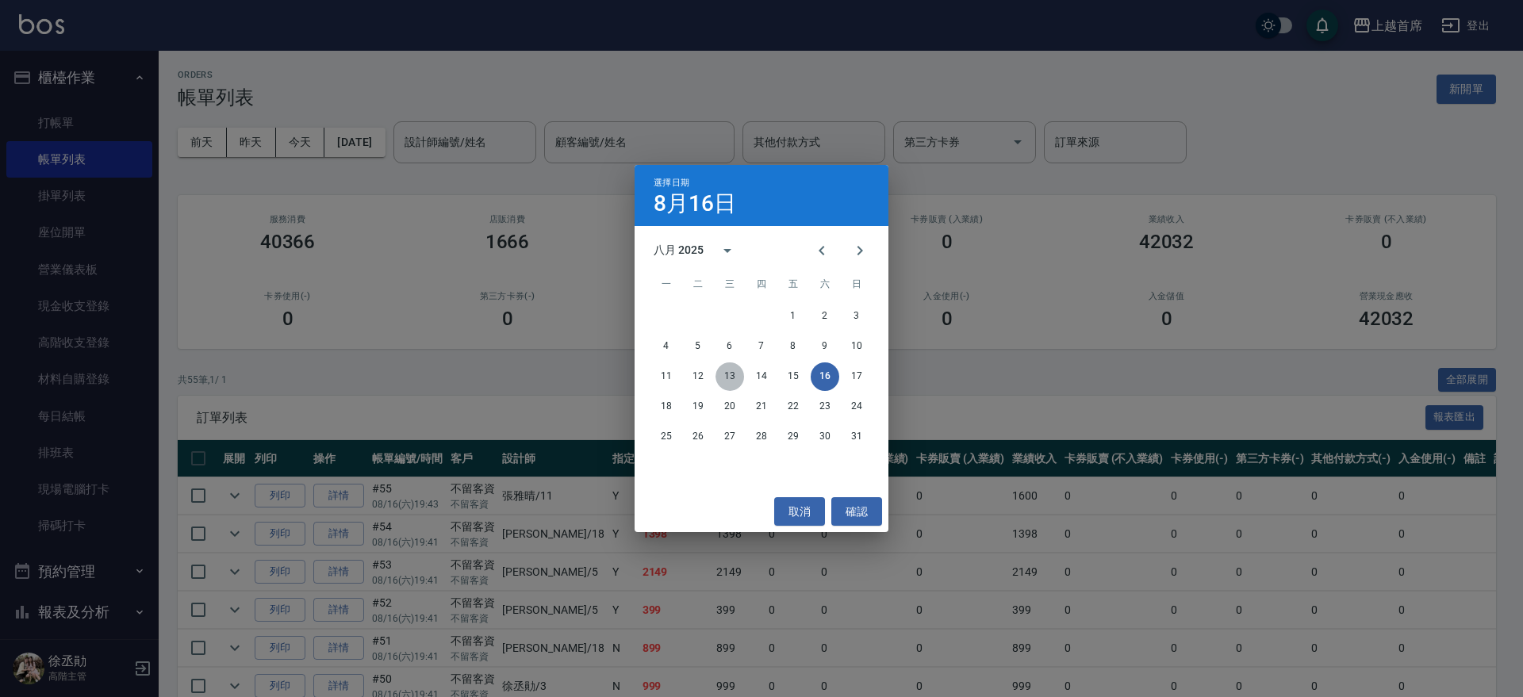
click at [730, 367] on button "13" at bounding box center [729, 376] width 29 height 29
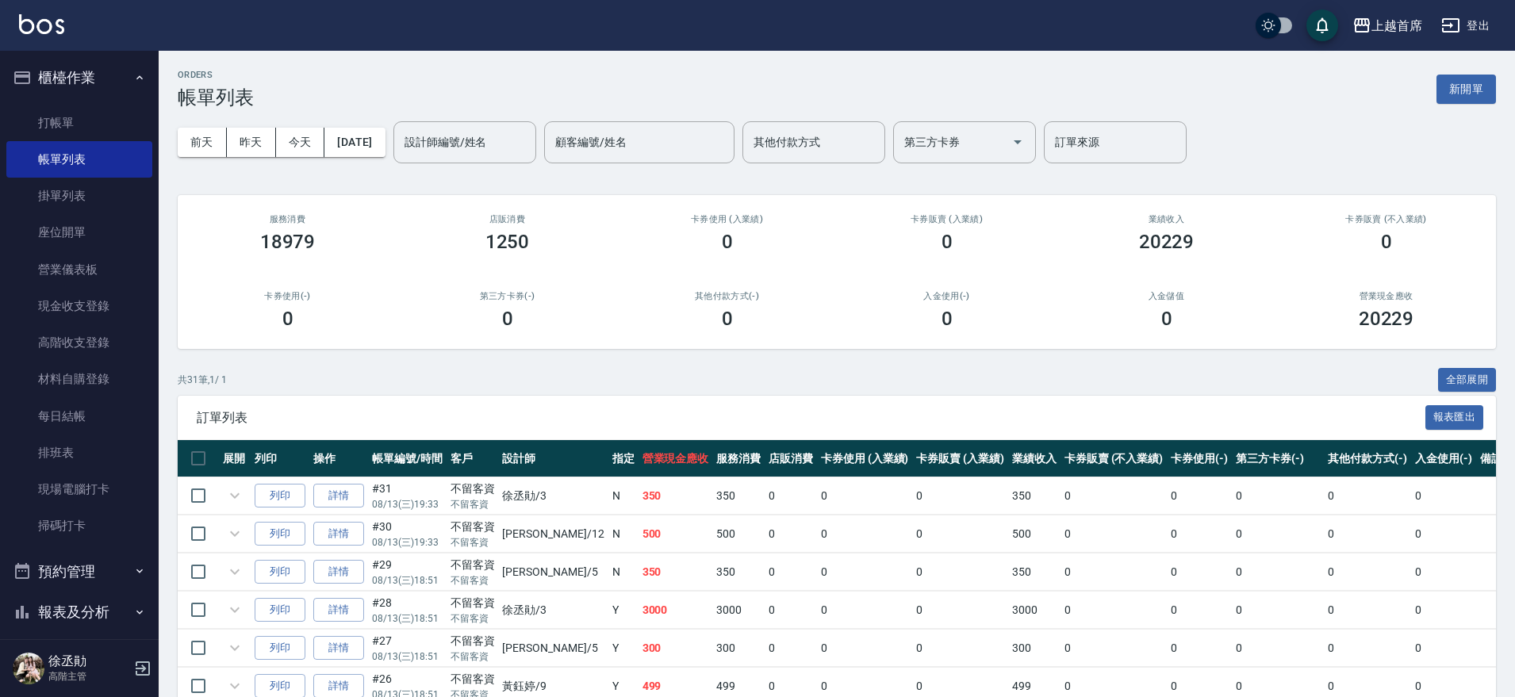
click at [472, 142] on div "設計師編號/姓名 設計師編號/姓名" at bounding box center [464, 142] width 143 height 42
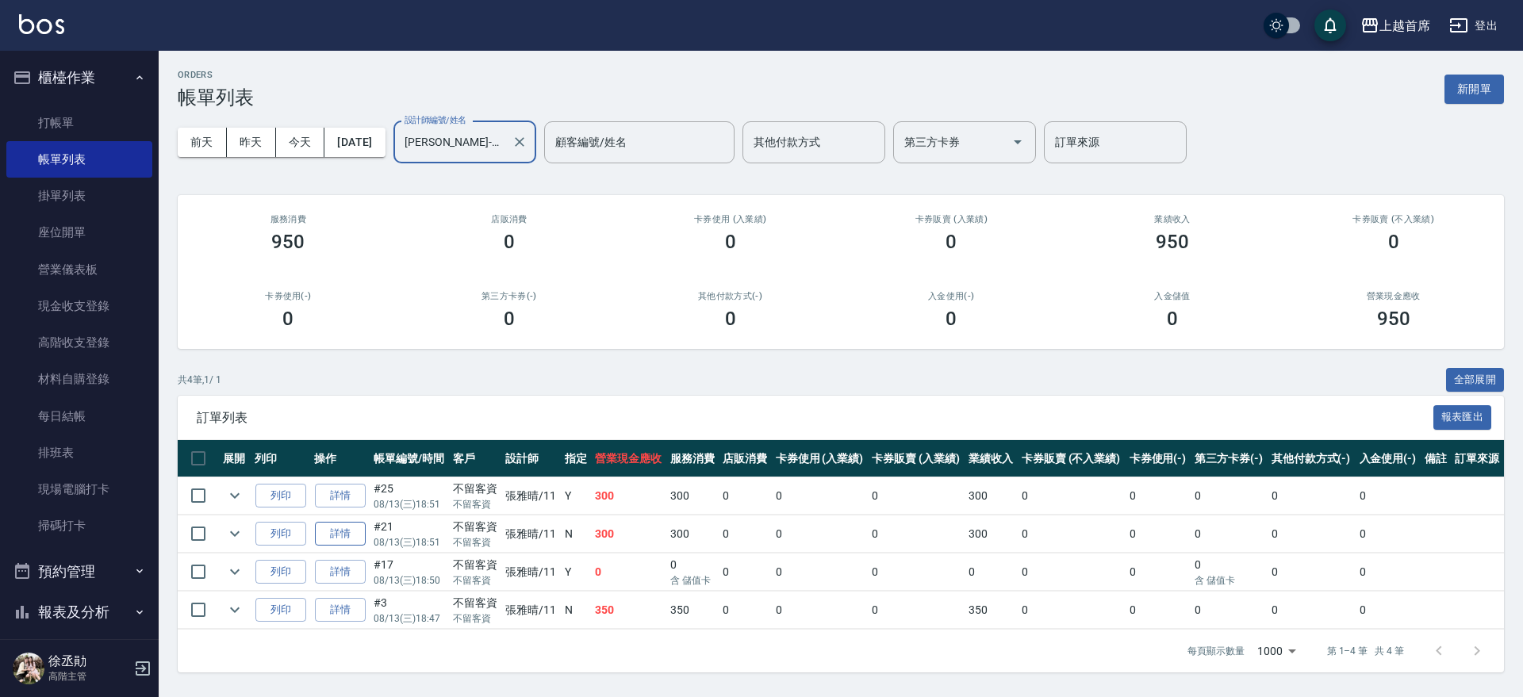
type input "張雅晴-11"
click at [315, 527] on link "詳情" at bounding box center [340, 534] width 51 height 25
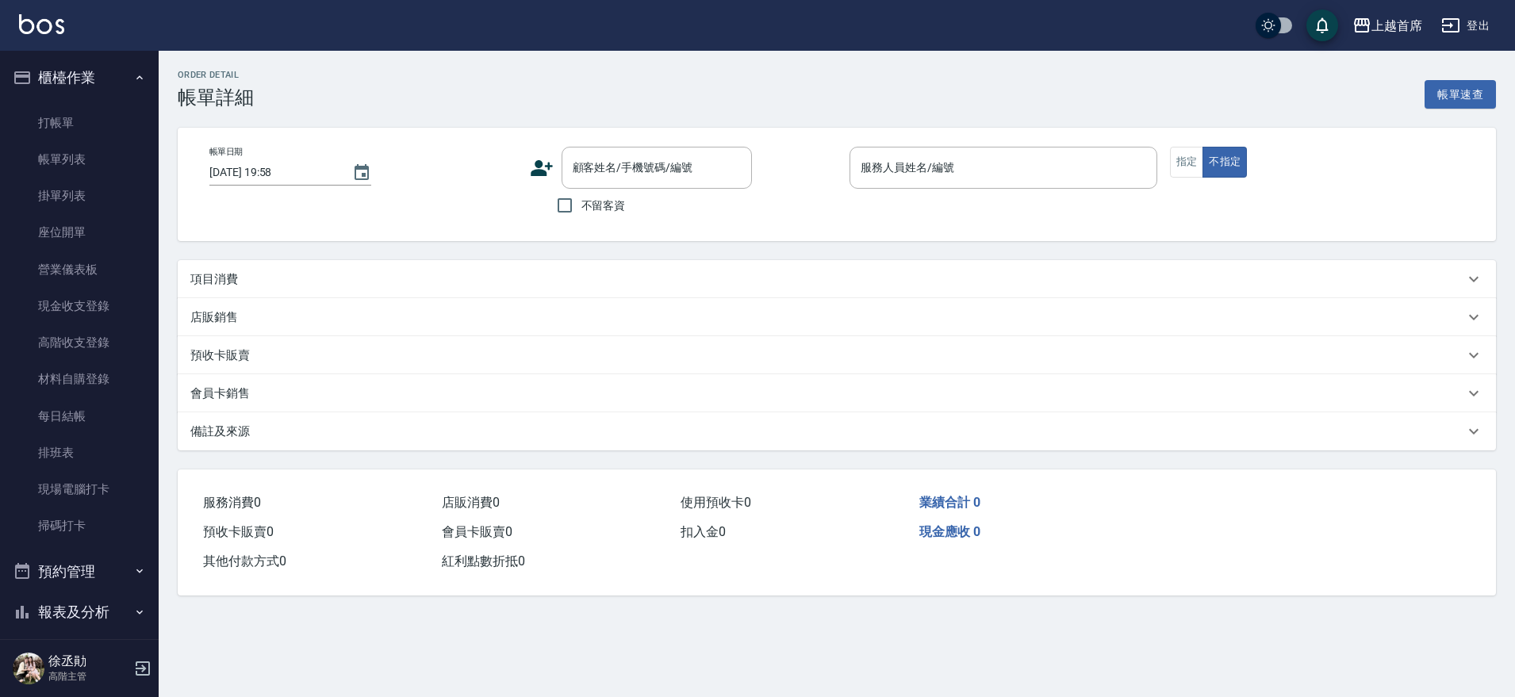
type input "2025/08/13 18:51"
checkbox input "true"
type input "張雅晴-11"
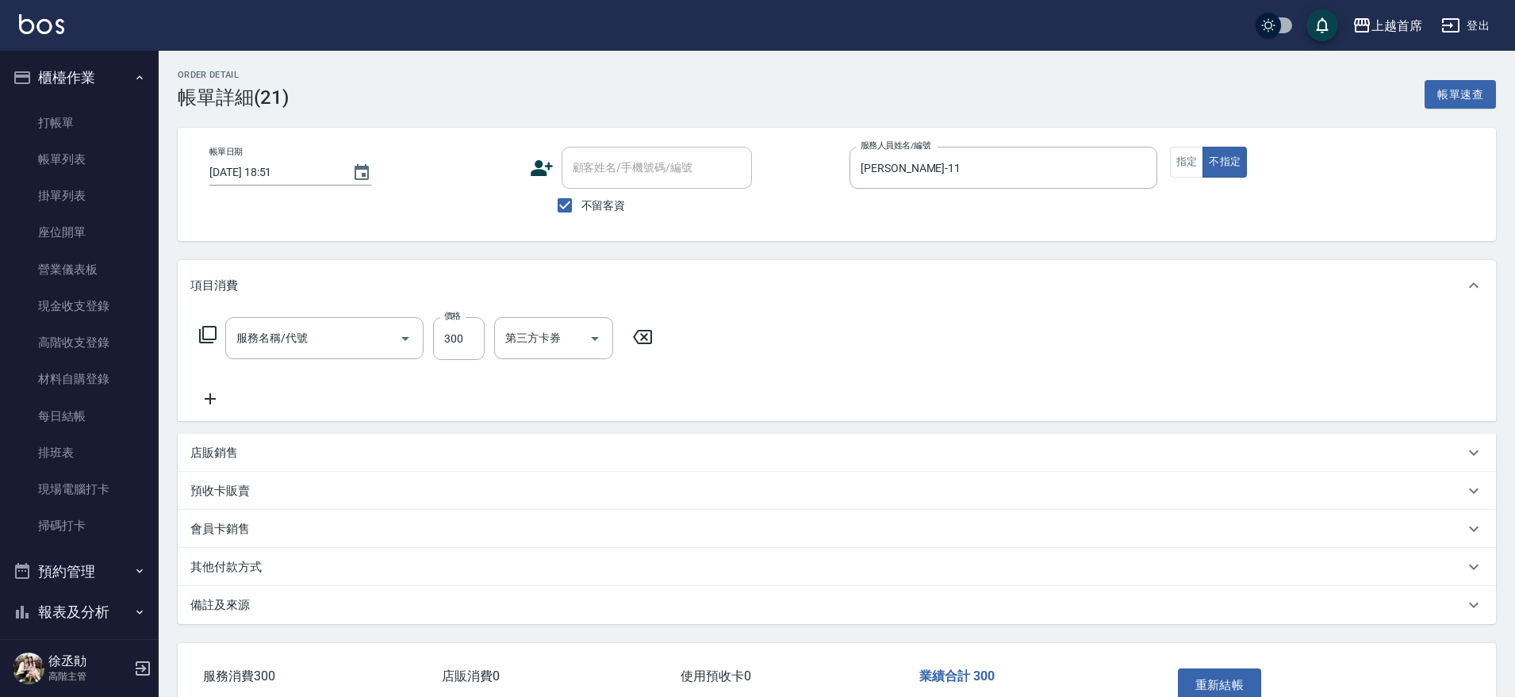
type input "洗髮(1300)"
click at [577, 339] on icon "Clear" at bounding box center [573, 339] width 16 height 16
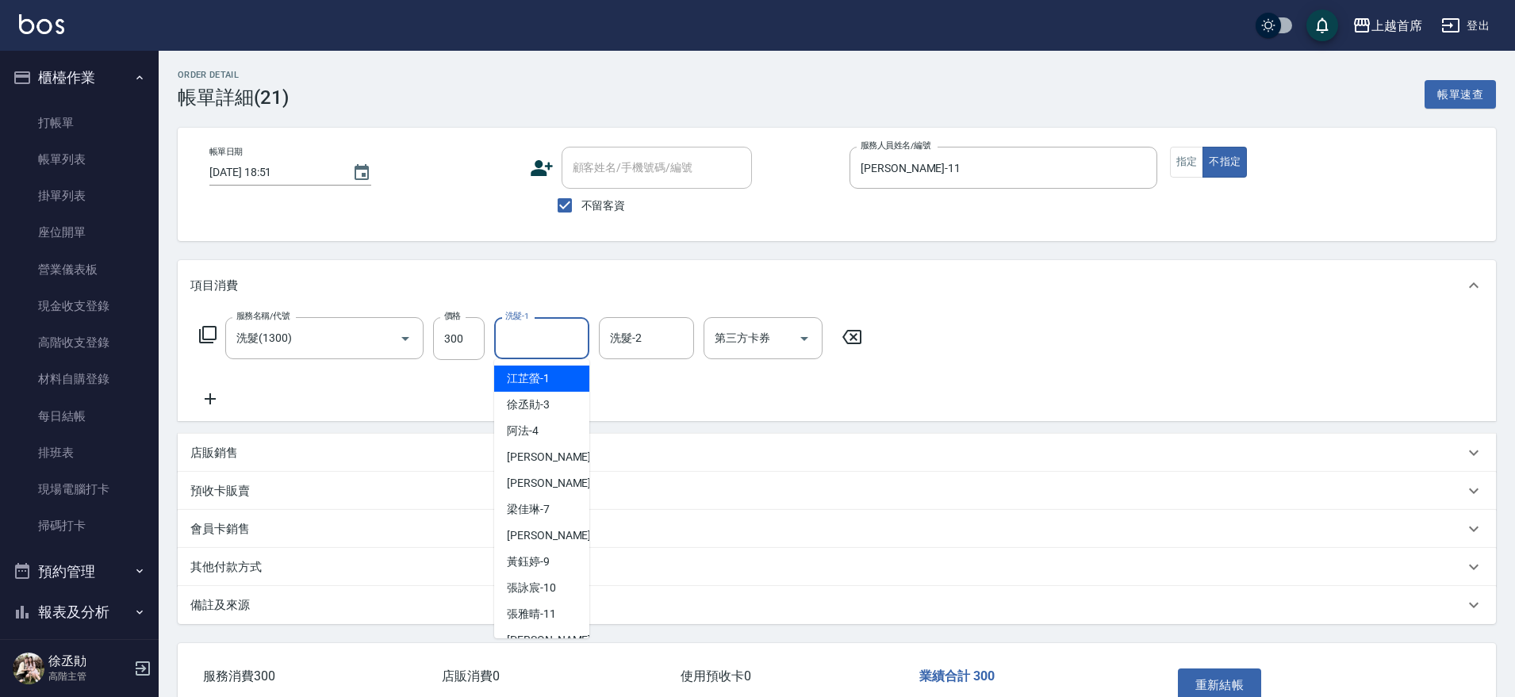
click at [561, 337] on input "洗髮-1" at bounding box center [541, 338] width 81 height 28
type input "鄭詩縈-20"
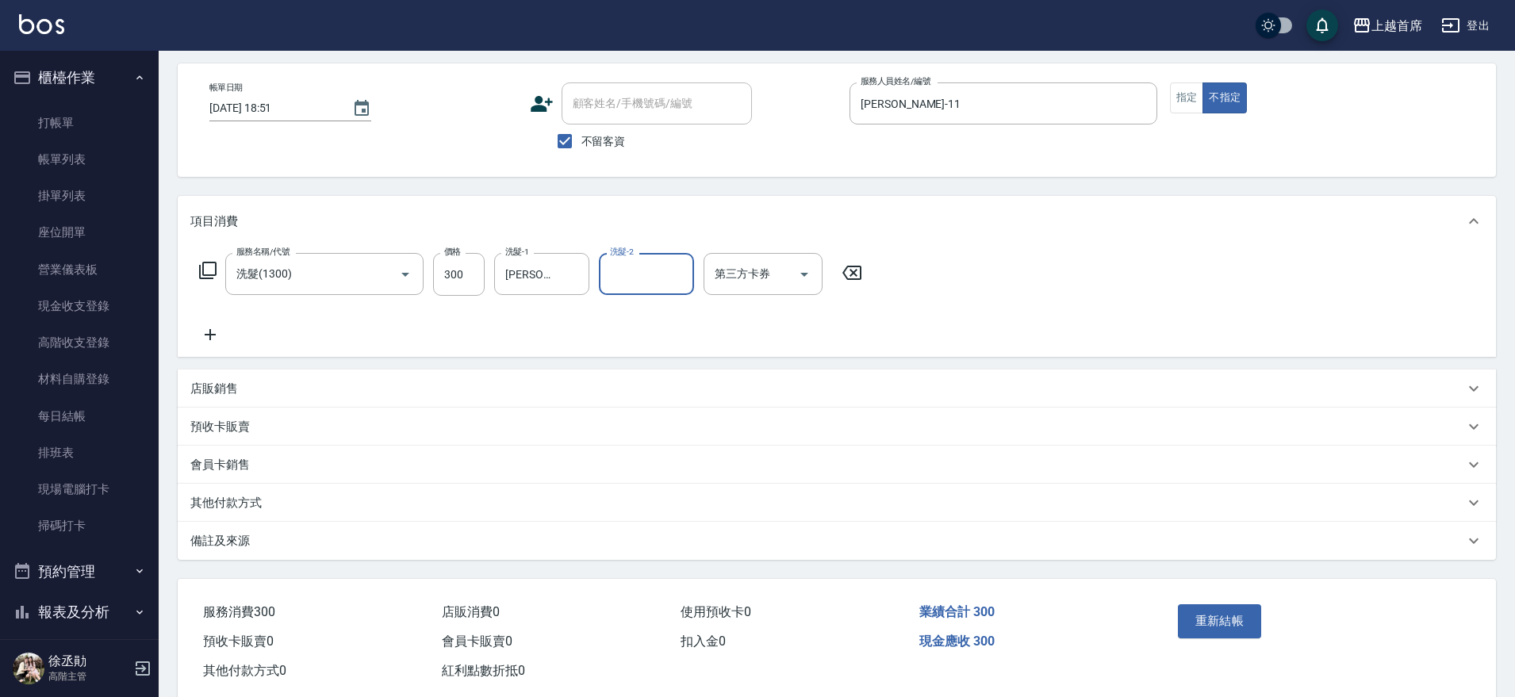
scroll to position [98, 0]
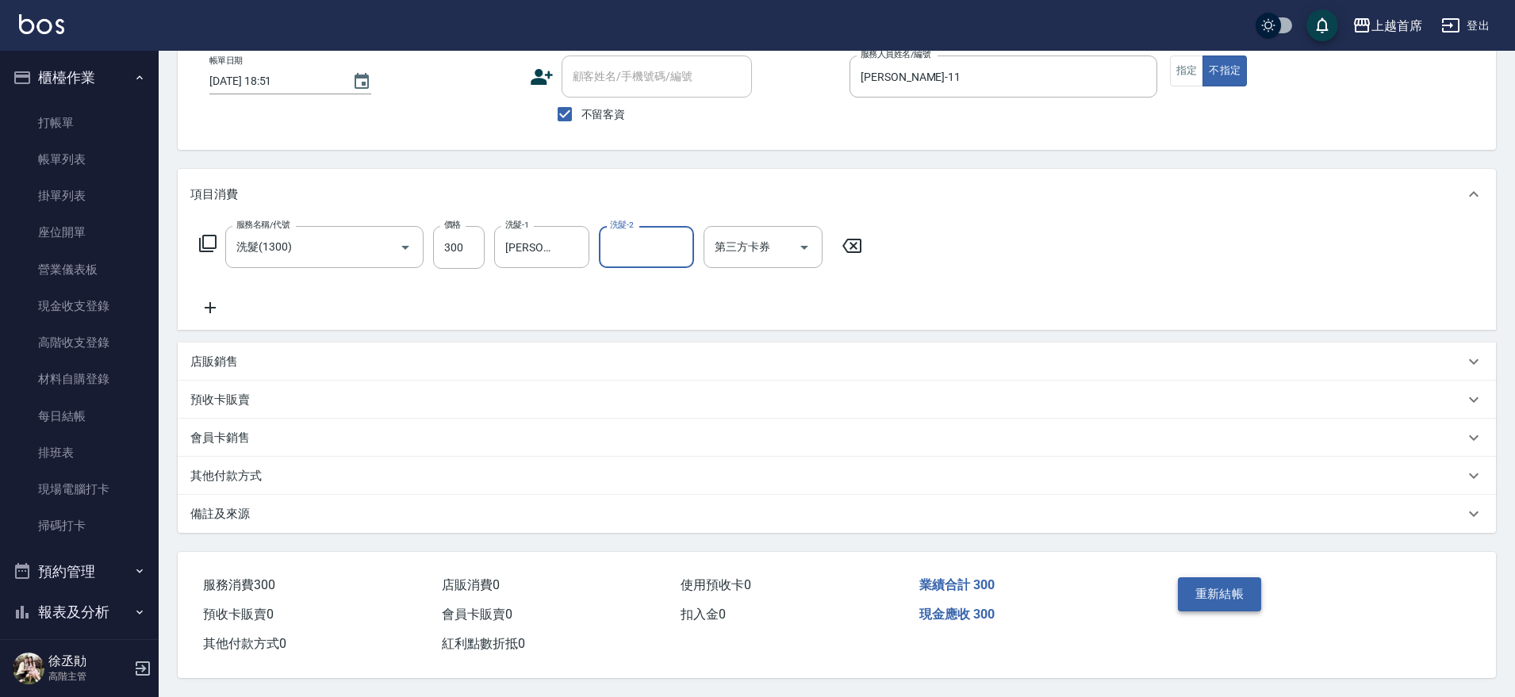
click at [1211, 577] on button "重新結帳" at bounding box center [1220, 593] width 84 height 33
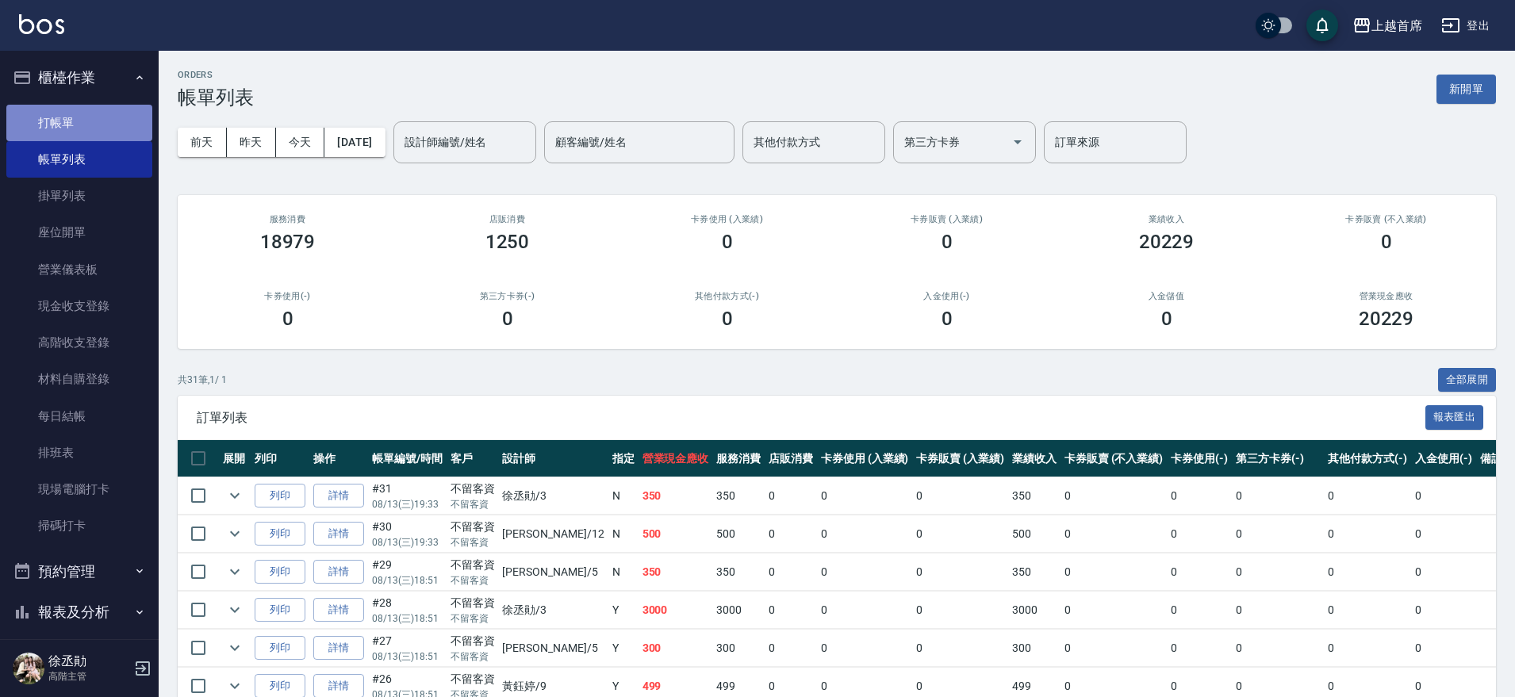
click at [85, 126] on link "打帳單" at bounding box center [79, 123] width 146 height 36
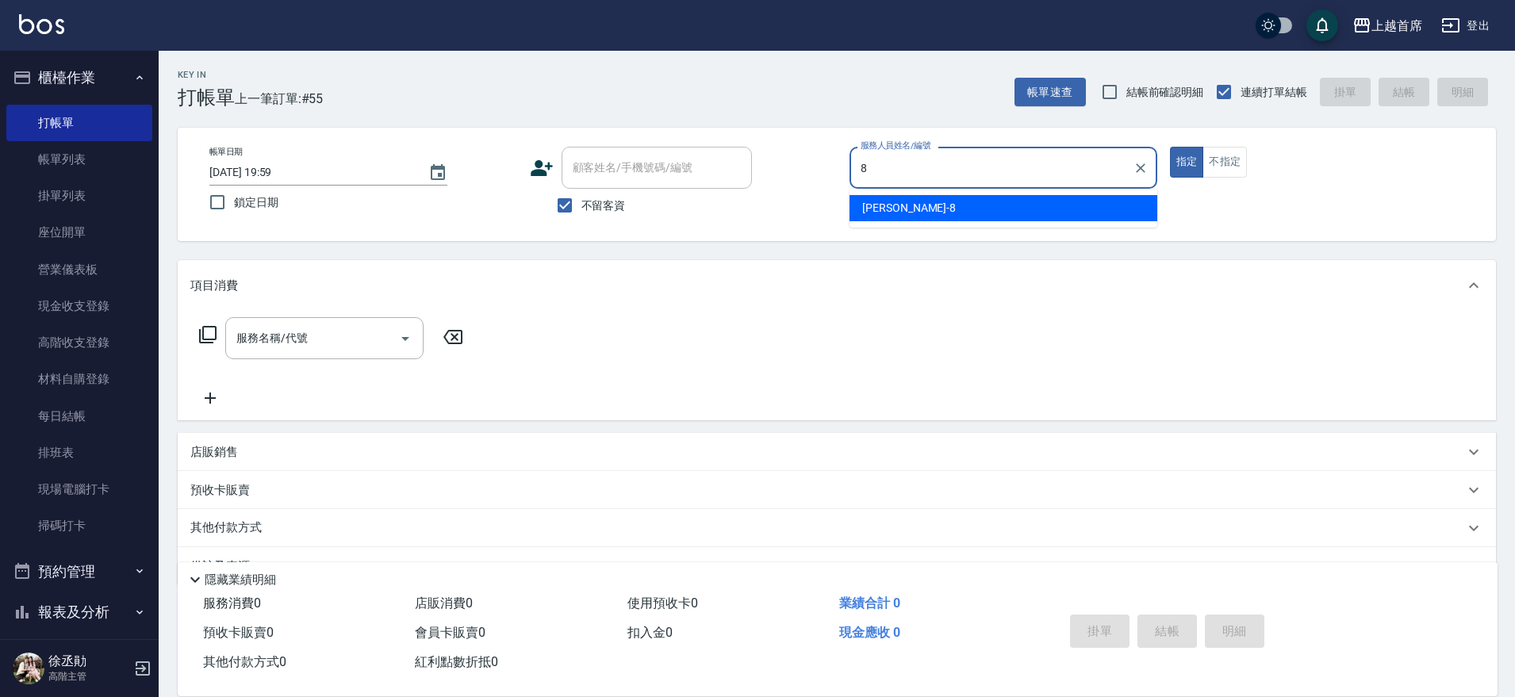
type input "謝凉好-8"
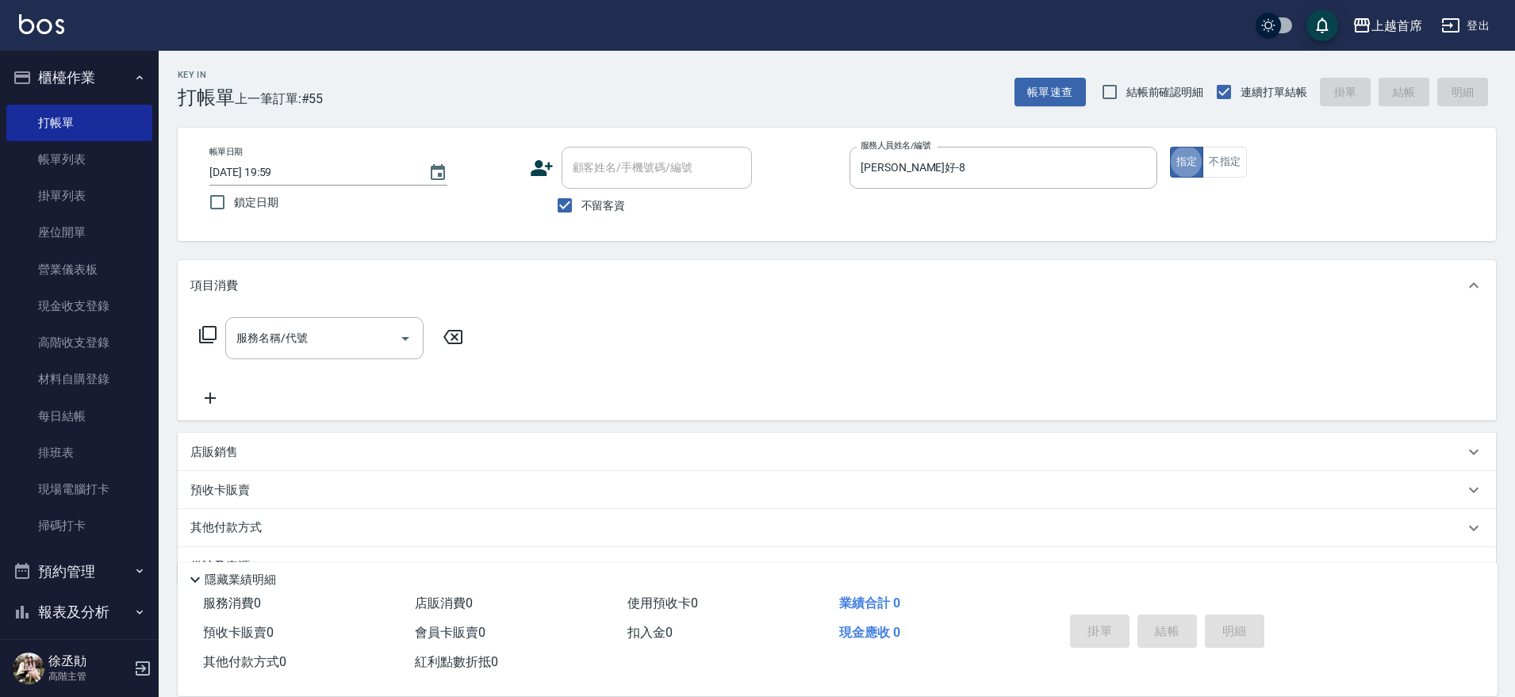
type button "true"
type input "0"
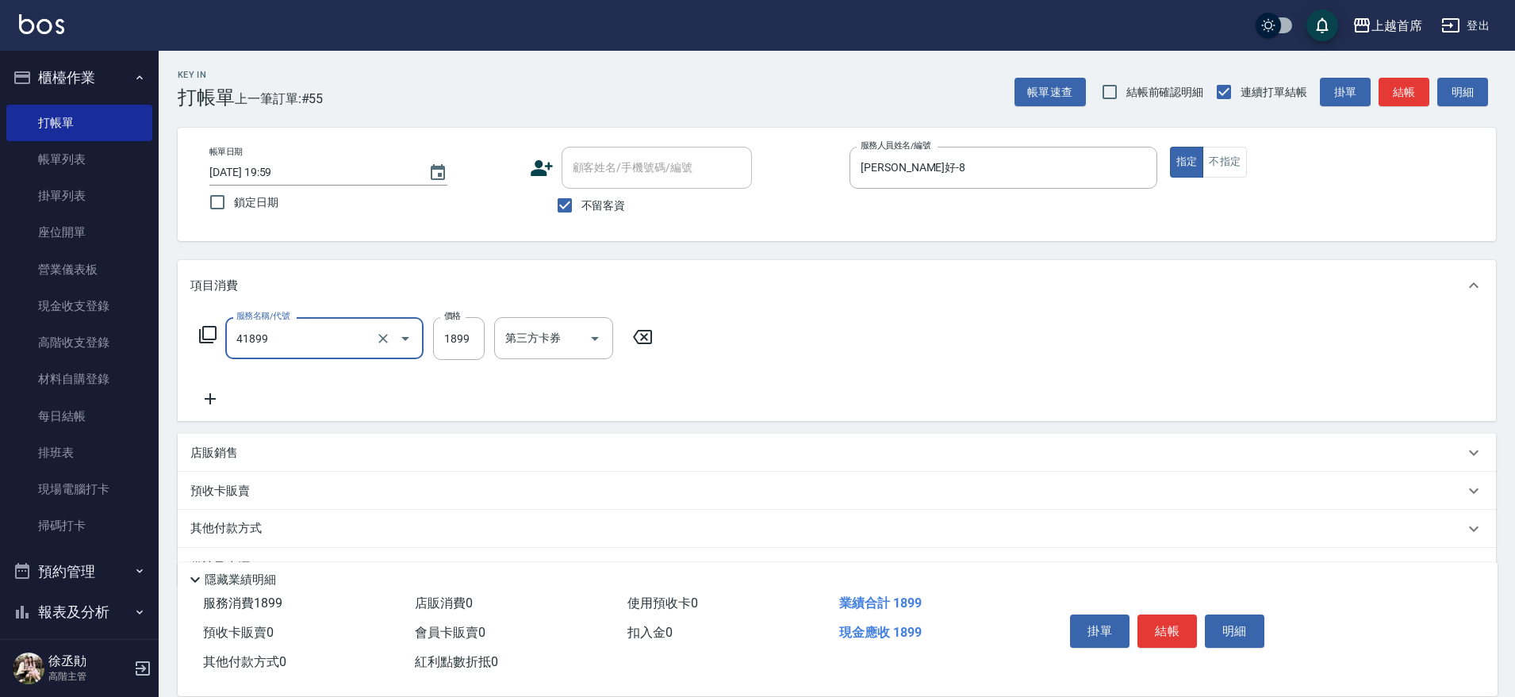
type input "染髮D餐(41899)"
type input "2380"
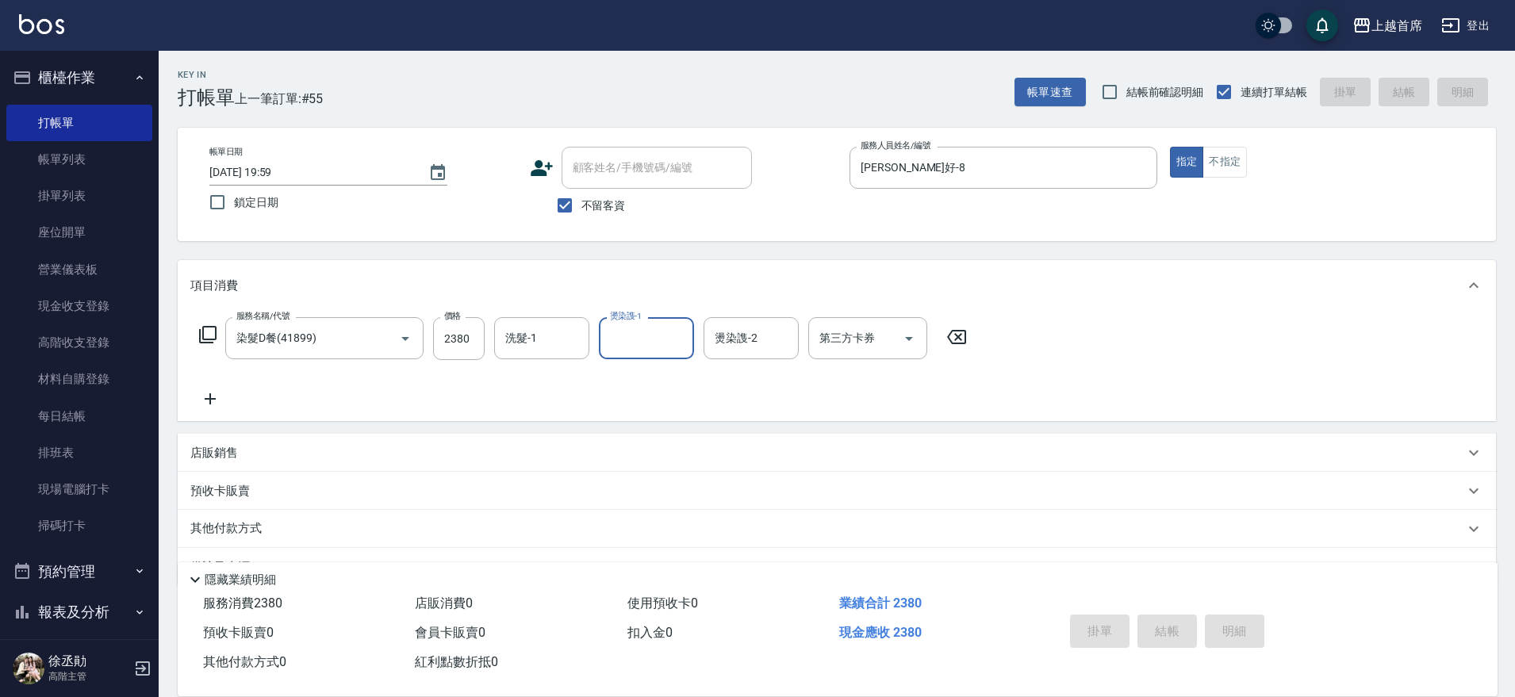
type input "2025/08/16 20:03"
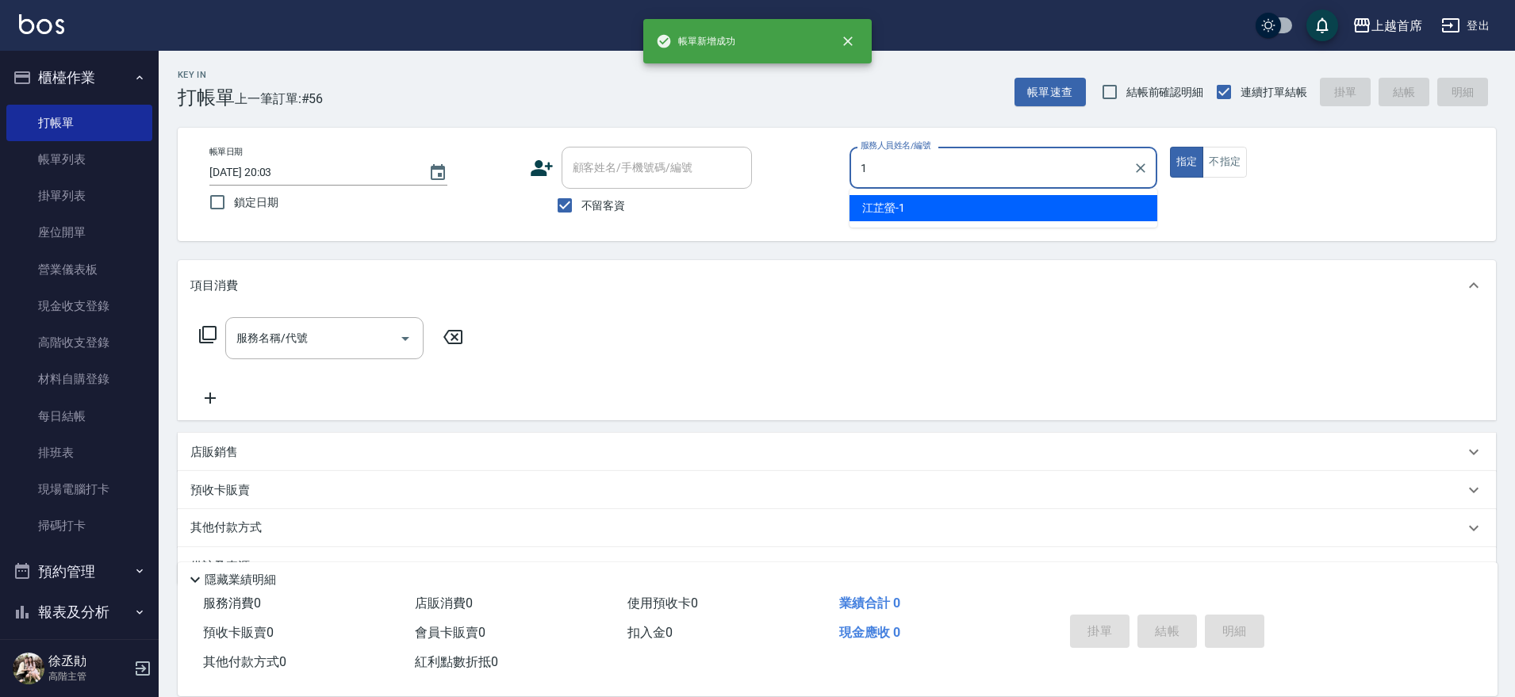
type input "江芷螢-1"
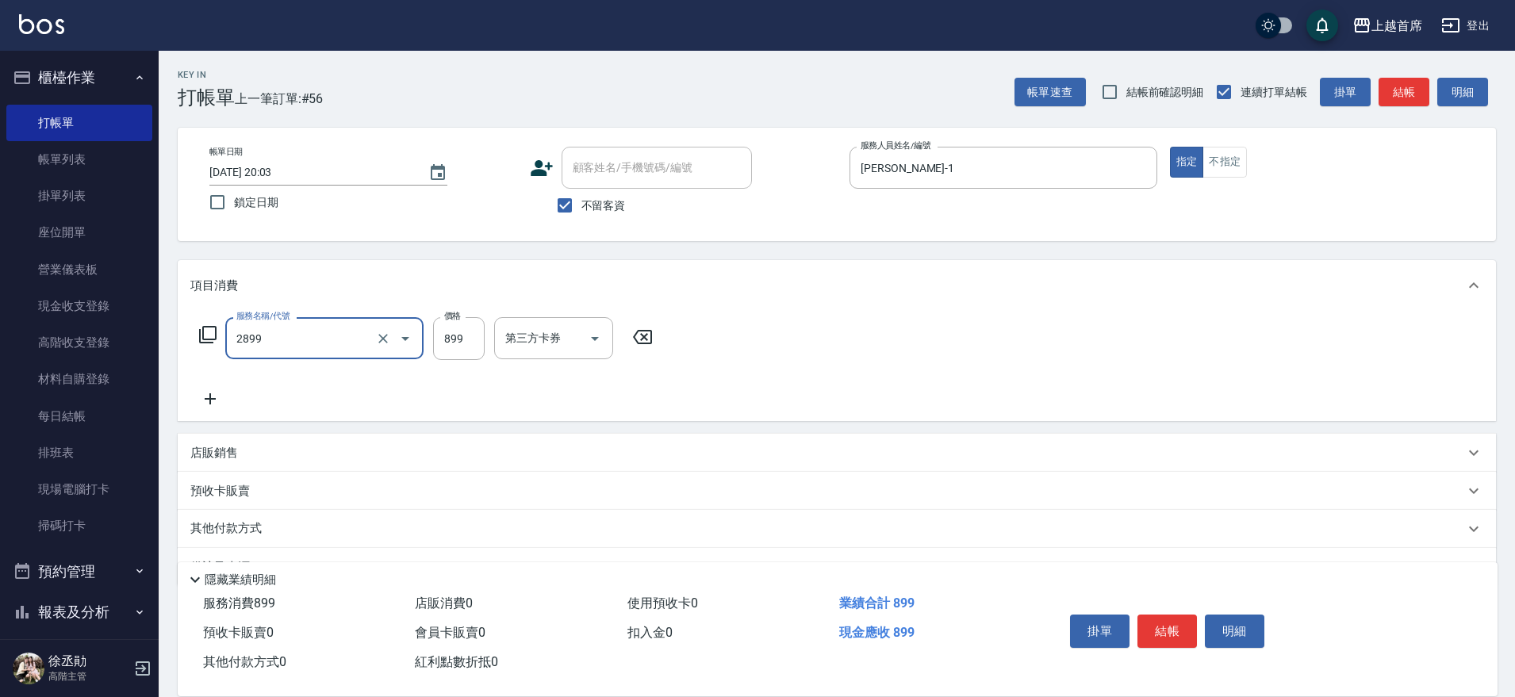
type input "899洗剪去角質套餐(2899)"
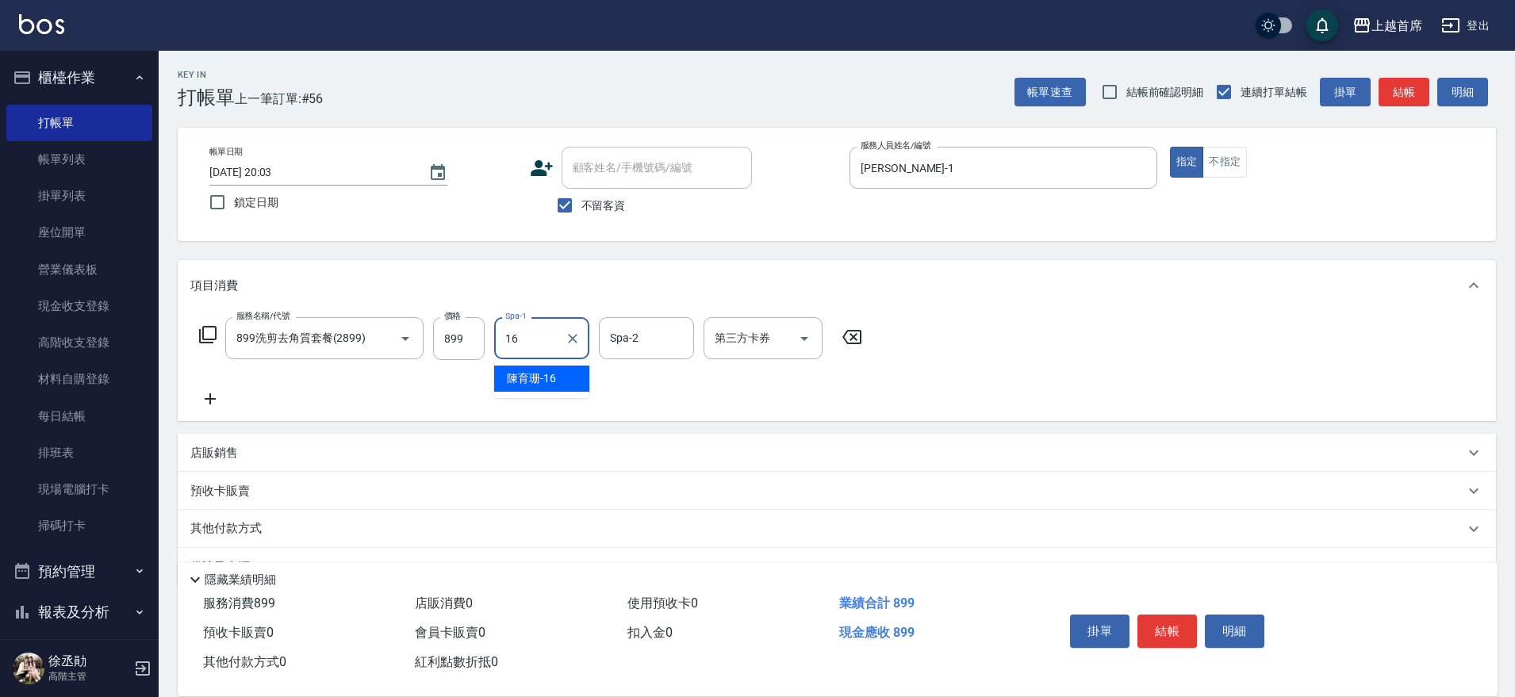
type input "陳育珊-16"
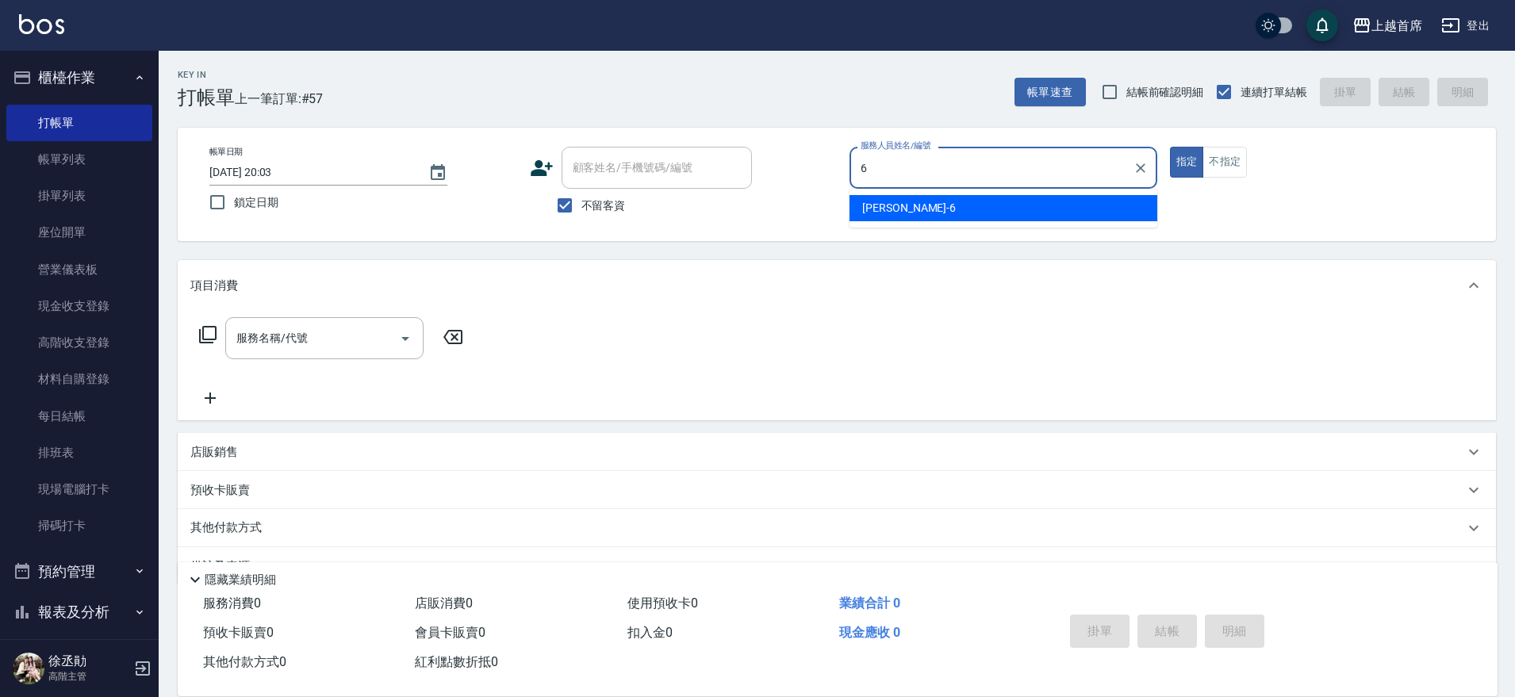
type input "Aki-6"
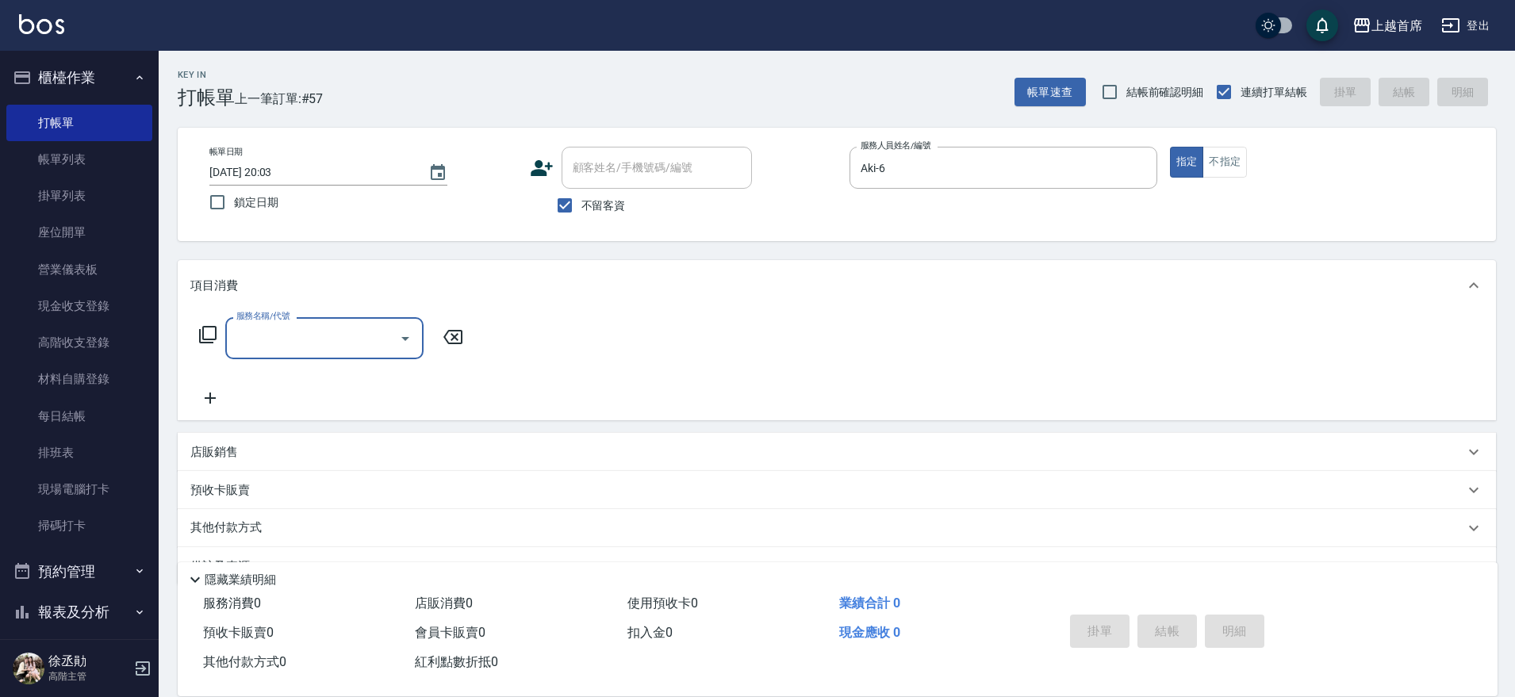
click at [205, 333] on icon at bounding box center [207, 334] width 19 height 19
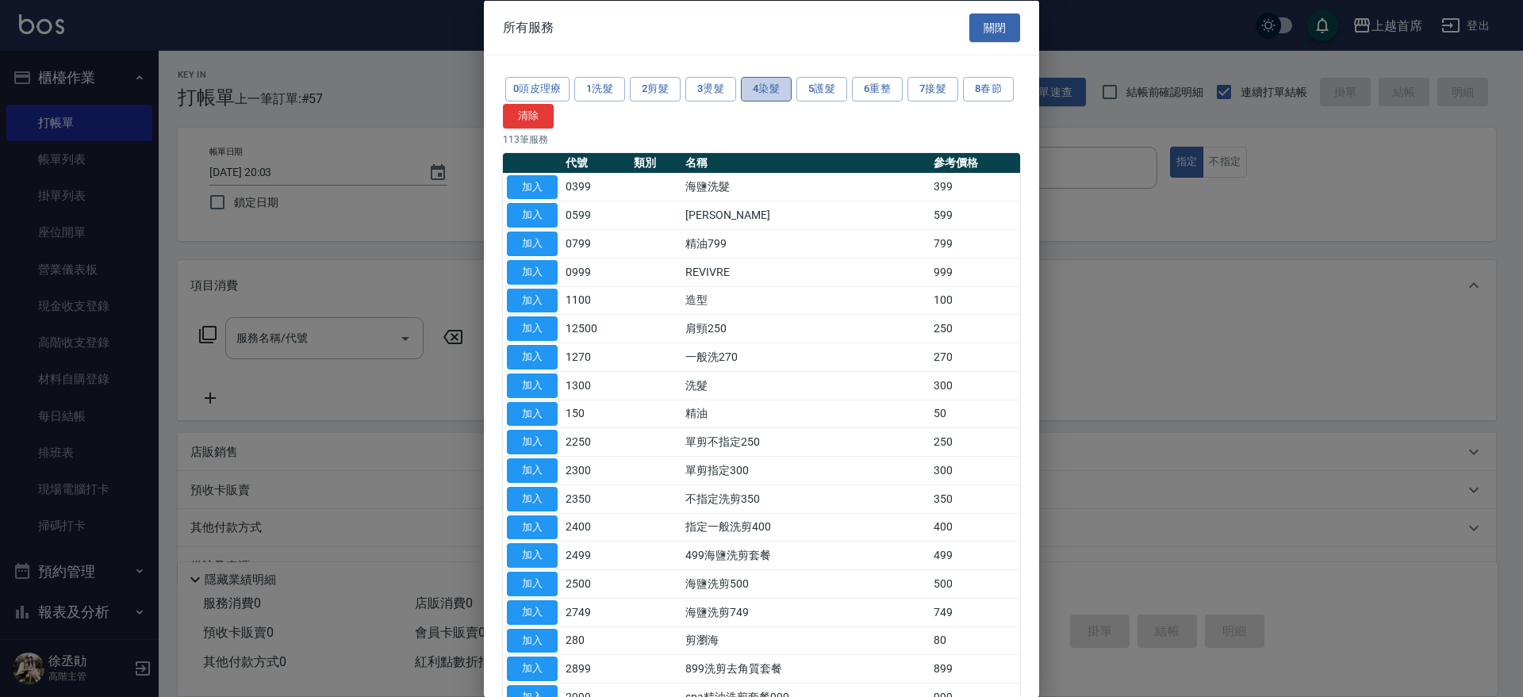
click at [780, 89] on button "4染髮" at bounding box center [766, 89] width 51 height 25
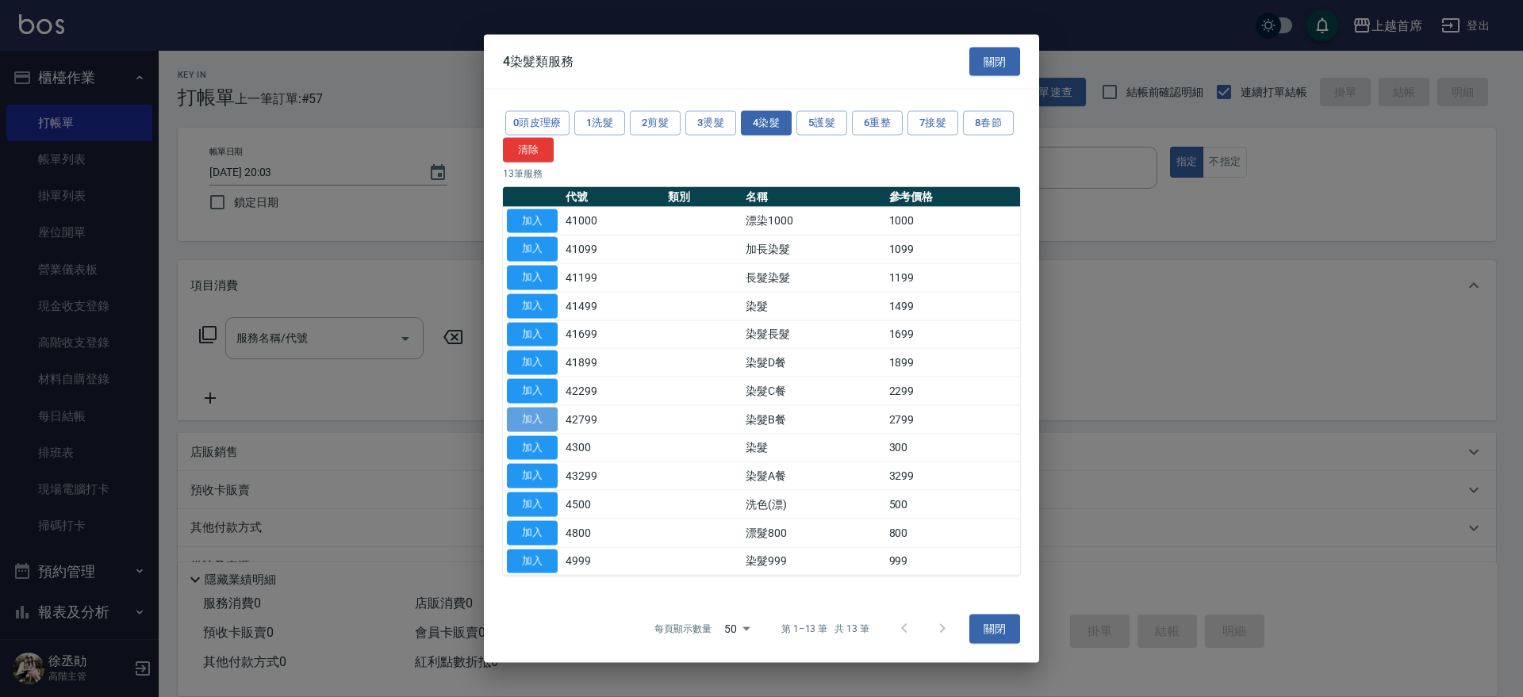
click at [535, 412] on button "加入" at bounding box center [532, 419] width 51 height 25
type input "染髮B餐(42799)"
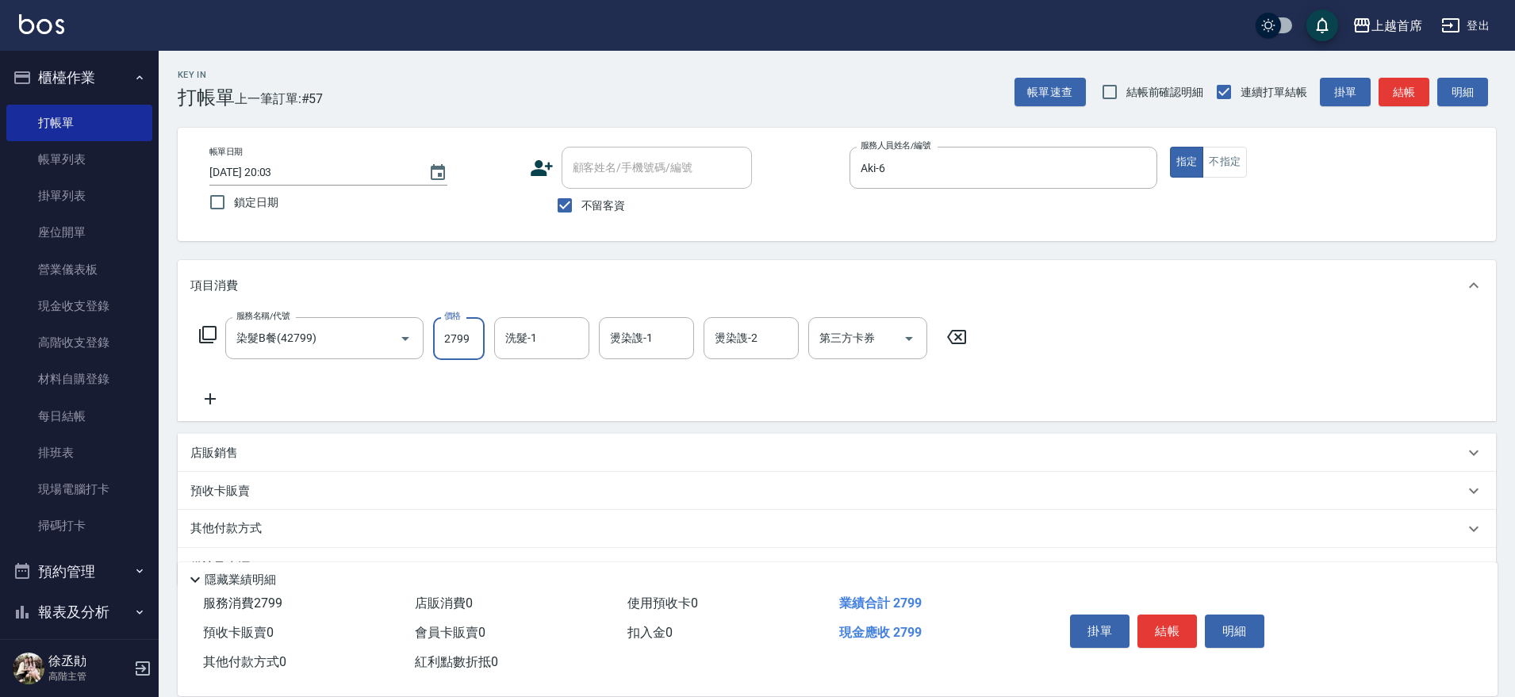
click at [467, 330] on input "2799" at bounding box center [459, 338] width 52 height 43
type input "2900"
type input "唐羽彤-39"
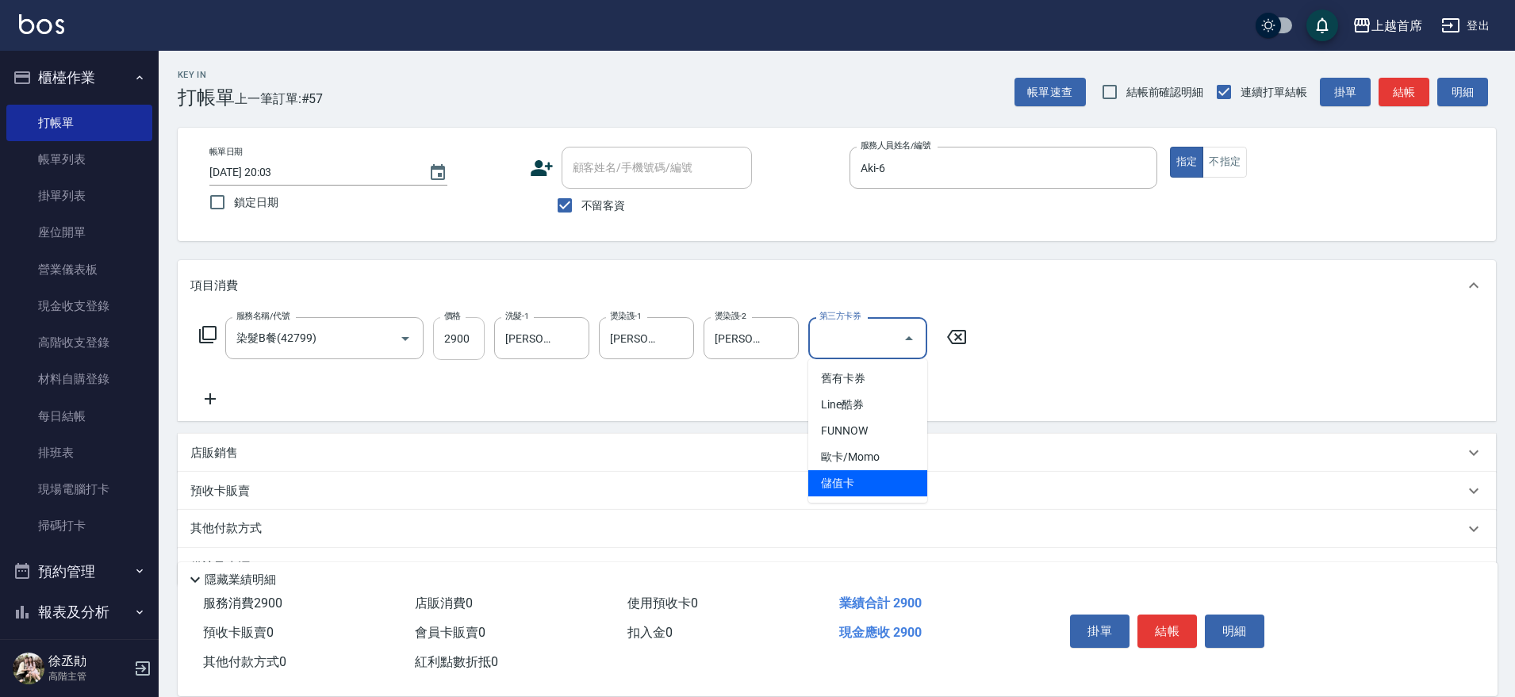
type input "儲值卡"
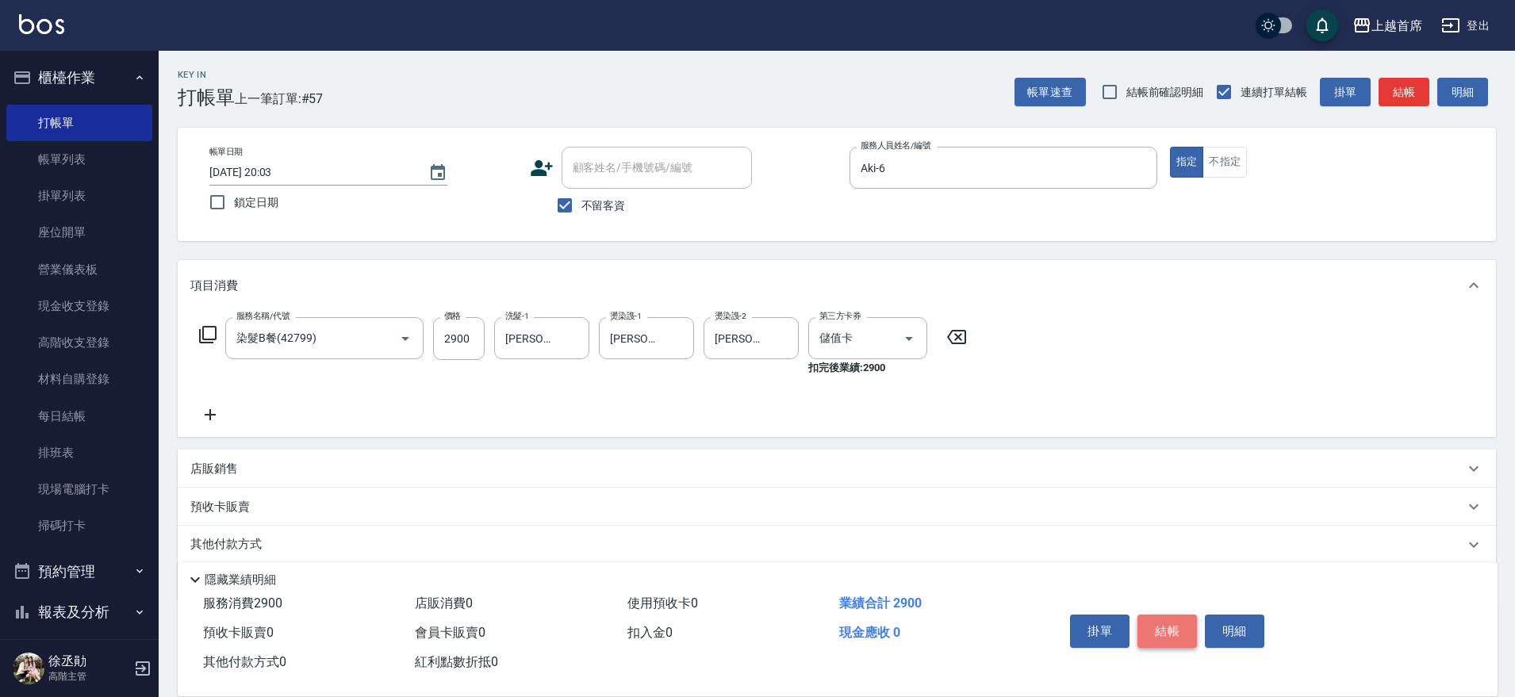
click at [1180, 615] on button "結帳" at bounding box center [1166, 631] width 59 height 33
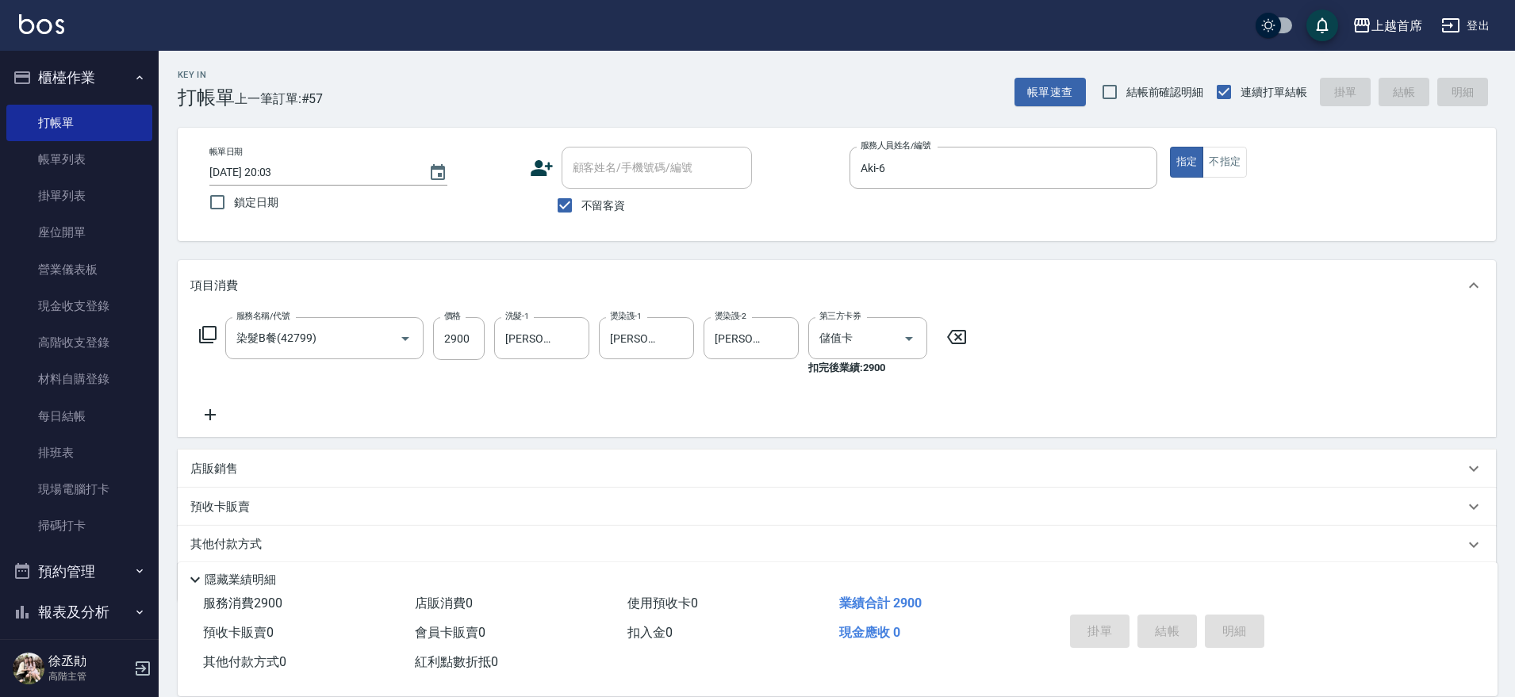
type input "2025/08/16 20:13"
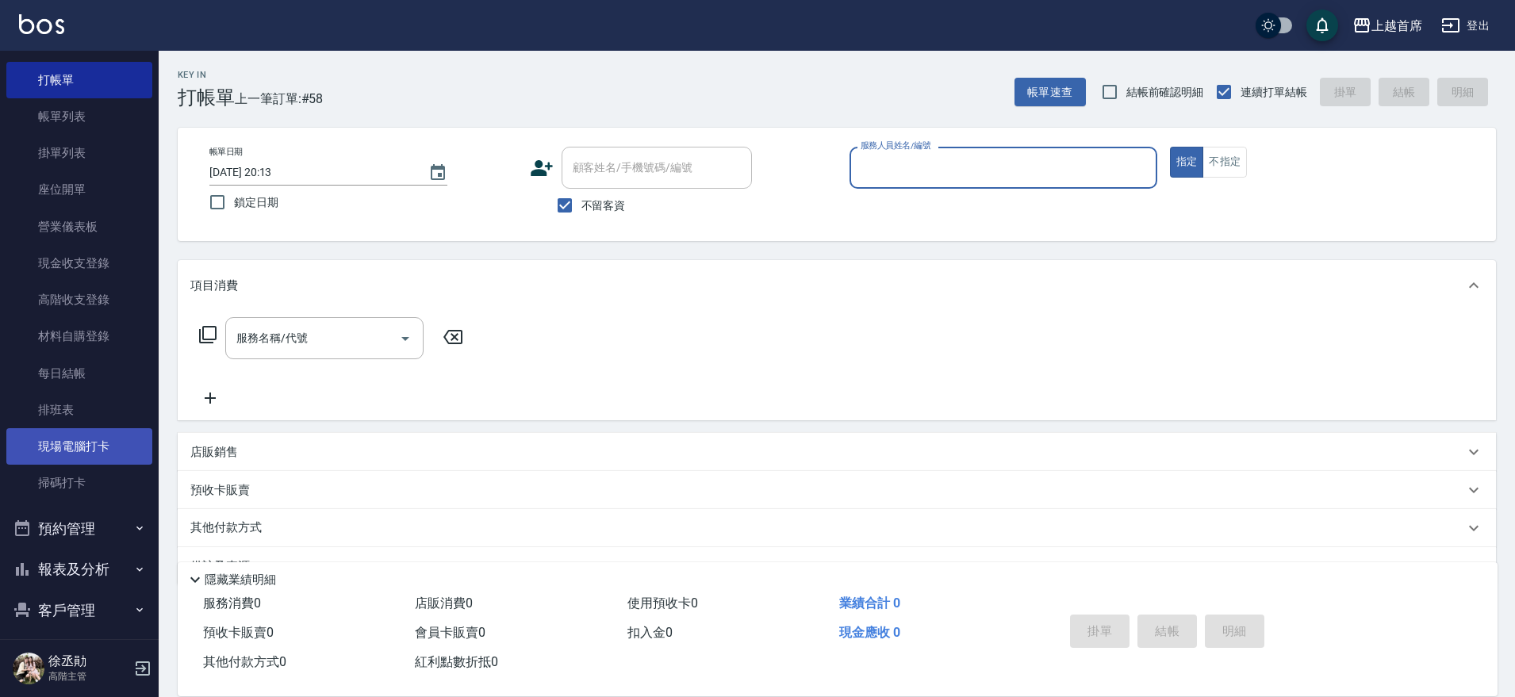
scroll to position [99, 0]
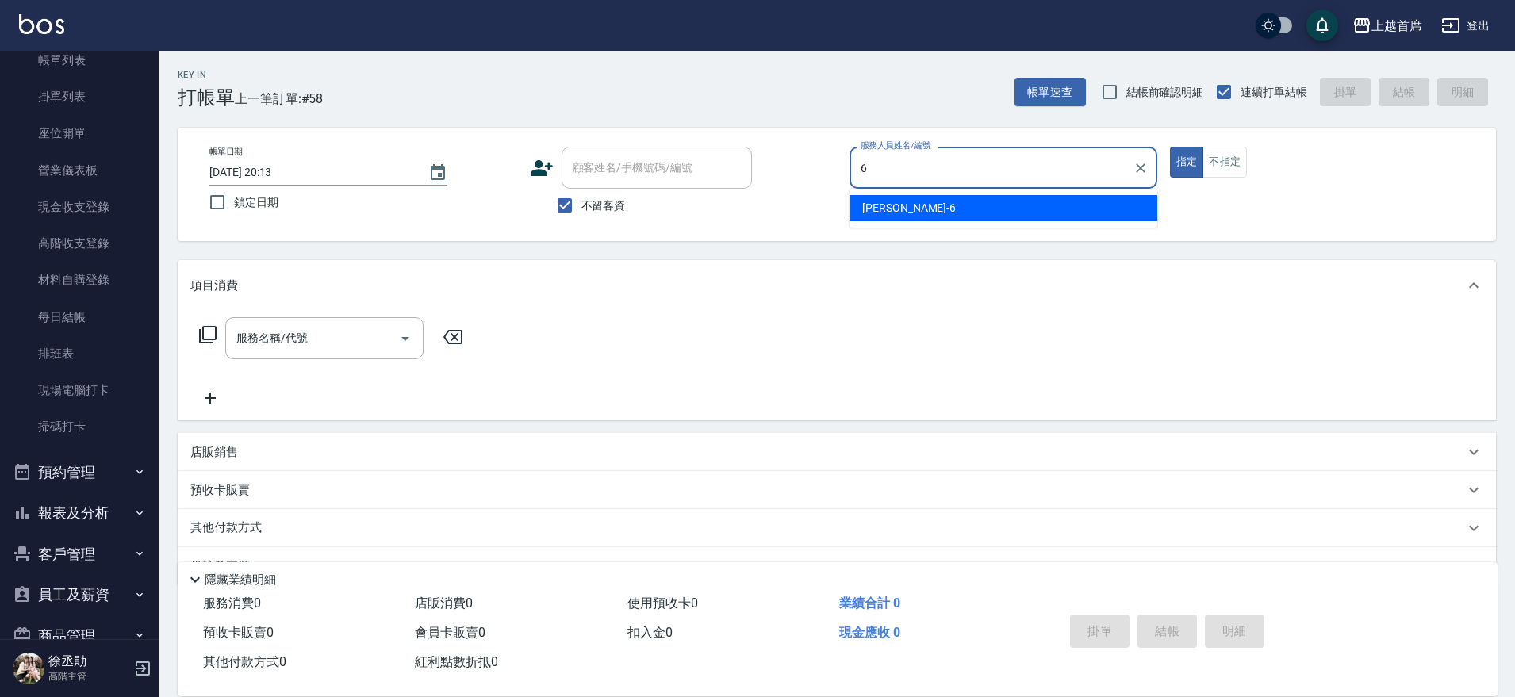
type input "Aki-6"
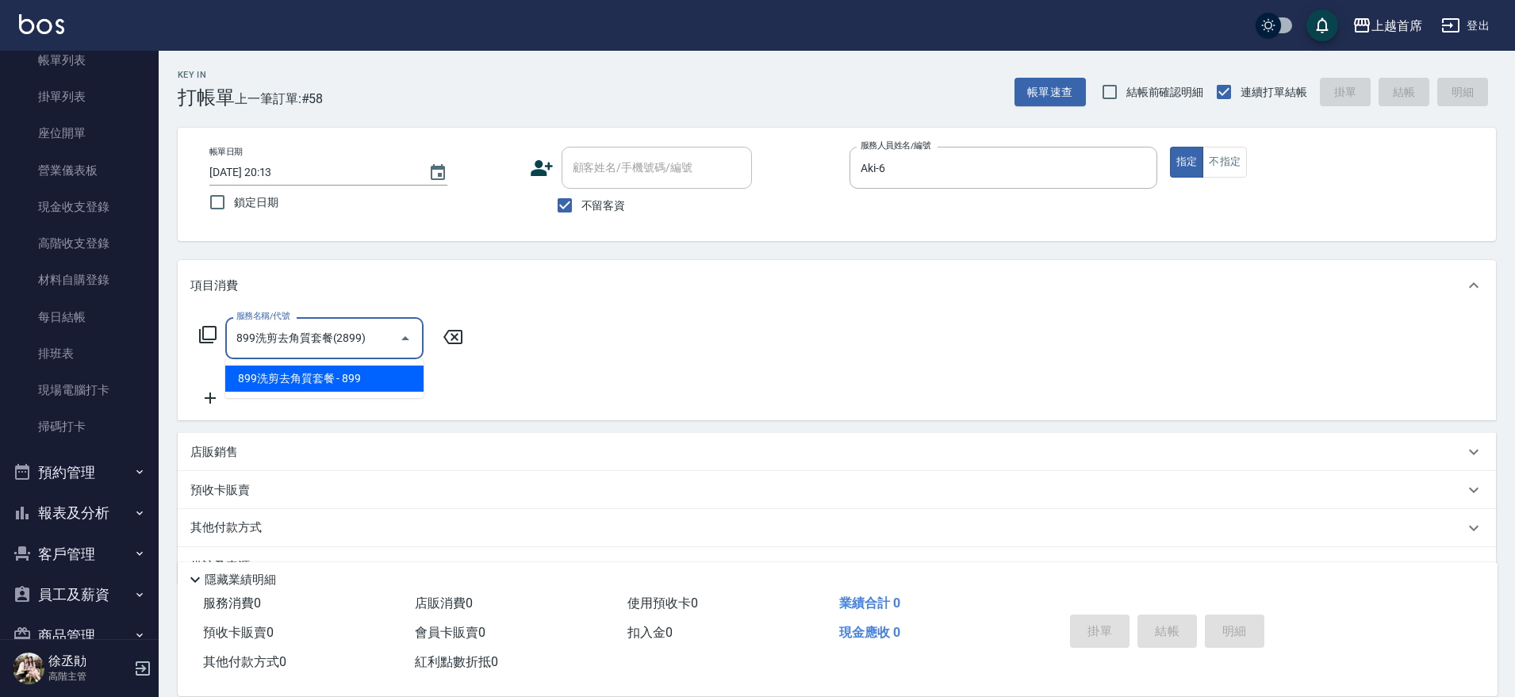
type input "899洗剪去角質套餐(2899)"
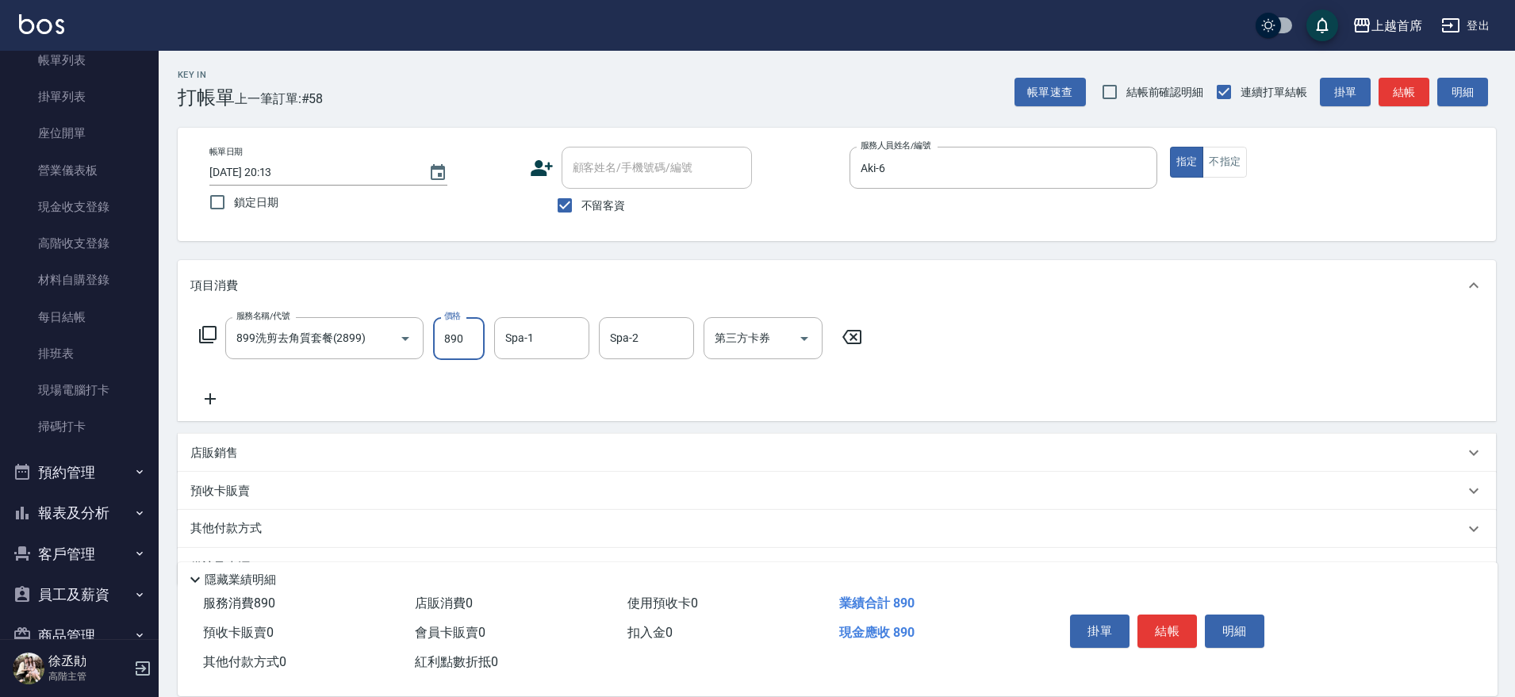
type input "890"
type input "梁佳琳-7"
type input "黃品芳-77"
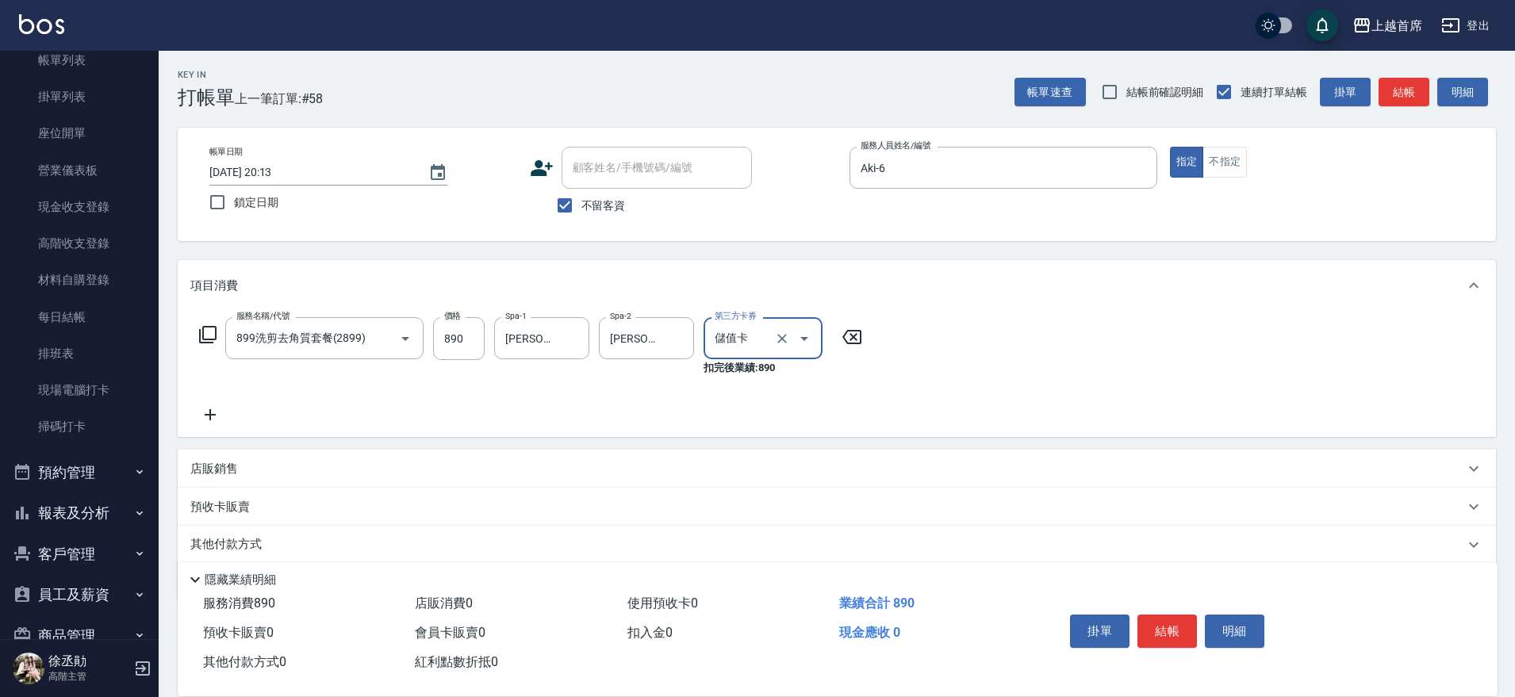
type input "儲值卡"
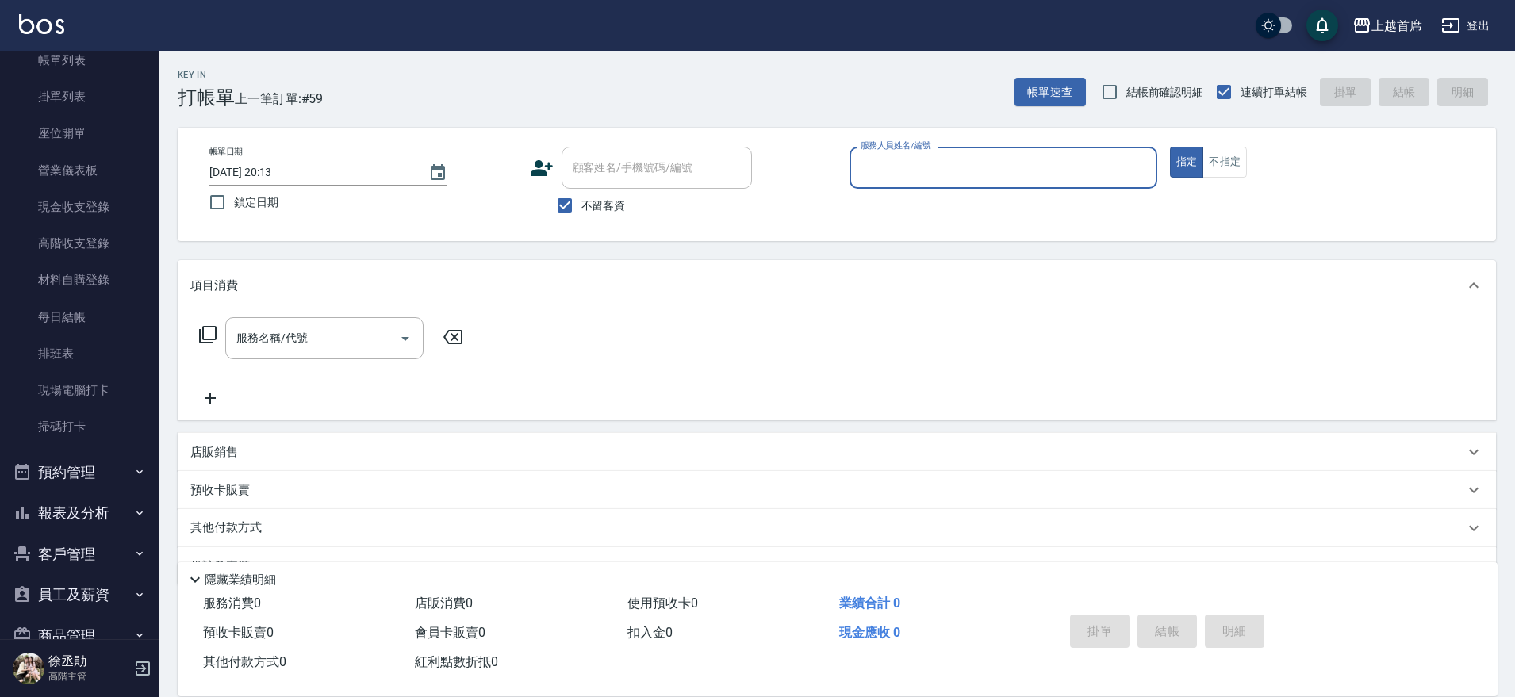
click at [90, 501] on button "報表及分析" at bounding box center [79, 513] width 146 height 41
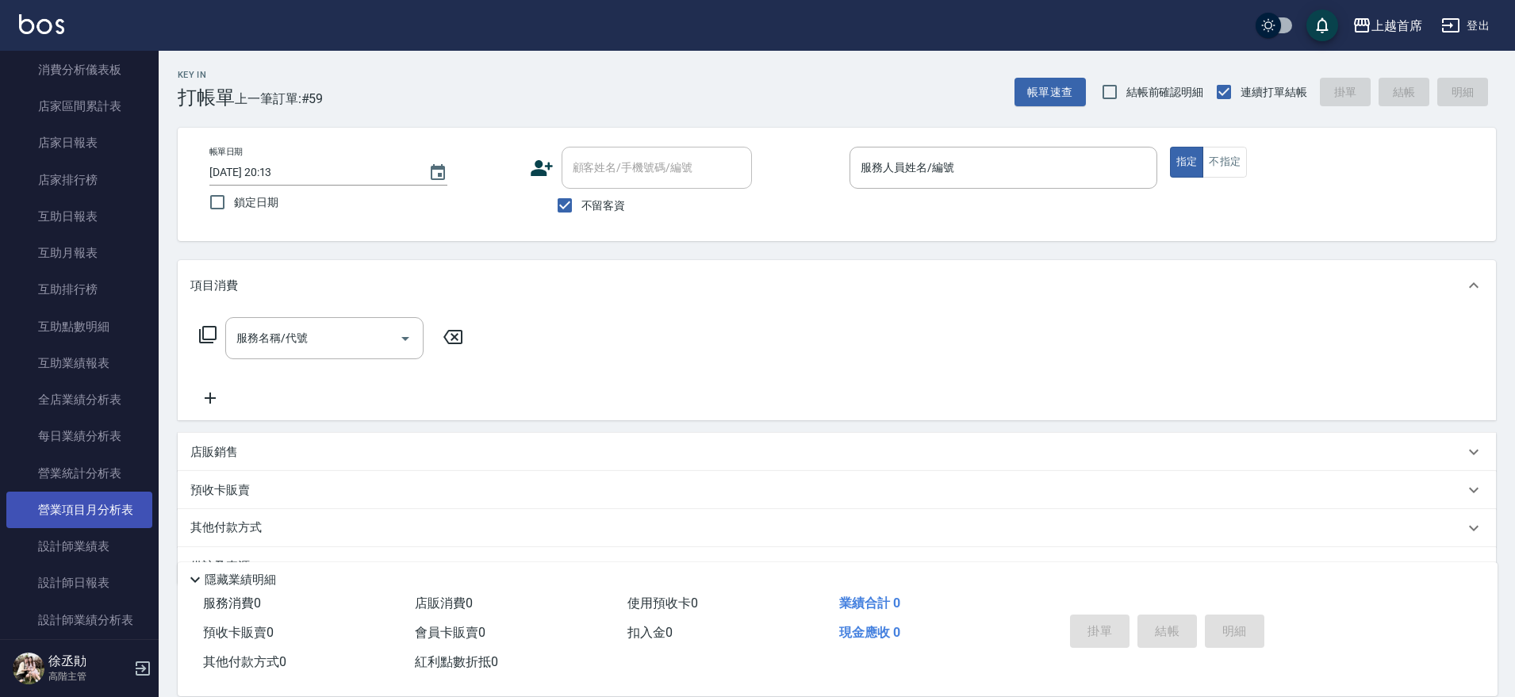
scroll to position [595, 0]
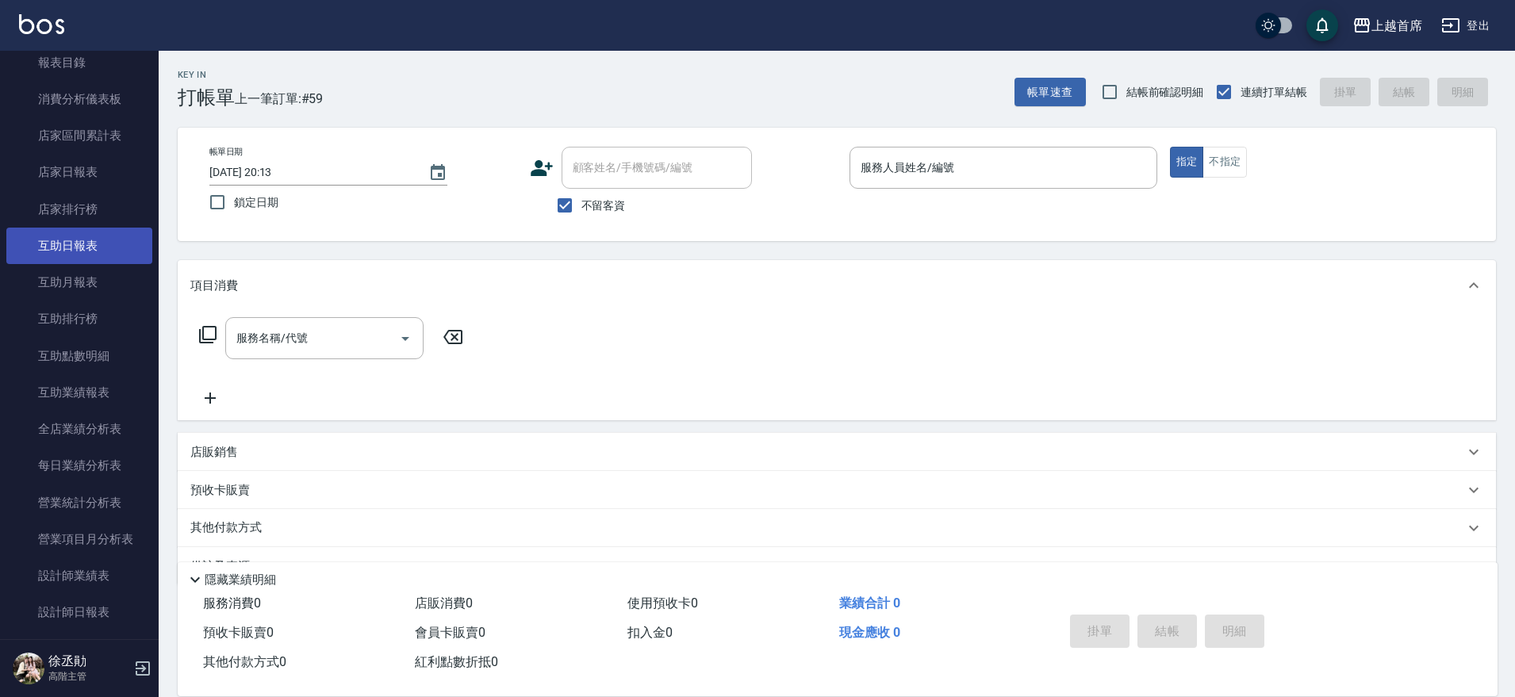
click at [110, 247] on link "互助日報表" at bounding box center [79, 246] width 146 height 36
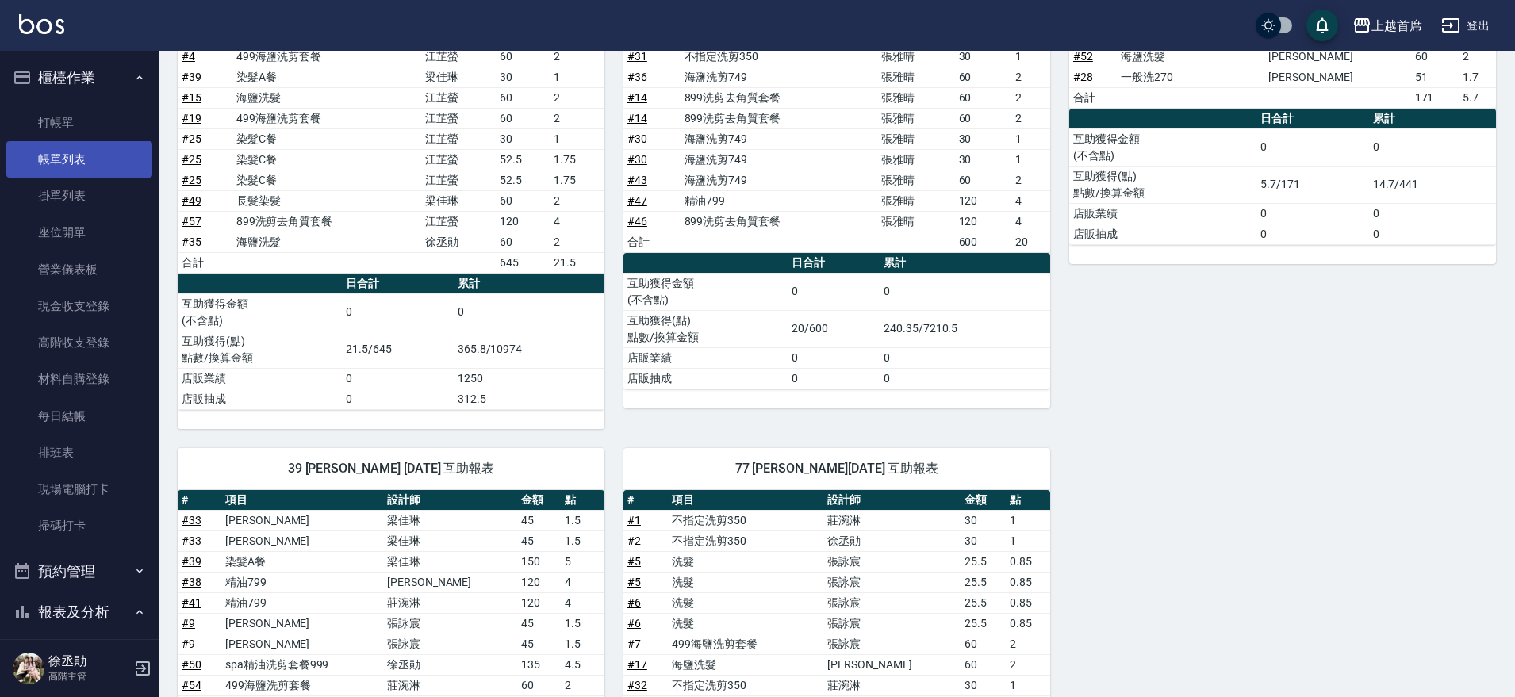
click at [90, 163] on link "帳單列表" at bounding box center [79, 159] width 146 height 36
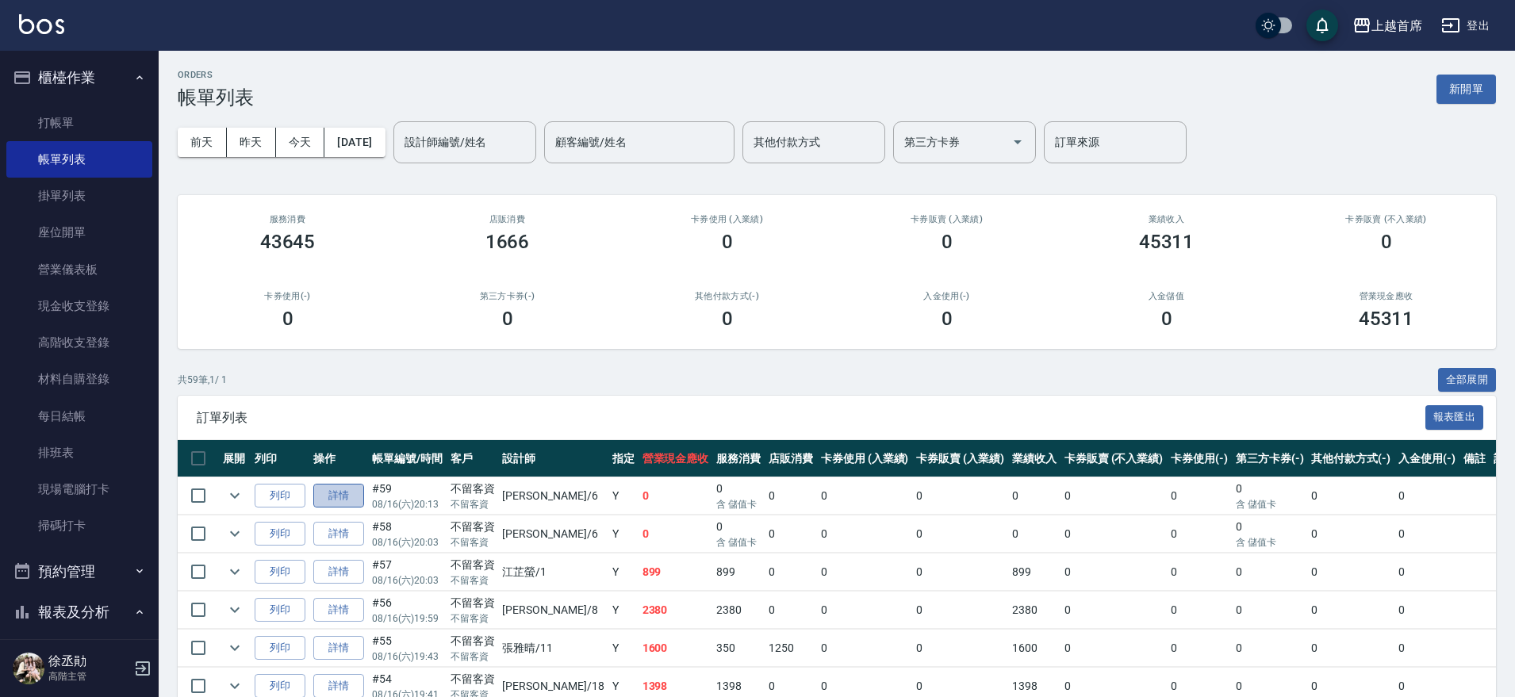
click at [335, 494] on link "詳情" at bounding box center [338, 496] width 51 height 25
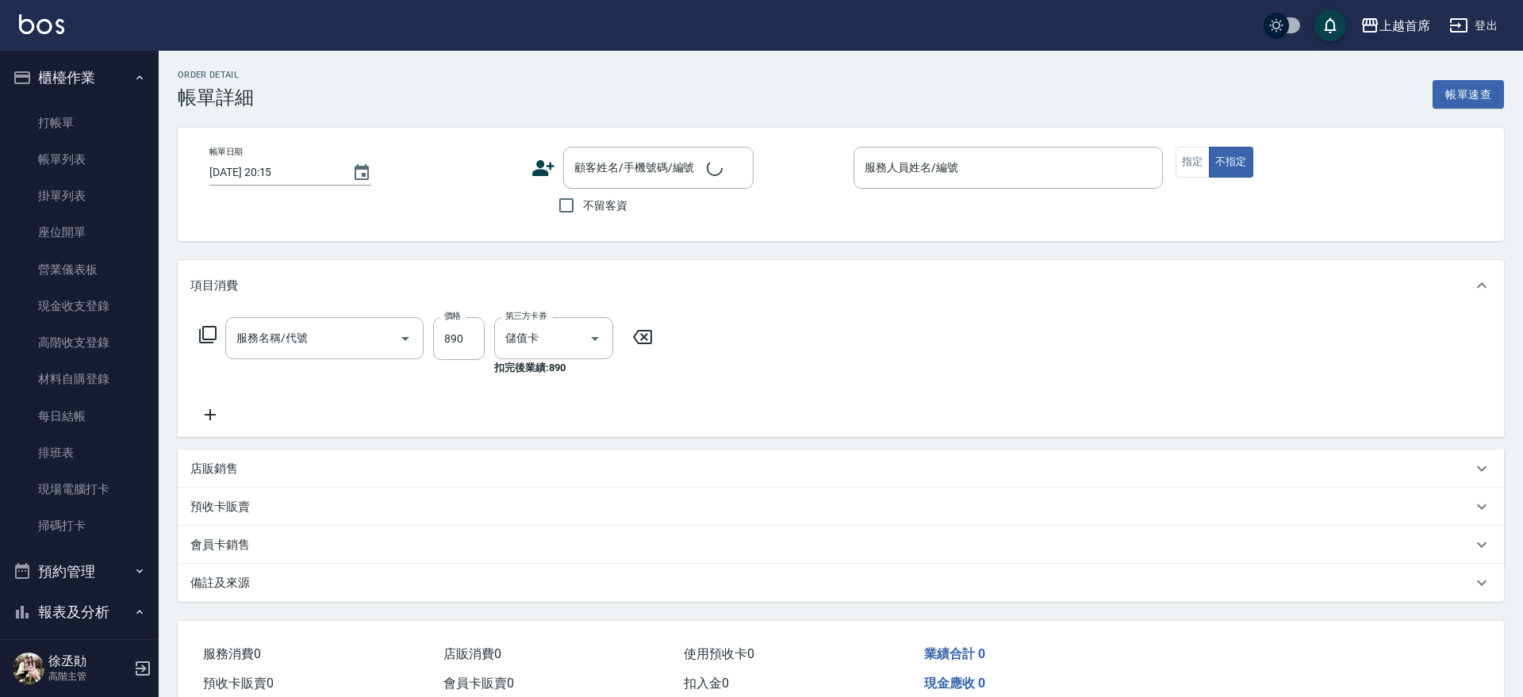
type input "2025/08/16 20:13"
checkbox input "true"
type input "Aki-6"
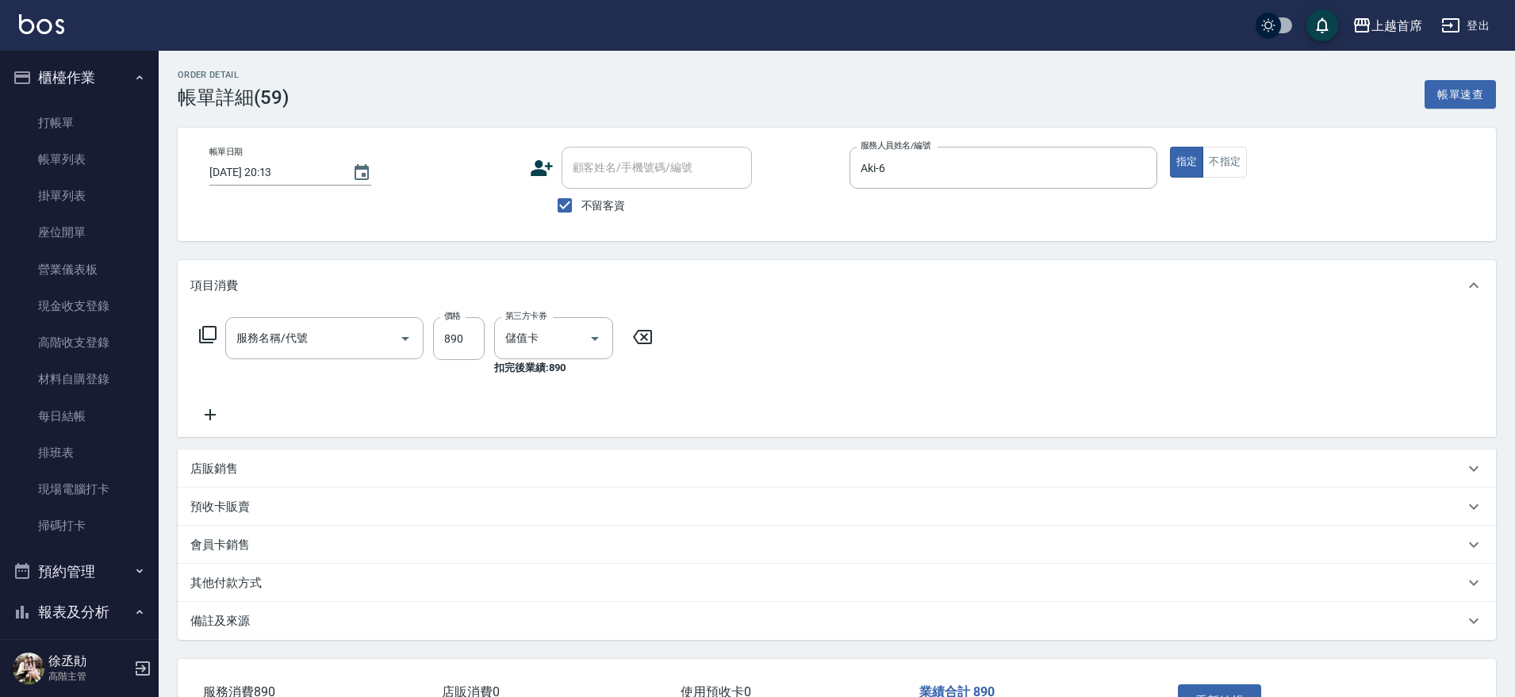
type input "899洗剪去角質套餐(2899)"
click at [543, 336] on input "梁佳琳-7" at bounding box center [529, 338] width 57 height 28
type input "7"
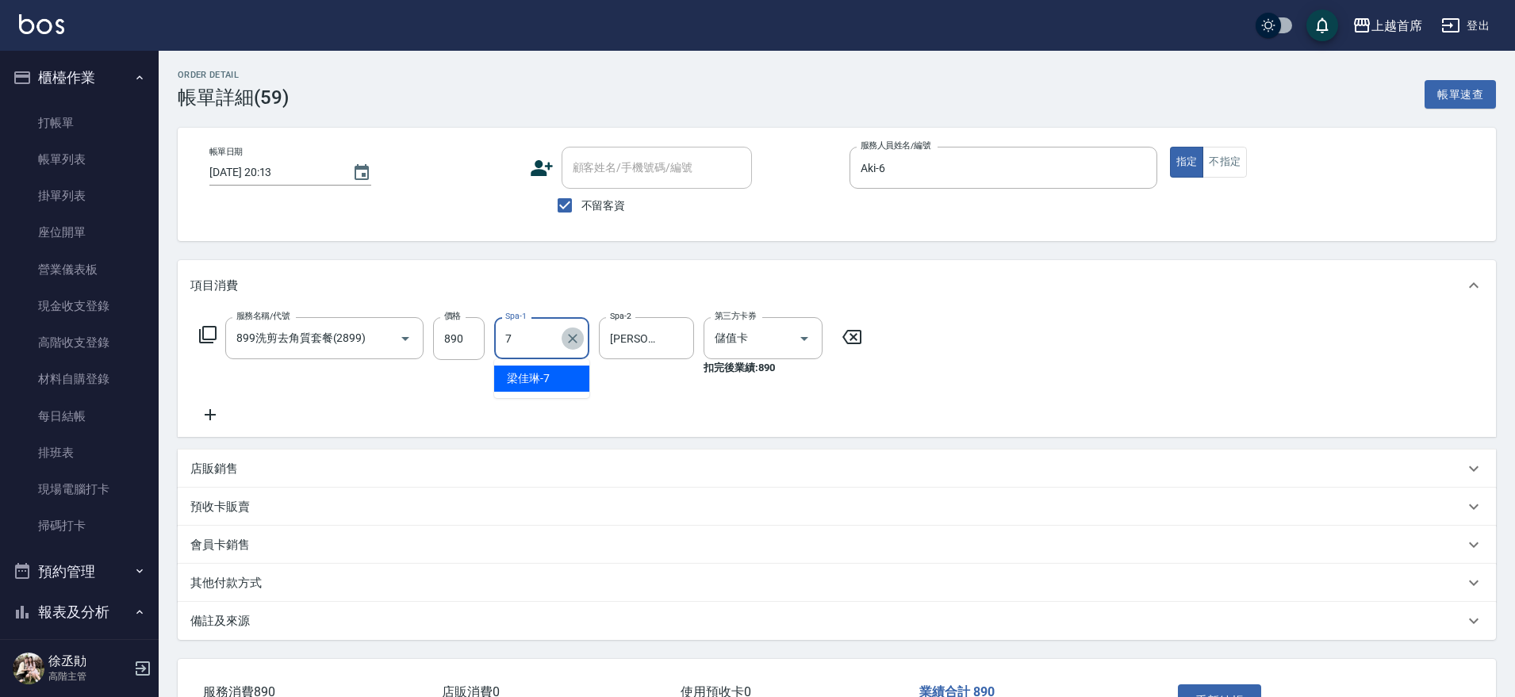
click at [572, 335] on icon "Clear" at bounding box center [573, 339] width 16 height 16
type input "黃品芳-77"
click at [1215, 688] on button "重新結帳" at bounding box center [1220, 700] width 84 height 33
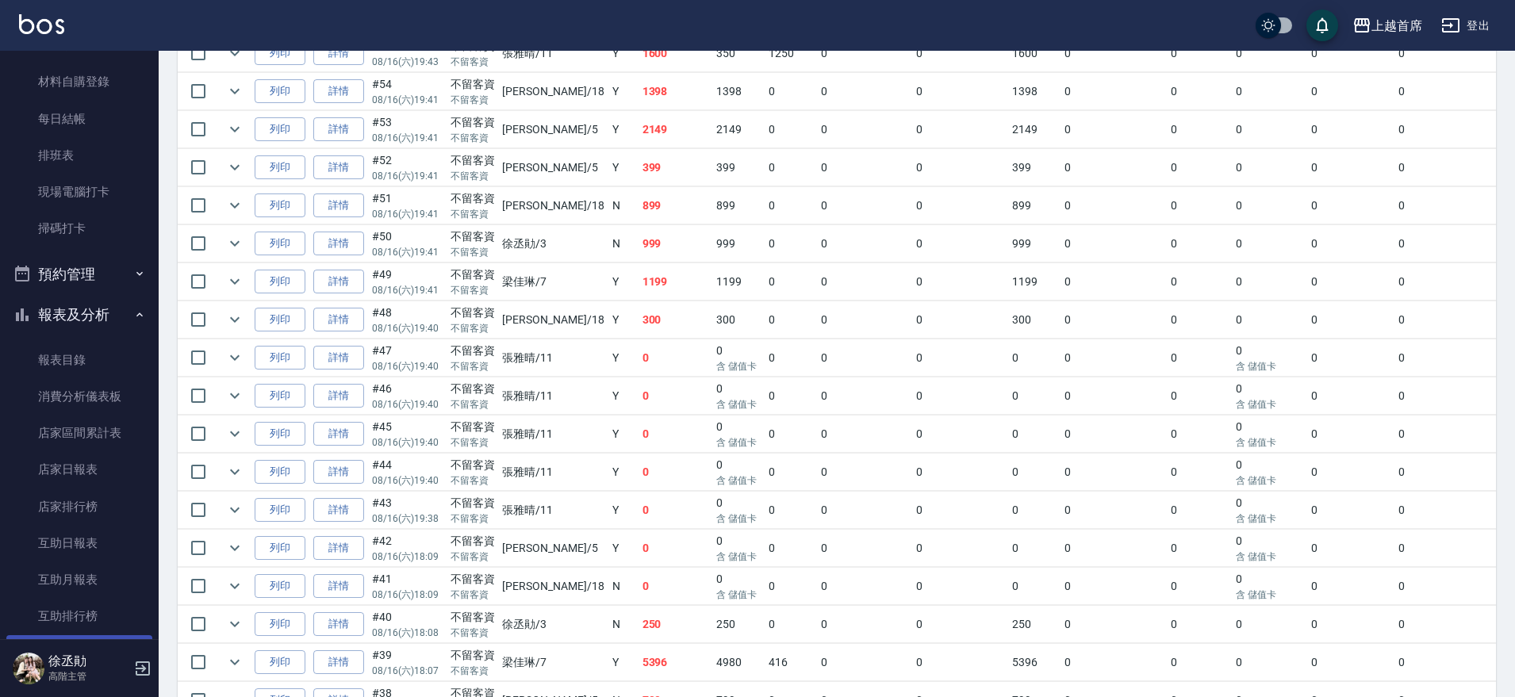
scroll to position [397, 0]
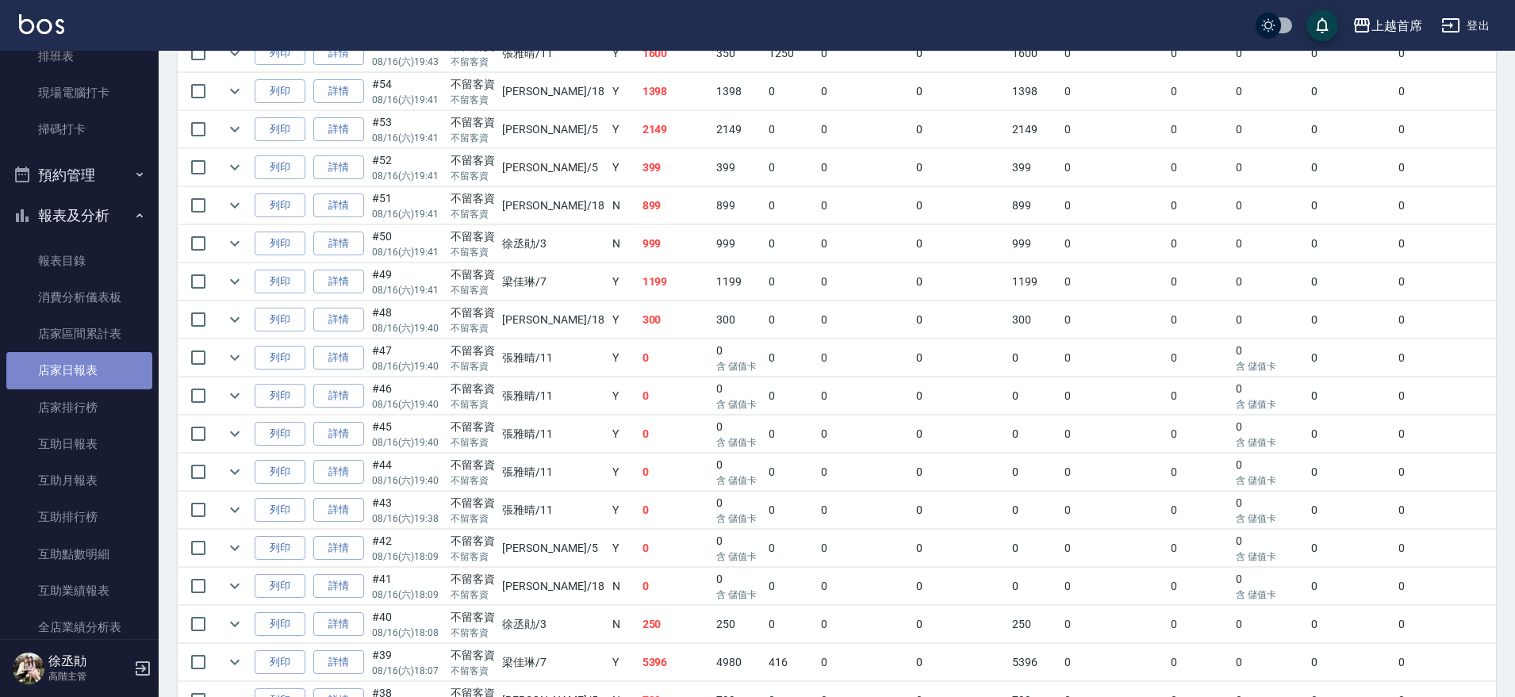
click at [117, 363] on link "店家日報表" at bounding box center [79, 370] width 146 height 36
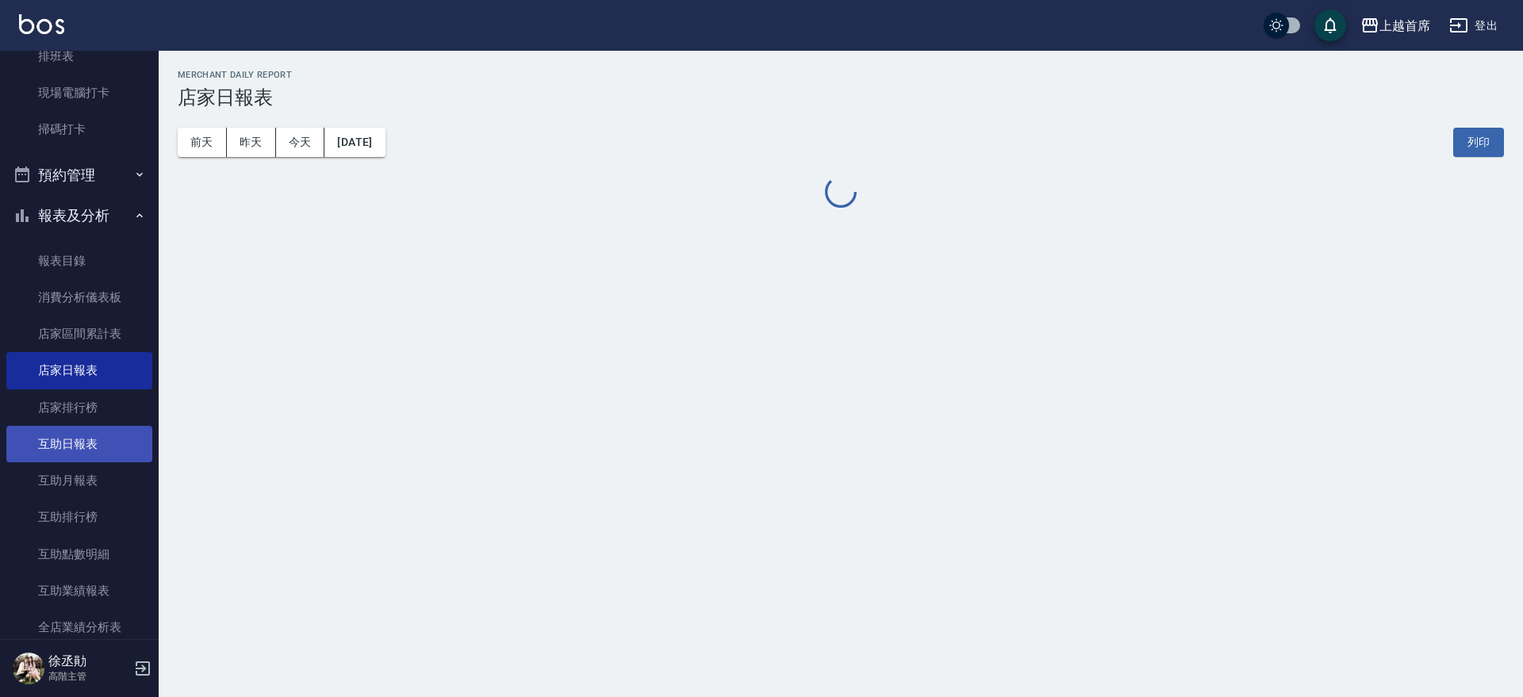
click at [117, 449] on link "互助日報表" at bounding box center [79, 444] width 146 height 36
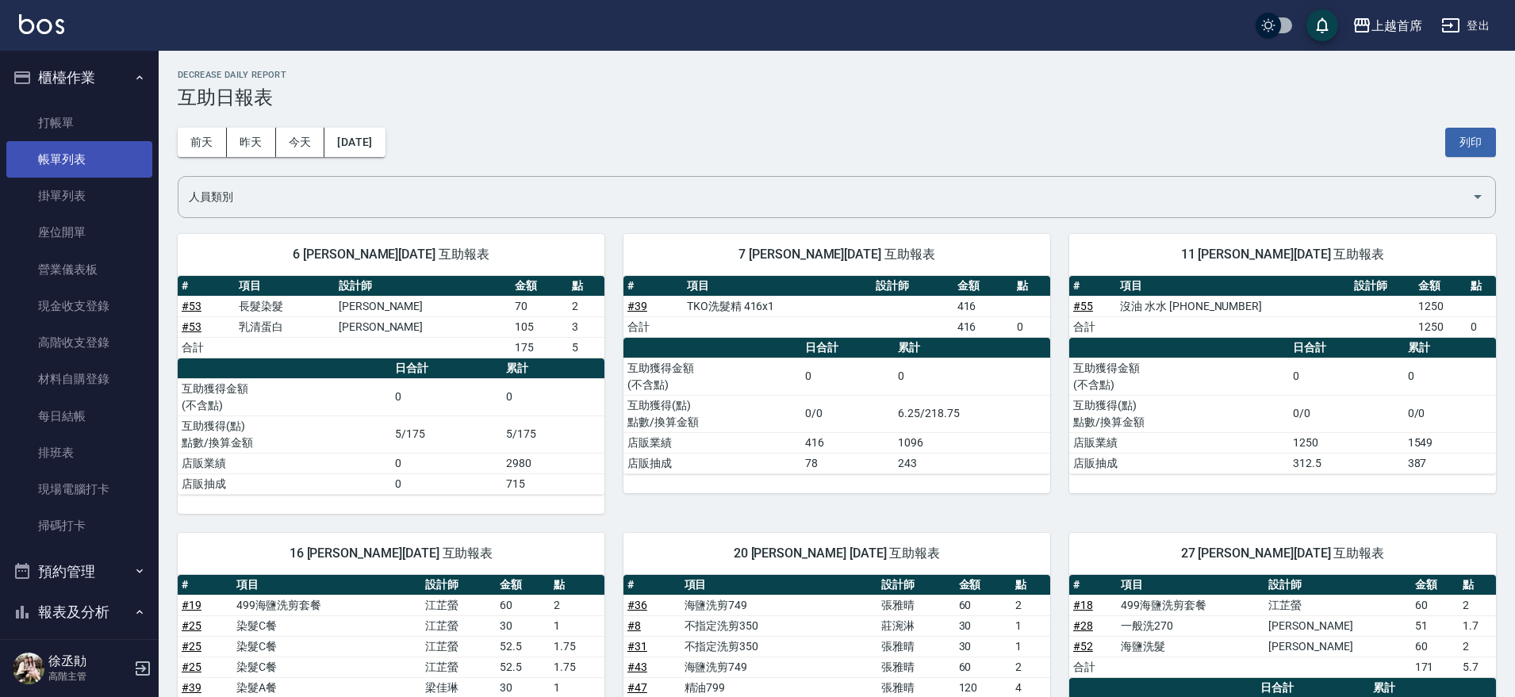
click at [82, 166] on link "帳單列表" at bounding box center [79, 159] width 146 height 36
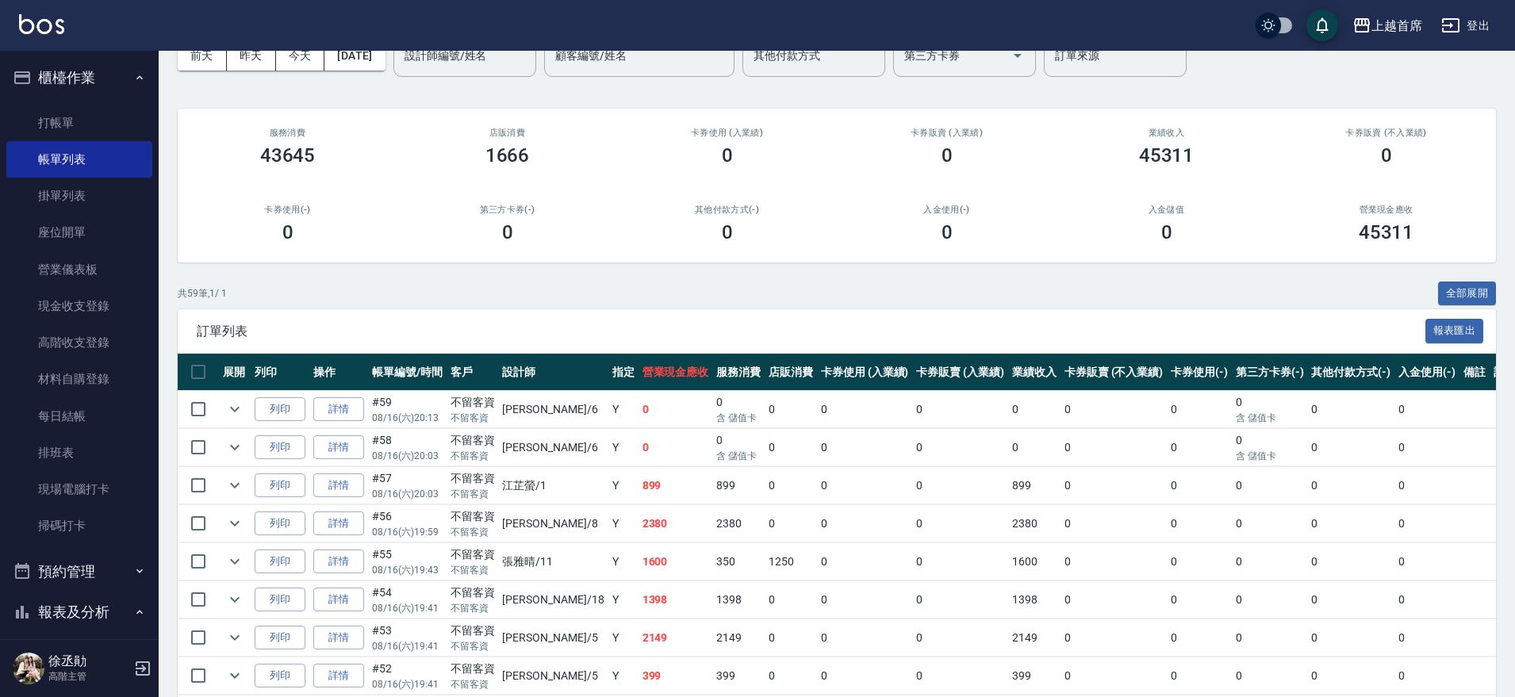
scroll to position [198, 0]
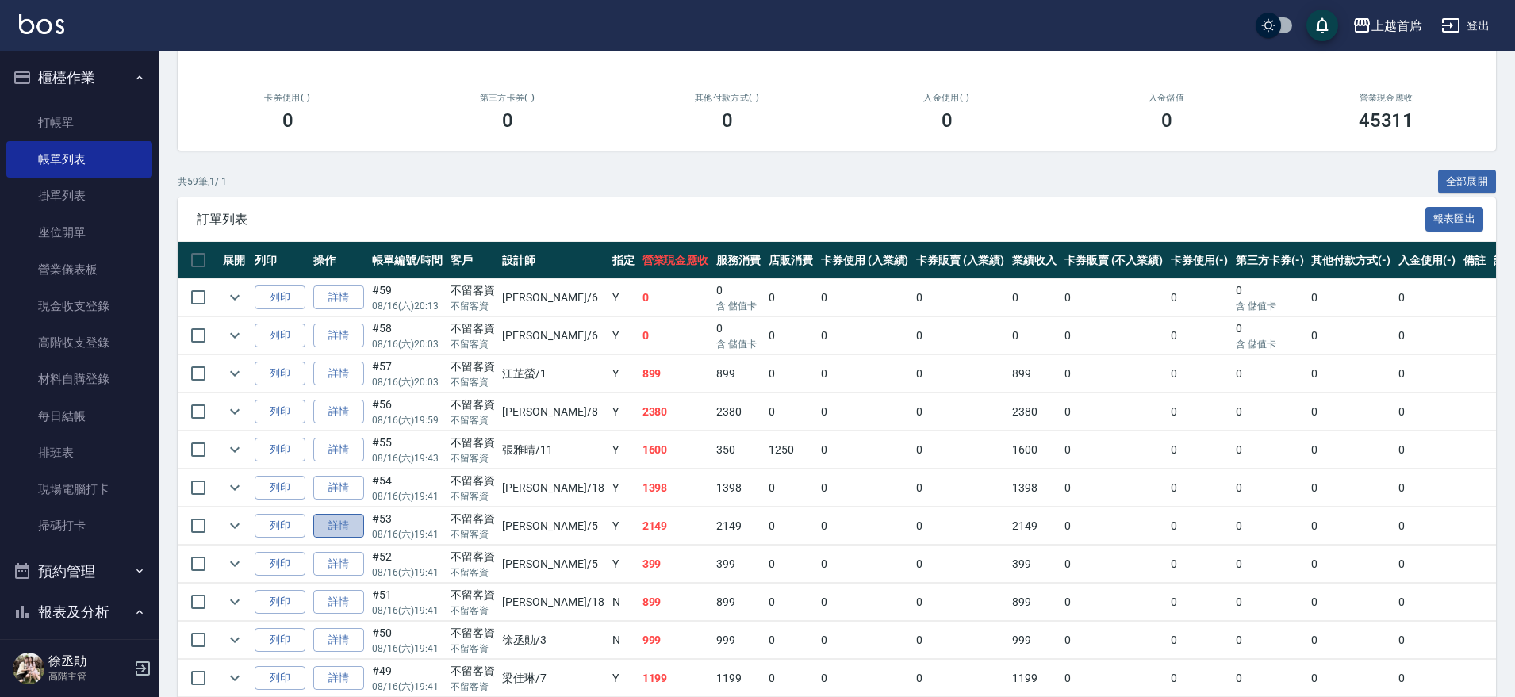
click at [352, 524] on link "詳情" at bounding box center [338, 526] width 51 height 25
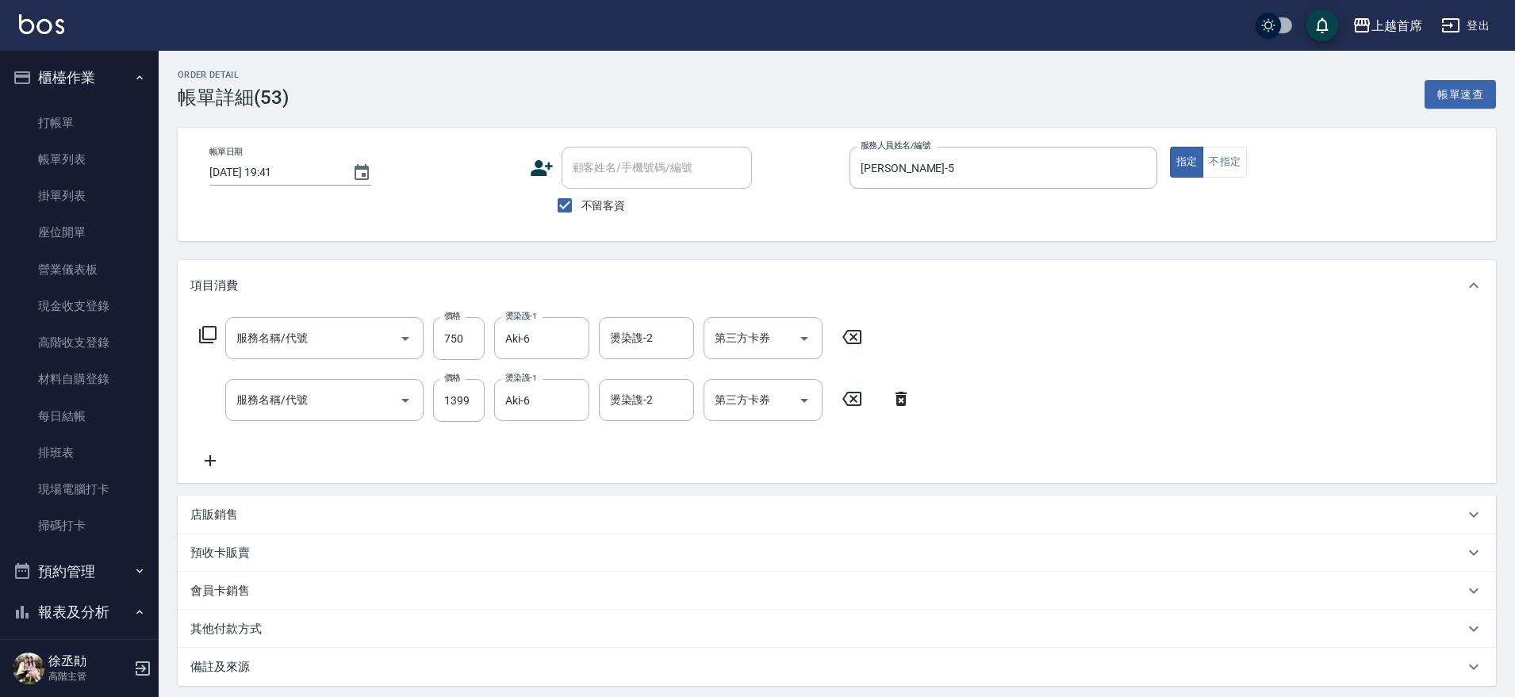
type input "2025/08/16 19:41"
checkbox input "true"
type input "Molly莫莉-5"
type input "乳清蛋白(5750)"
type input "長髮染髮(41199)"
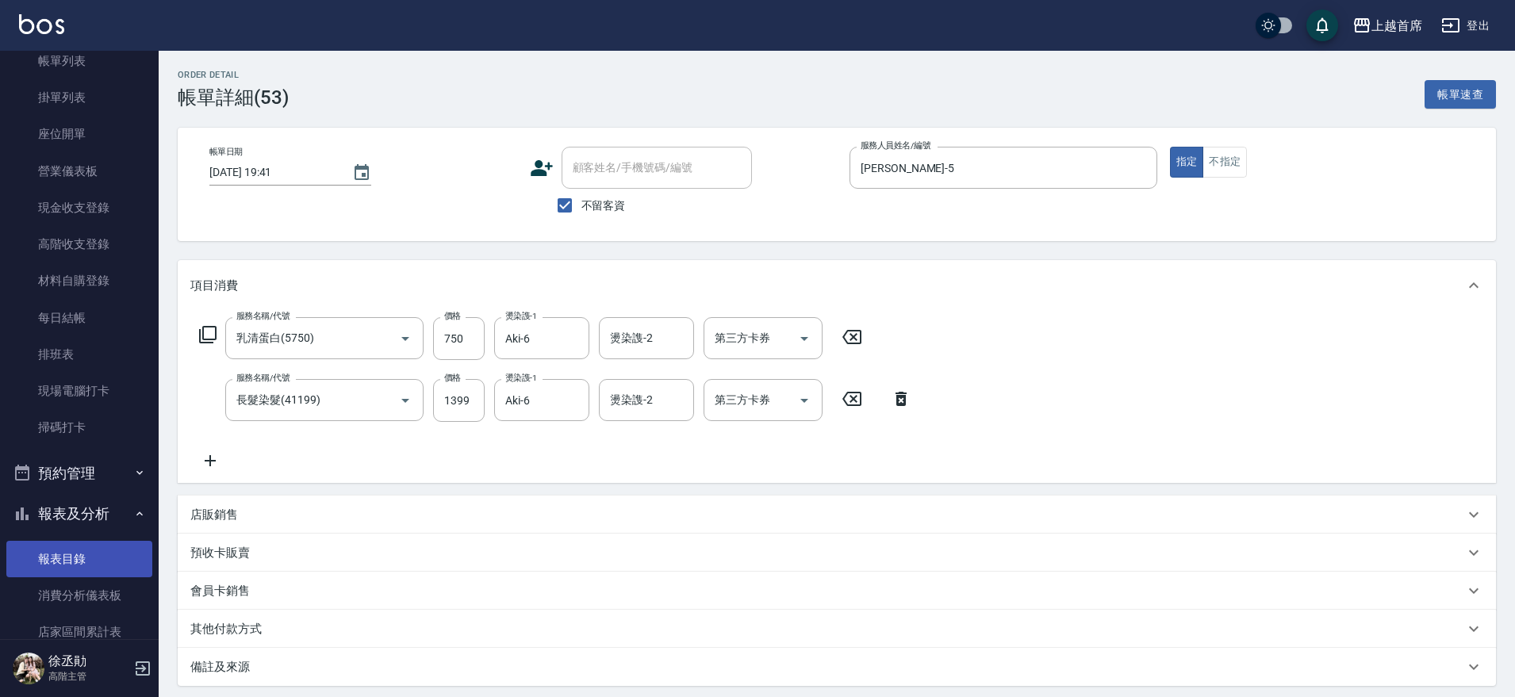
scroll to position [99, 0]
click at [78, 512] on button "報表及分析" at bounding box center [79, 513] width 146 height 41
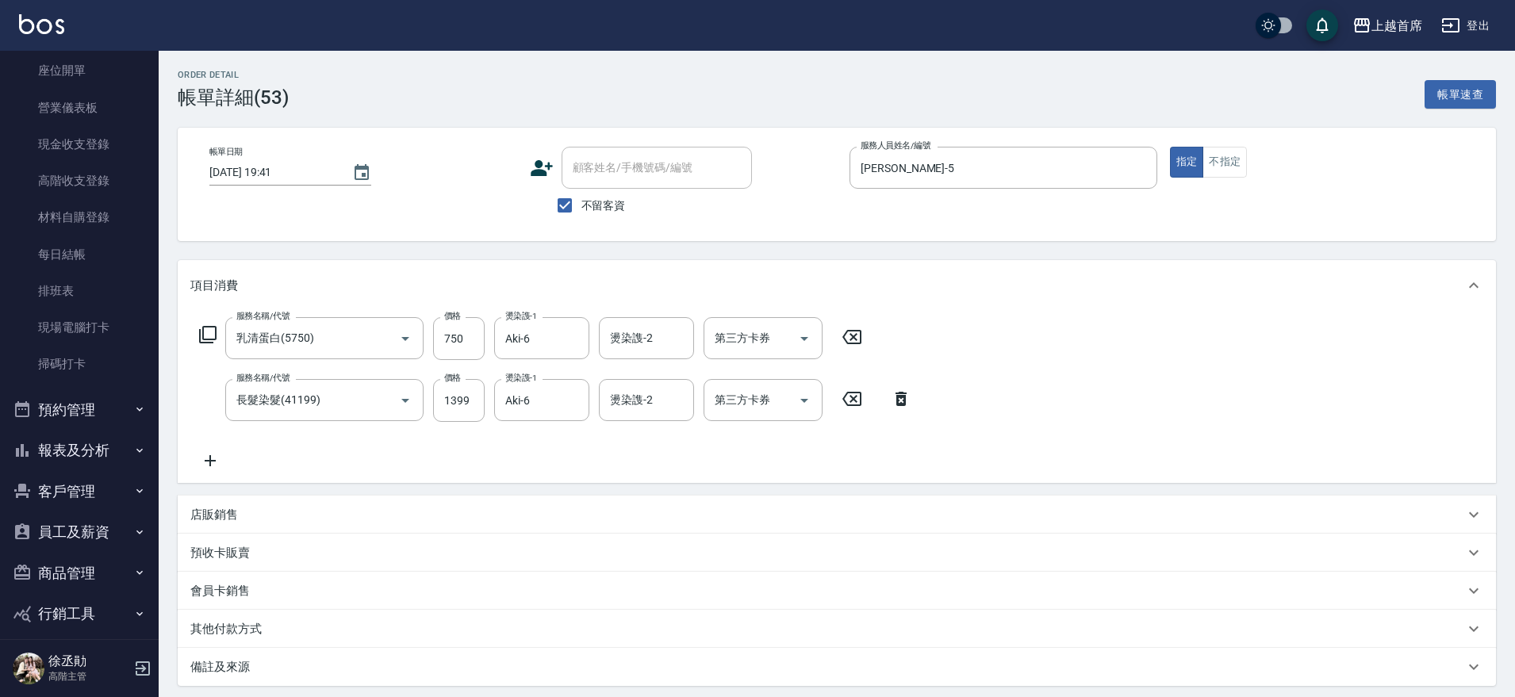
scroll to position [217, 0]
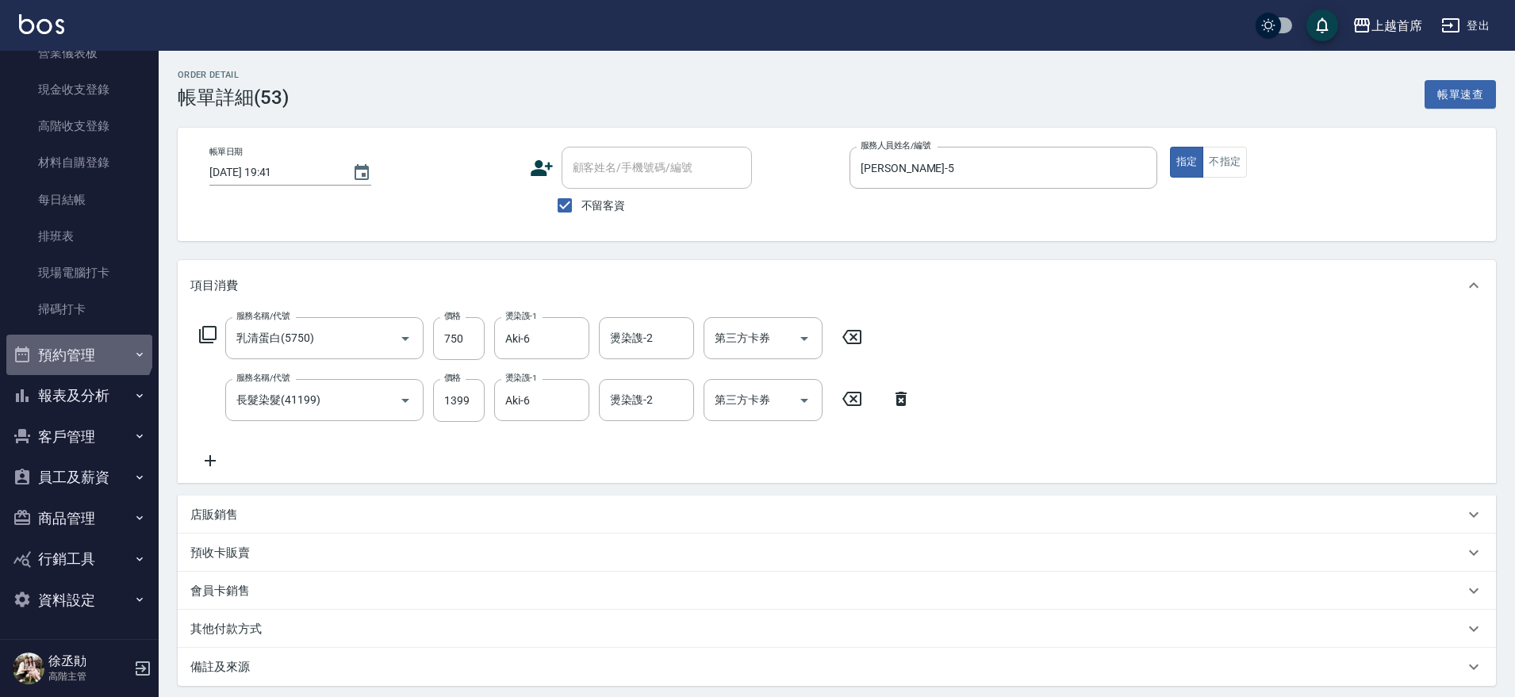
click at [77, 342] on button "預約管理" at bounding box center [79, 355] width 146 height 41
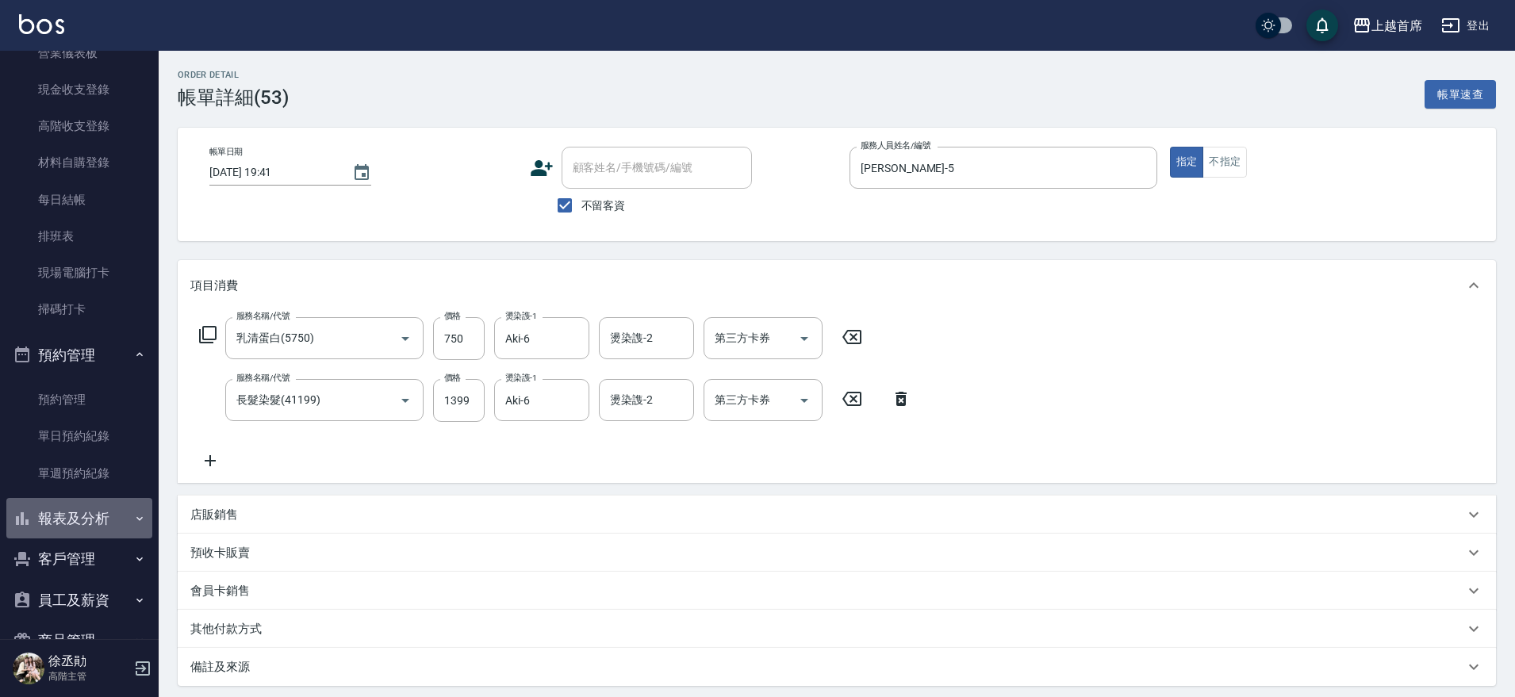
click at [79, 516] on button "報表及分析" at bounding box center [79, 518] width 146 height 41
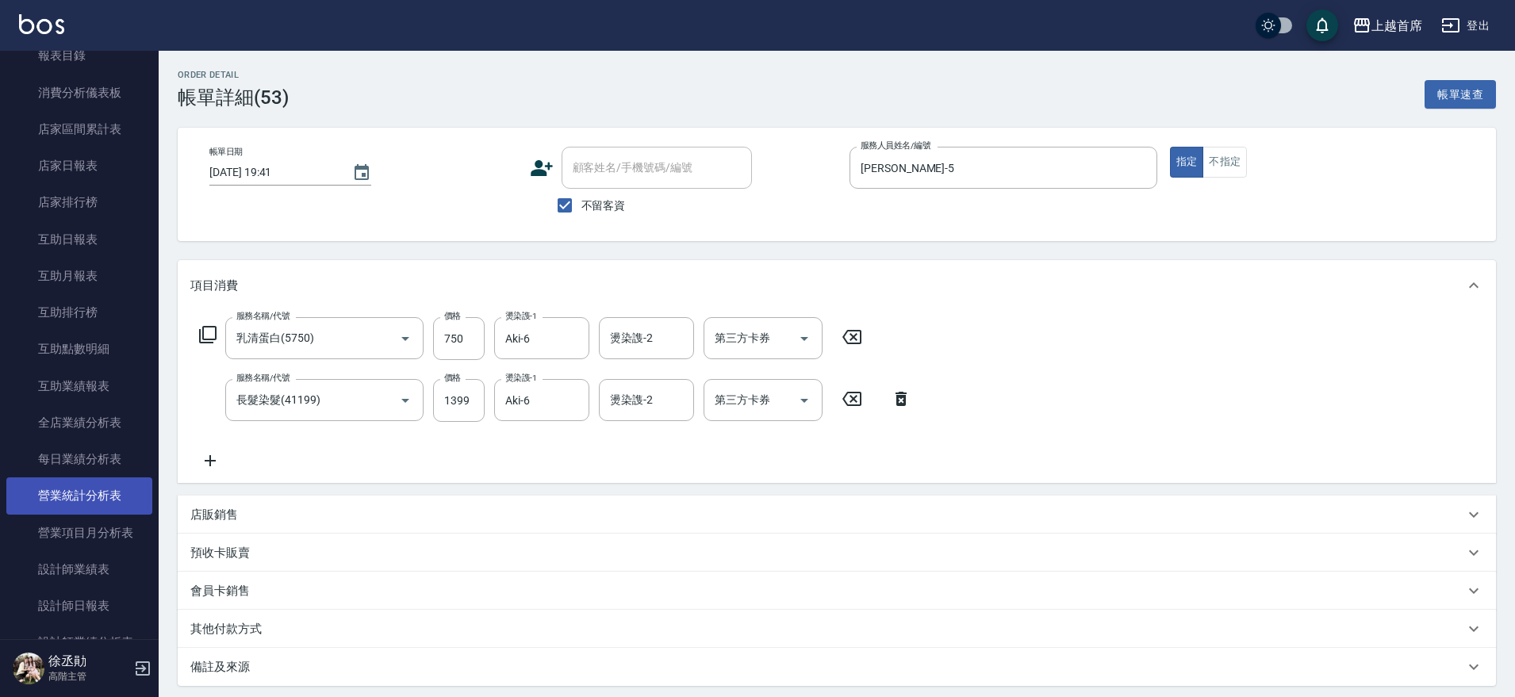
scroll to position [712, 0]
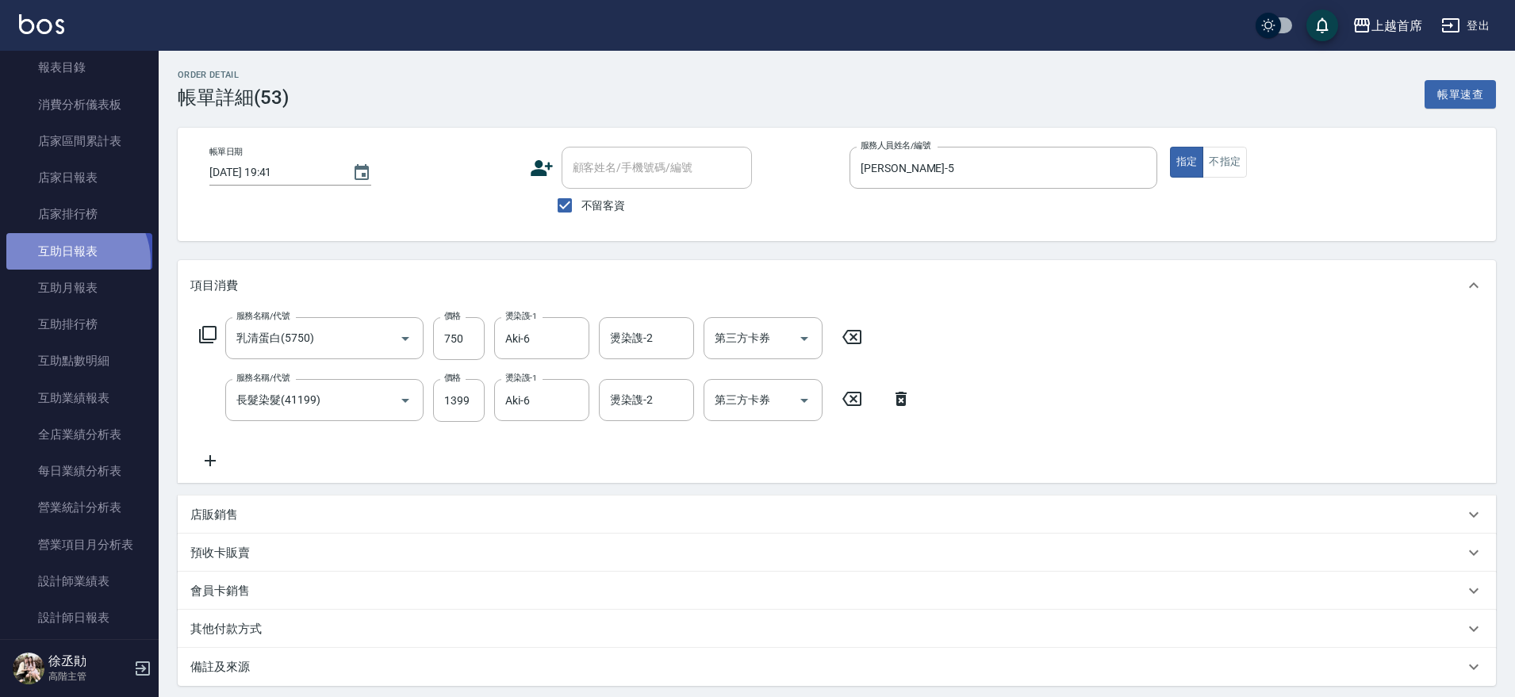
click at [70, 262] on link "互助日報表" at bounding box center [79, 251] width 146 height 36
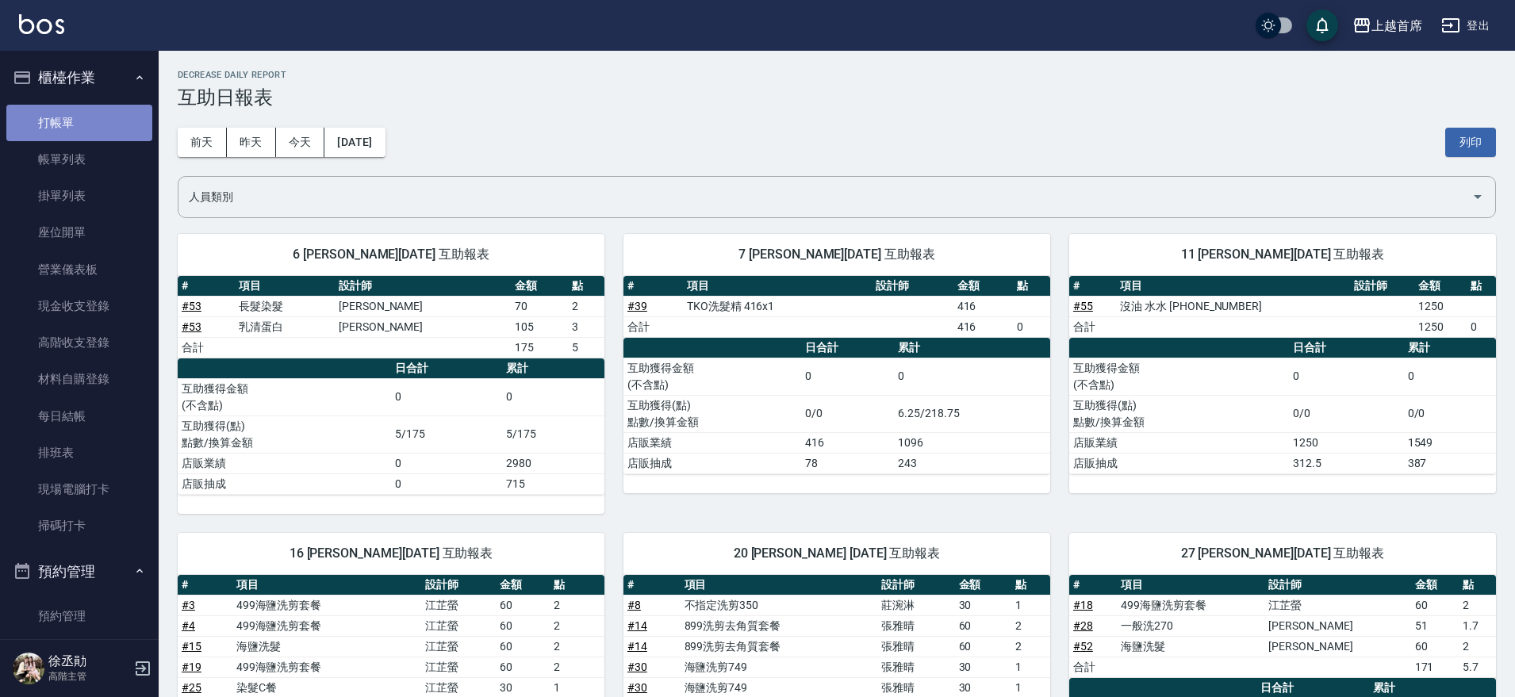
click at [81, 115] on link "打帳單" at bounding box center [79, 123] width 146 height 36
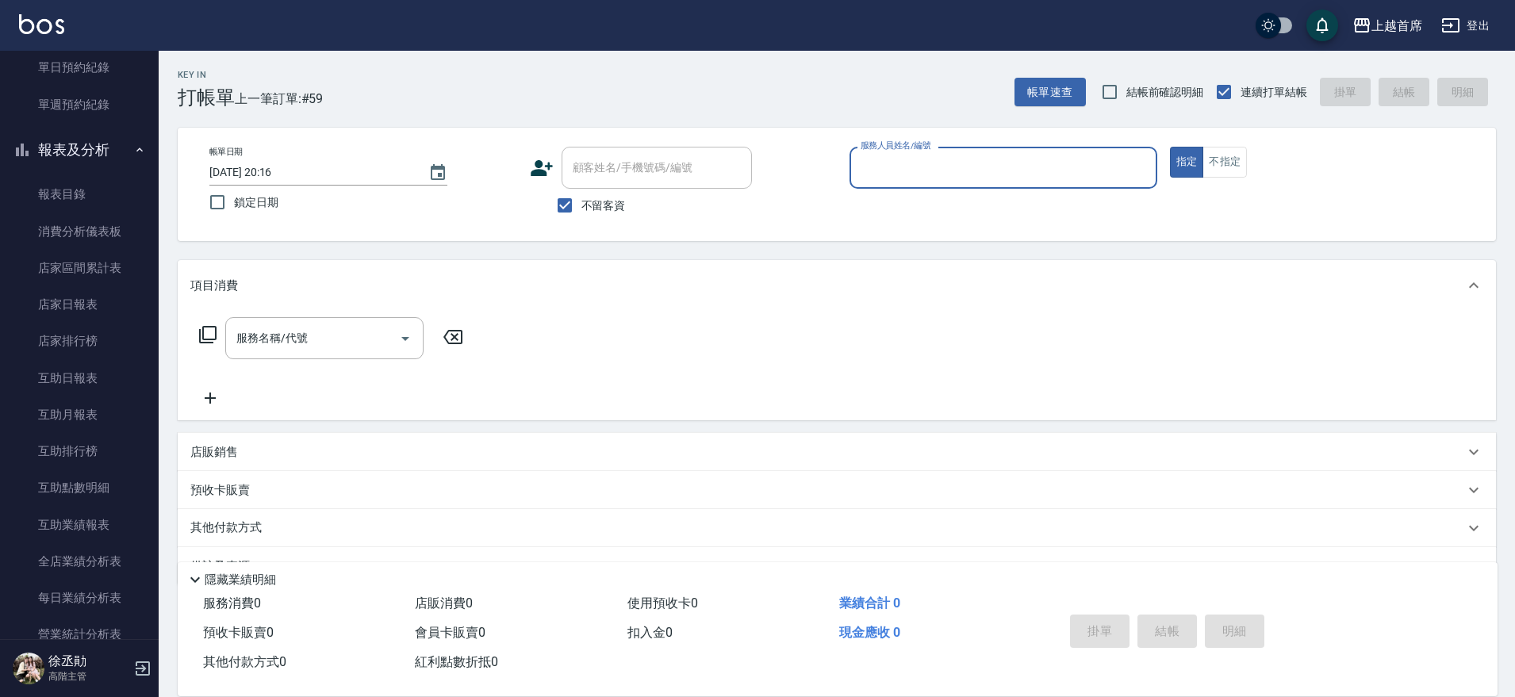
scroll to position [793, 0]
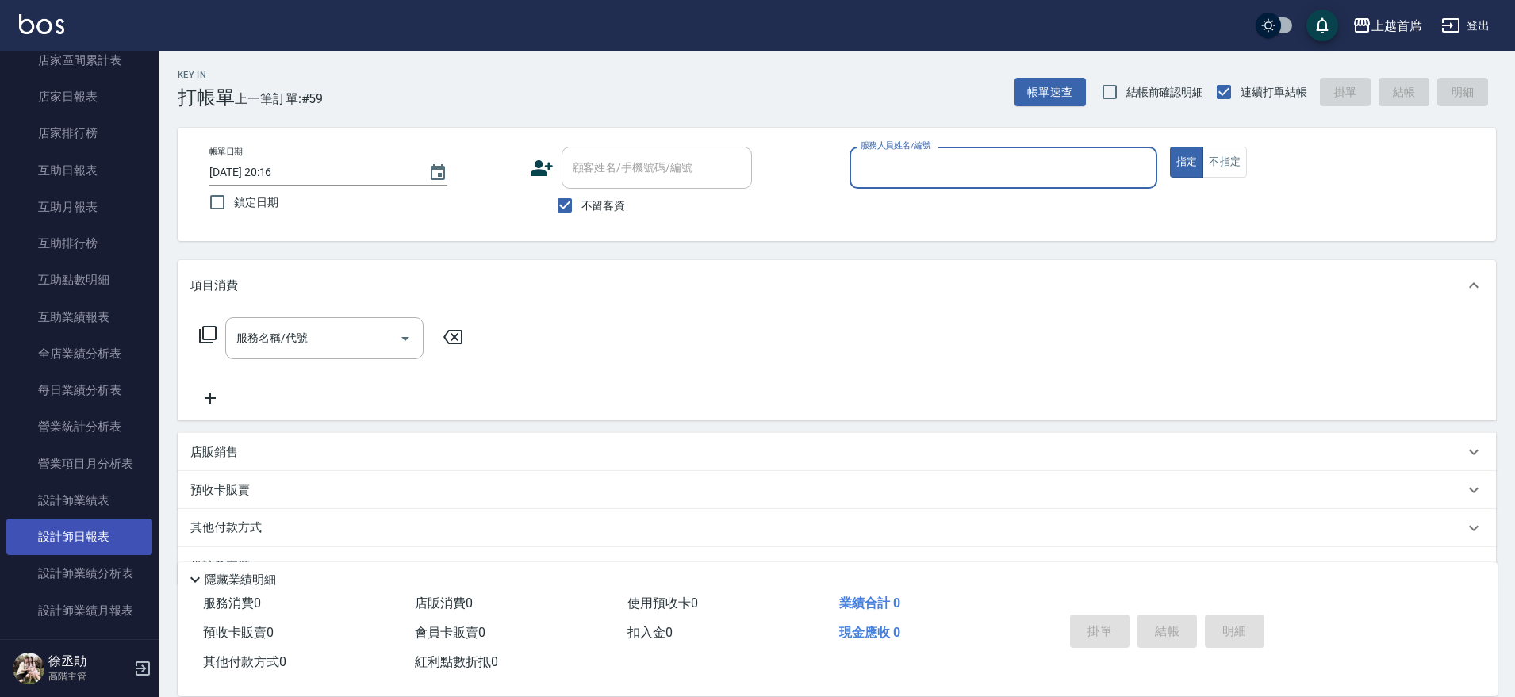
click at [101, 543] on link "設計師日報表" at bounding box center [79, 537] width 146 height 36
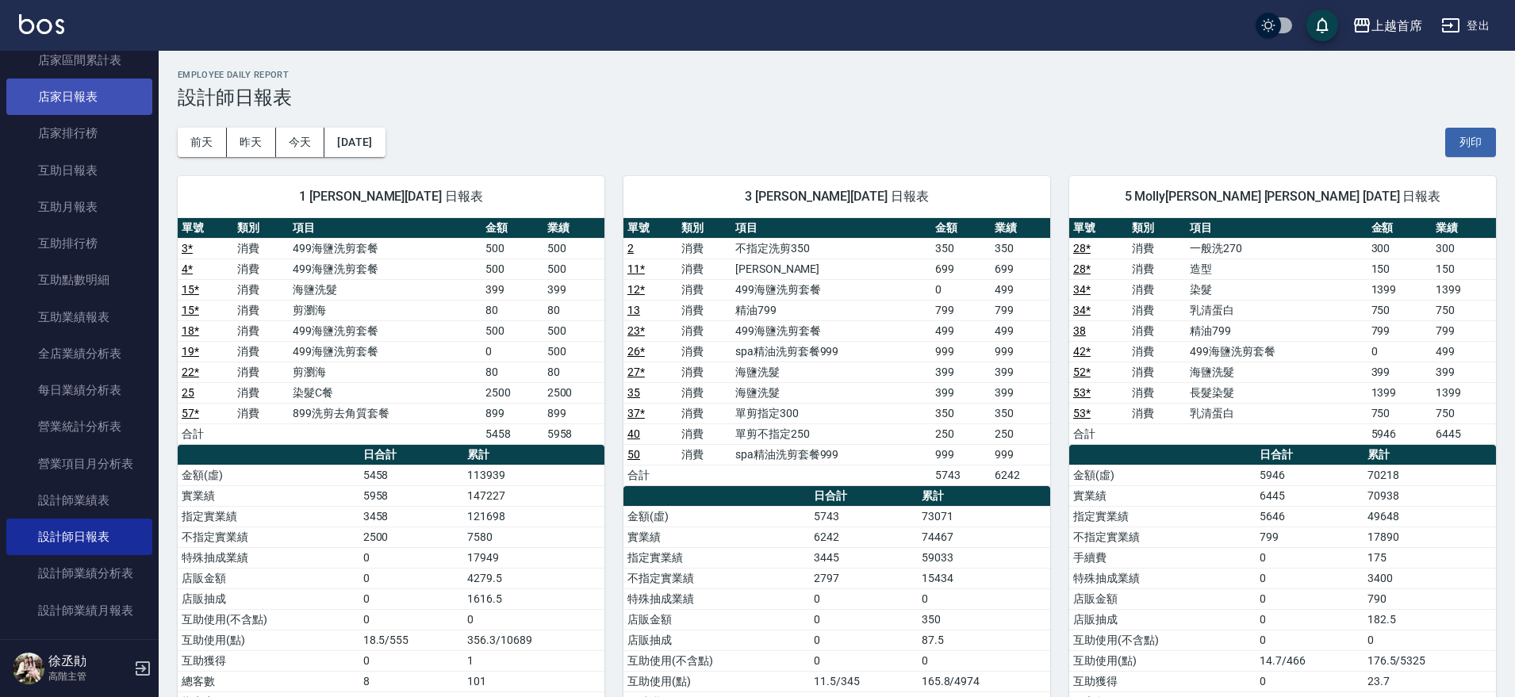
click at [102, 107] on link "店家日報表" at bounding box center [79, 97] width 146 height 36
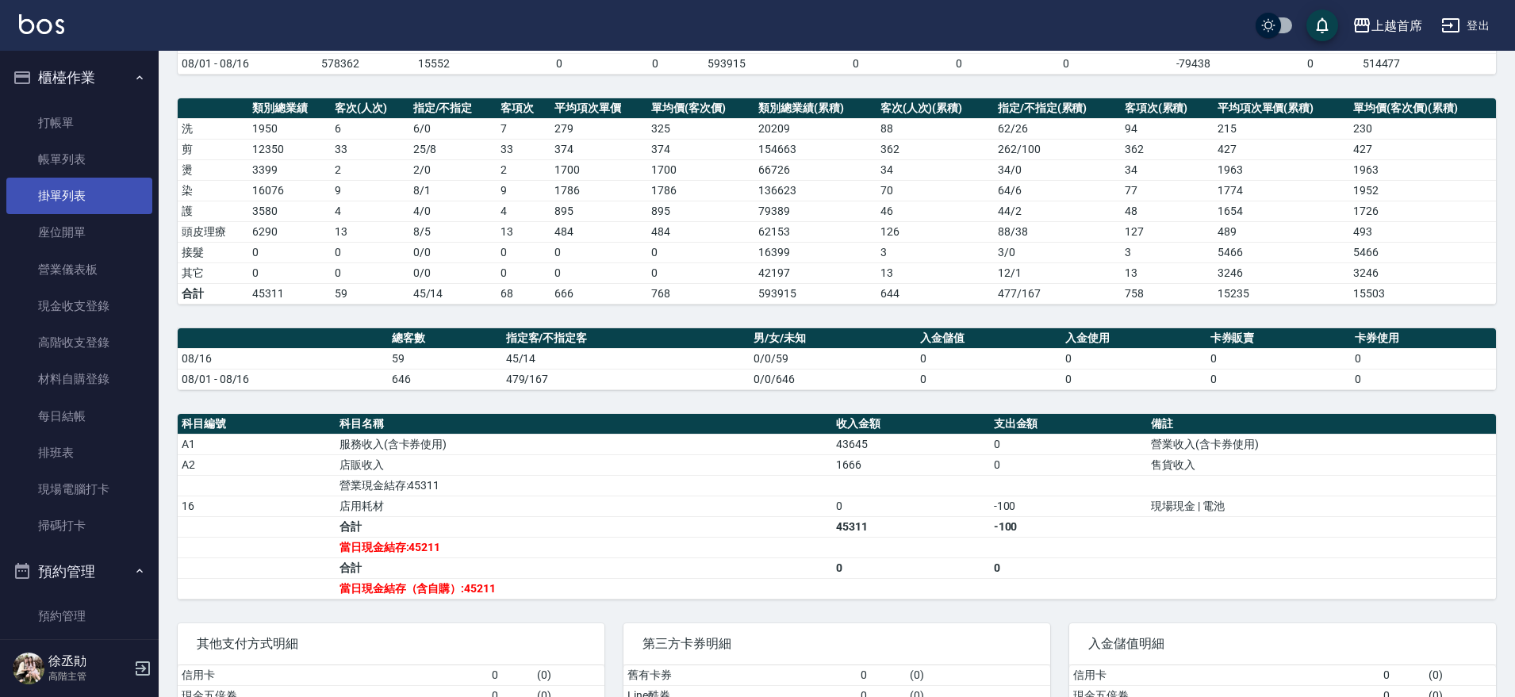
scroll to position [99, 0]
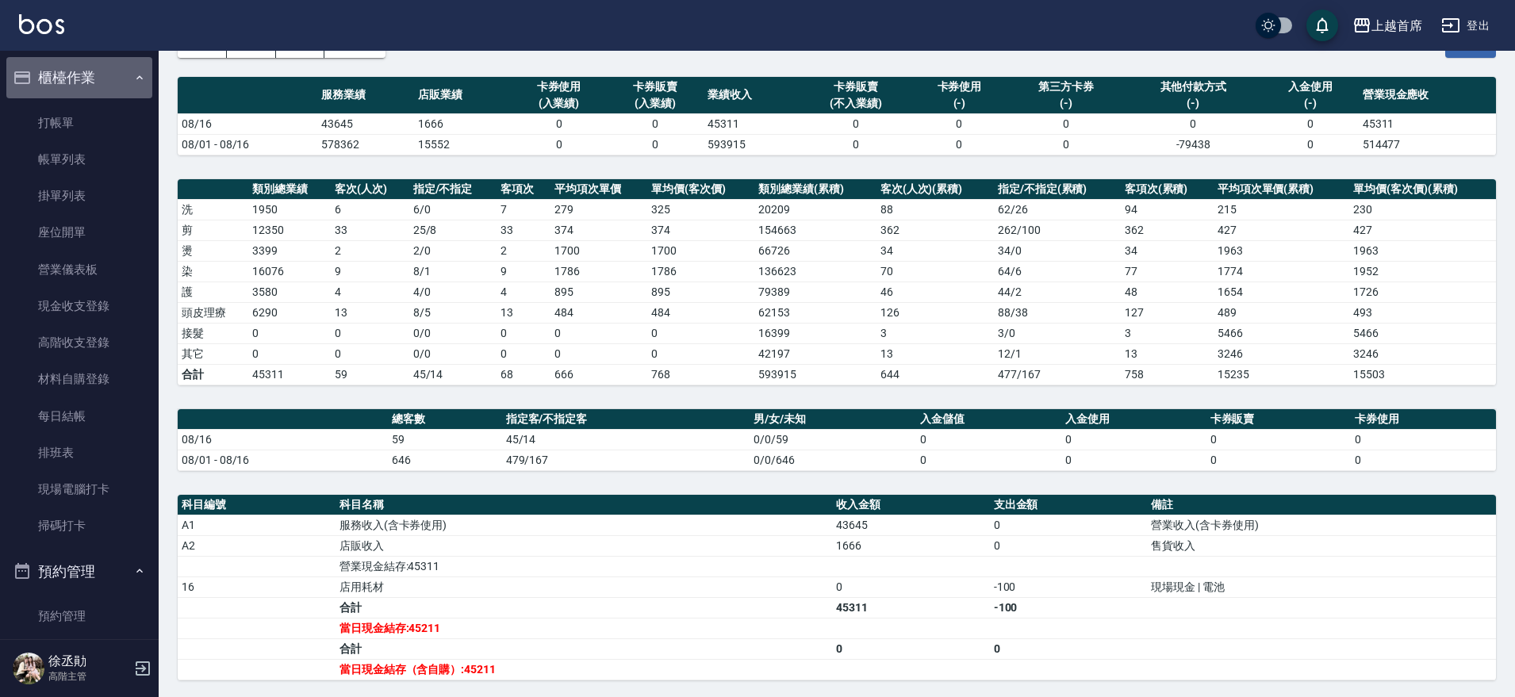
click at [79, 63] on button "櫃檯作業" at bounding box center [79, 77] width 146 height 41
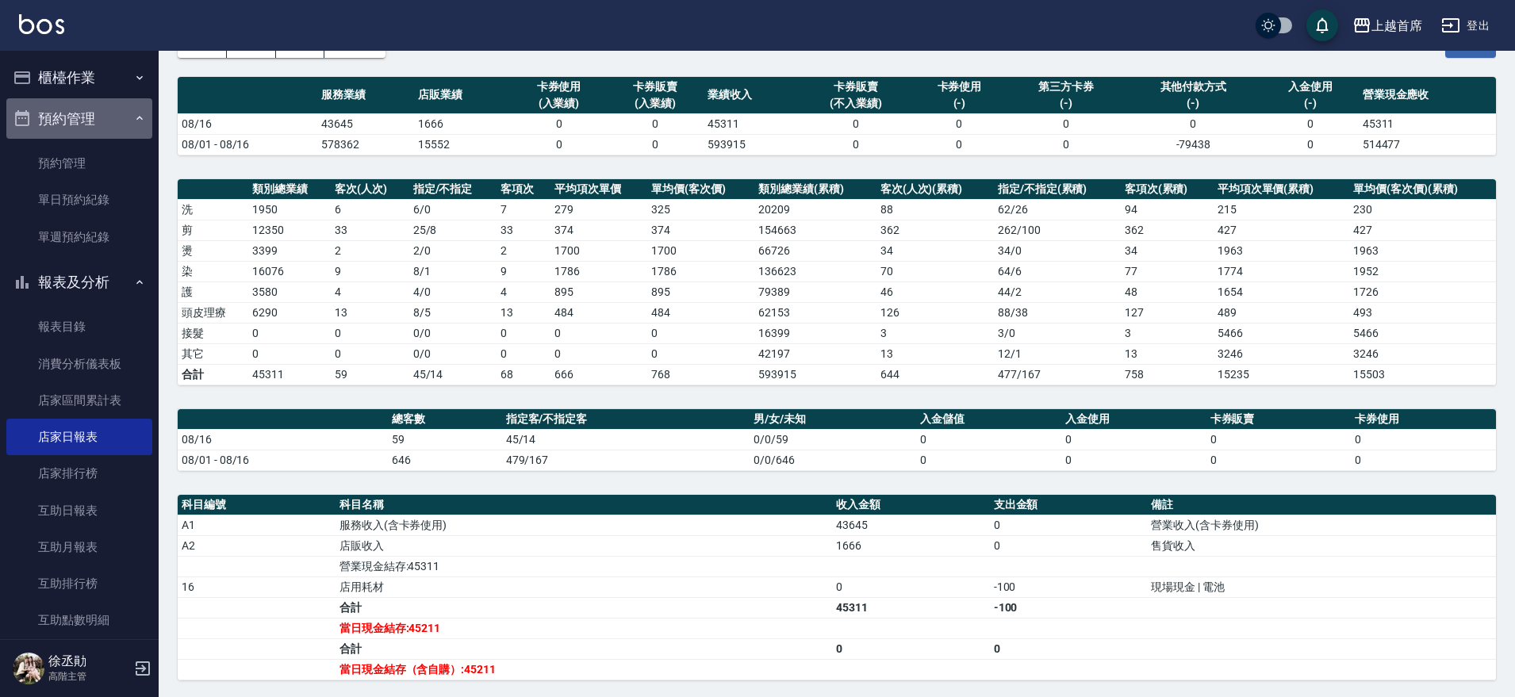
click at [102, 120] on button "預約管理" at bounding box center [79, 118] width 146 height 41
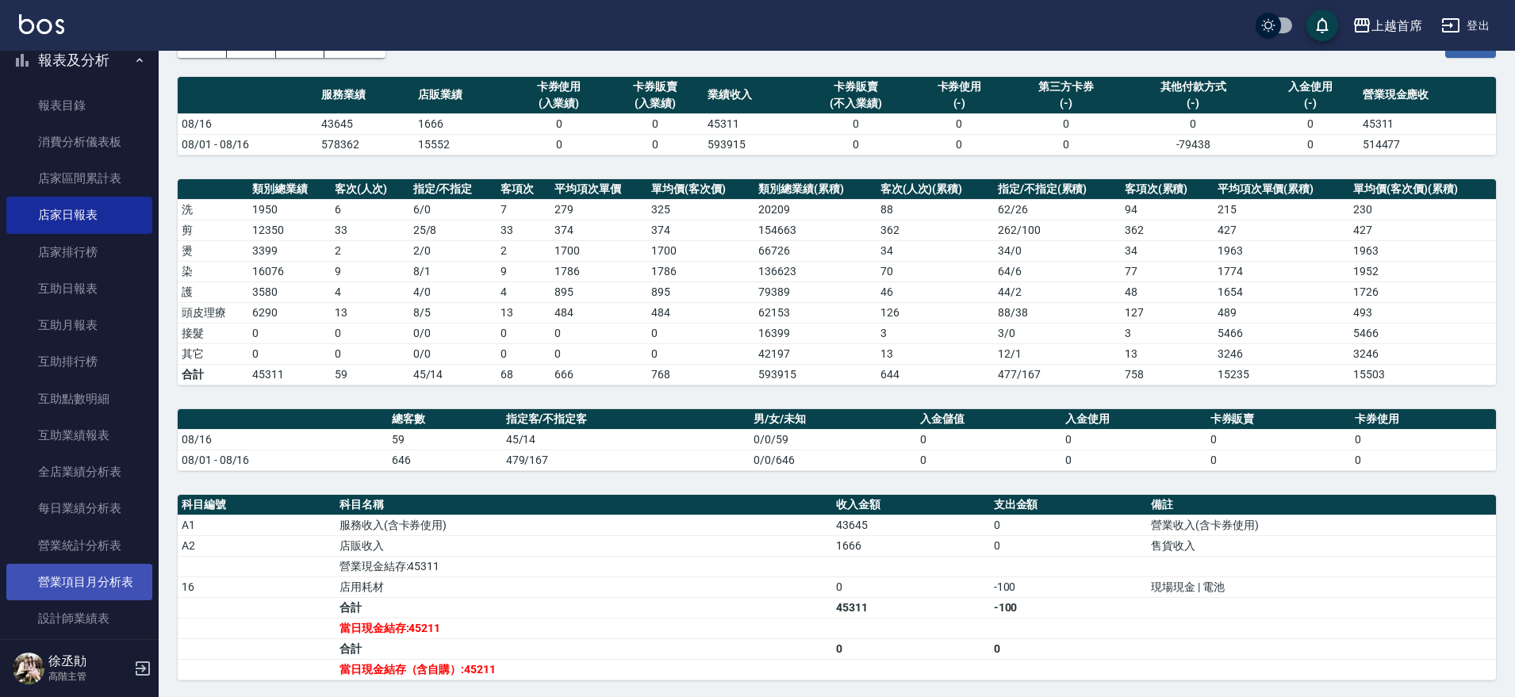
scroll to position [198, 0]
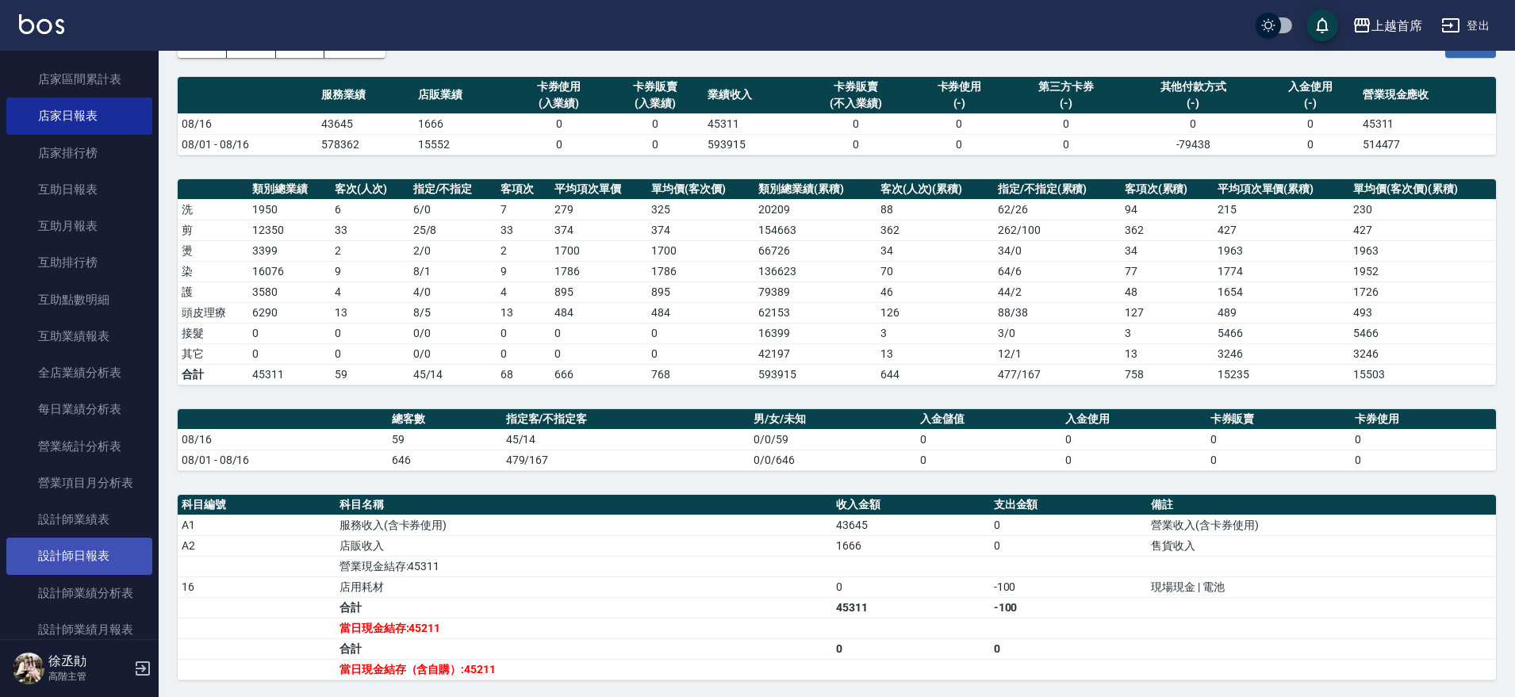
click at [105, 546] on link "設計師日報表" at bounding box center [79, 556] width 146 height 36
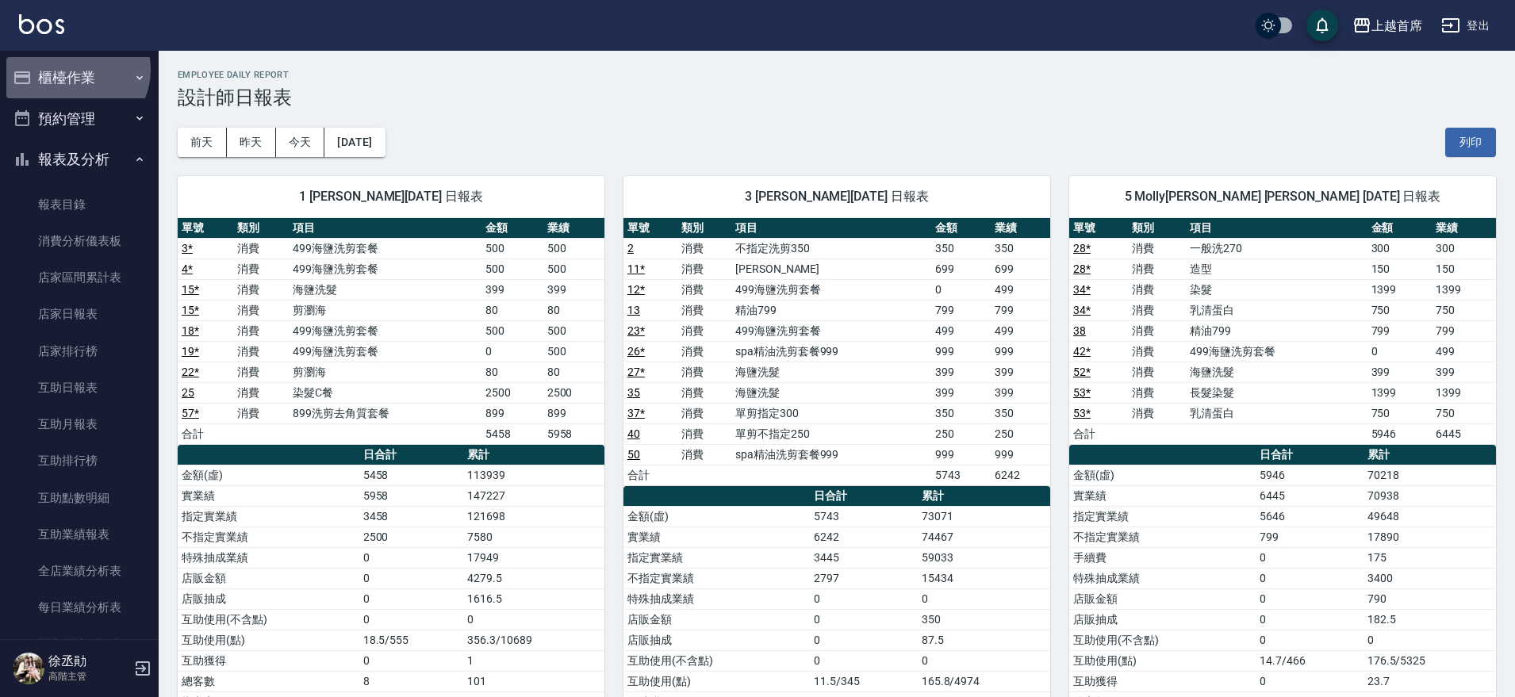
click at [75, 70] on button "櫃檯作業" at bounding box center [79, 77] width 146 height 41
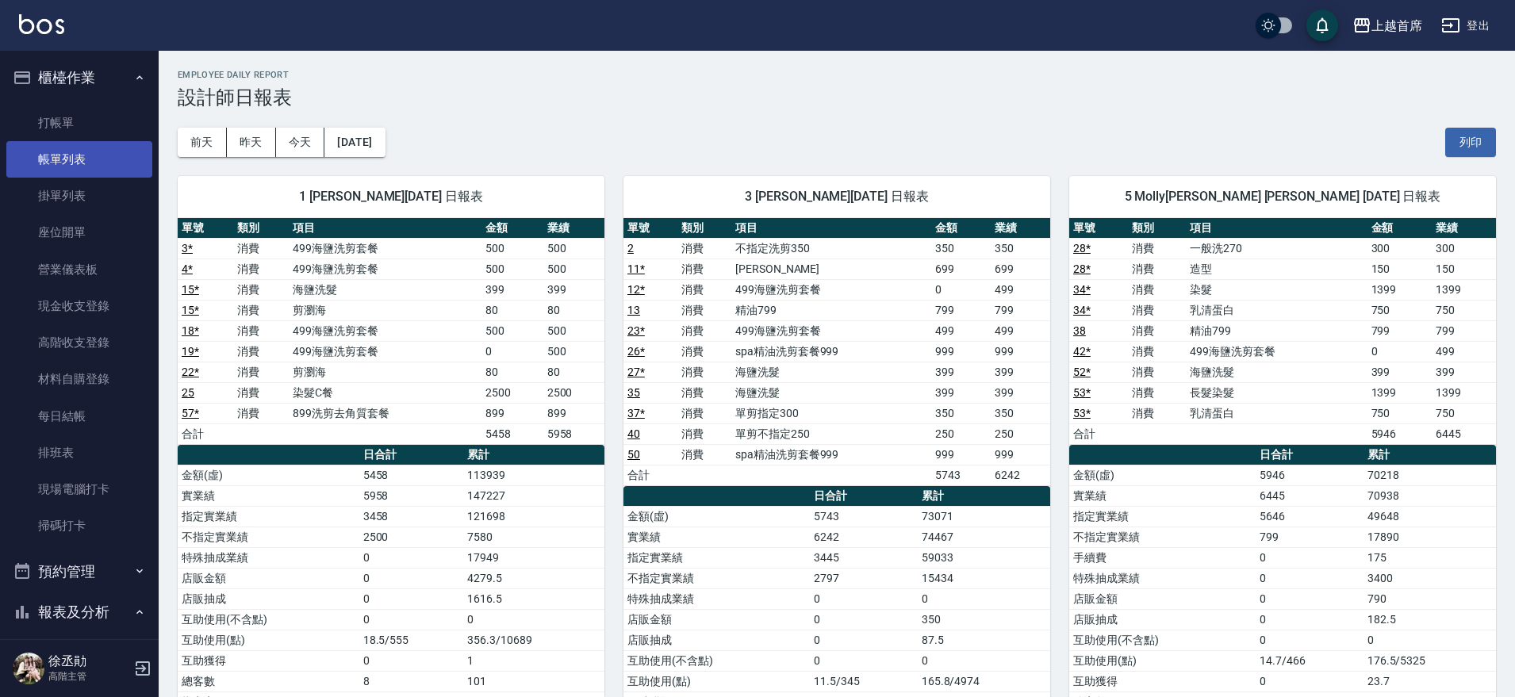
click at [74, 163] on link "帳單列表" at bounding box center [79, 159] width 146 height 36
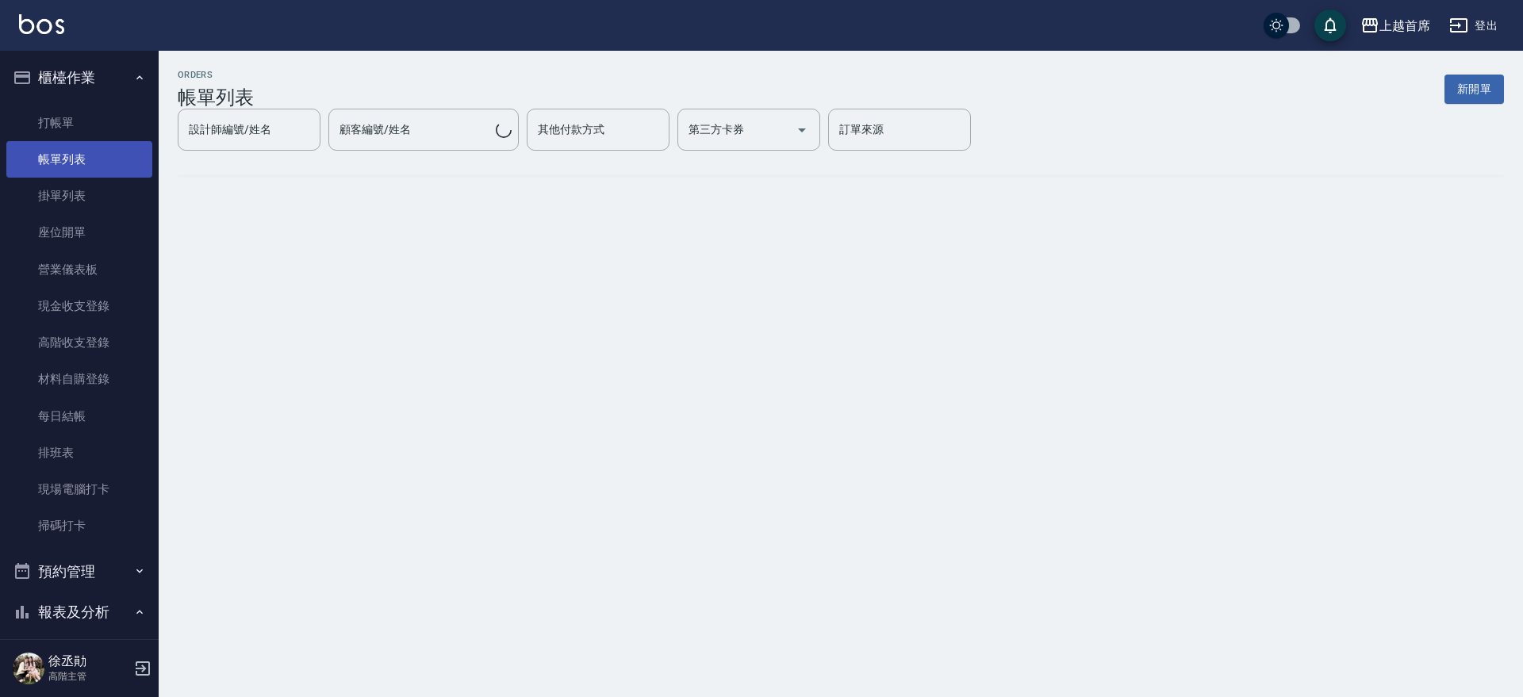
click at [74, 163] on link "帳單列表" at bounding box center [79, 159] width 146 height 36
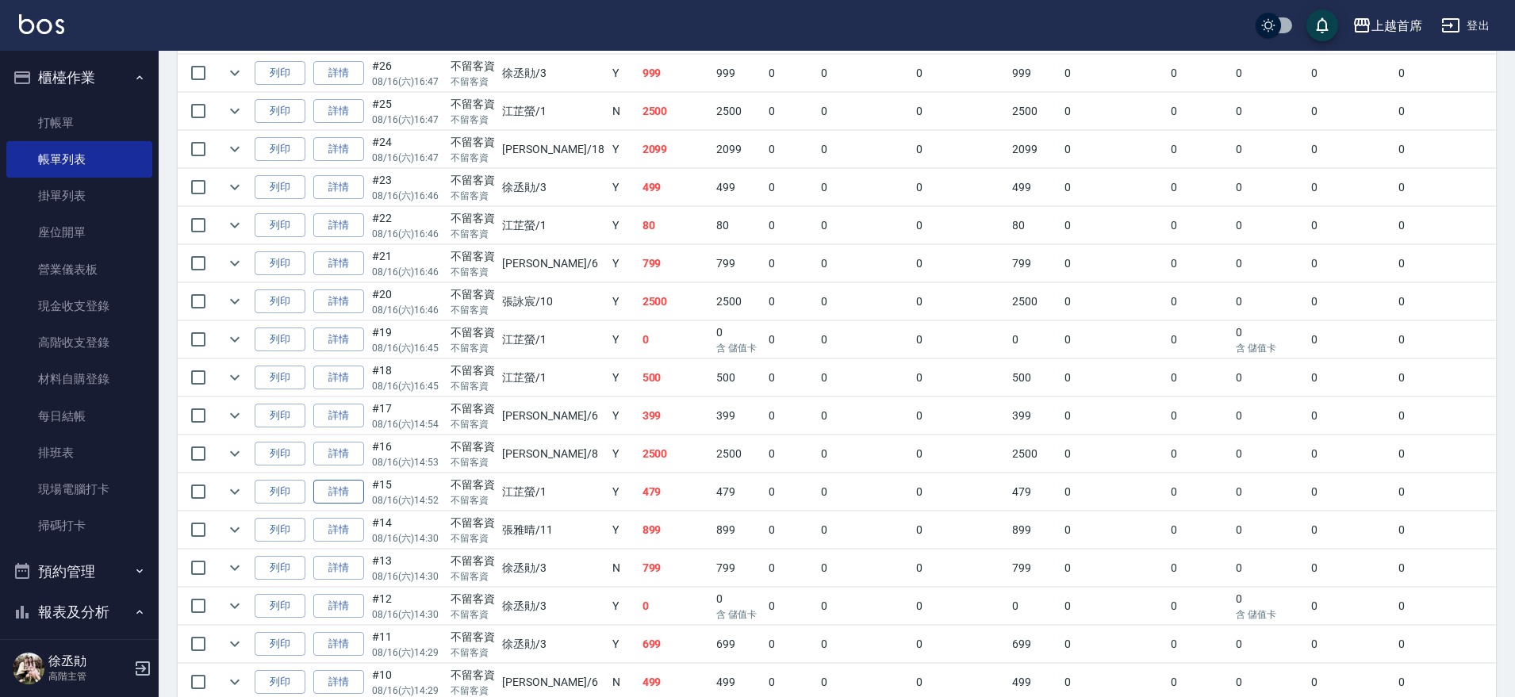
scroll to position [1685, 0]
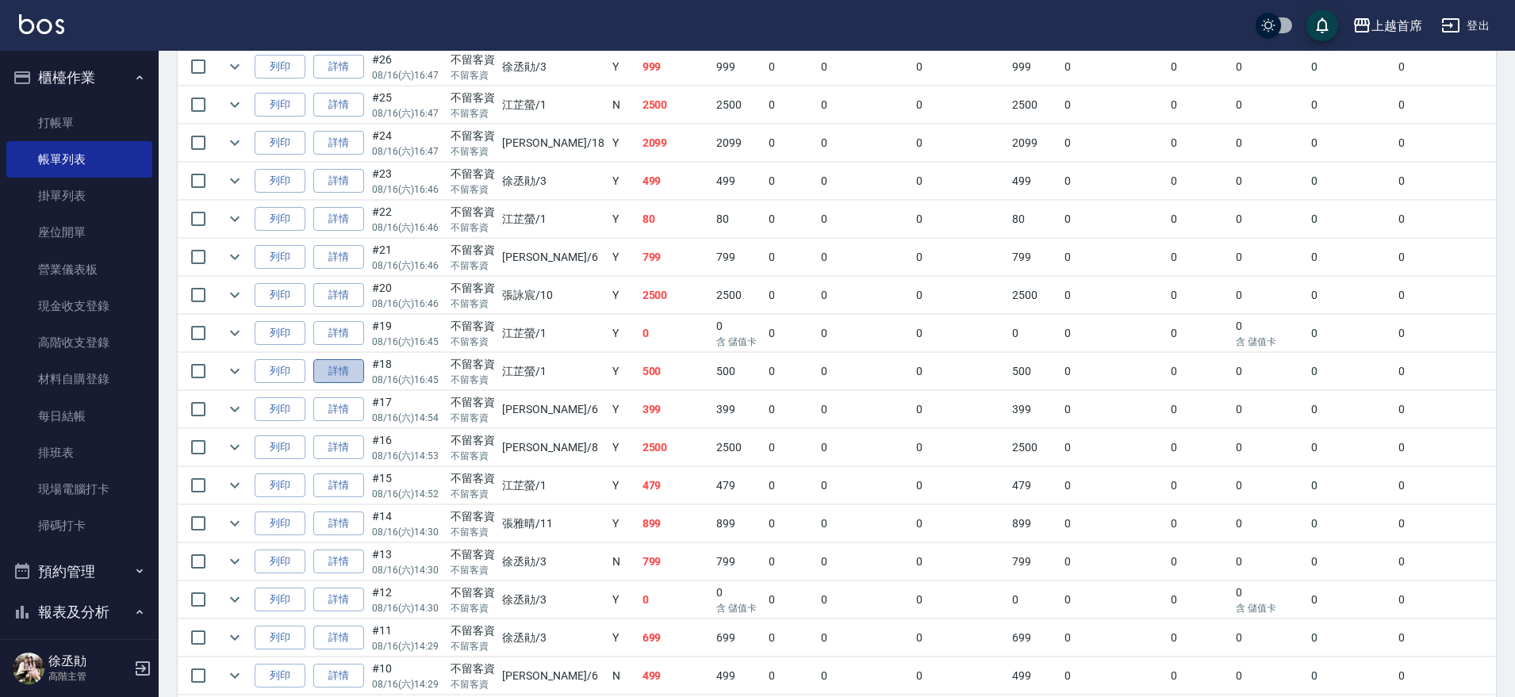
click at [340, 372] on link "詳情" at bounding box center [338, 371] width 51 height 25
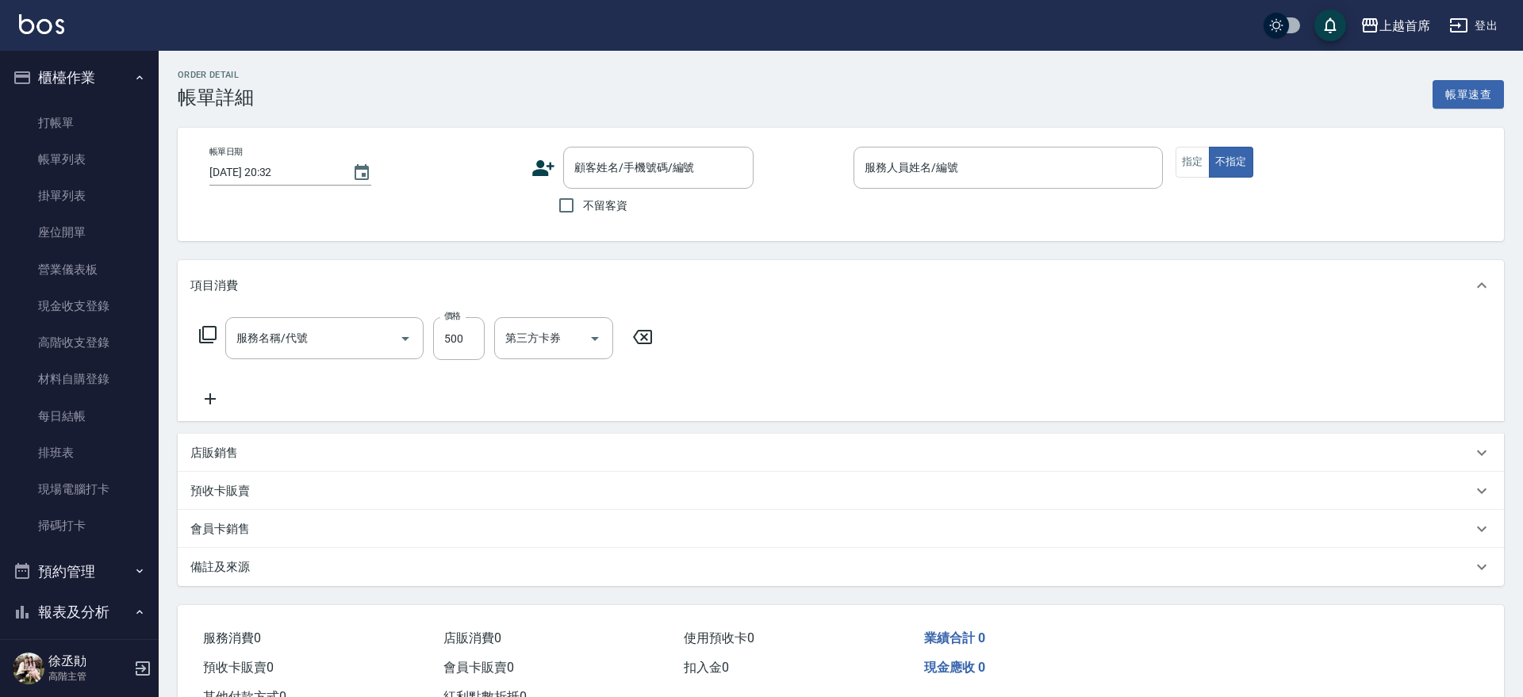
type input "2025/08/16 16:45"
checkbox input "true"
type input "江芷螢-1"
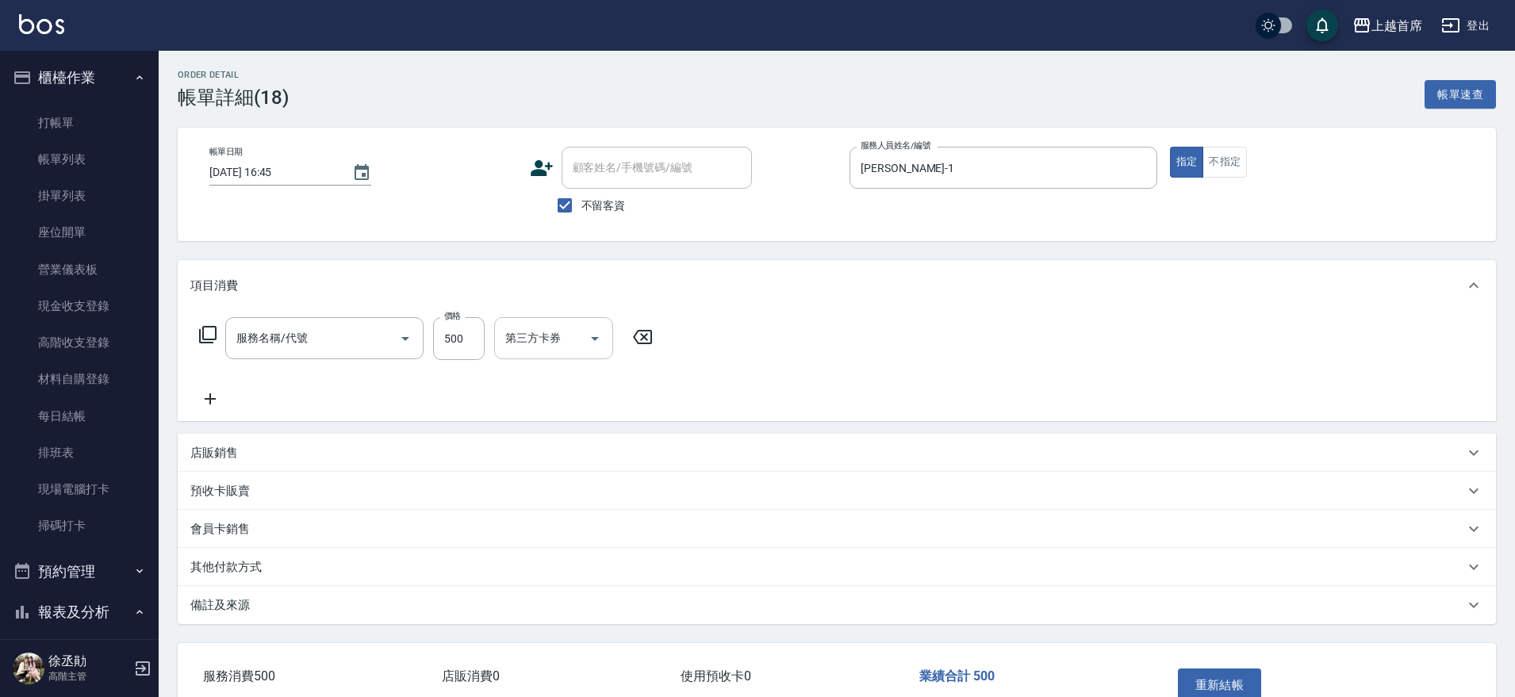
type input "499海鹽洗剪套餐(2499)"
click at [709, 336] on button "Open" at bounding box center [699, 338] width 25 height 25
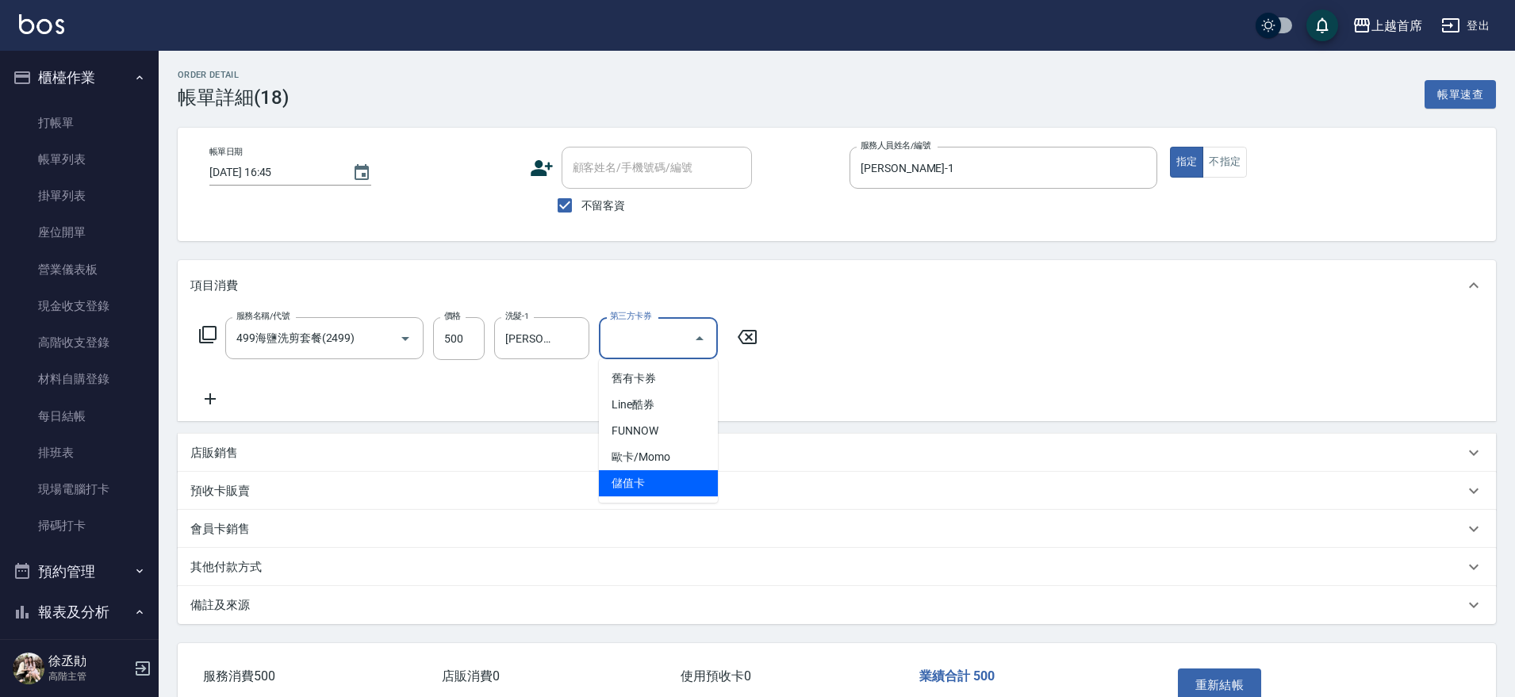
click at [646, 474] on span "儲值卡" at bounding box center [658, 483] width 119 height 26
type input "儲值卡"
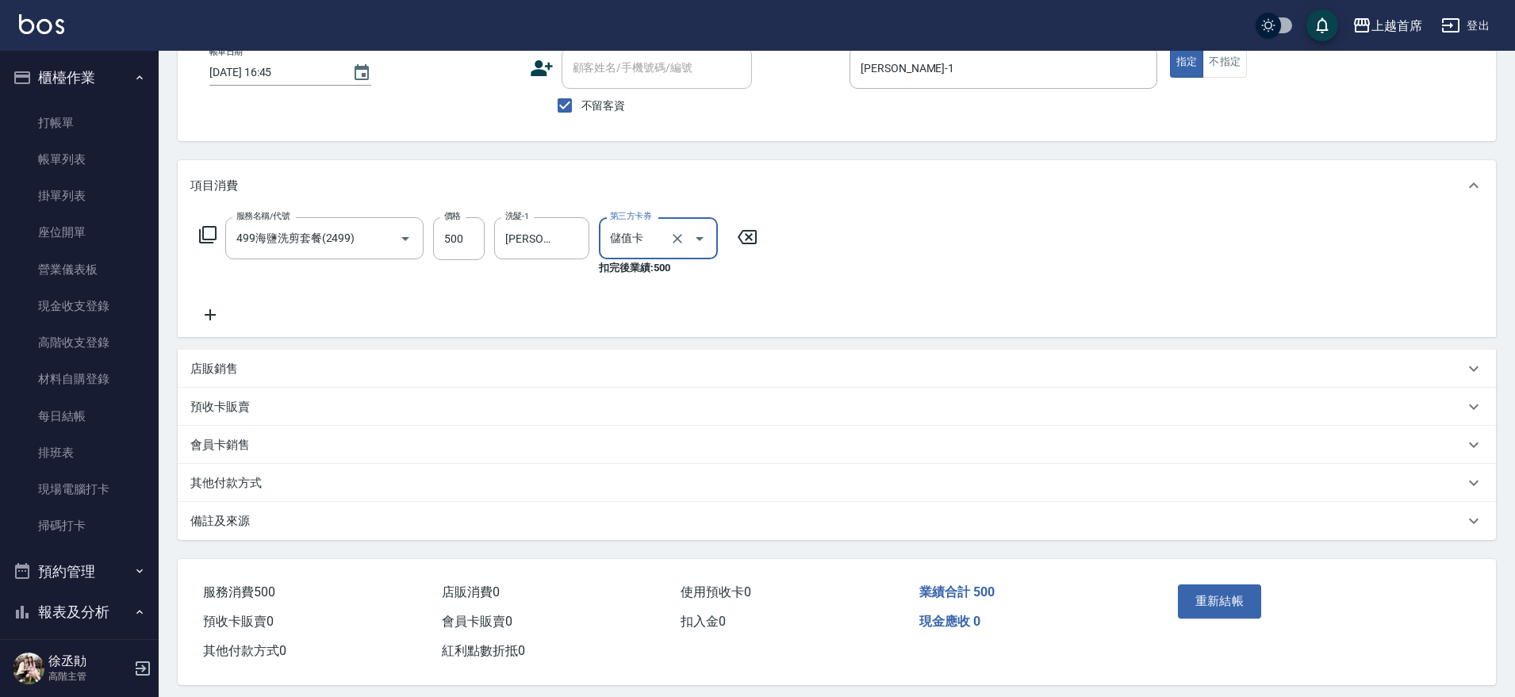
scroll to position [114, 0]
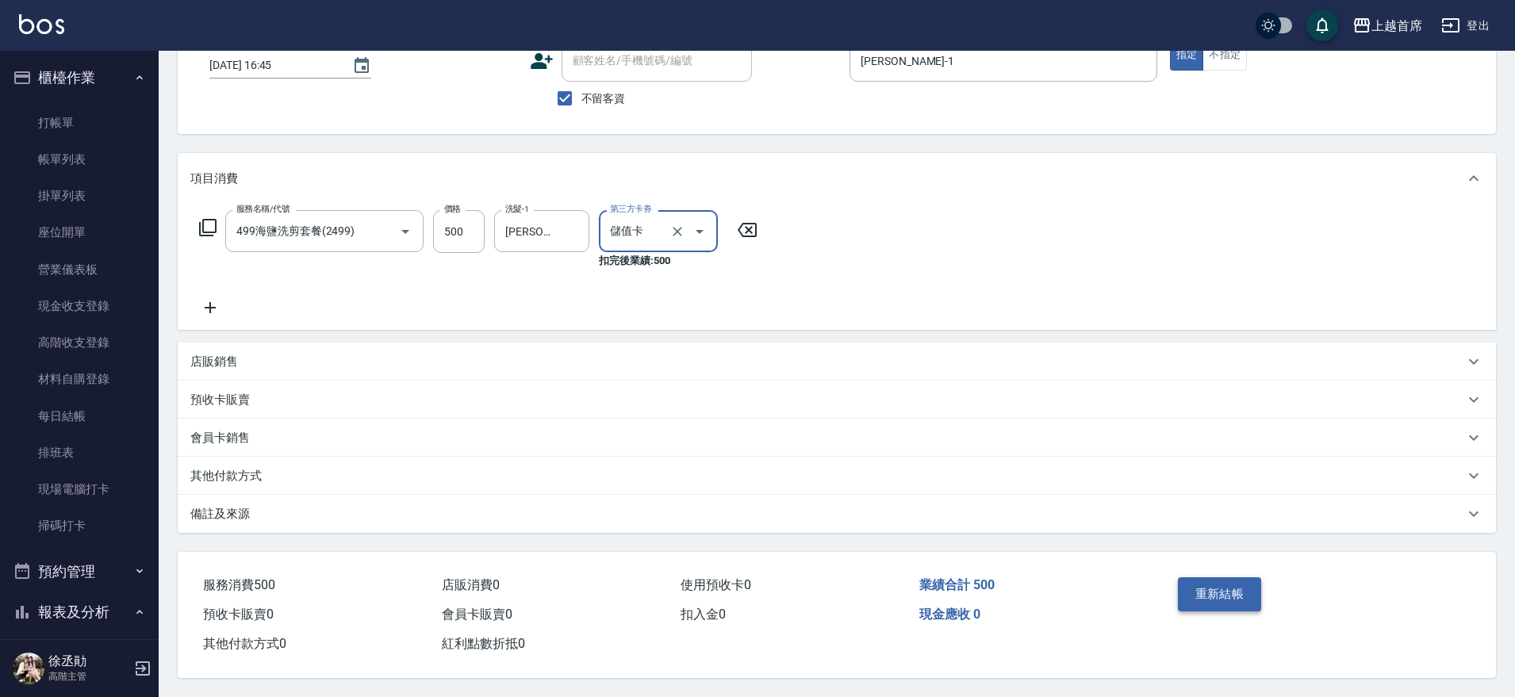
click at [1214, 584] on button "重新結帳" at bounding box center [1220, 593] width 84 height 33
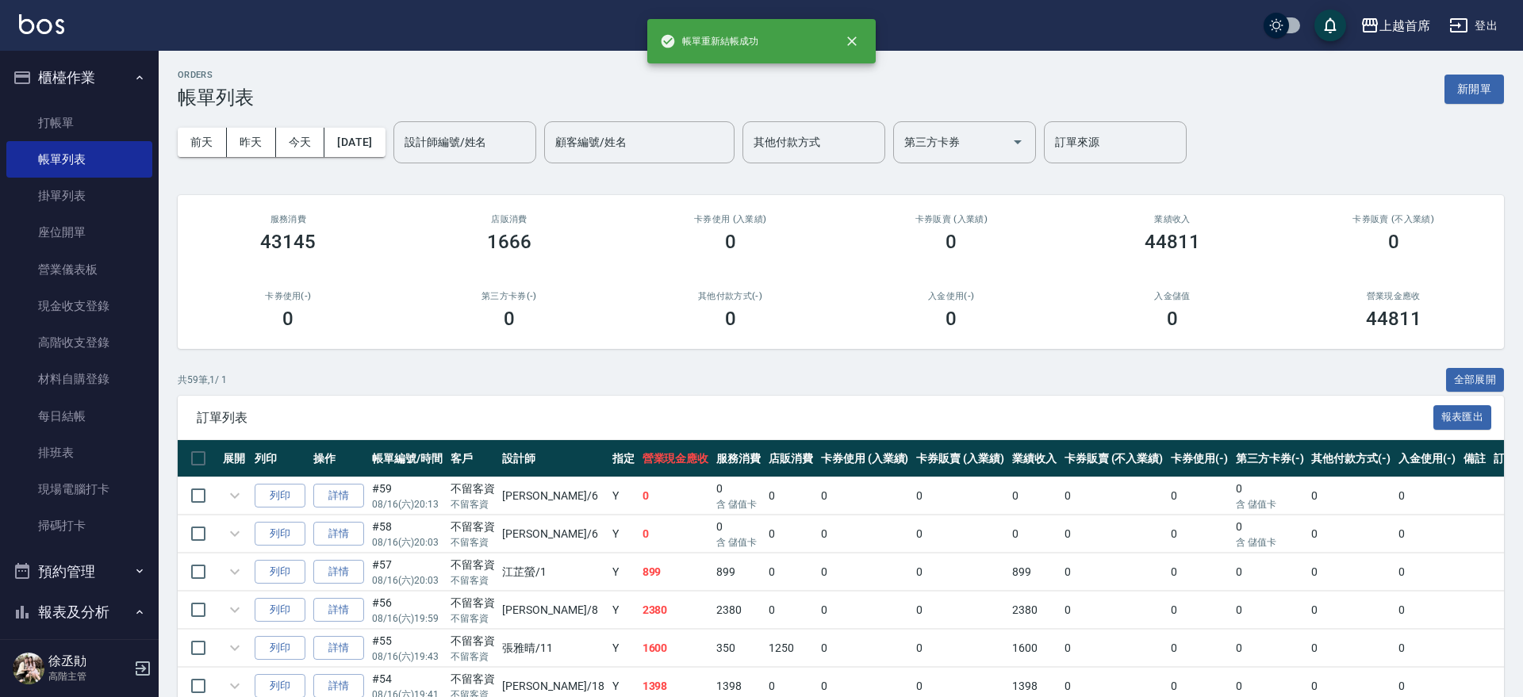
click at [101, 77] on button "櫃檯作業" at bounding box center [79, 77] width 146 height 41
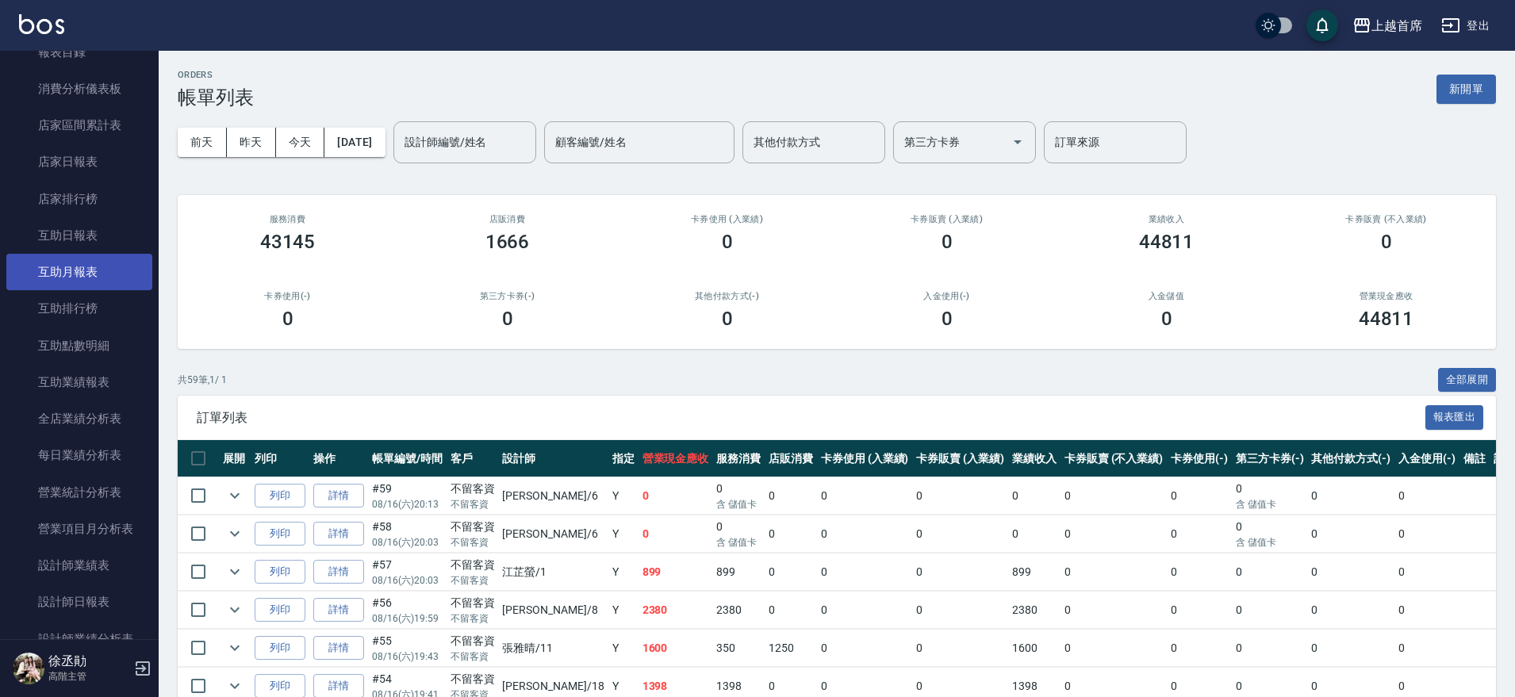
scroll to position [198, 0]
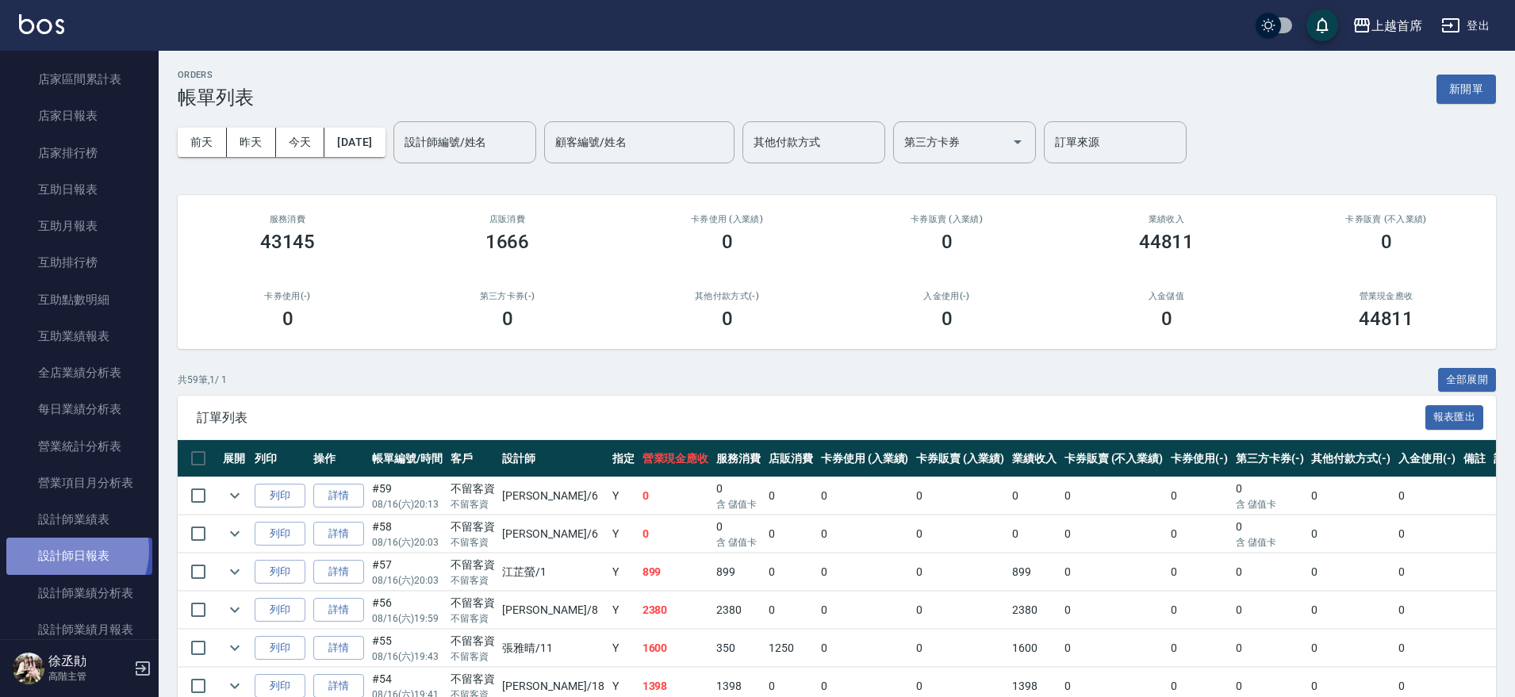
click at [71, 550] on link "設計師日報表" at bounding box center [79, 556] width 146 height 36
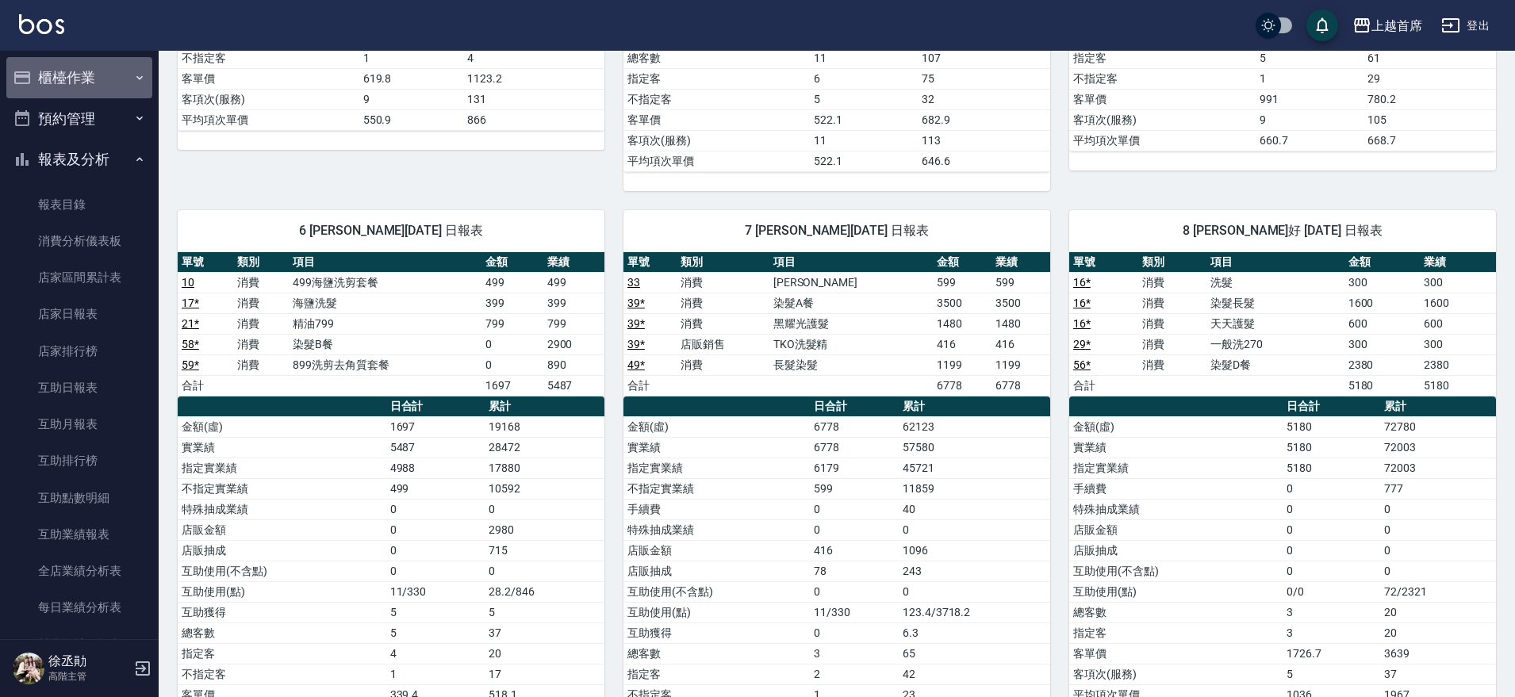
click at [105, 82] on button "櫃檯作業" at bounding box center [79, 77] width 146 height 41
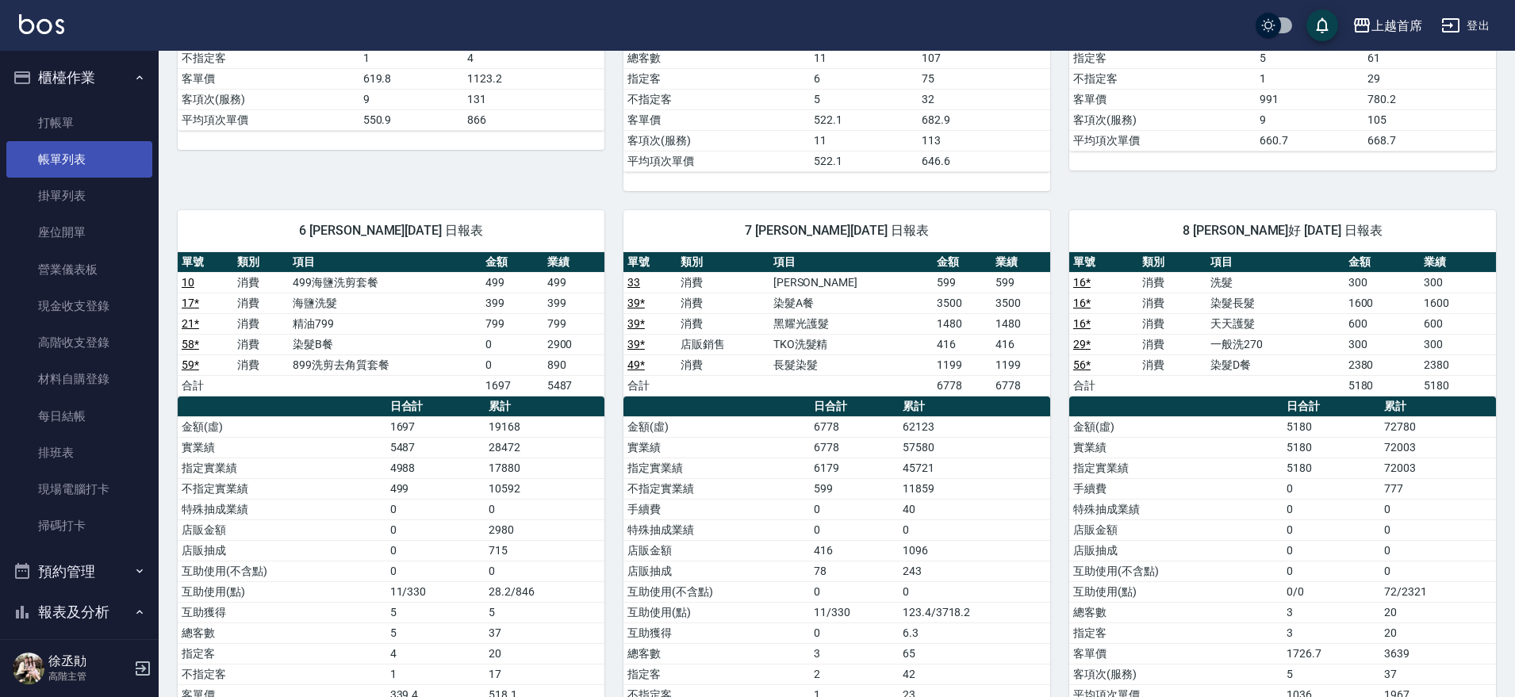
click at [67, 157] on link "帳單列表" at bounding box center [79, 159] width 146 height 36
click at [58, 153] on link "帳單列表" at bounding box center [79, 159] width 146 height 36
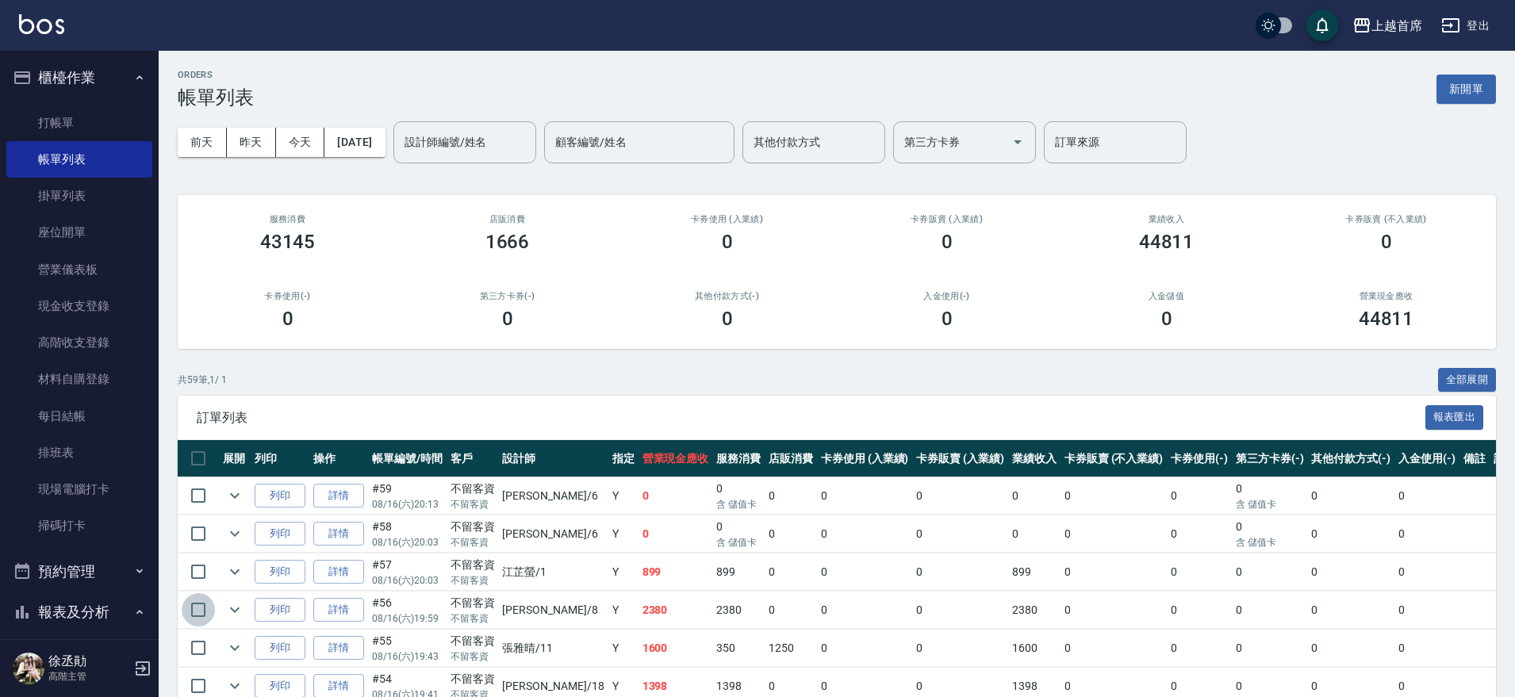
click at [202, 603] on input "checkbox" at bounding box center [198, 609] width 33 height 33
checkbox input "true"
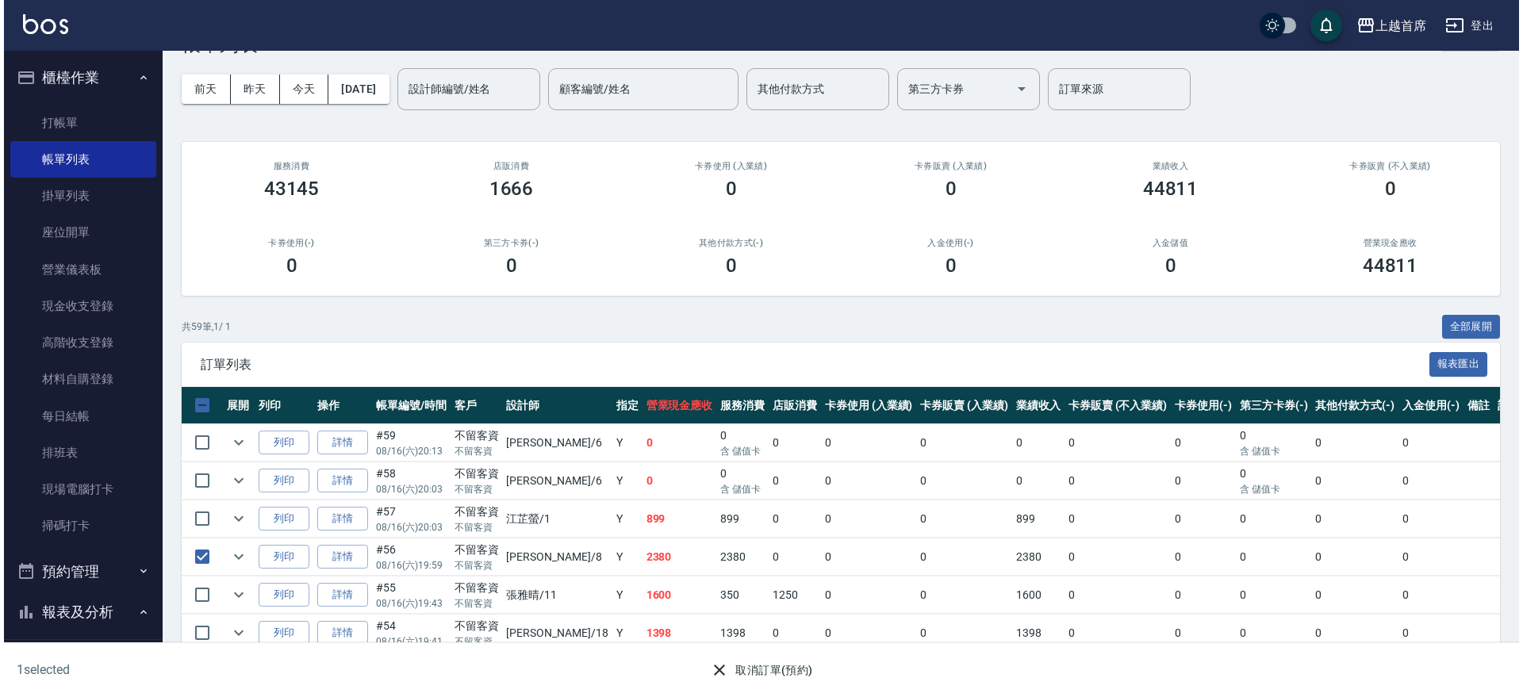
scroll to position [99, 0]
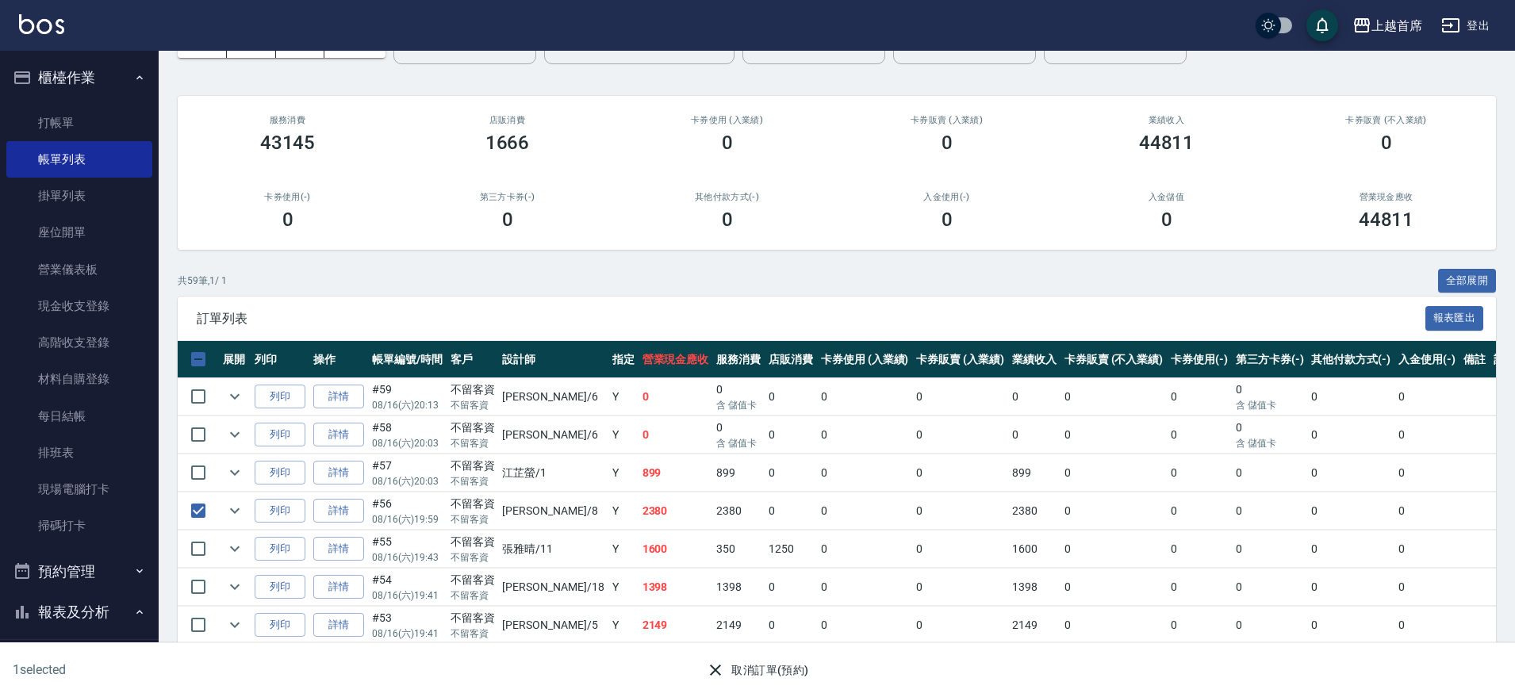
click at [787, 683] on button "取消訂單(預約)" at bounding box center [757, 670] width 115 height 29
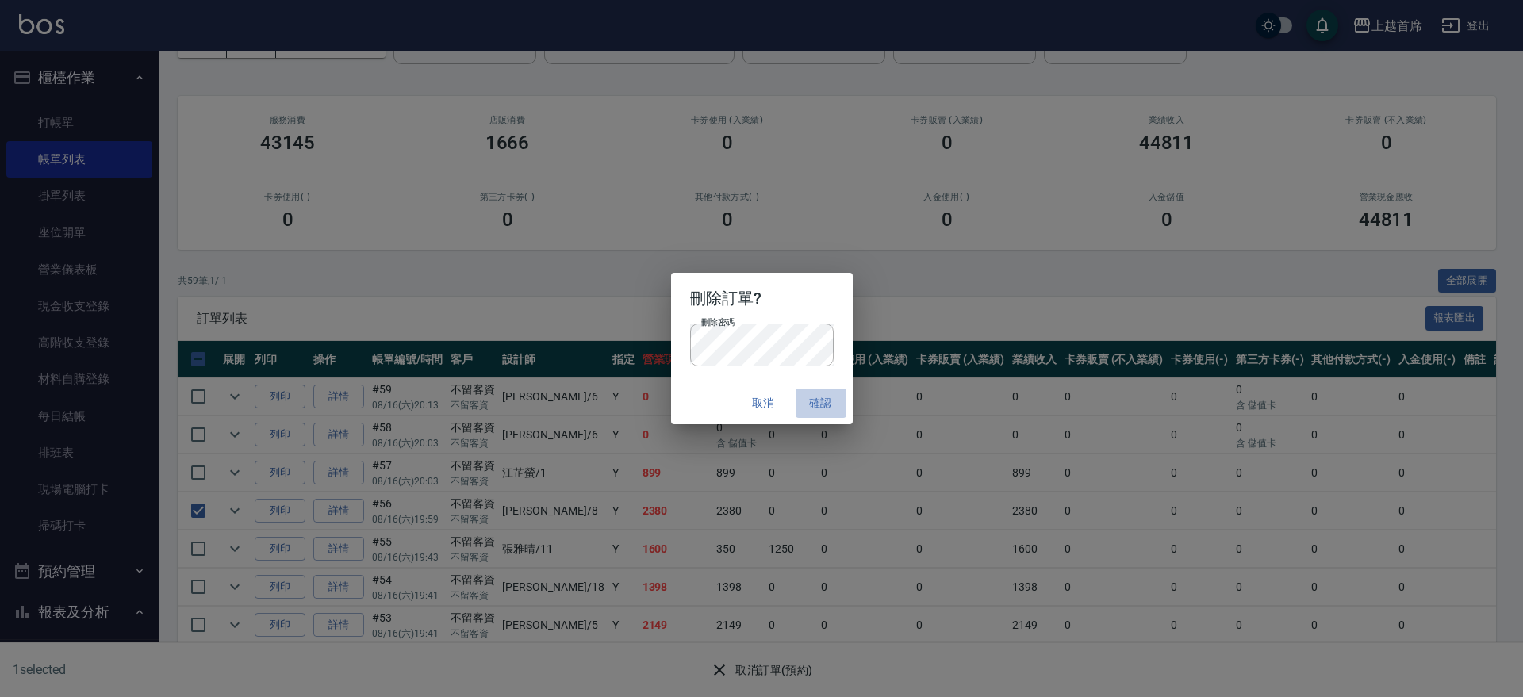
click at [828, 398] on button "確認" at bounding box center [821, 403] width 51 height 29
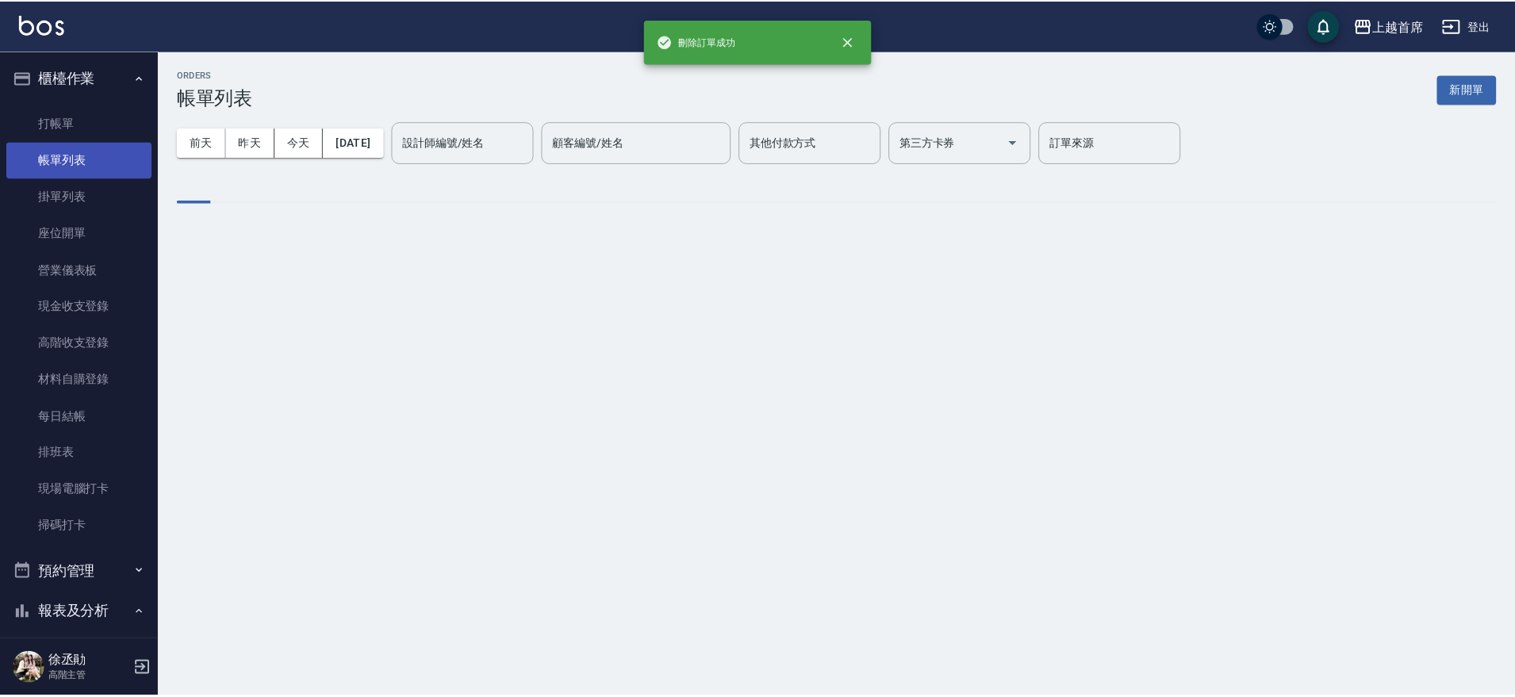
scroll to position [0, 0]
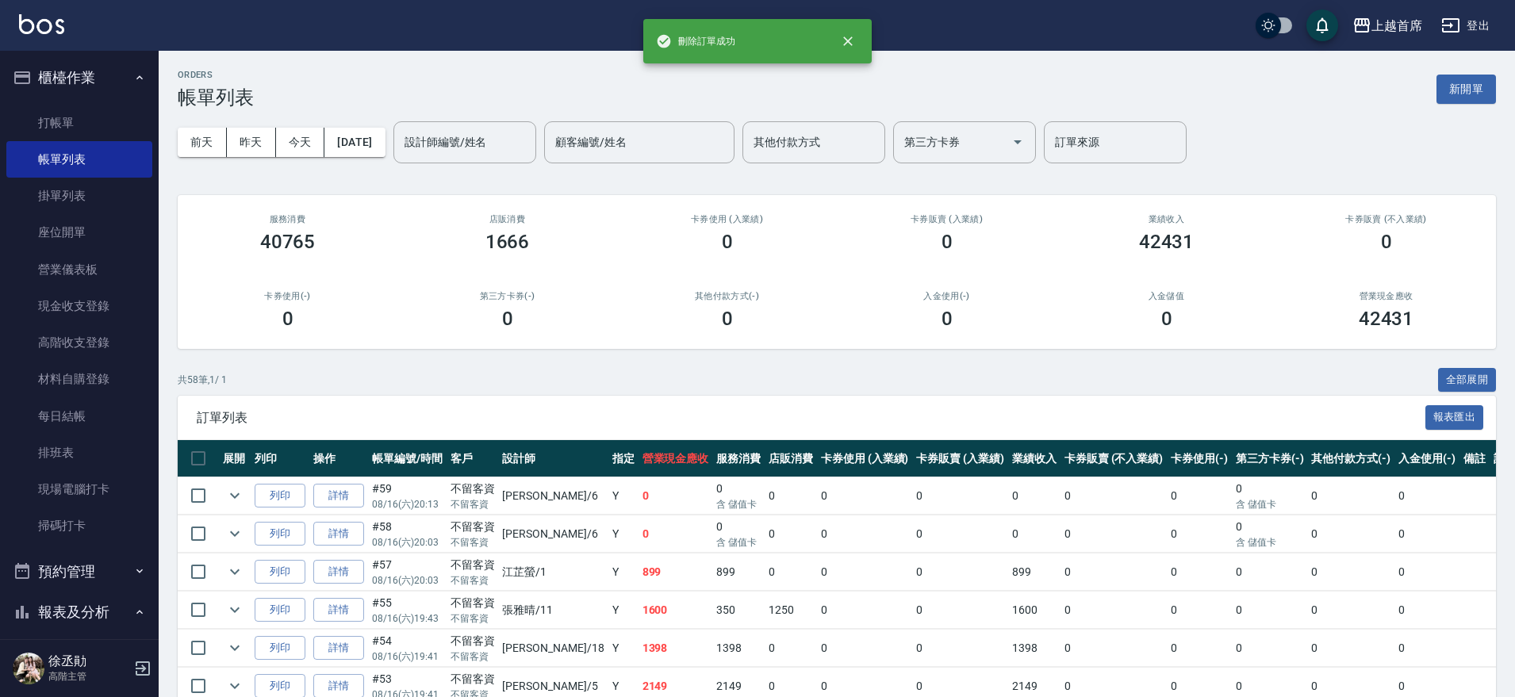
click at [93, 63] on button "櫃檯作業" at bounding box center [79, 77] width 146 height 41
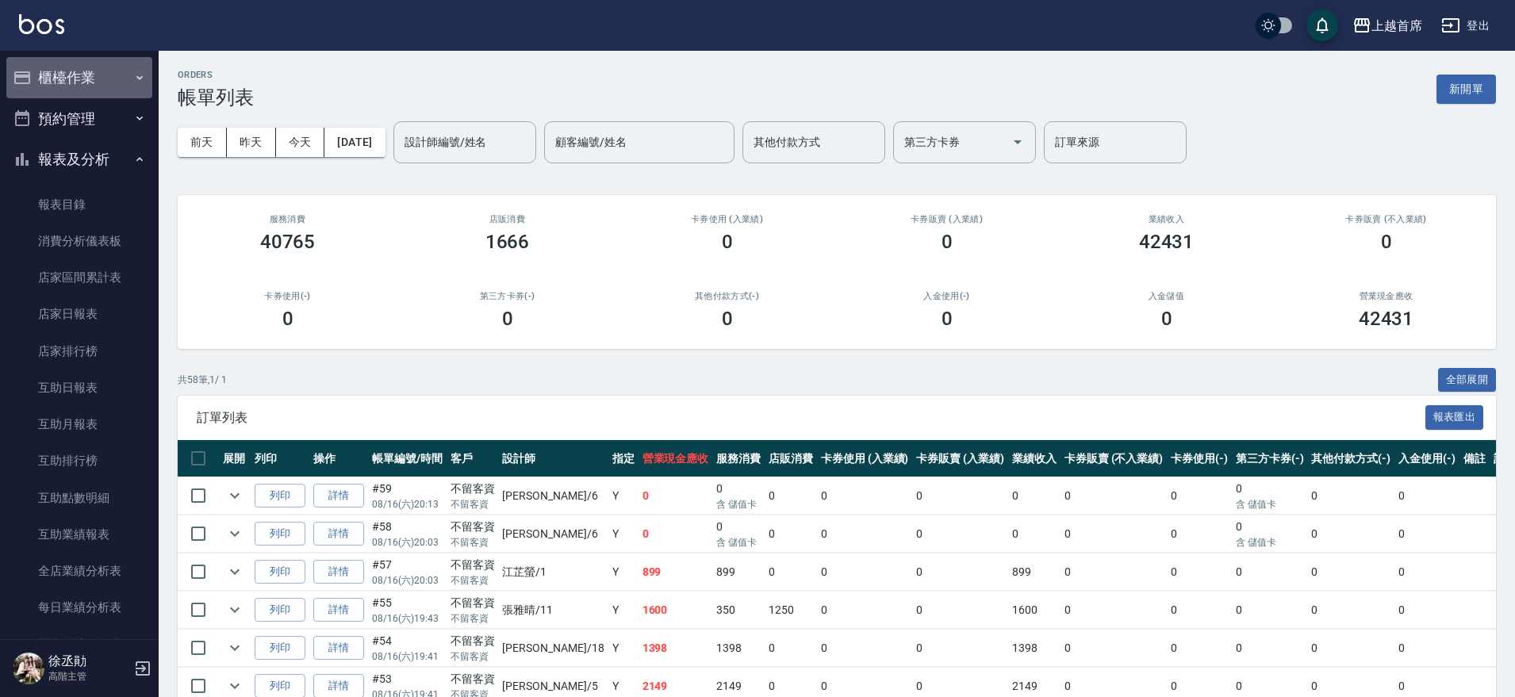
click at [87, 74] on button "櫃檯作業" at bounding box center [79, 77] width 146 height 41
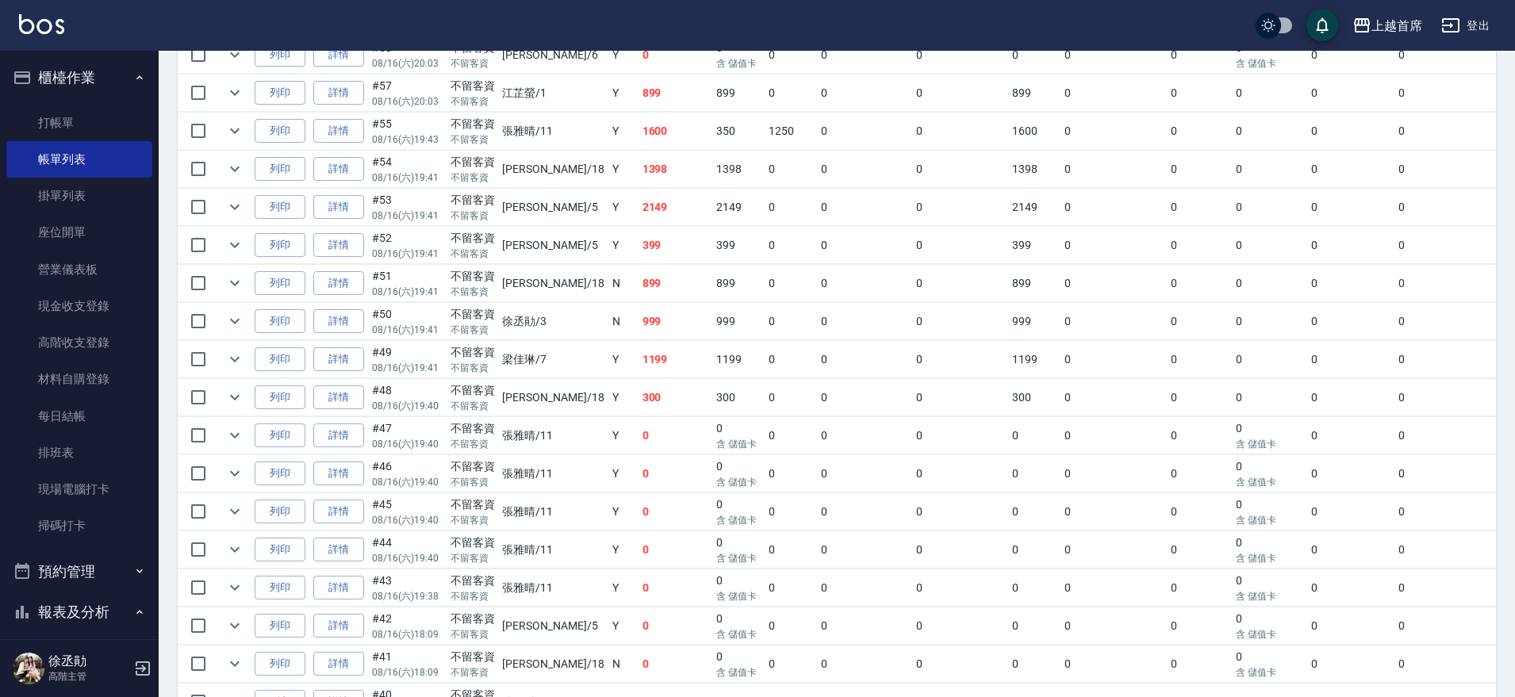
scroll to position [380, 0]
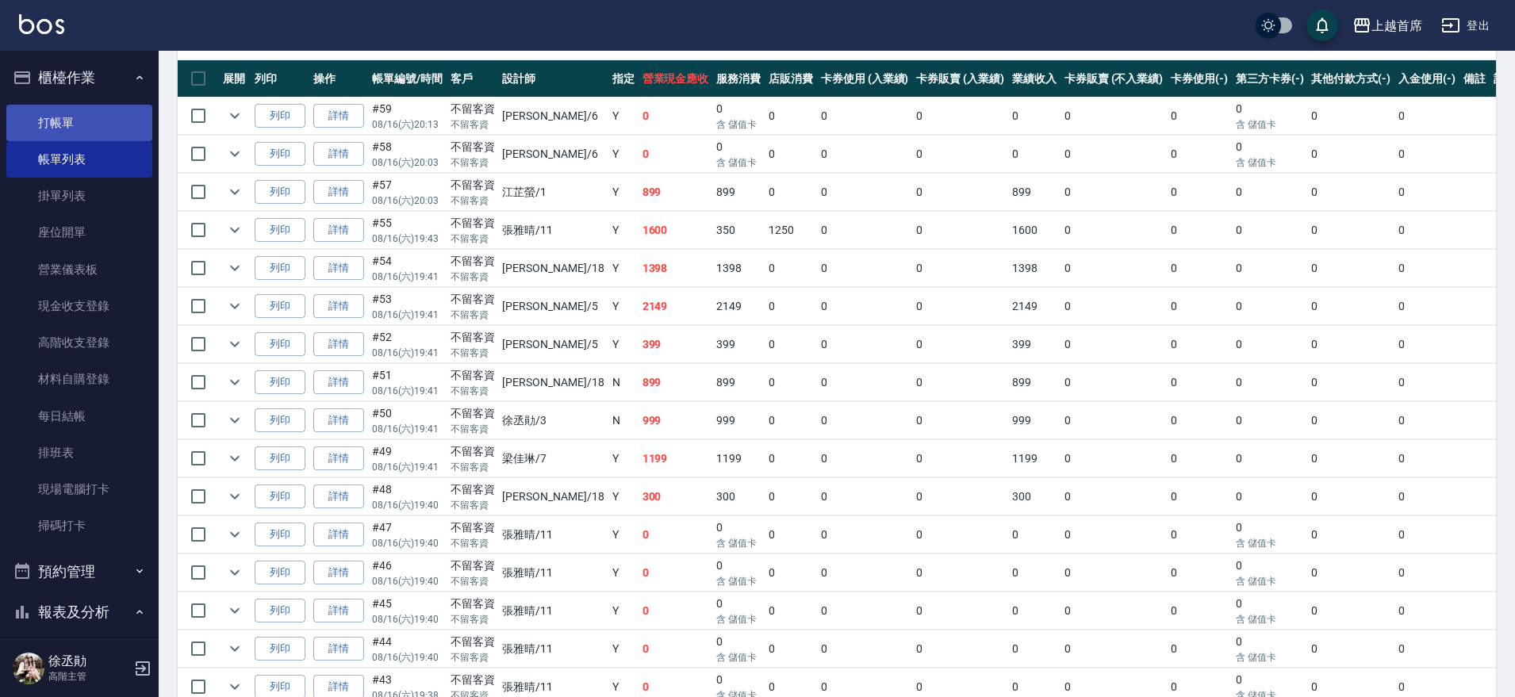
click at [71, 105] on link "打帳單" at bounding box center [79, 123] width 146 height 36
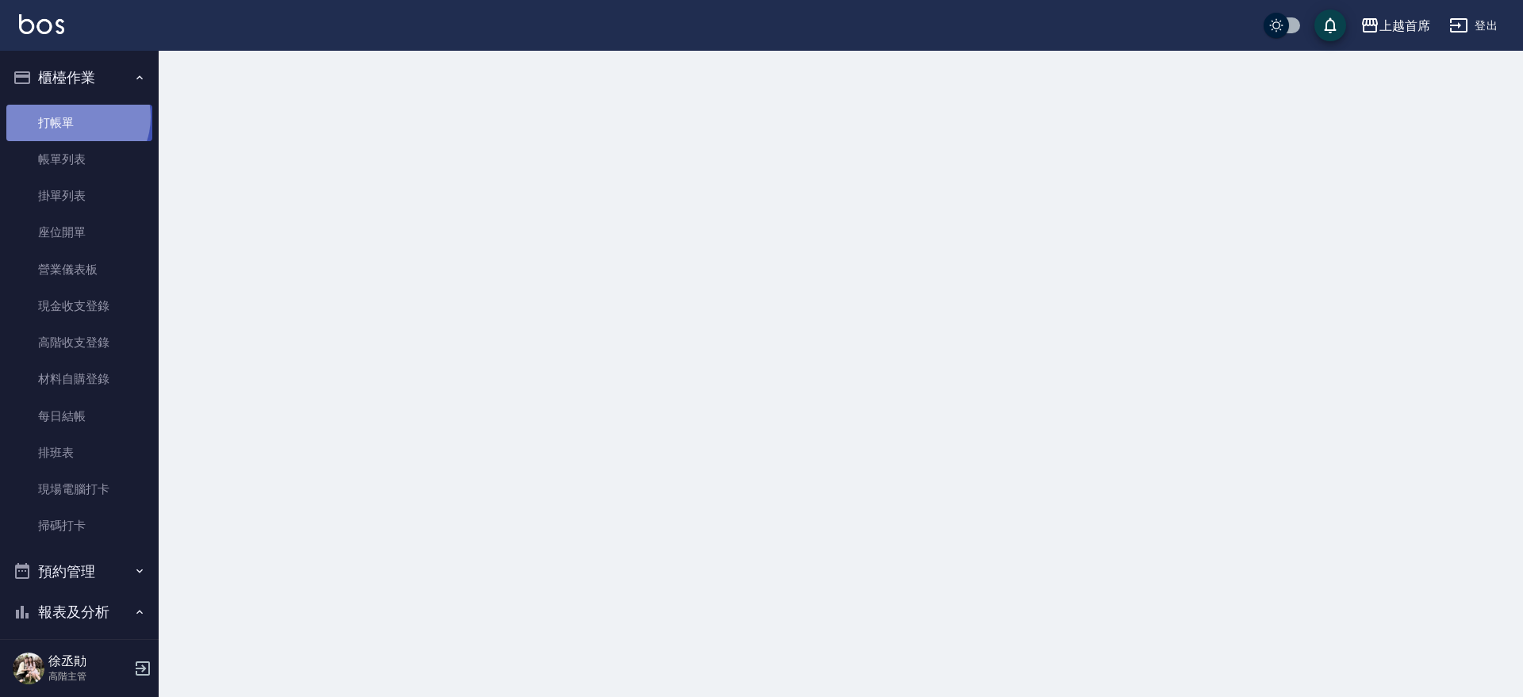
click at [76, 117] on link "打帳單" at bounding box center [79, 123] width 146 height 36
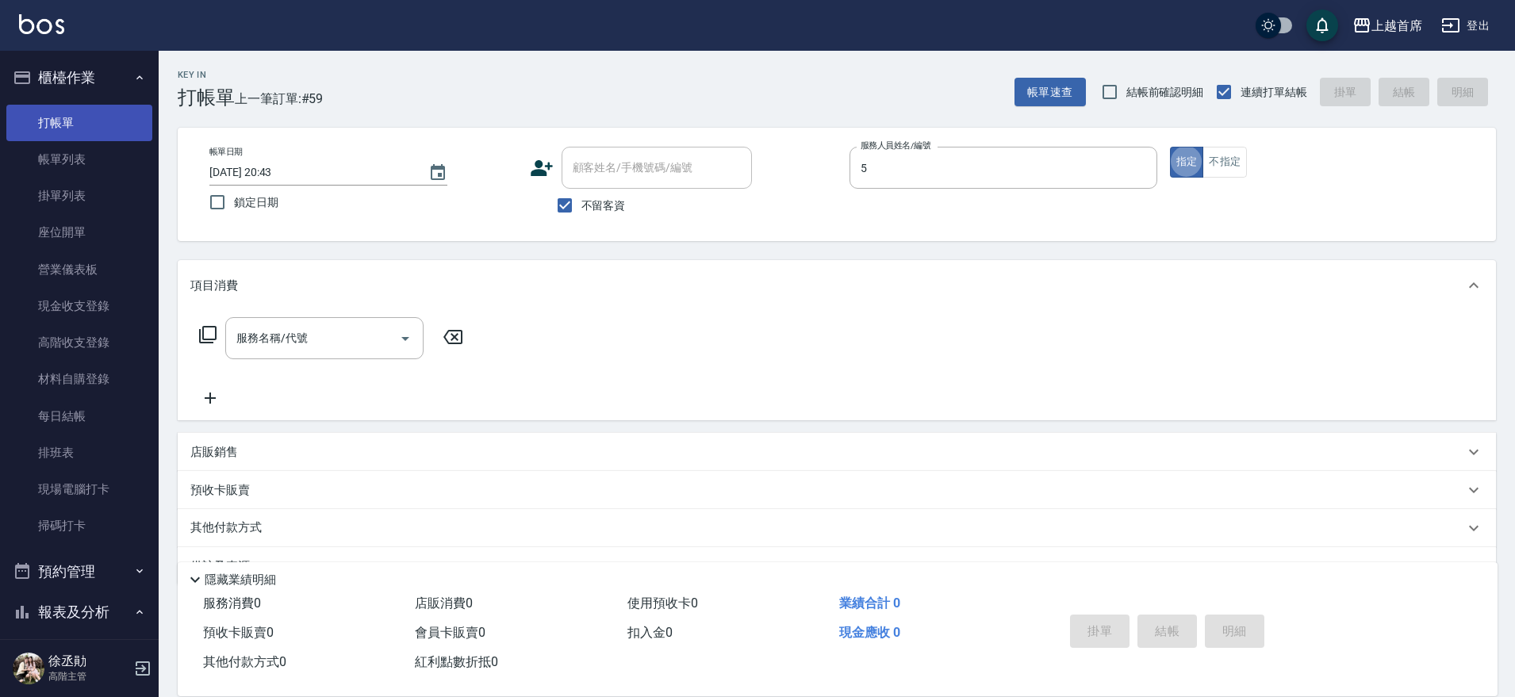
type input "Molly莫莉-5"
type button "true"
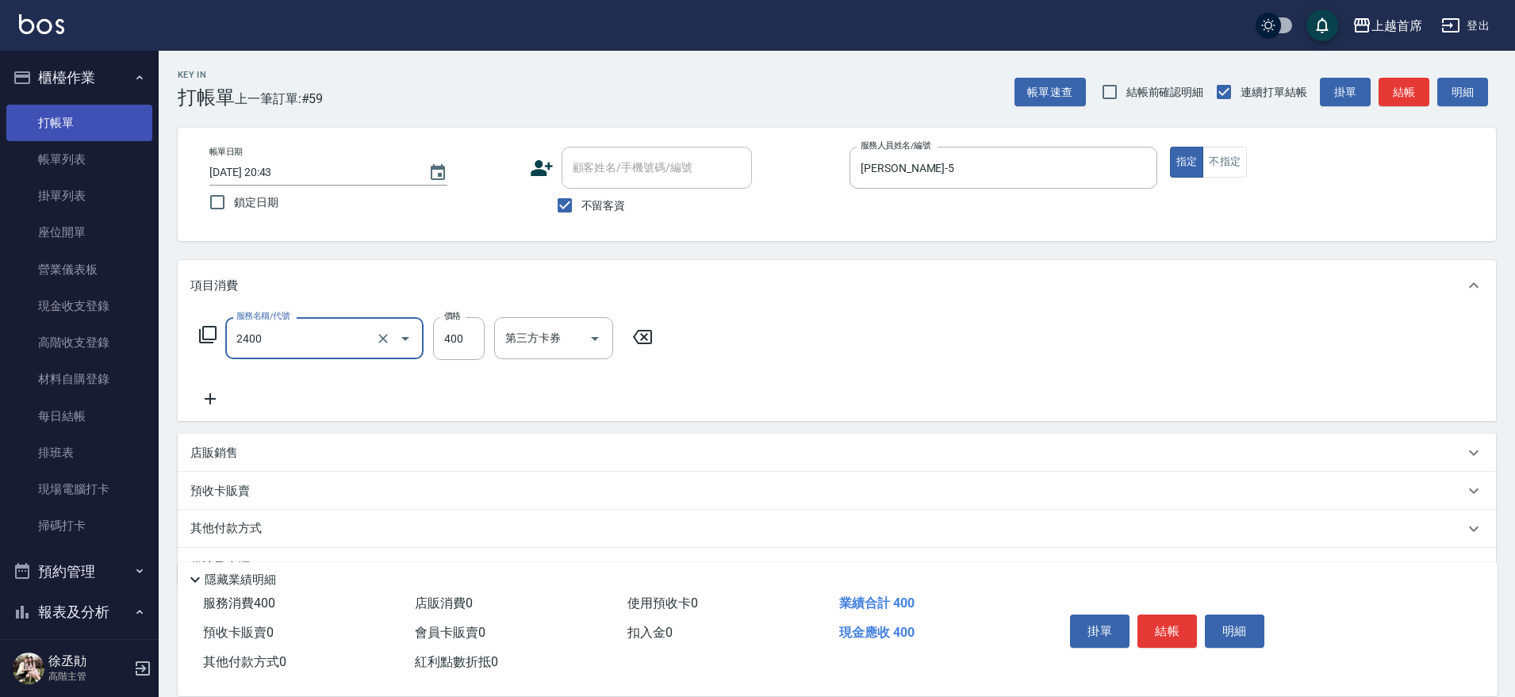
type input "指定一般洗剪400(2400)"
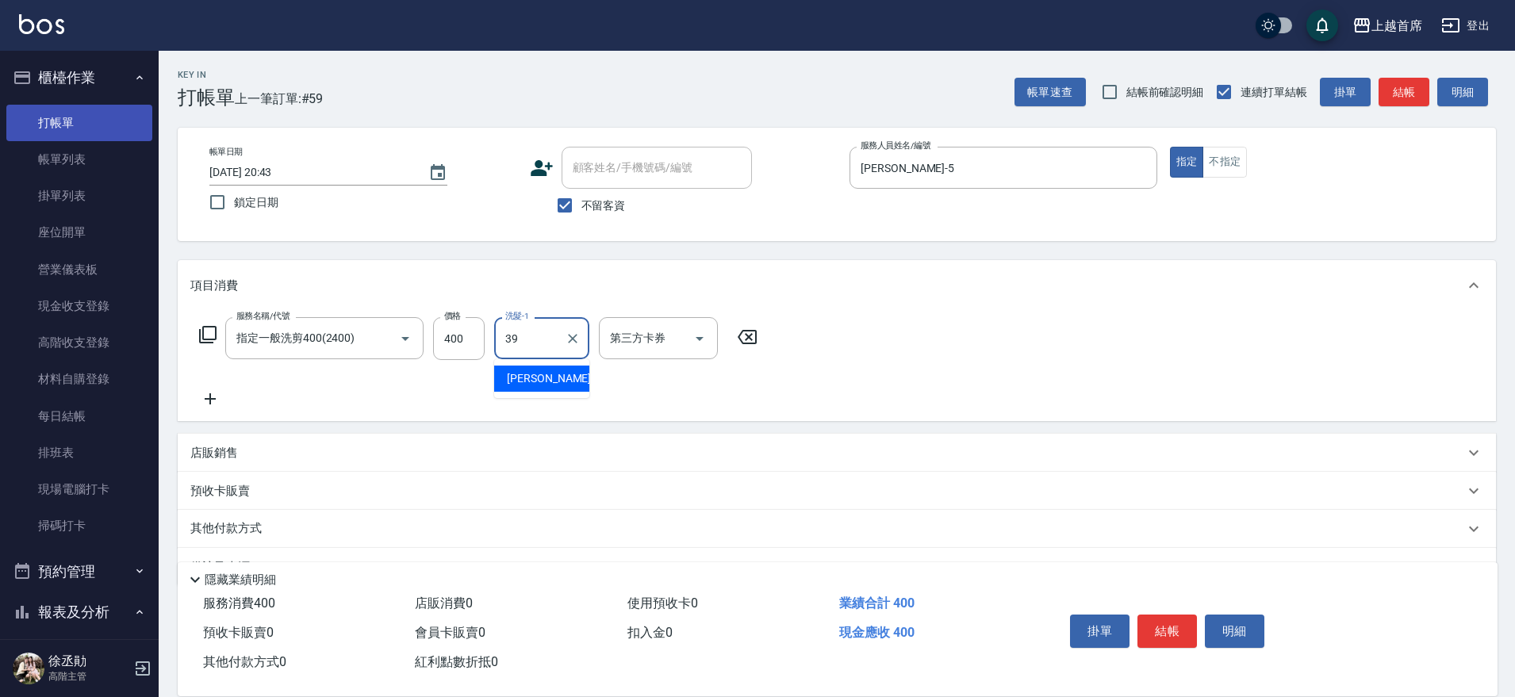
type input "唐羽彤-39"
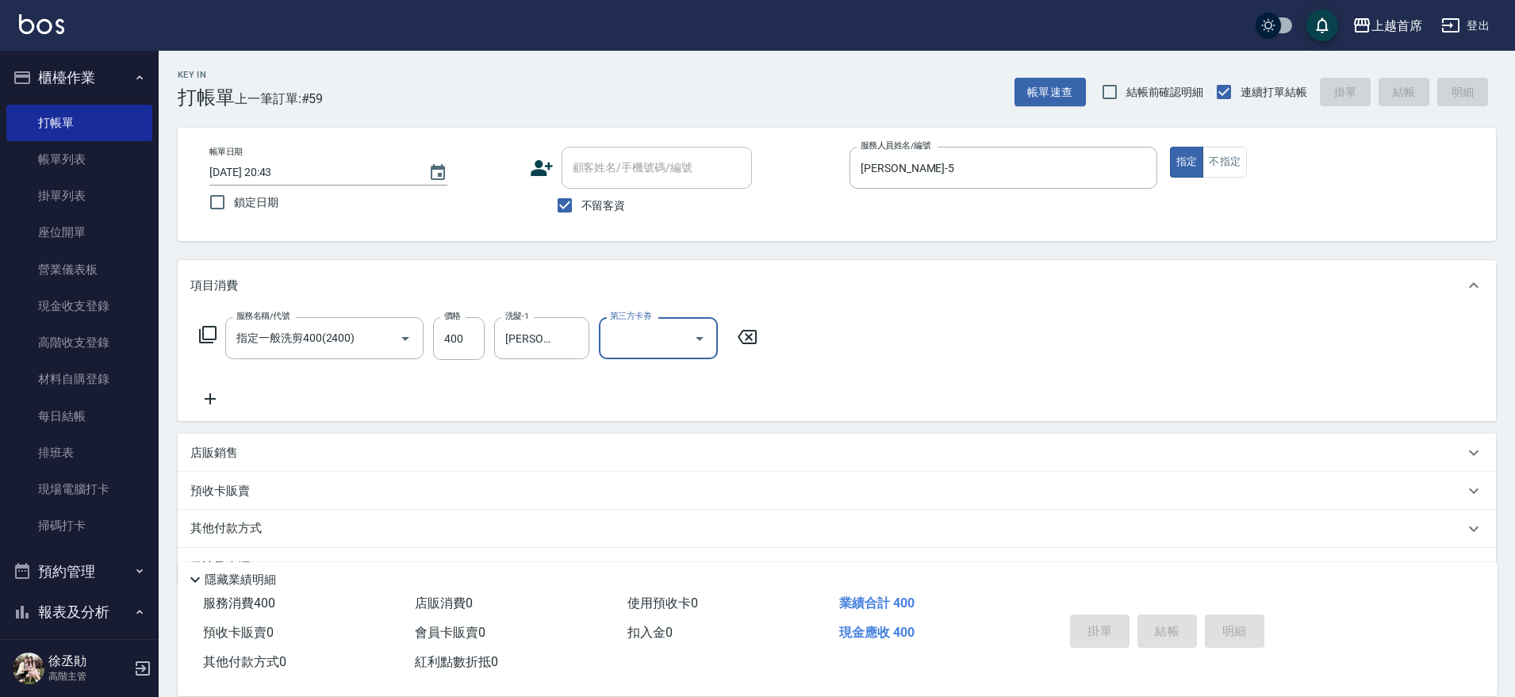
click at [82, 85] on button "櫃檯作業" at bounding box center [79, 77] width 146 height 41
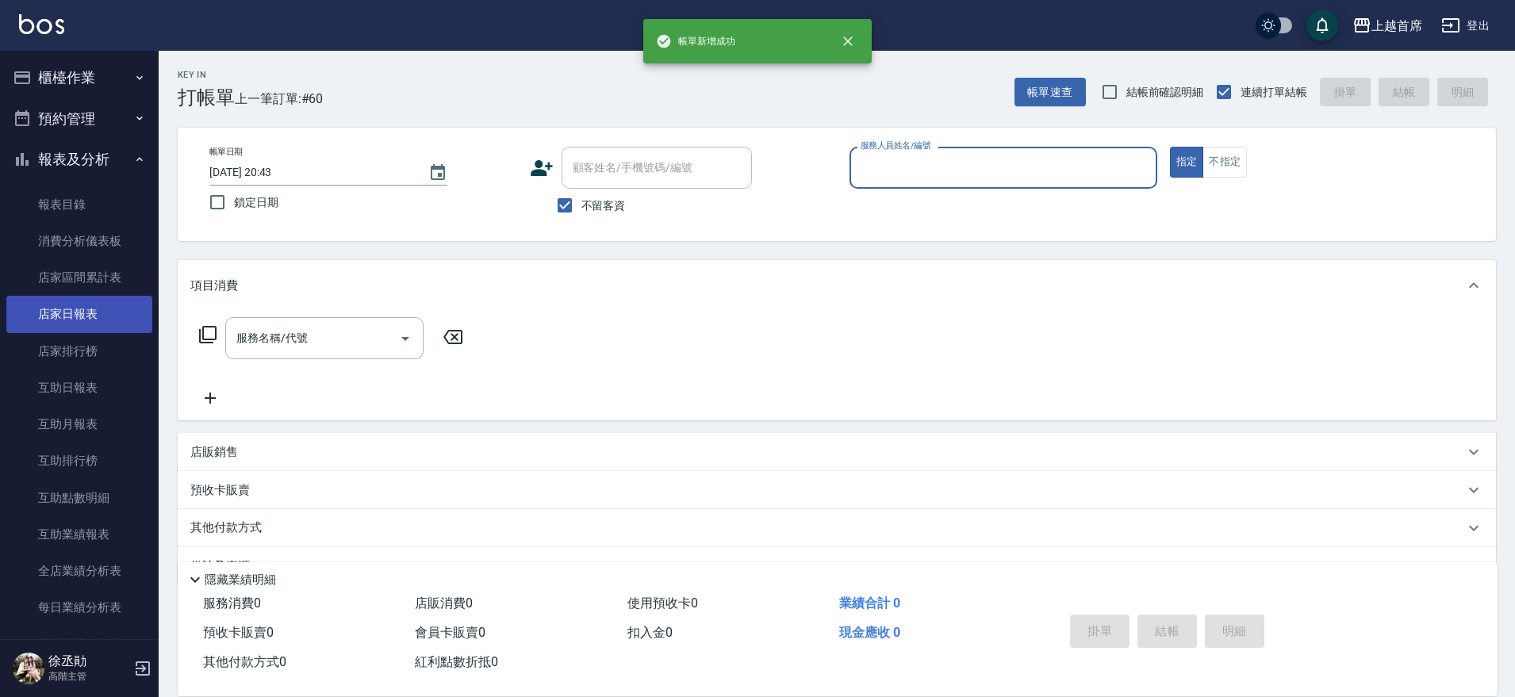
click at [89, 309] on link "店家日報表" at bounding box center [79, 314] width 146 height 36
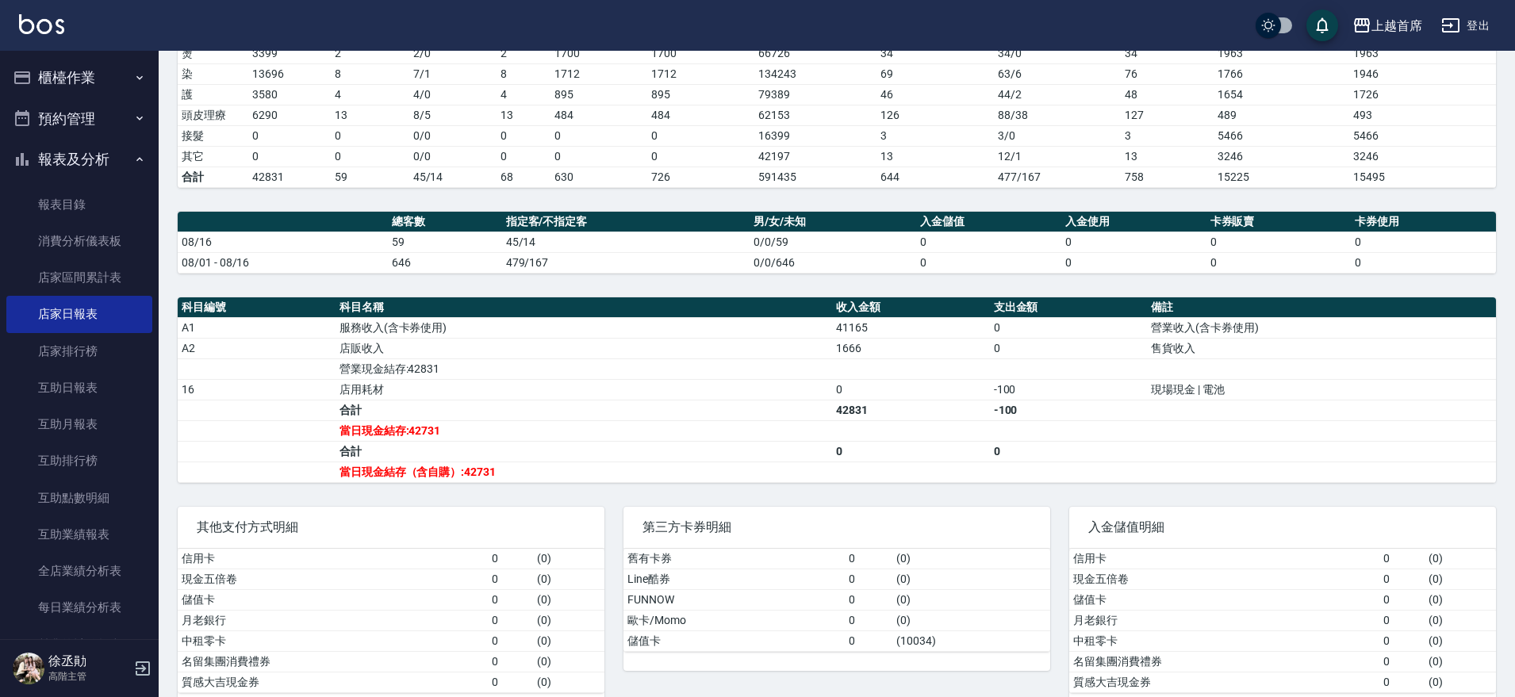
scroll to position [297, 0]
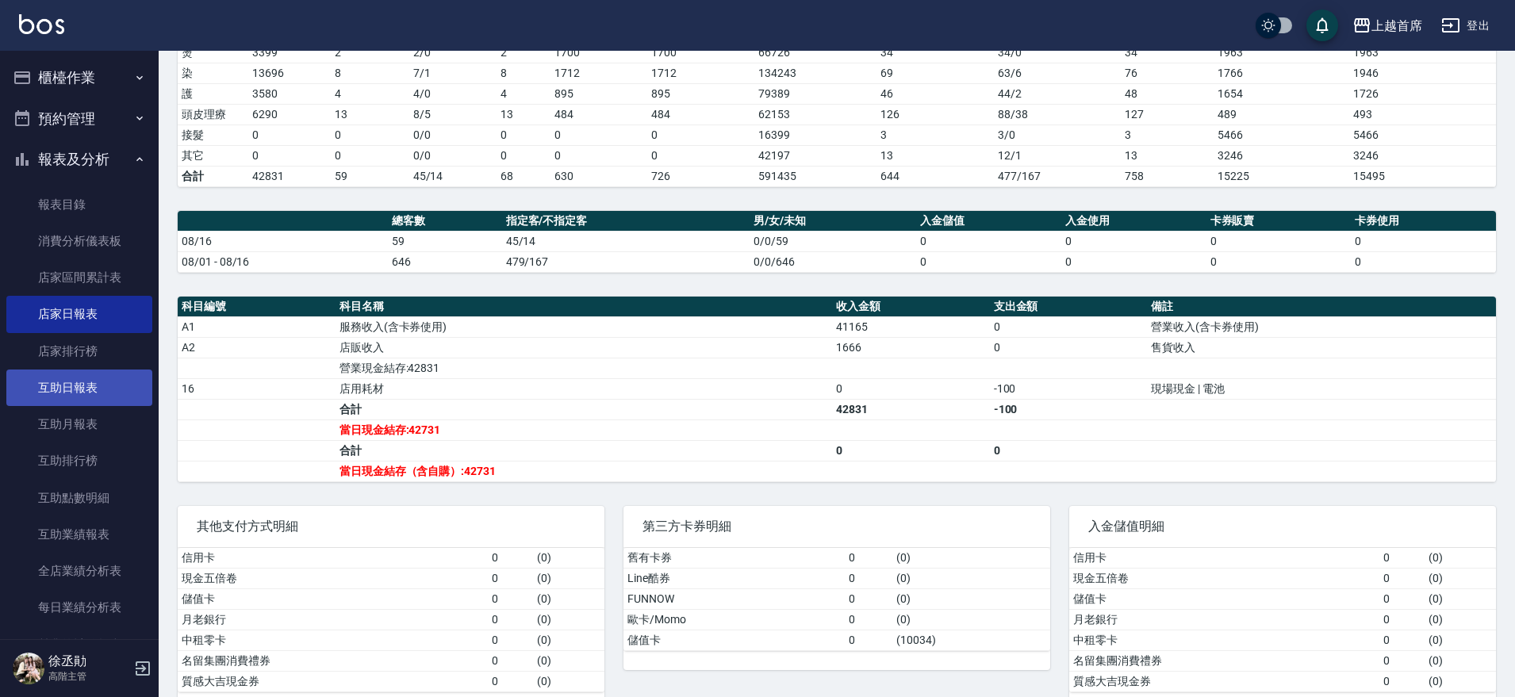
click at [64, 378] on link "互助日報表" at bounding box center [79, 388] width 146 height 36
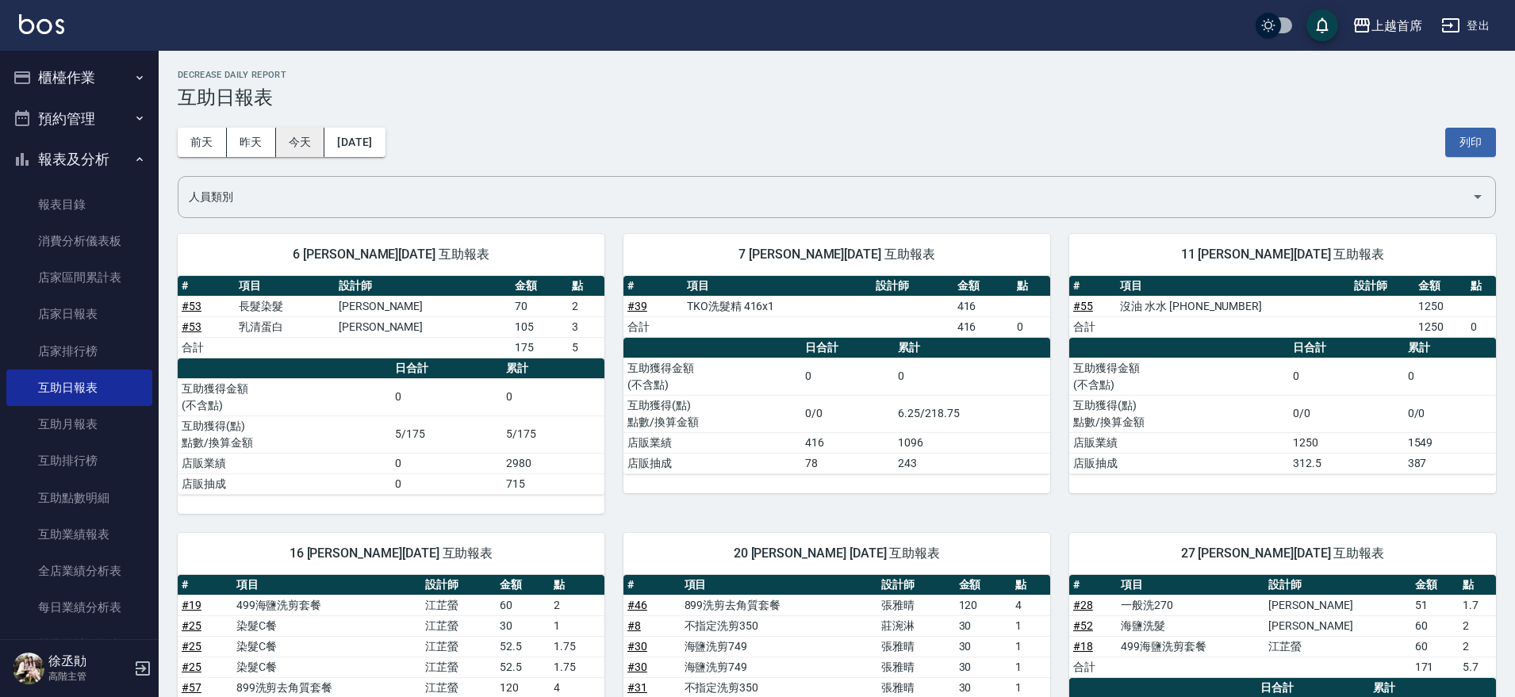
click at [317, 138] on button "今天" at bounding box center [300, 142] width 49 height 29
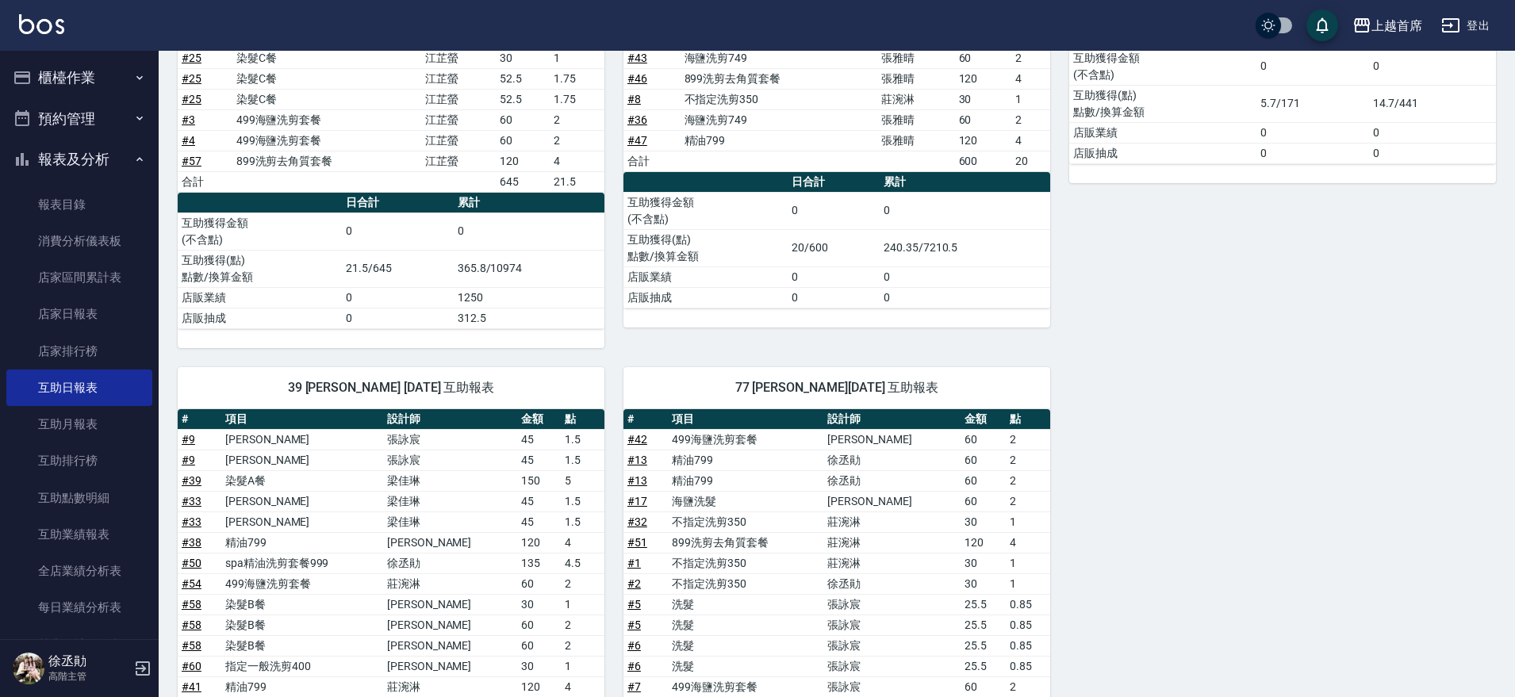
scroll to position [694, 0]
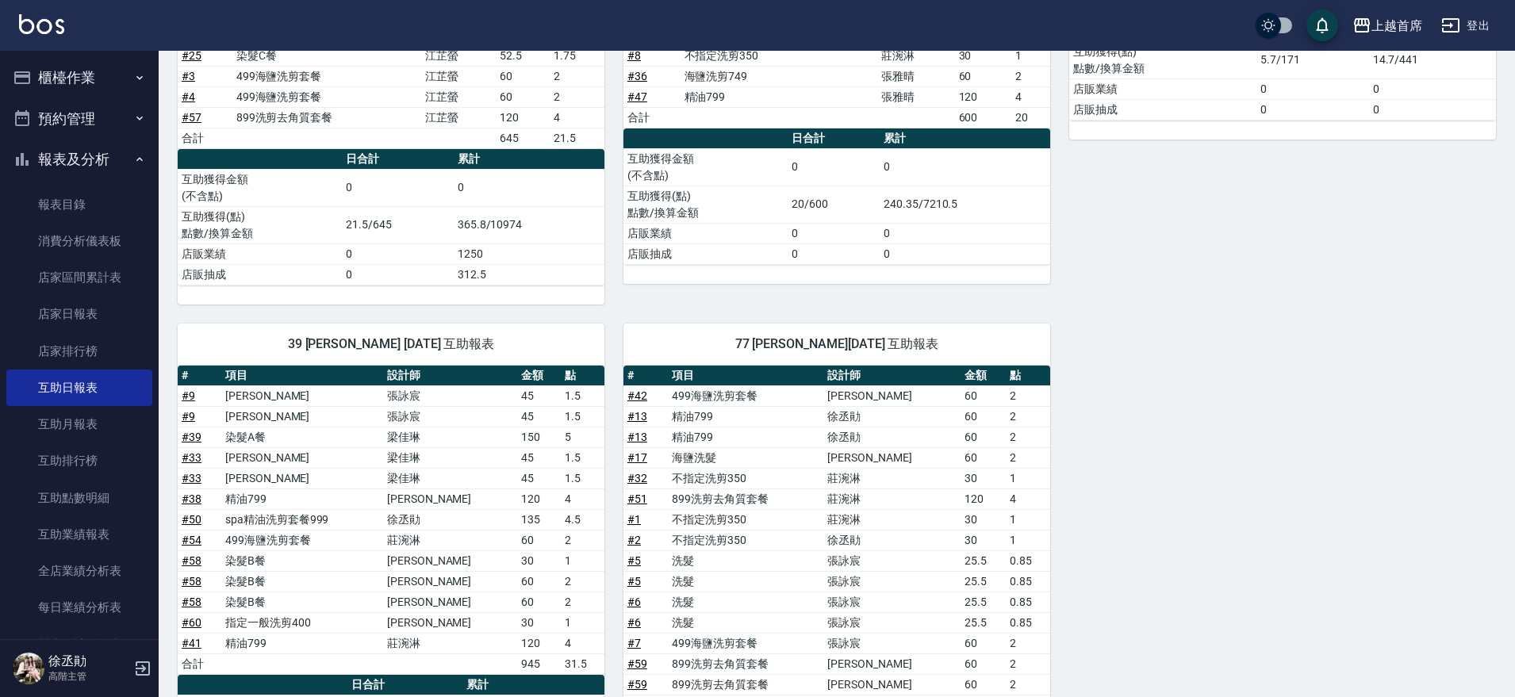
click at [632, 557] on link "# 5" at bounding box center [633, 560] width 13 height 13
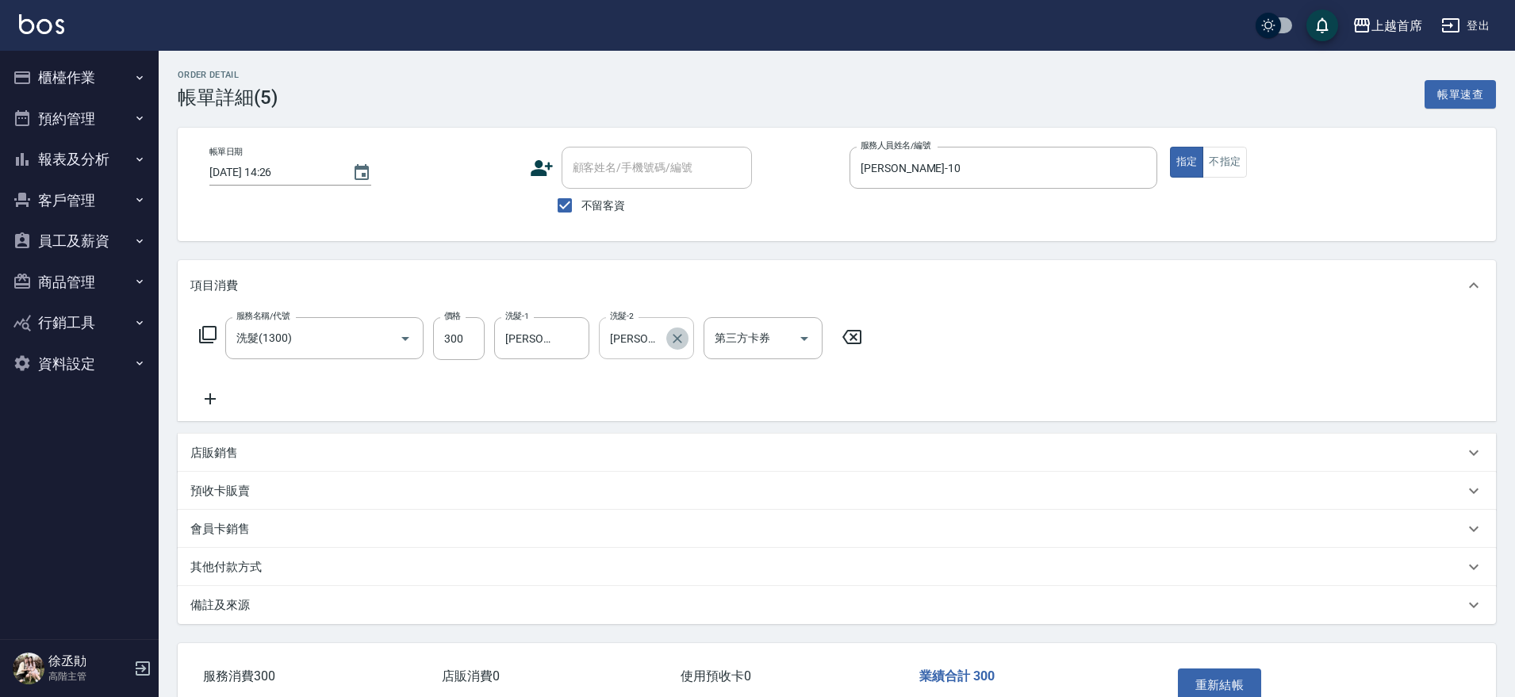
click at [671, 337] on icon "Clear" at bounding box center [677, 339] width 16 height 16
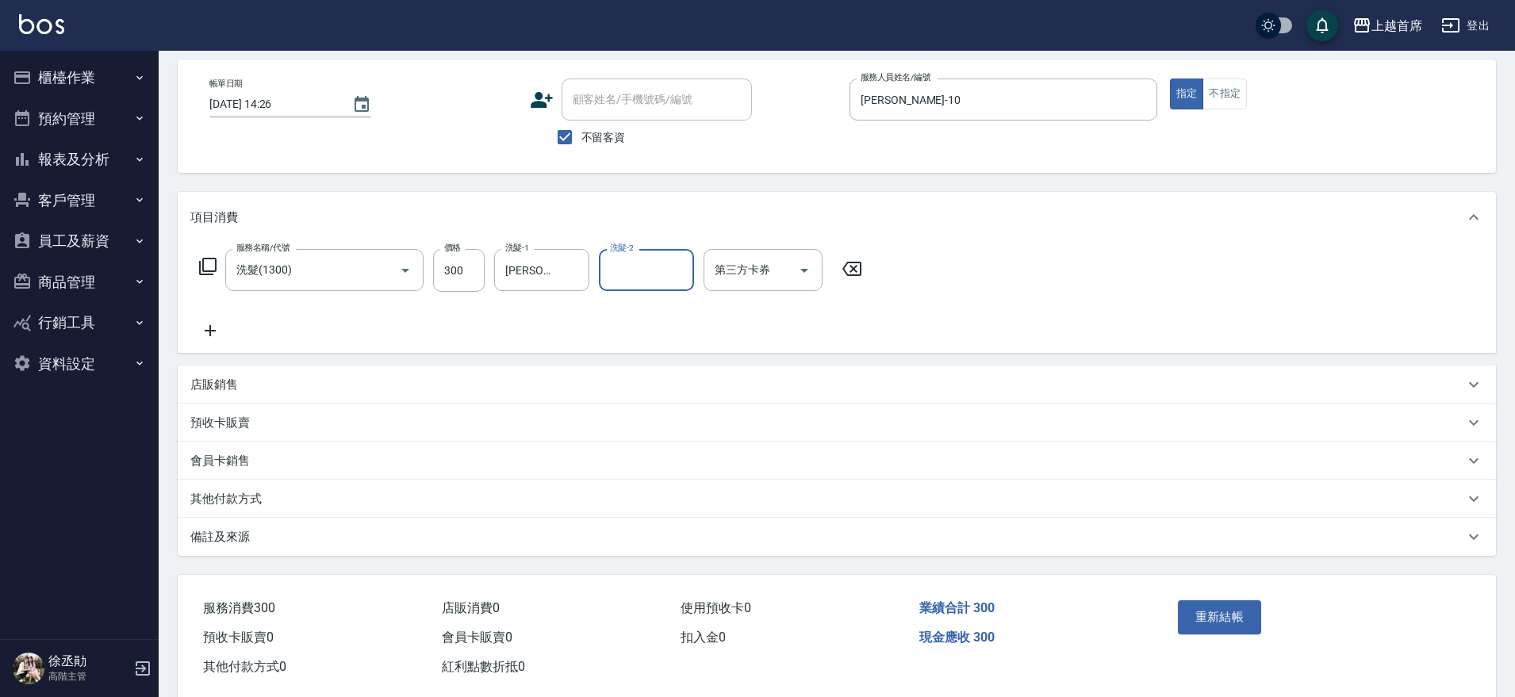
scroll to position [98, 0]
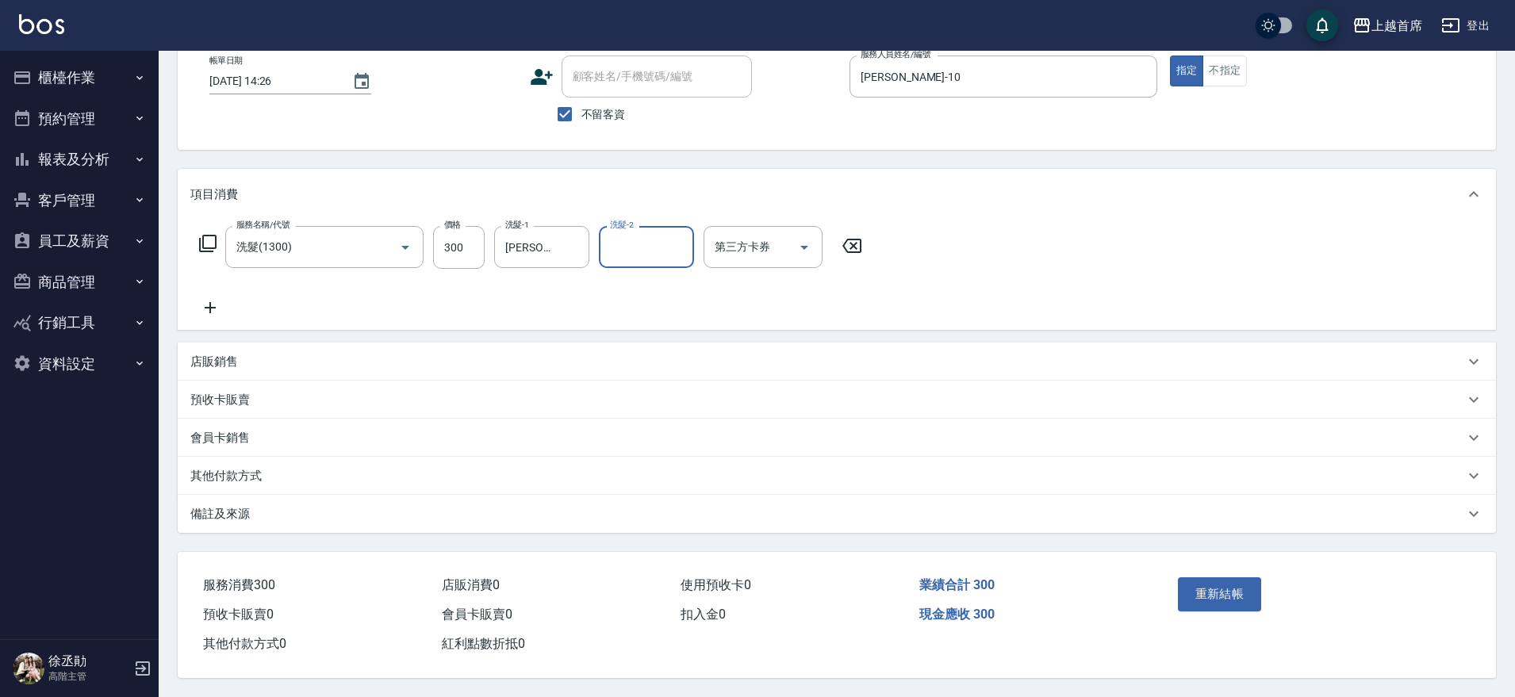
drag, startPoint x: 1221, startPoint y: 588, endPoint x: 1218, endPoint y: 579, distance: 9.0
click at [1221, 584] on button "重新結帳" at bounding box center [1220, 593] width 84 height 33
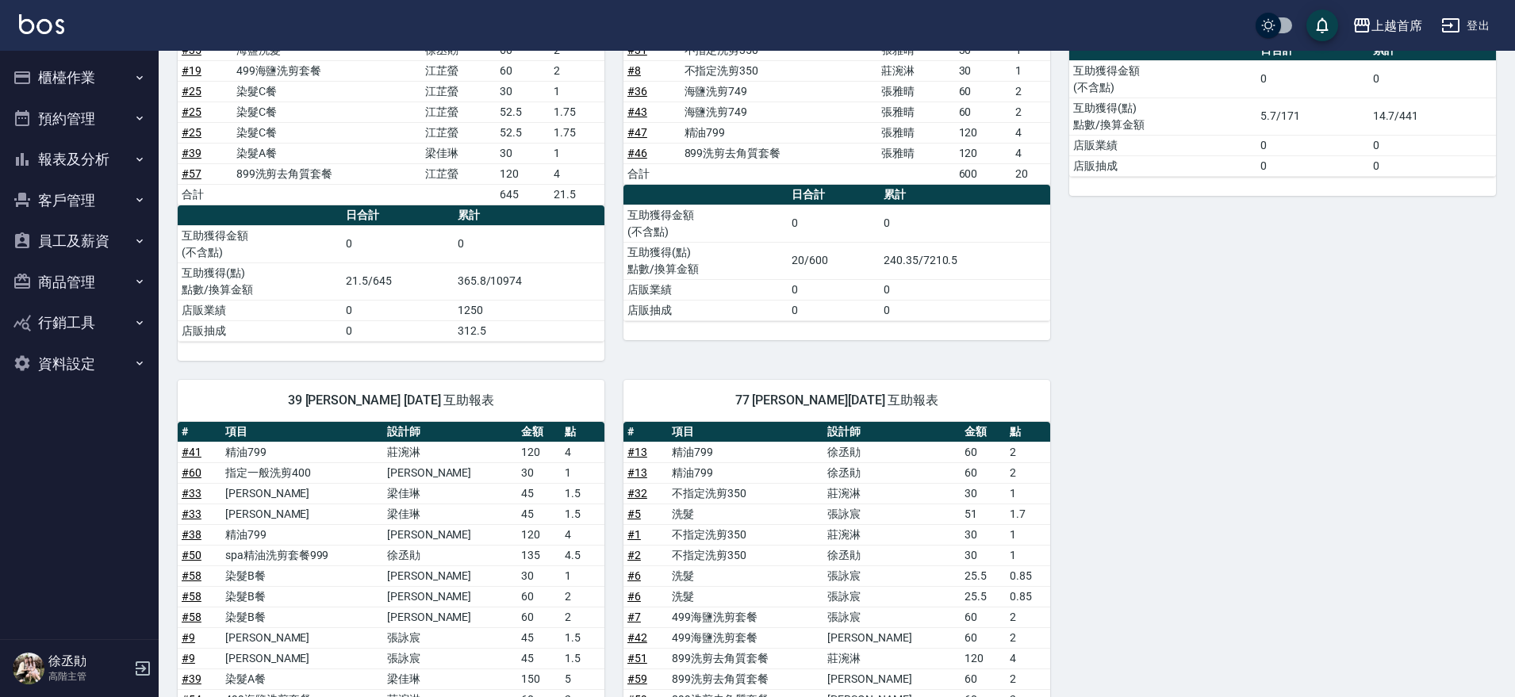
scroll to position [793, 0]
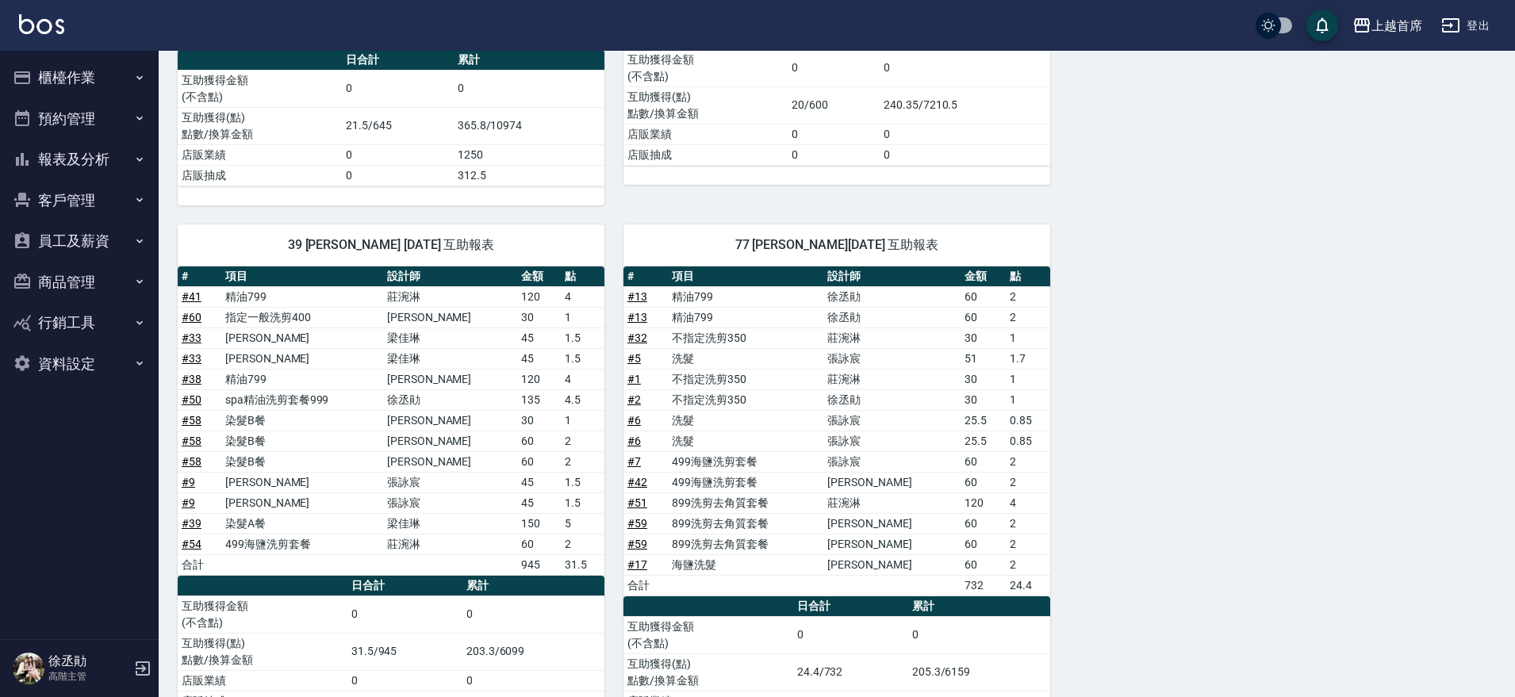
click at [635, 424] on link "# 6" at bounding box center [633, 420] width 13 height 13
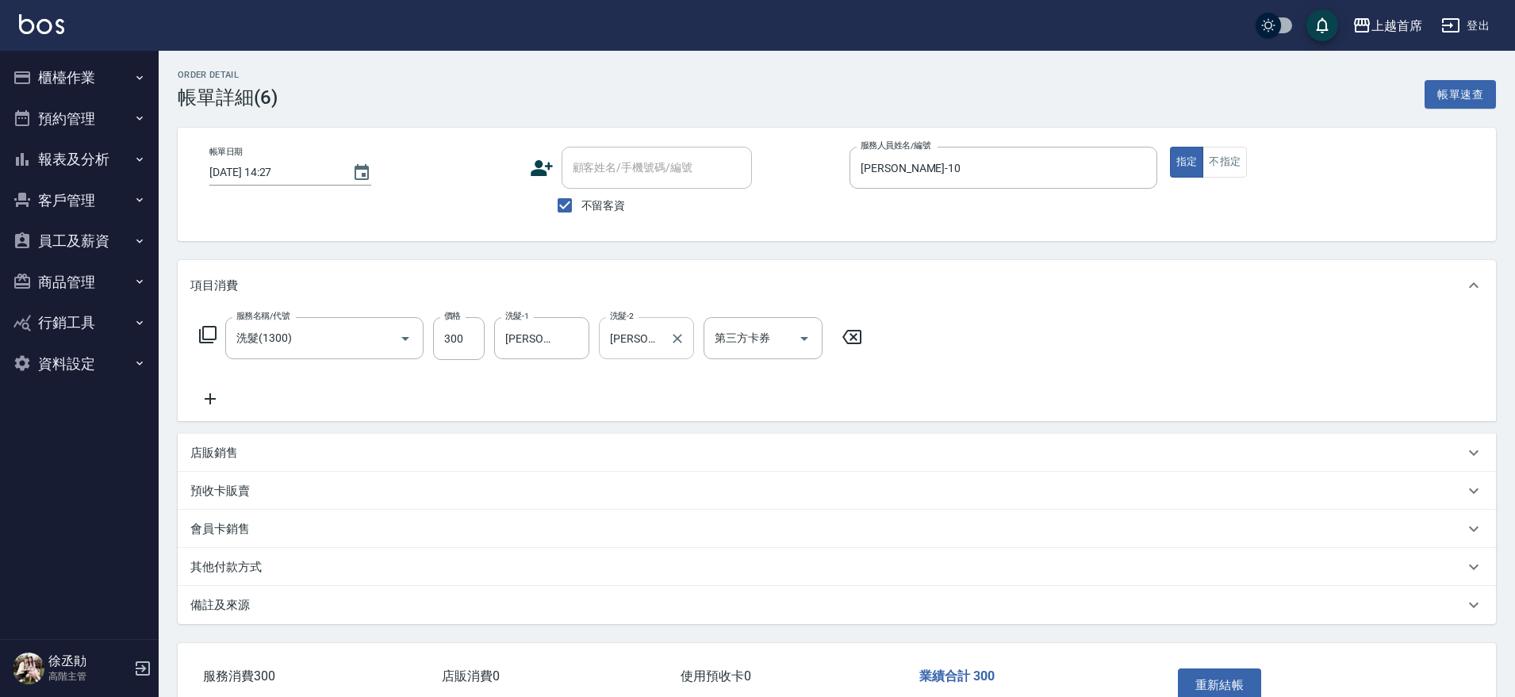
click at [675, 342] on icon "Clear" at bounding box center [677, 339] width 16 height 16
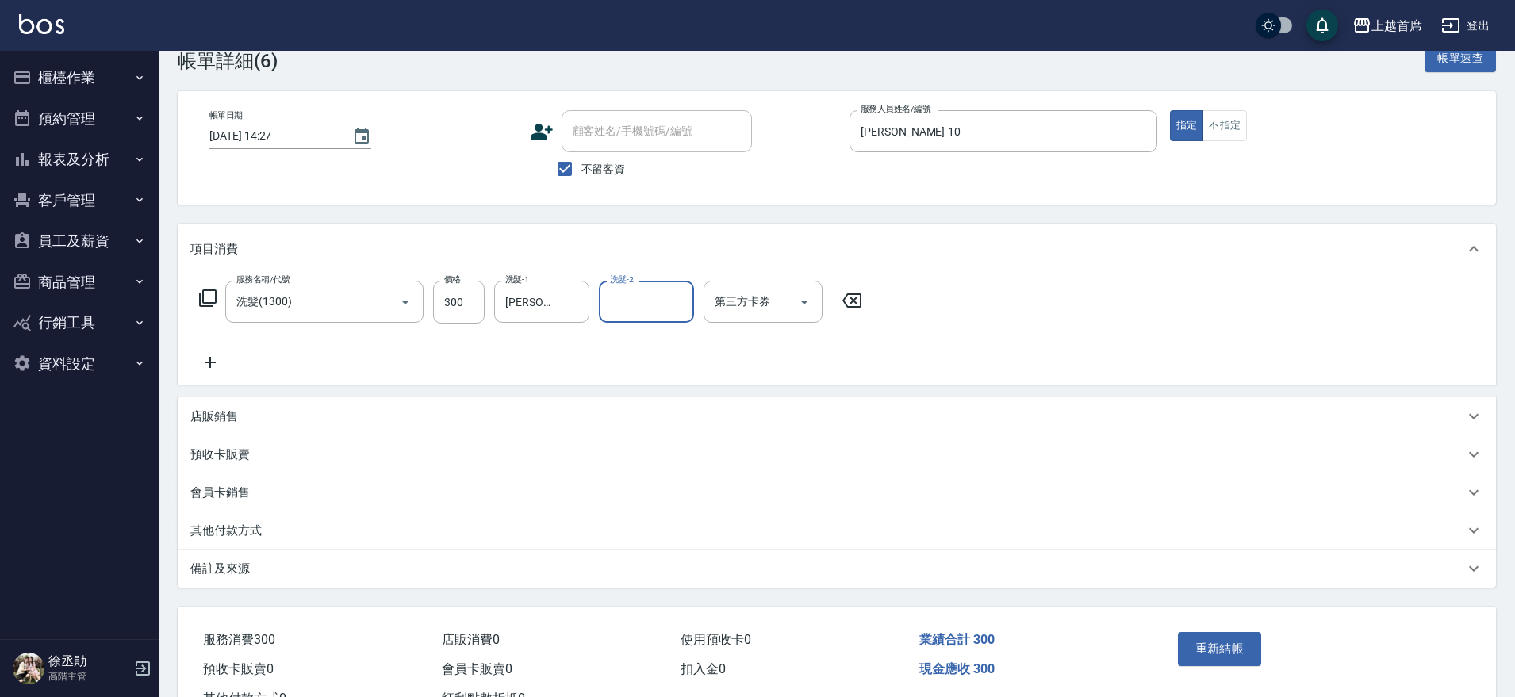
scroll to position [98, 0]
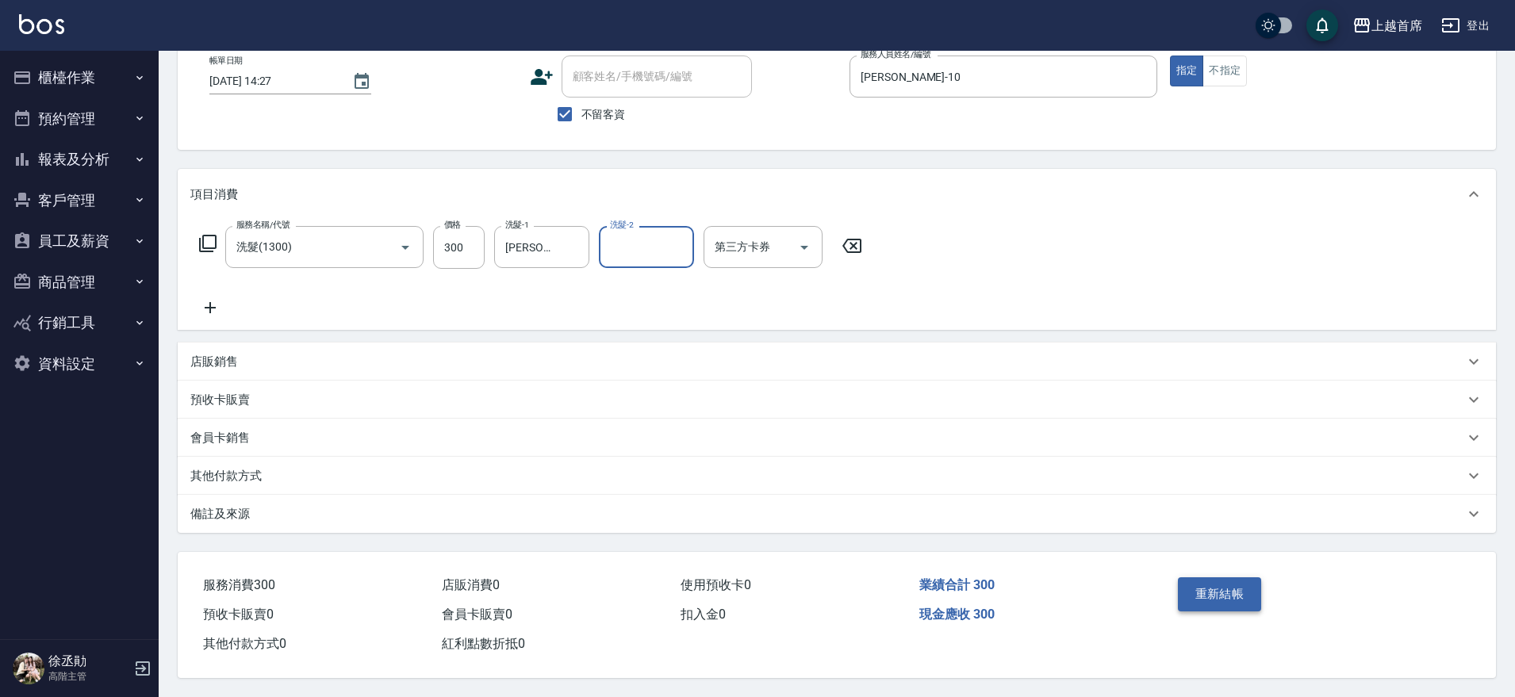
click at [1249, 597] on button "重新結帳" at bounding box center [1220, 593] width 84 height 33
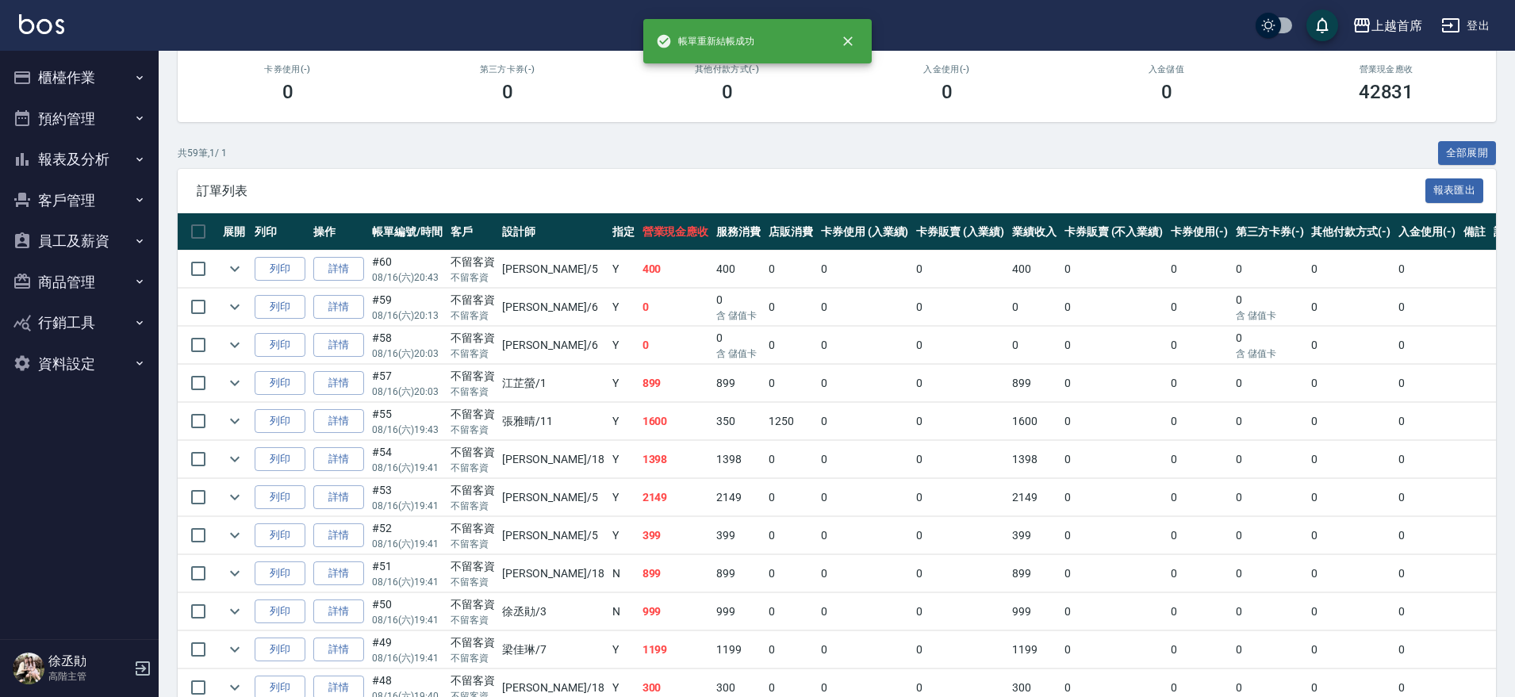
scroll to position [397, 0]
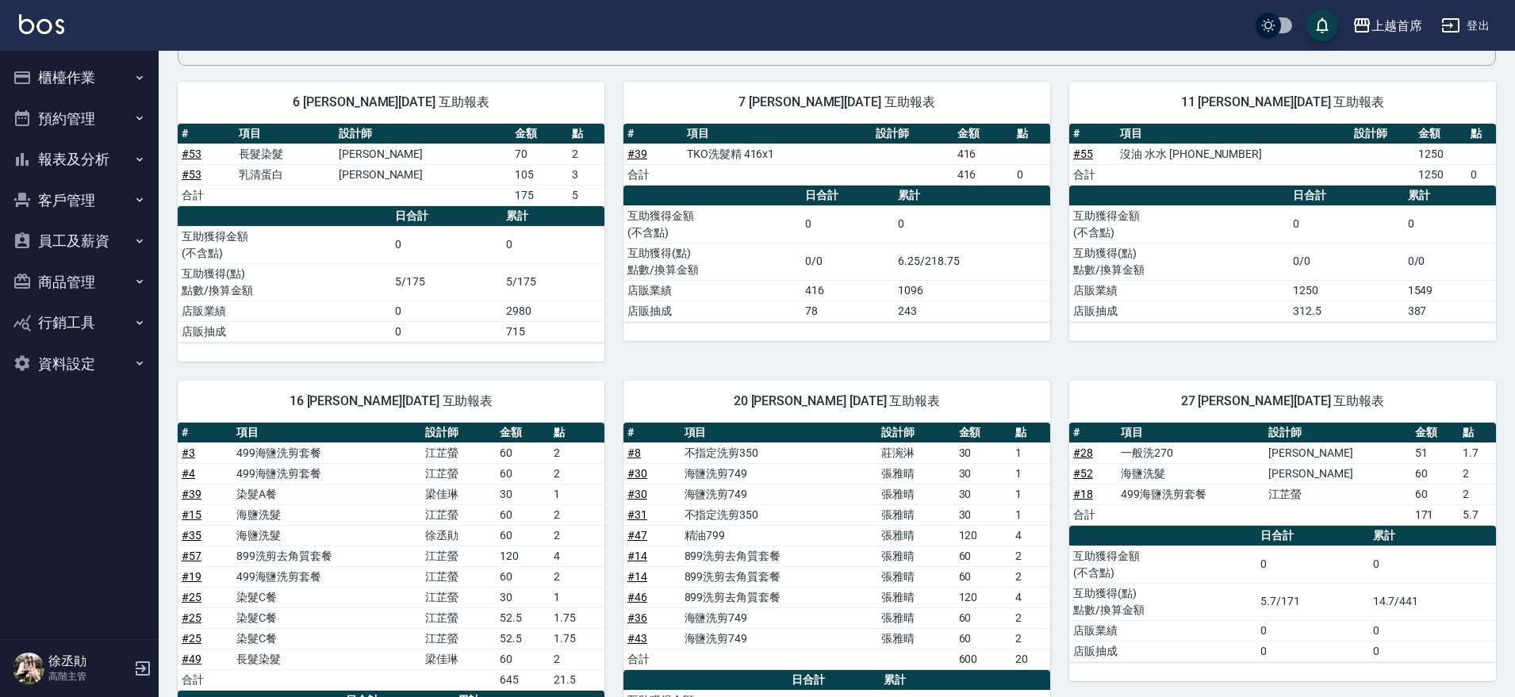
scroll to position [351, 0]
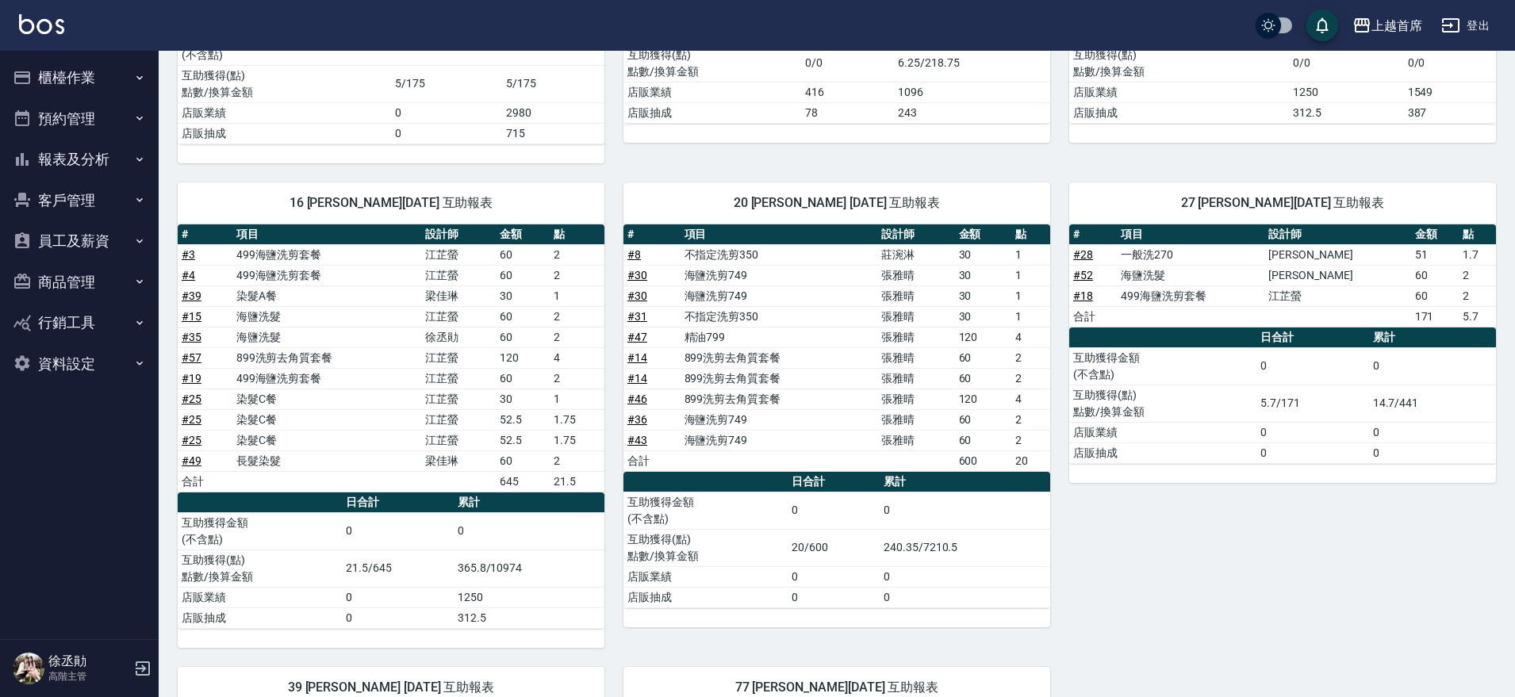
click at [98, 171] on button "報表及分析" at bounding box center [79, 159] width 146 height 41
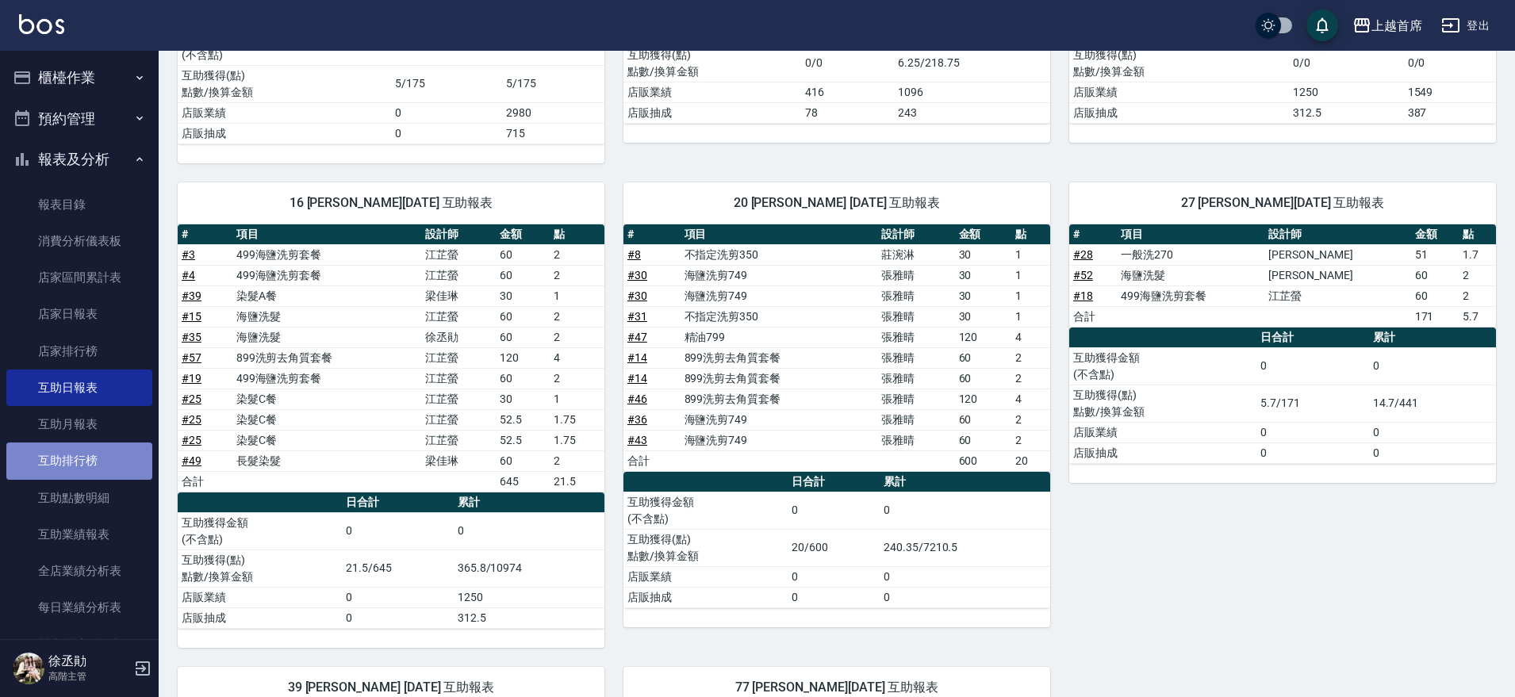
click at [83, 461] on link "互助排行榜" at bounding box center [79, 461] width 146 height 36
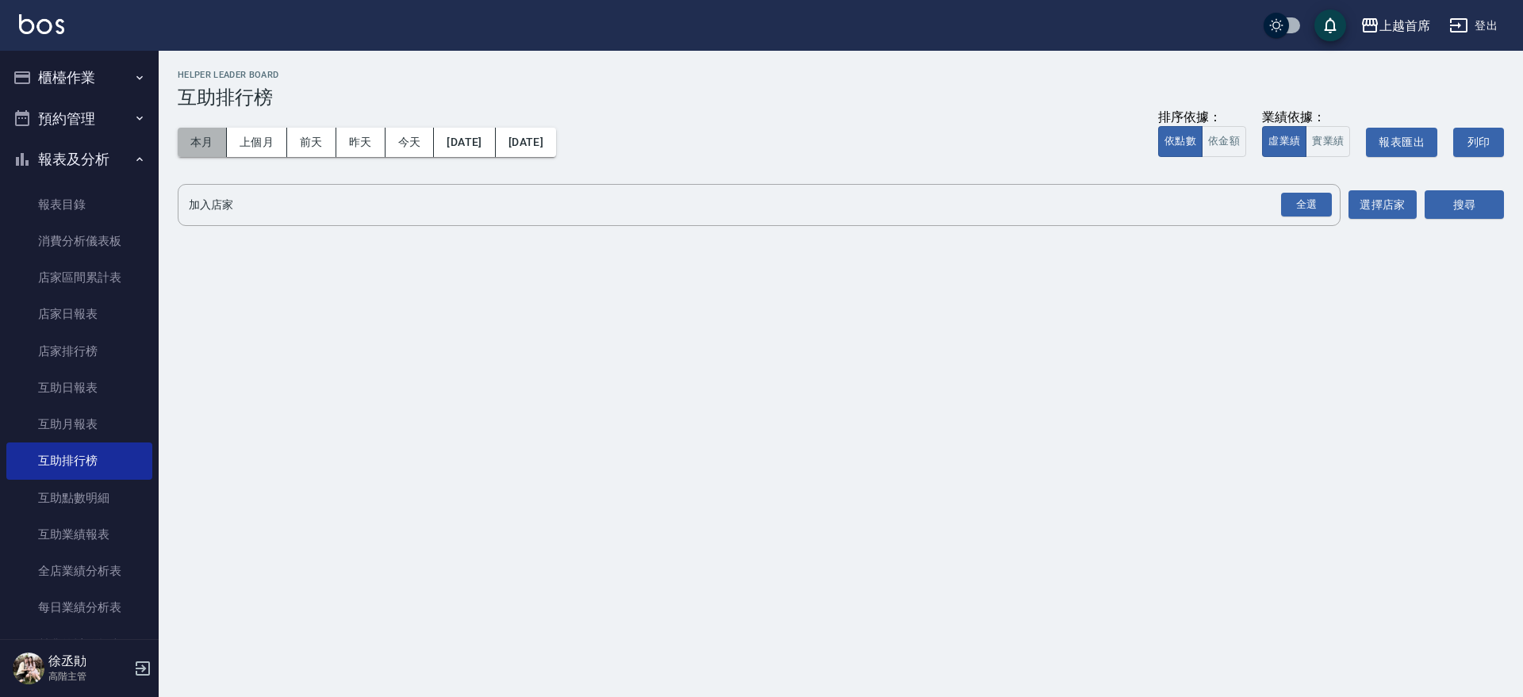
click at [205, 136] on button "本月" at bounding box center [202, 142] width 49 height 29
drag, startPoint x: 1305, startPoint y: 202, endPoint x: 1409, endPoint y: 224, distance: 106.1
click at [1307, 203] on div "全選" at bounding box center [1306, 205] width 51 height 25
click at [1464, 213] on button "搜尋" at bounding box center [1464, 205] width 79 height 29
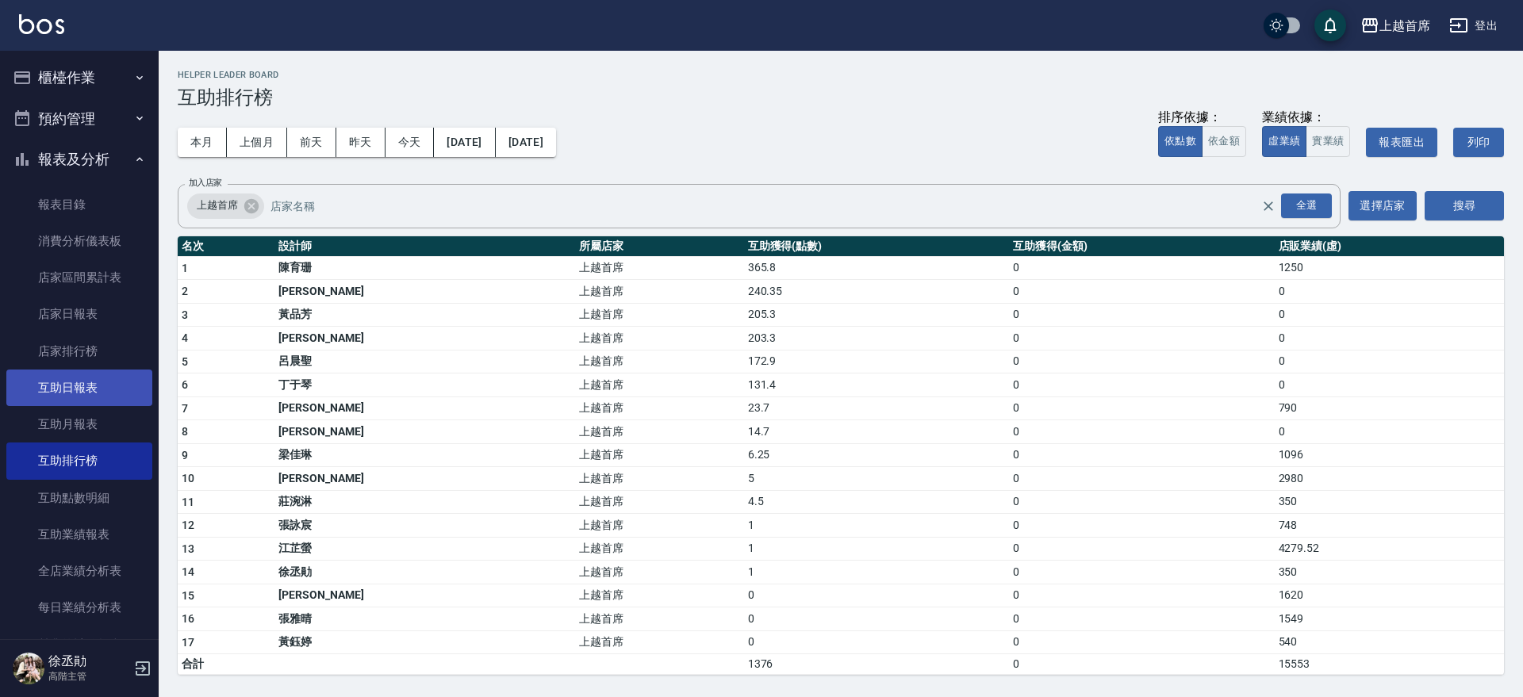
click at [94, 383] on link "互助日報表" at bounding box center [79, 388] width 146 height 36
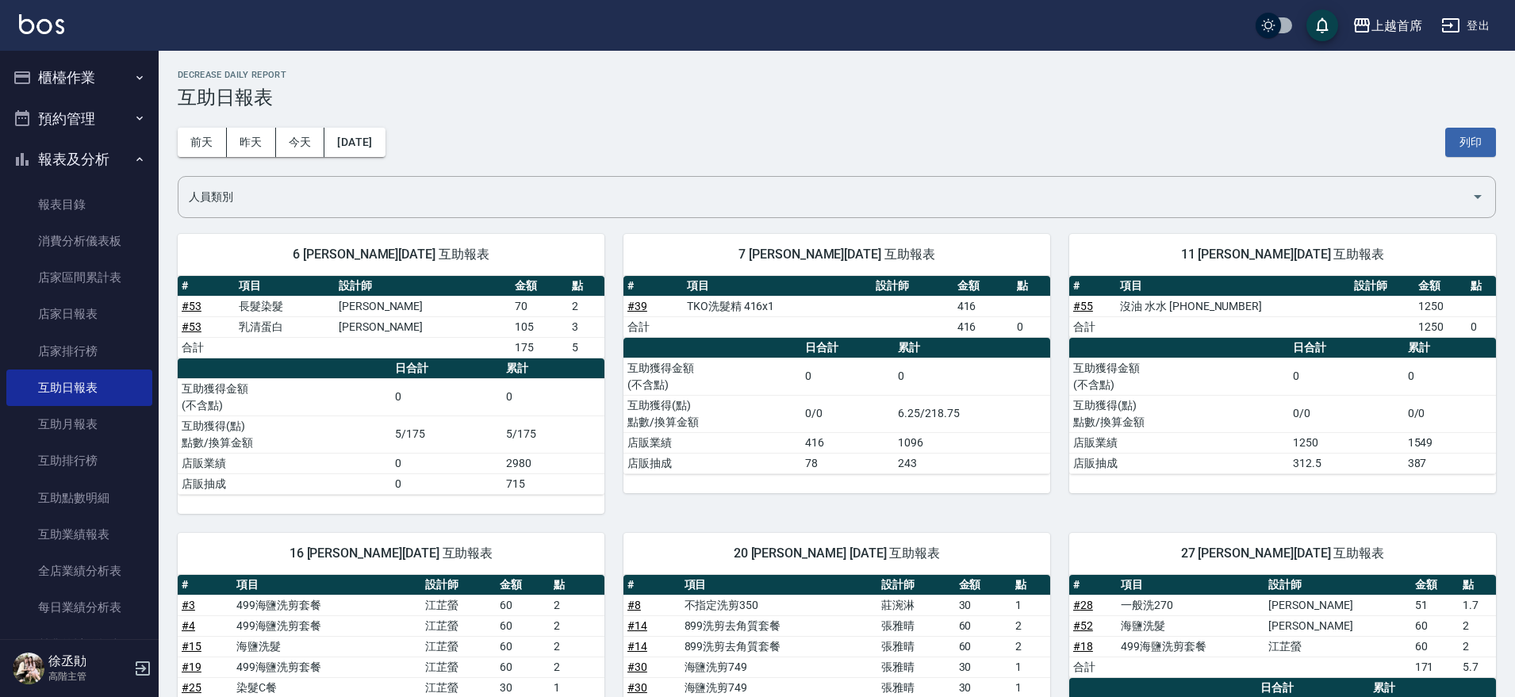
click at [96, 151] on button "報表及分析" at bounding box center [79, 159] width 146 height 41
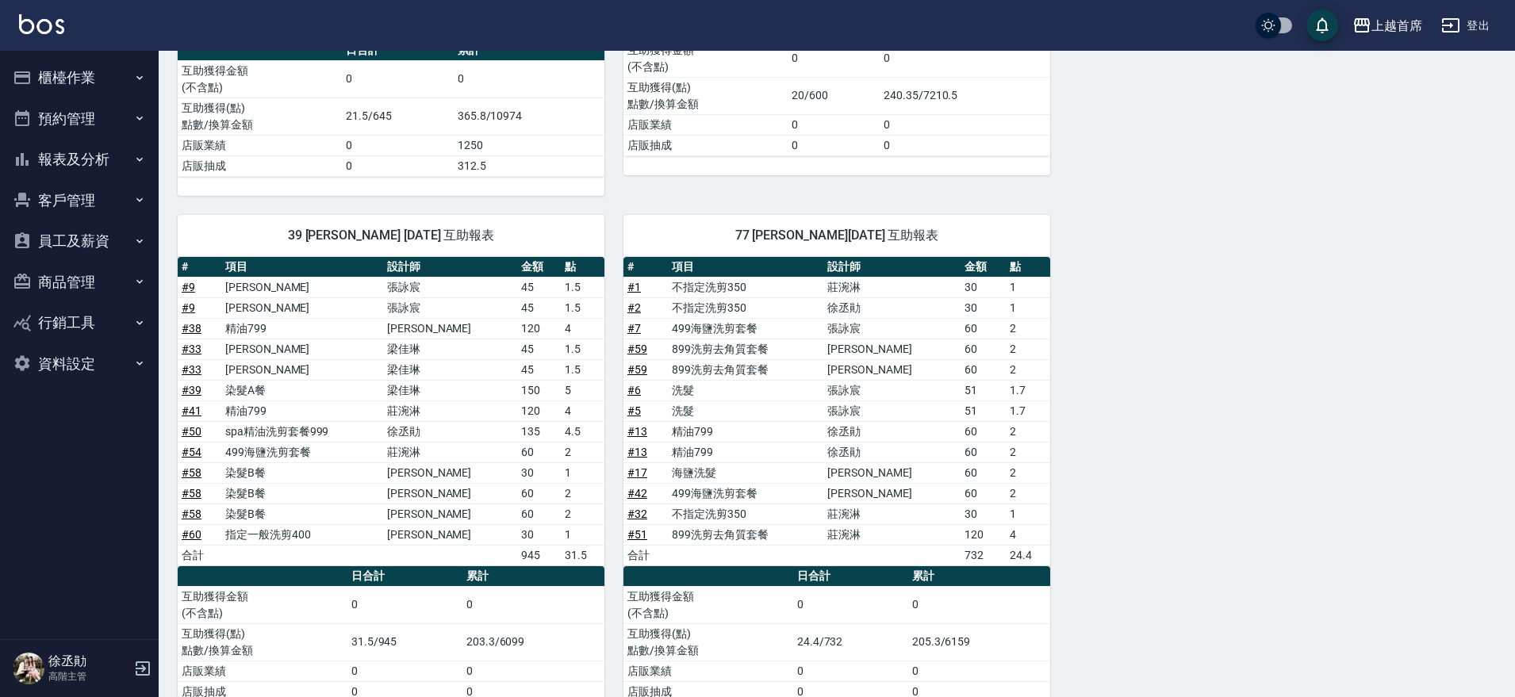
scroll to position [846, 0]
